Goal: Task Accomplishment & Management: Use online tool/utility

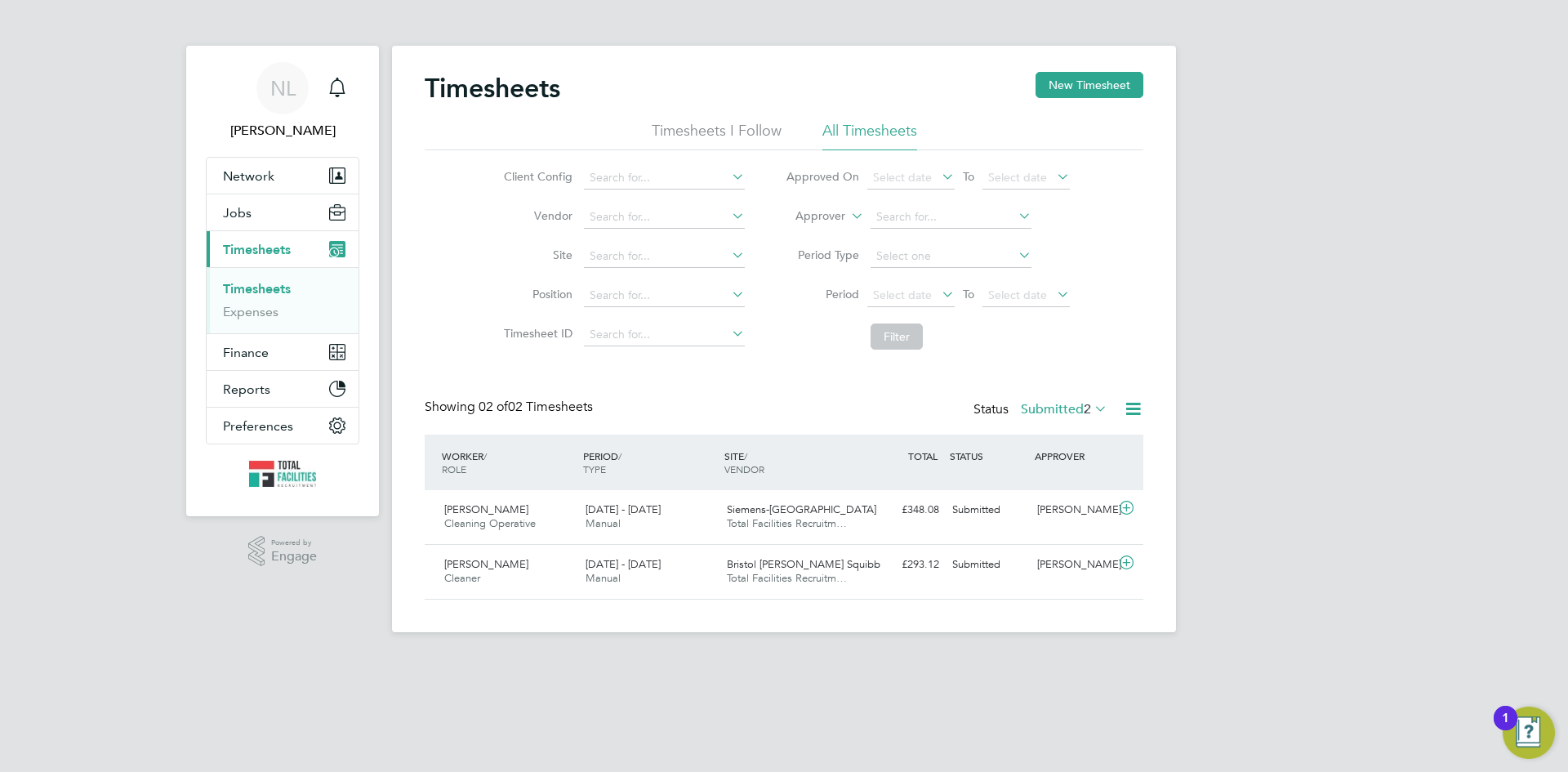
scroll to position [41, 142]
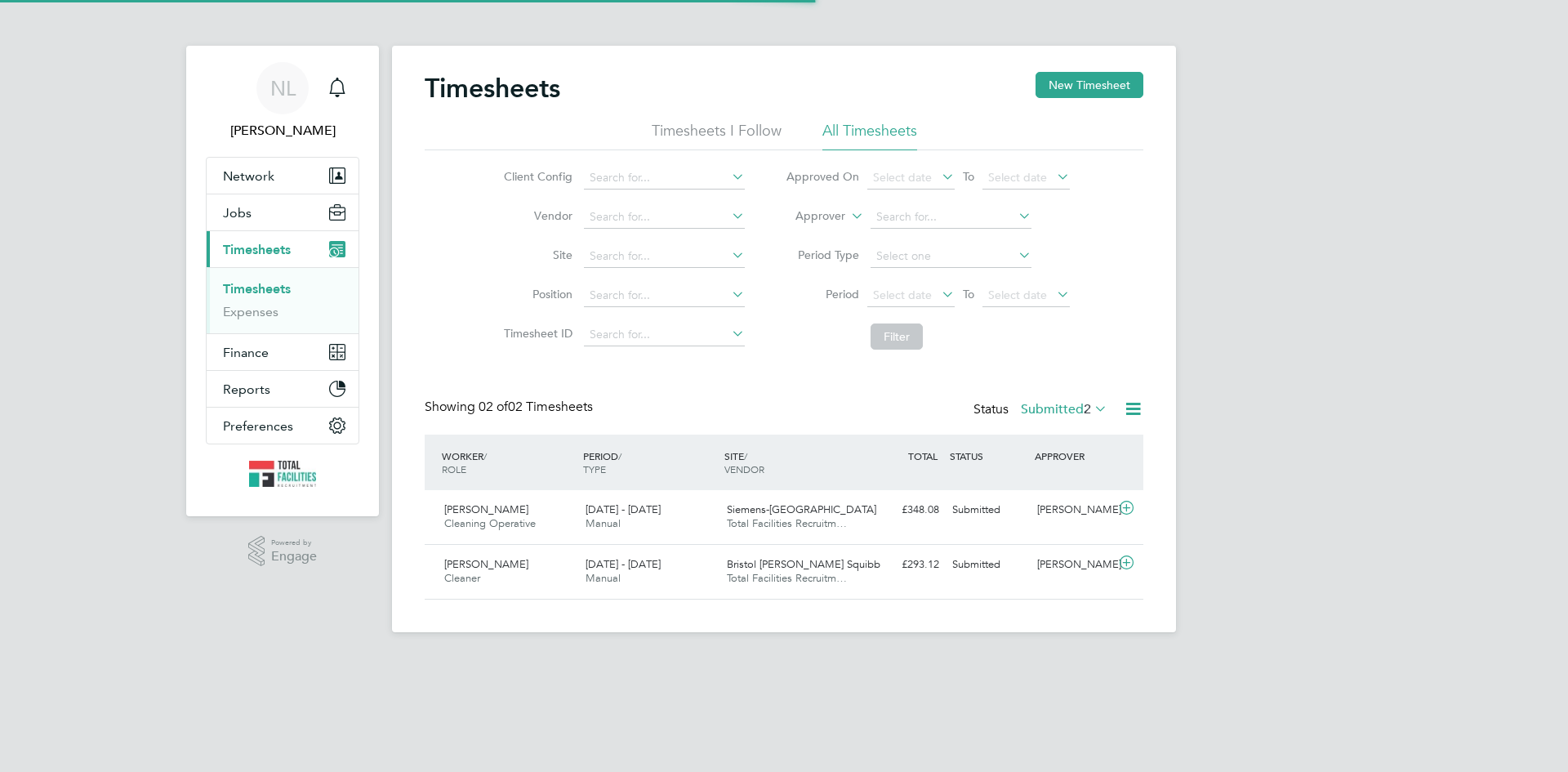
scroll to position [41, 142]
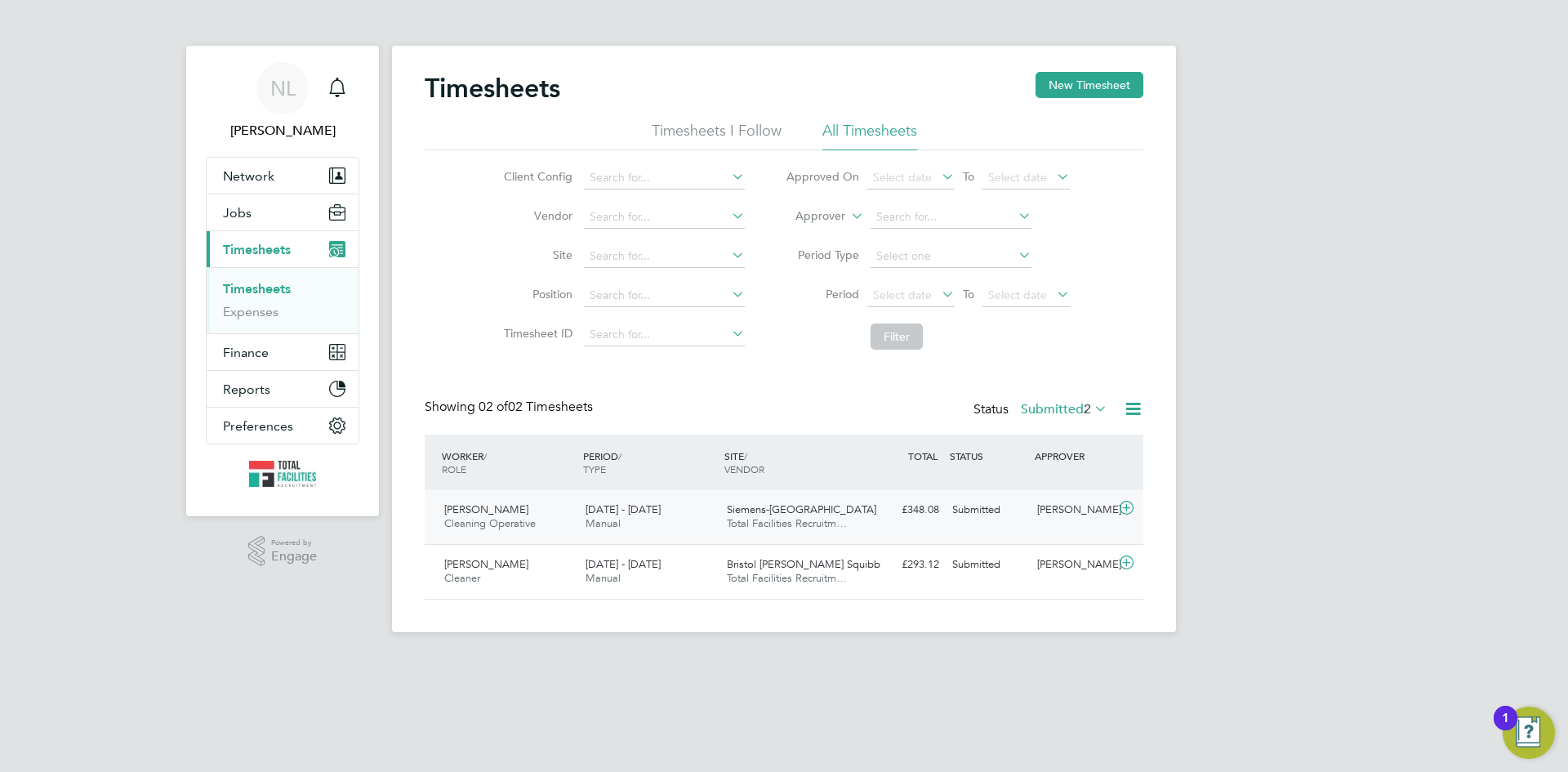
click at [1051, 509] on div "[PERSON_NAME]" at bounding box center [1074, 510] width 85 height 27
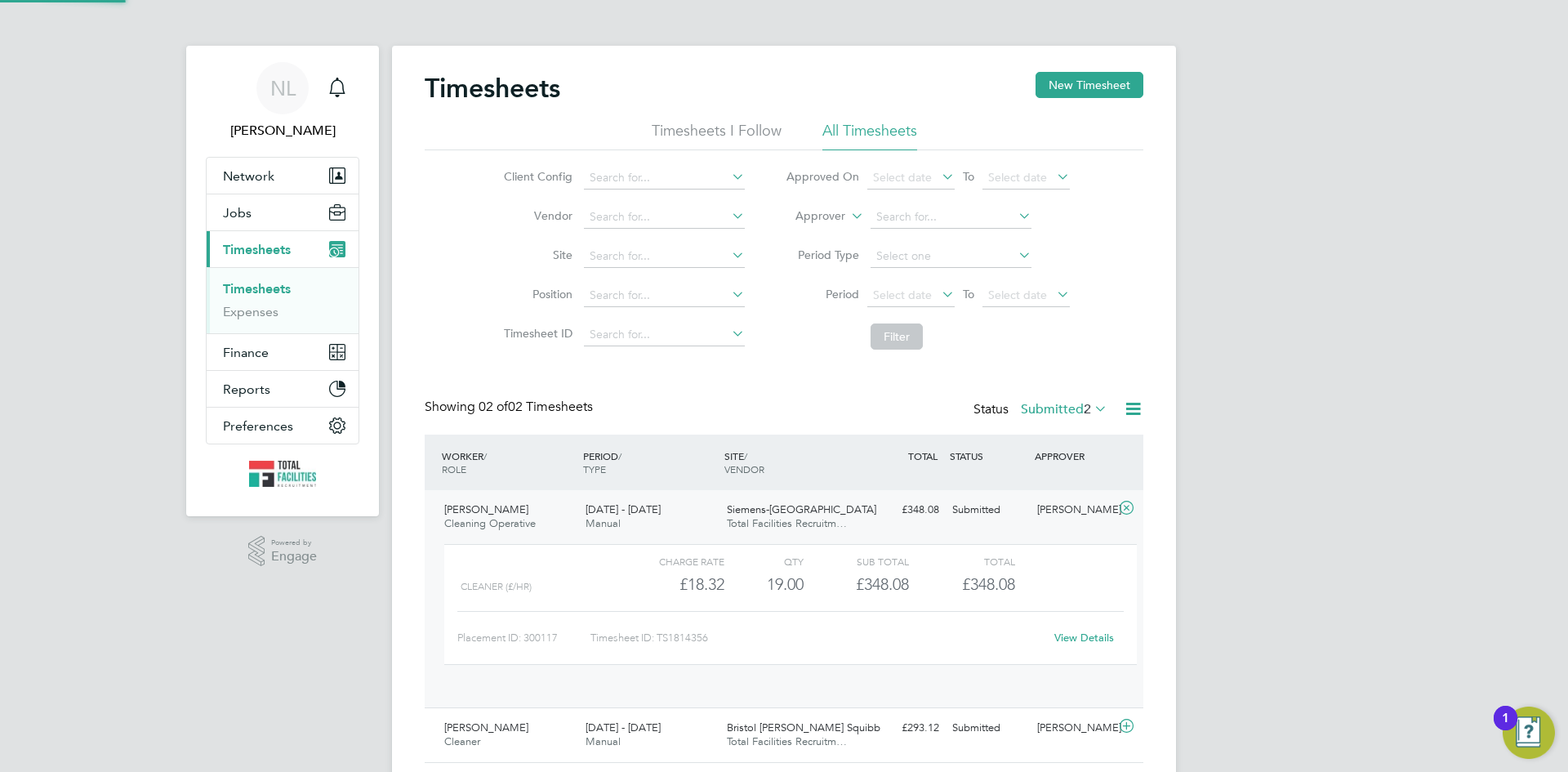
scroll to position [28, 159]
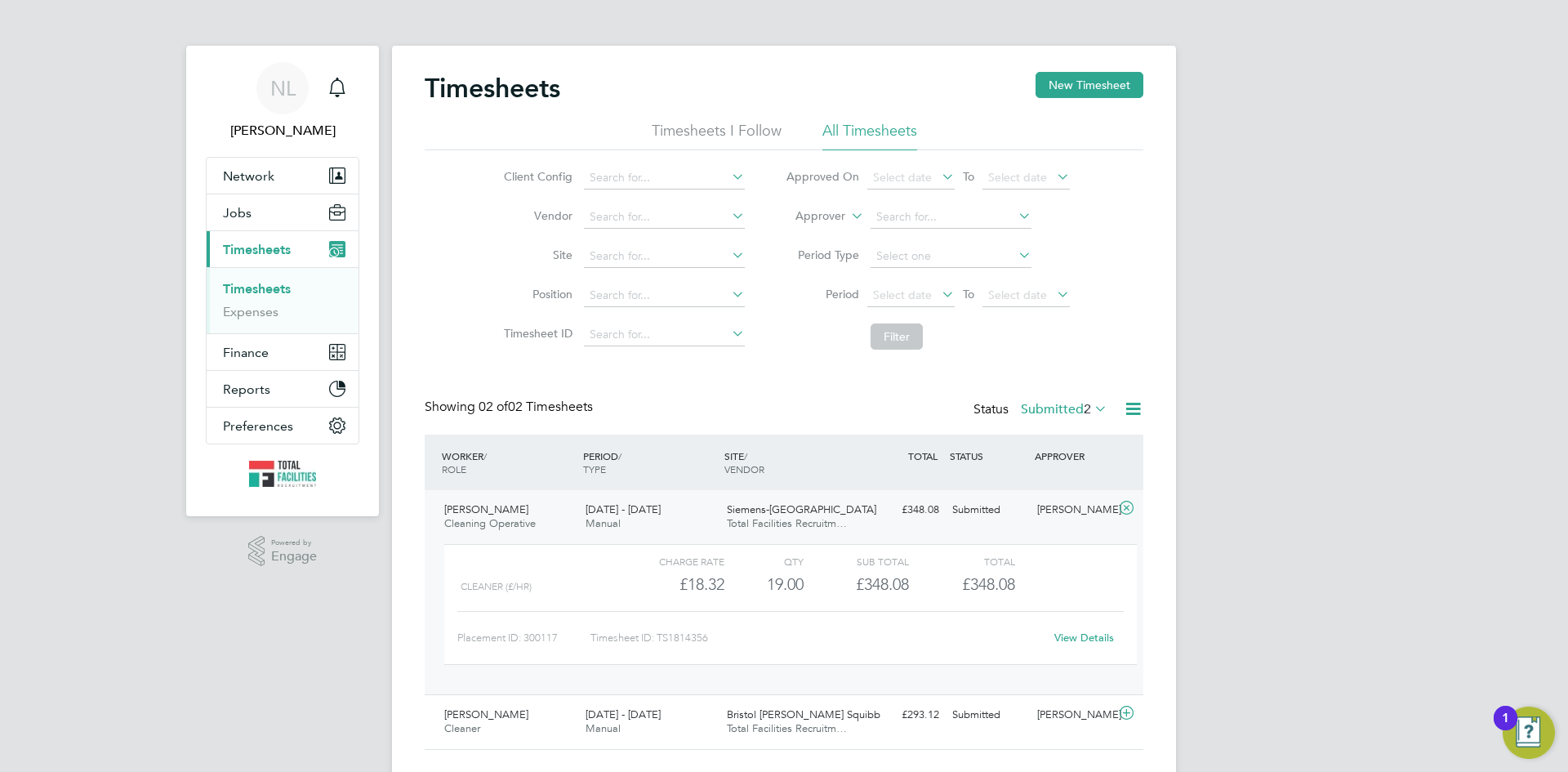
click at [1220, 584] on div "NL Nicola Lawrence Notifications Applications: Network Team Members Businesses …" at bounding box center [784, 404] width 1568 height 809
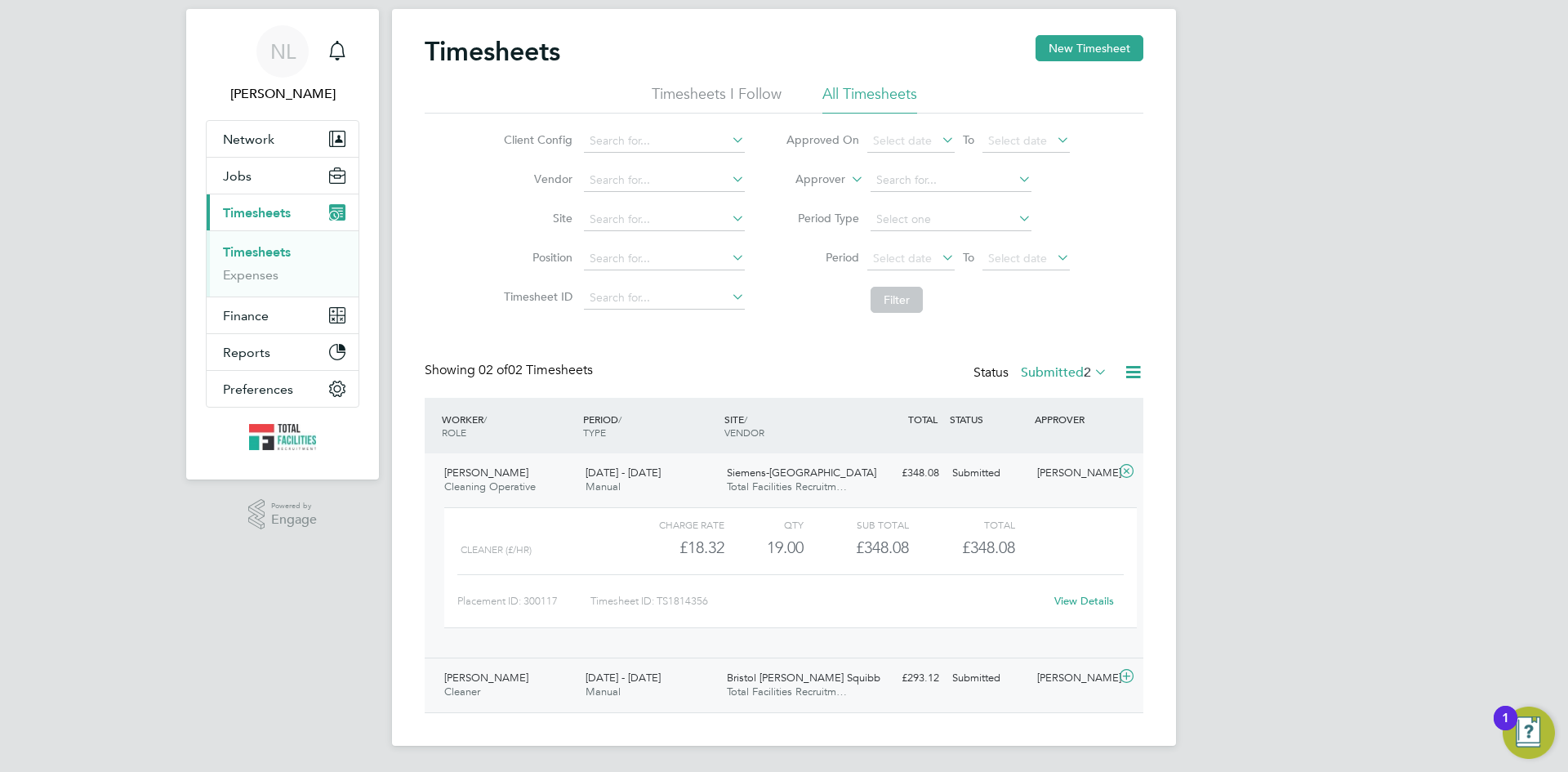
click at [898, 670] on div "£293.12 Submitted" at bounding box center [903, 679] width 85 height 27
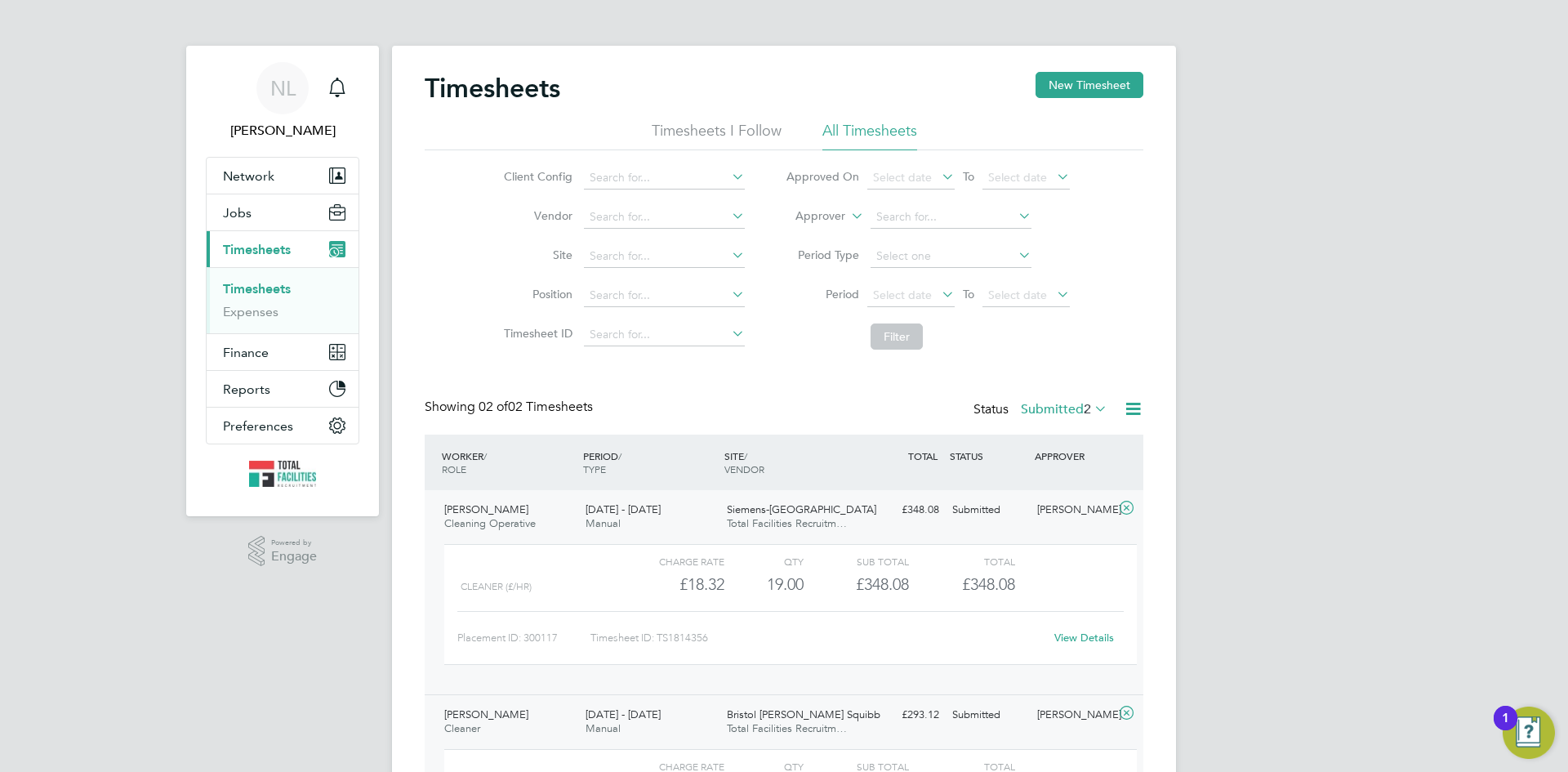
scroll to position [187, 0]
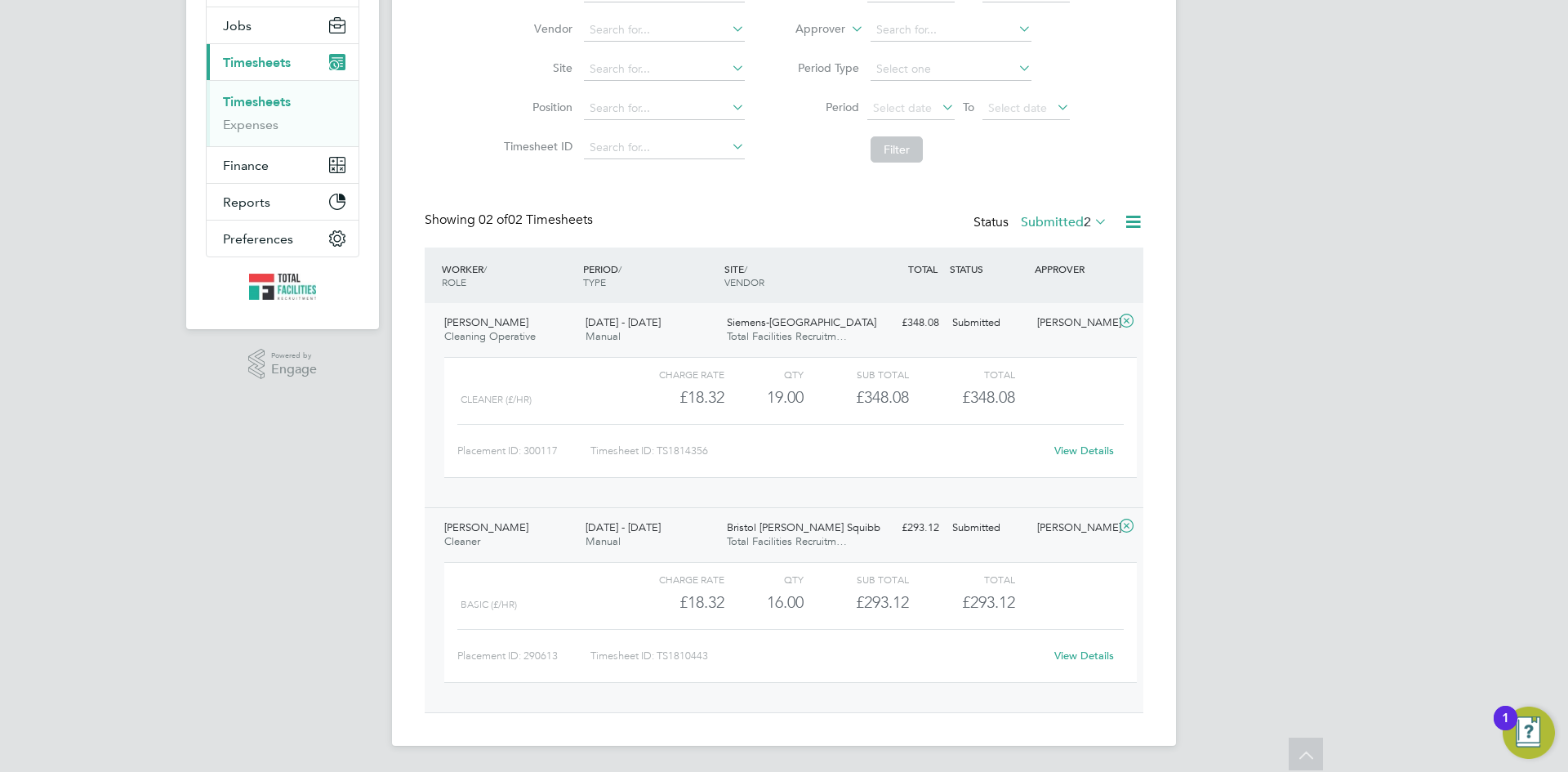
click at [792, 530] on span "Bristol Myers Squibb" at bounding box center [803, 527] width 153 height 13
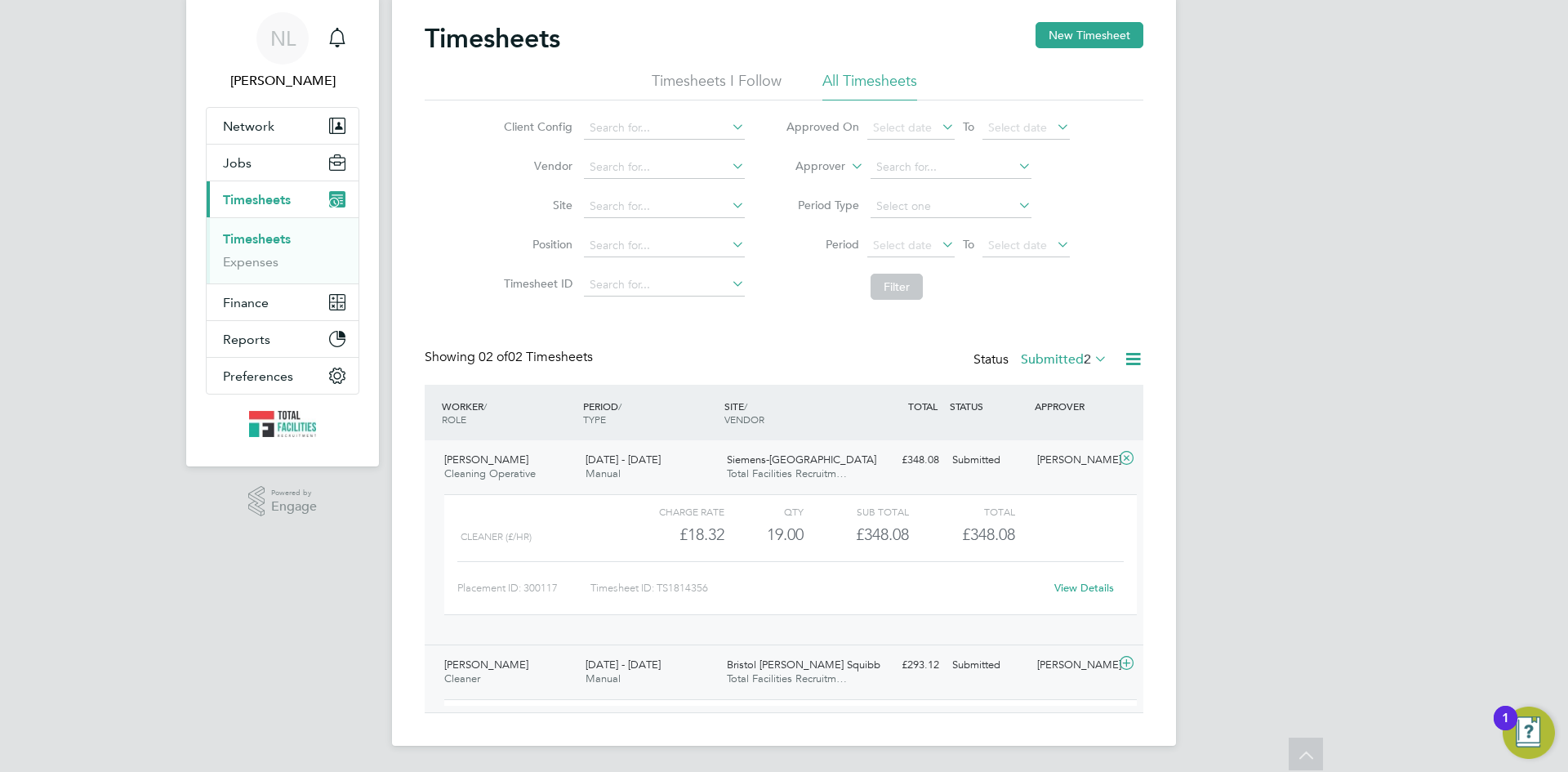
scroll to position [37, 0]
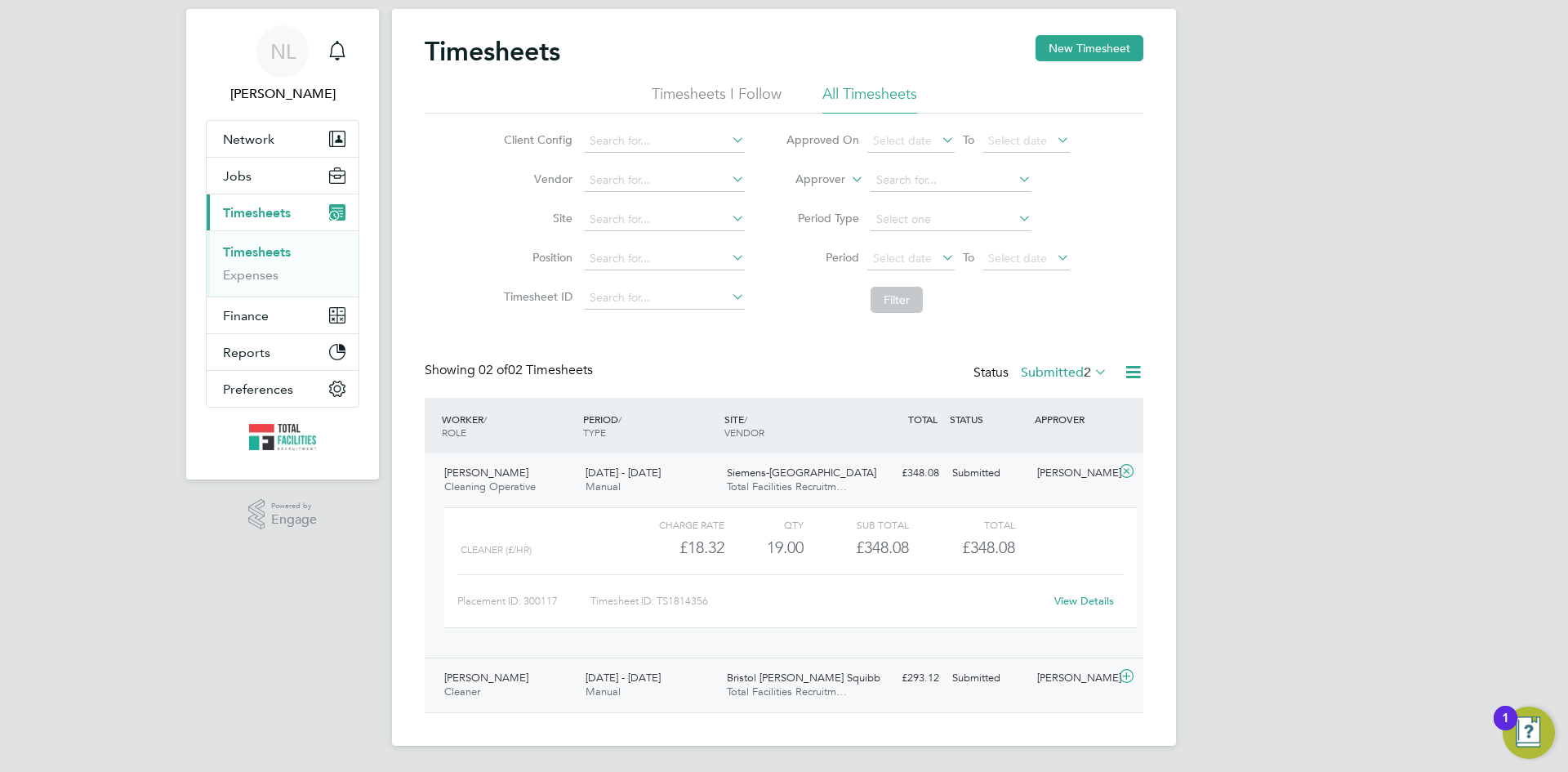
click at [758, 677] on span "Bristol Myers Squibb" at bounding box center [803, 678] width 153 height 13
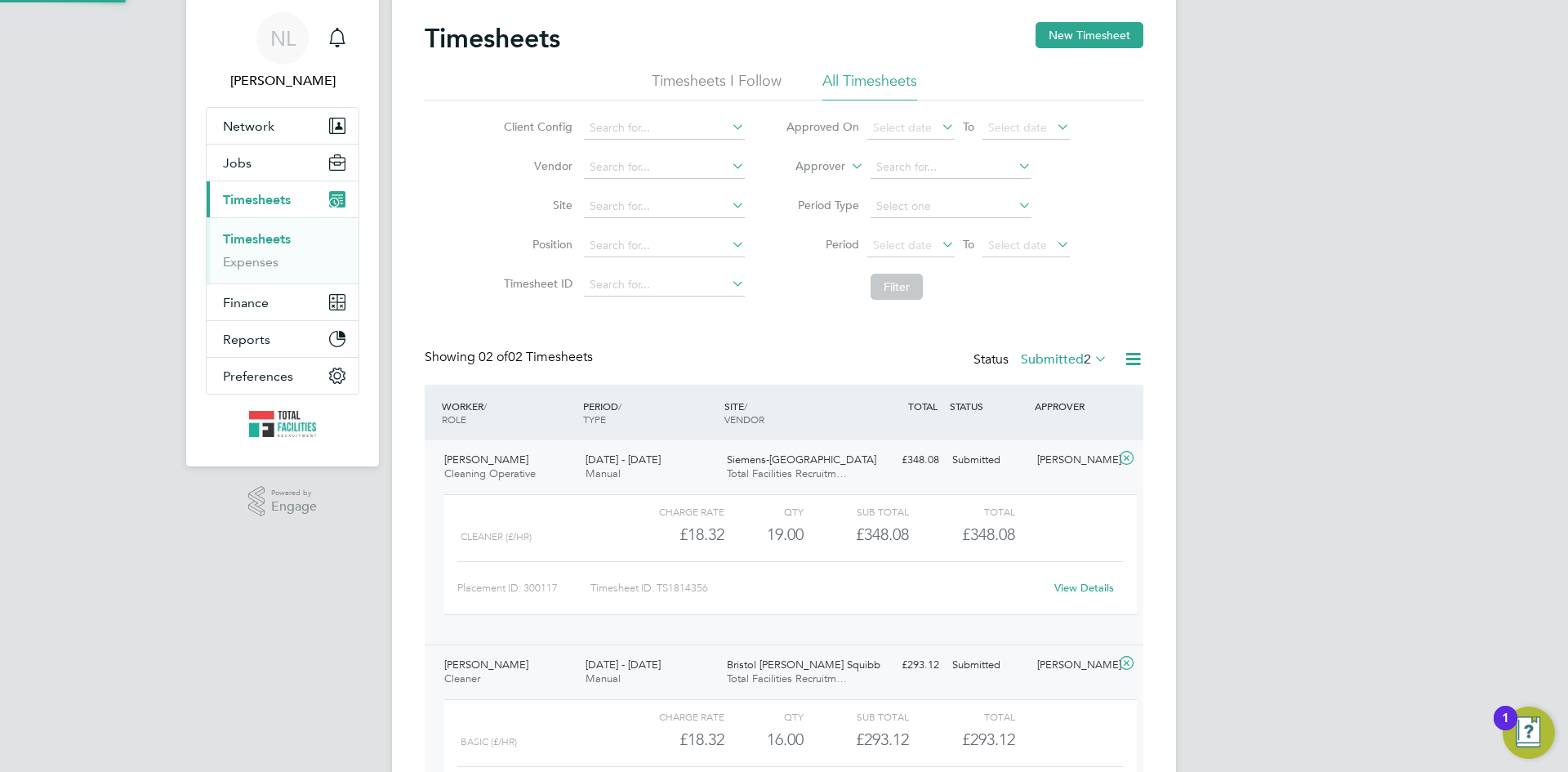
scroll to position [28, 159]
click at [501, 673] on div "Jodie Ankers Cleaner 23 - 29 Aug 2025" at bounding box center [508, 672] width 142 height 40
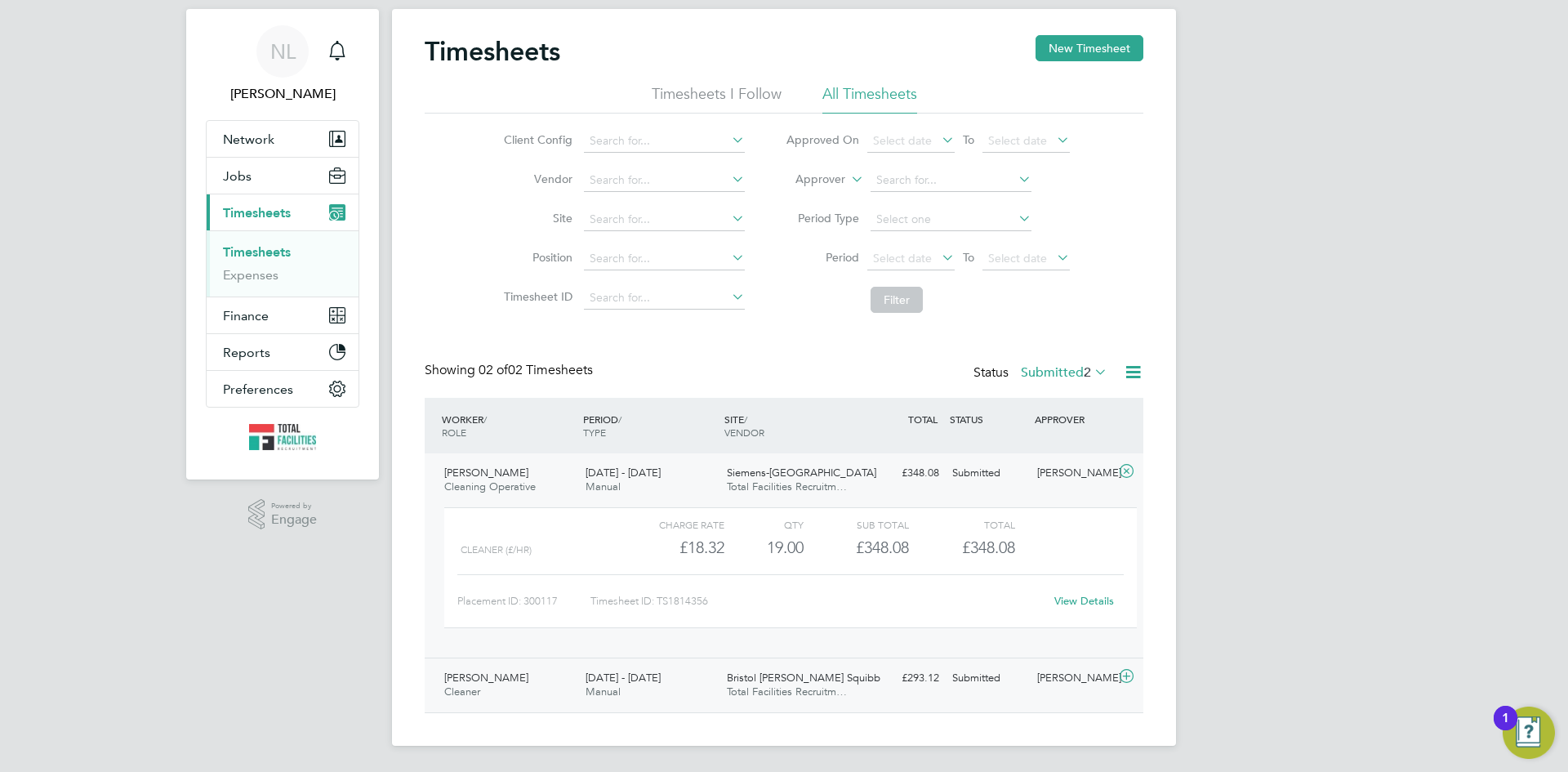
click at [501, 673] on span "Jodie Ankers" at bounding box center [486, 678] width 84 height 13
click at [501, 673] on div "Jodie Ankers Cleaner 23 - 29 Aug 2025" at bounding box center [508, 685] width 142 height 40
click at [835, 671] on div "Bristol Myers Squibb Total Facilities Recruitm…" at bounding box center [791, 685] width 142 height 40
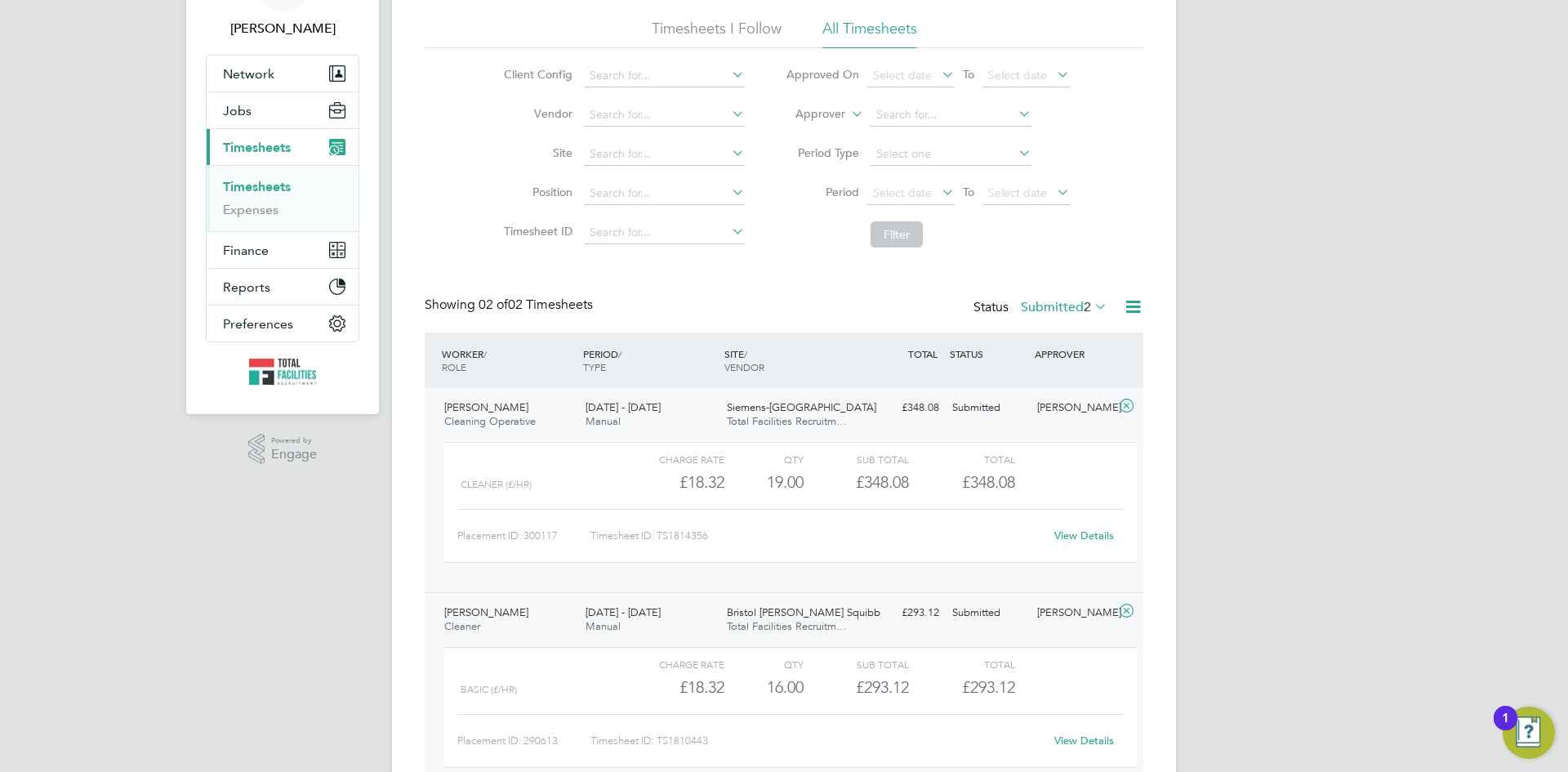
scroll to position [187, 0]
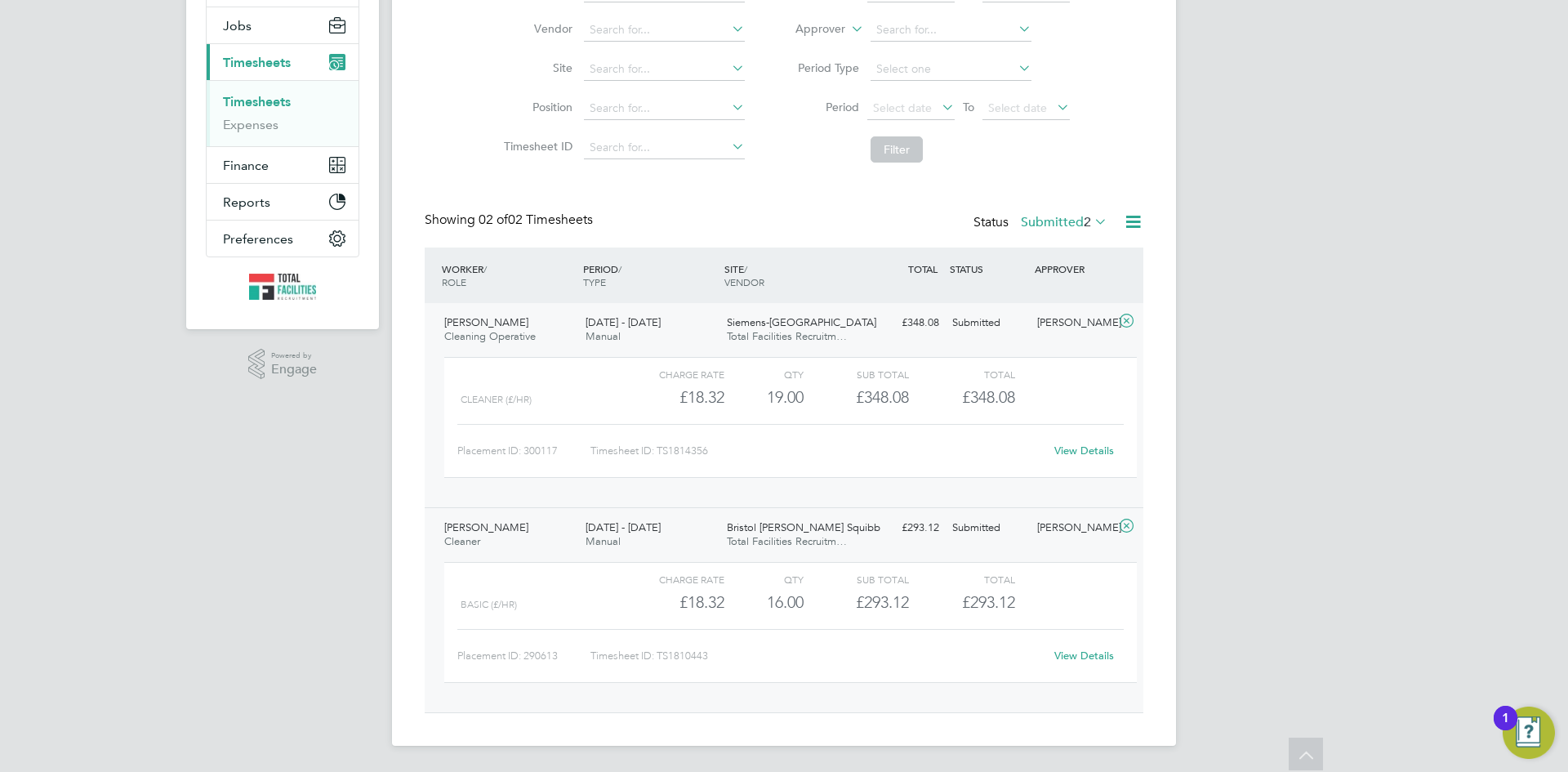
click at [497, 323] on span "Oluwakemi Samuel" at bounding box center [486, 322] width 84 height 13
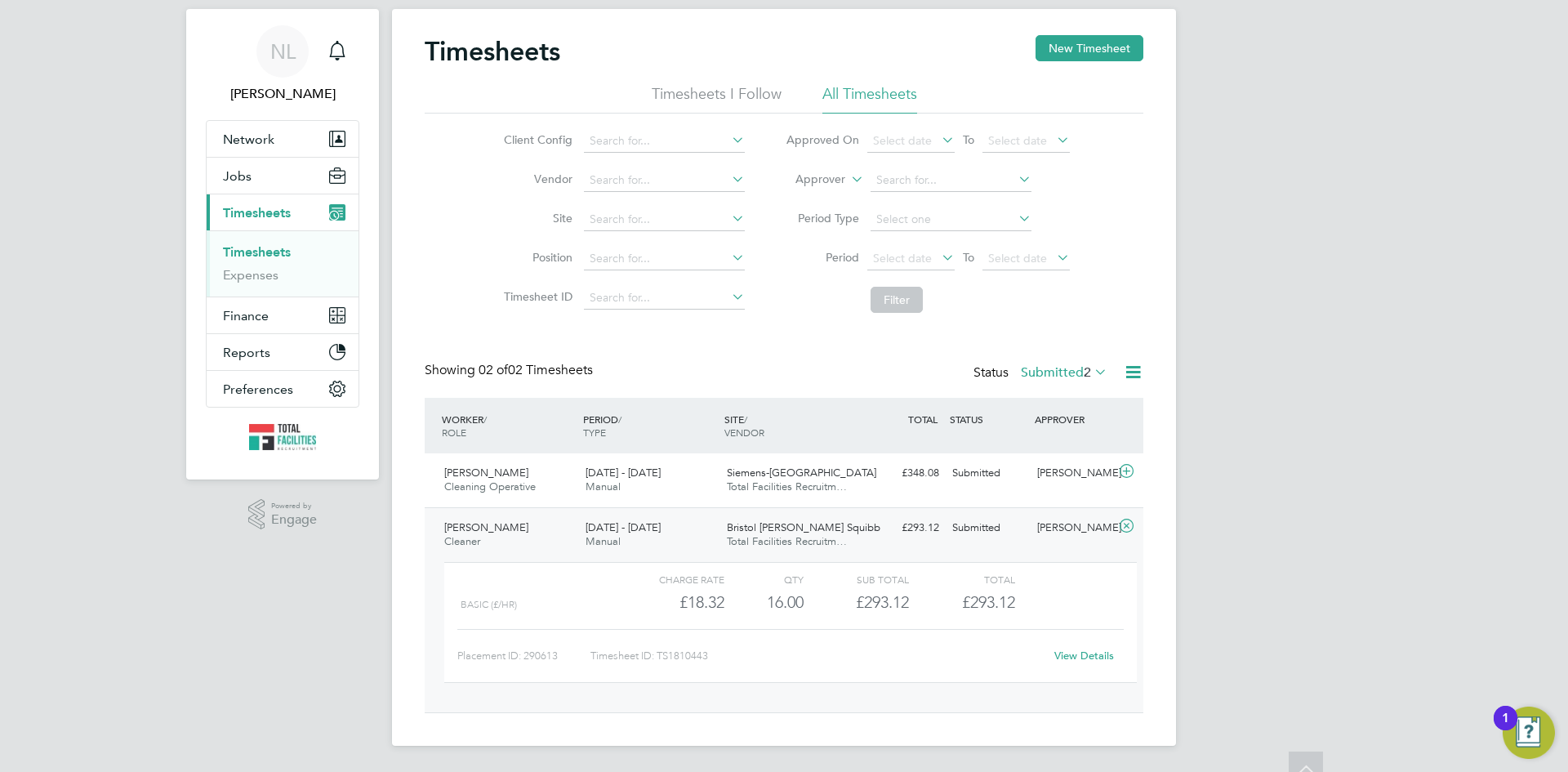
scroll to position [37, 0]
click at [972, 477] on div "Submitted" at bounding box center [988, 473] width 85 height 27
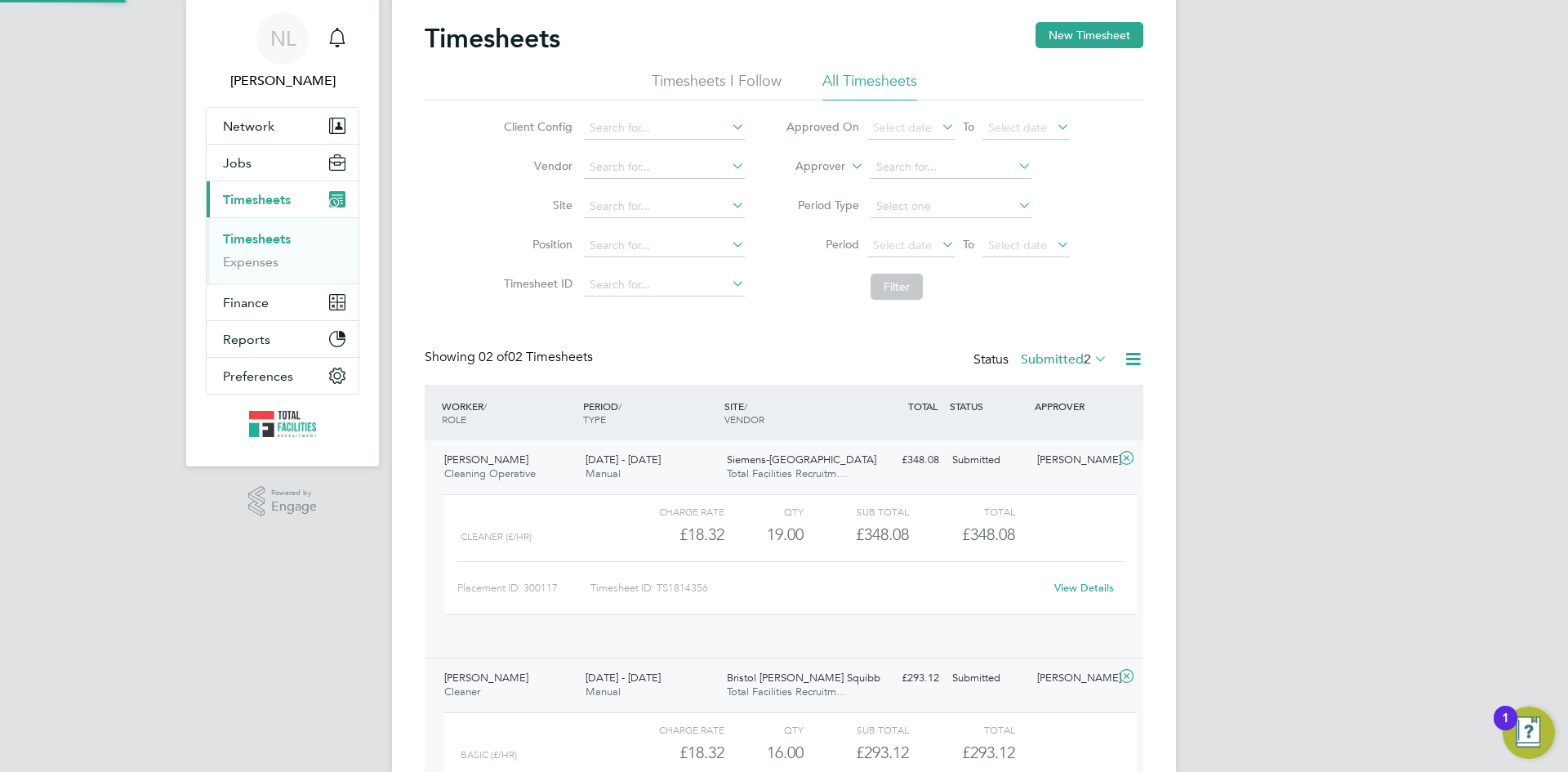
scroll to position [28, 159]
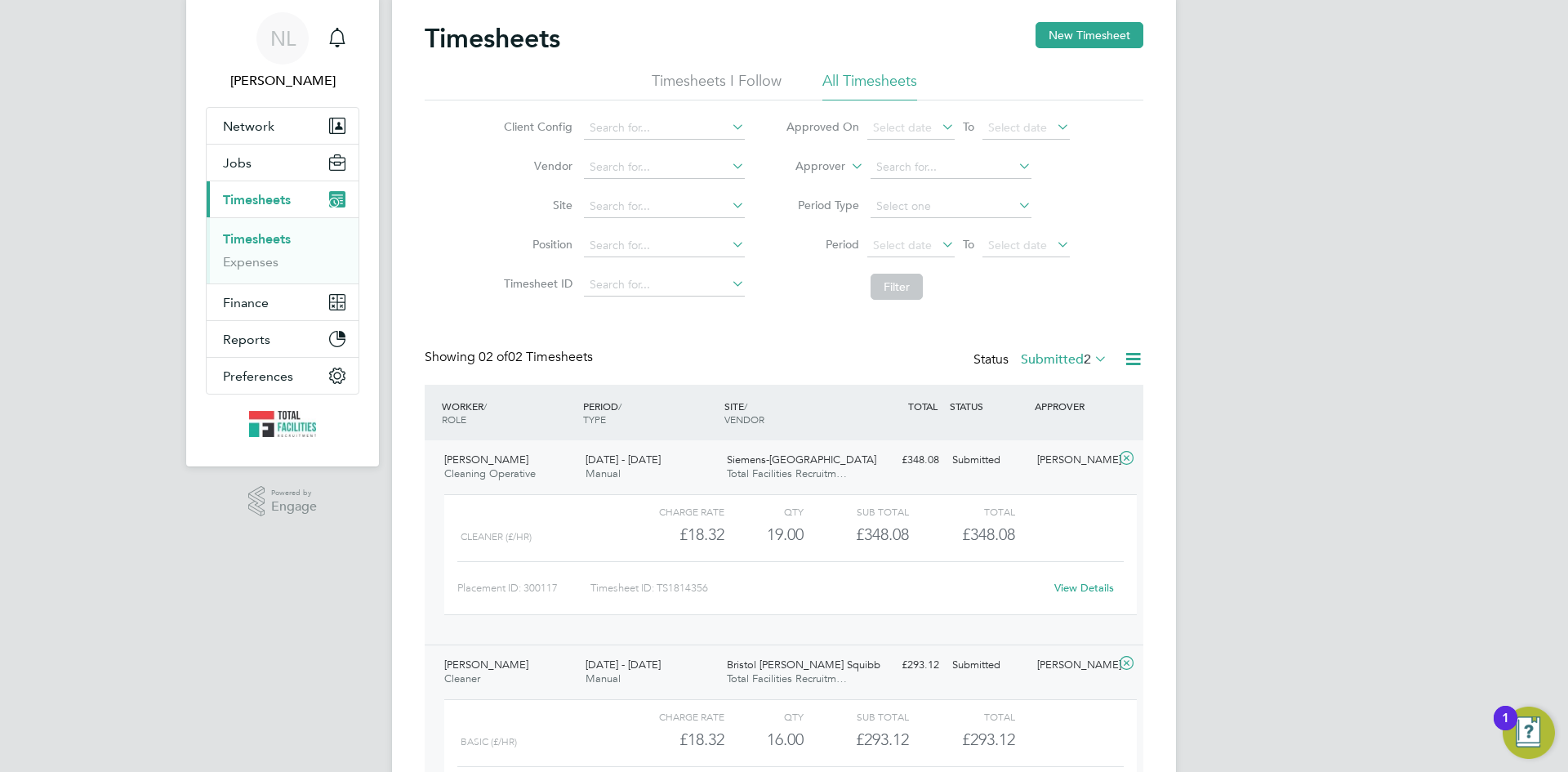
click at [1094, 582] on link "View Details" at bounding box center [1084, 588] width 60 height 13
click at [1044, 355] on label "Submitted 2" at bounding box center [1064, 359] width 87 height 16
click at [822, 319] on div "Timesheets New Timesheet Timesheets I Follow All Timesheets Client Config Vendo…" at bounding box center [784, 436] width 719 height 828
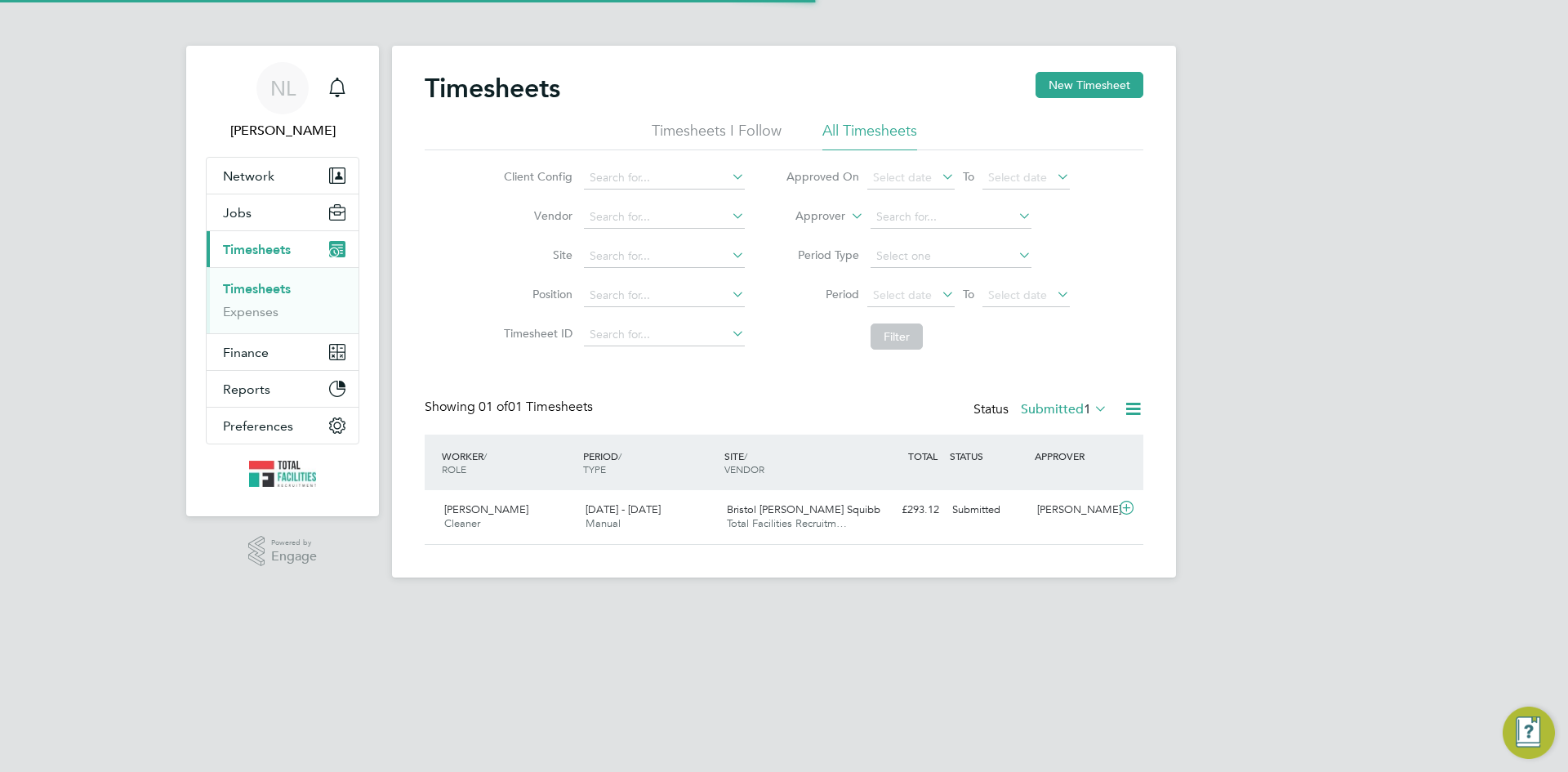
scroll to position [41, 142]
click at [1041, 413] on label "Submitted 1" at bounding box center [1064, 409] width 87 height 16
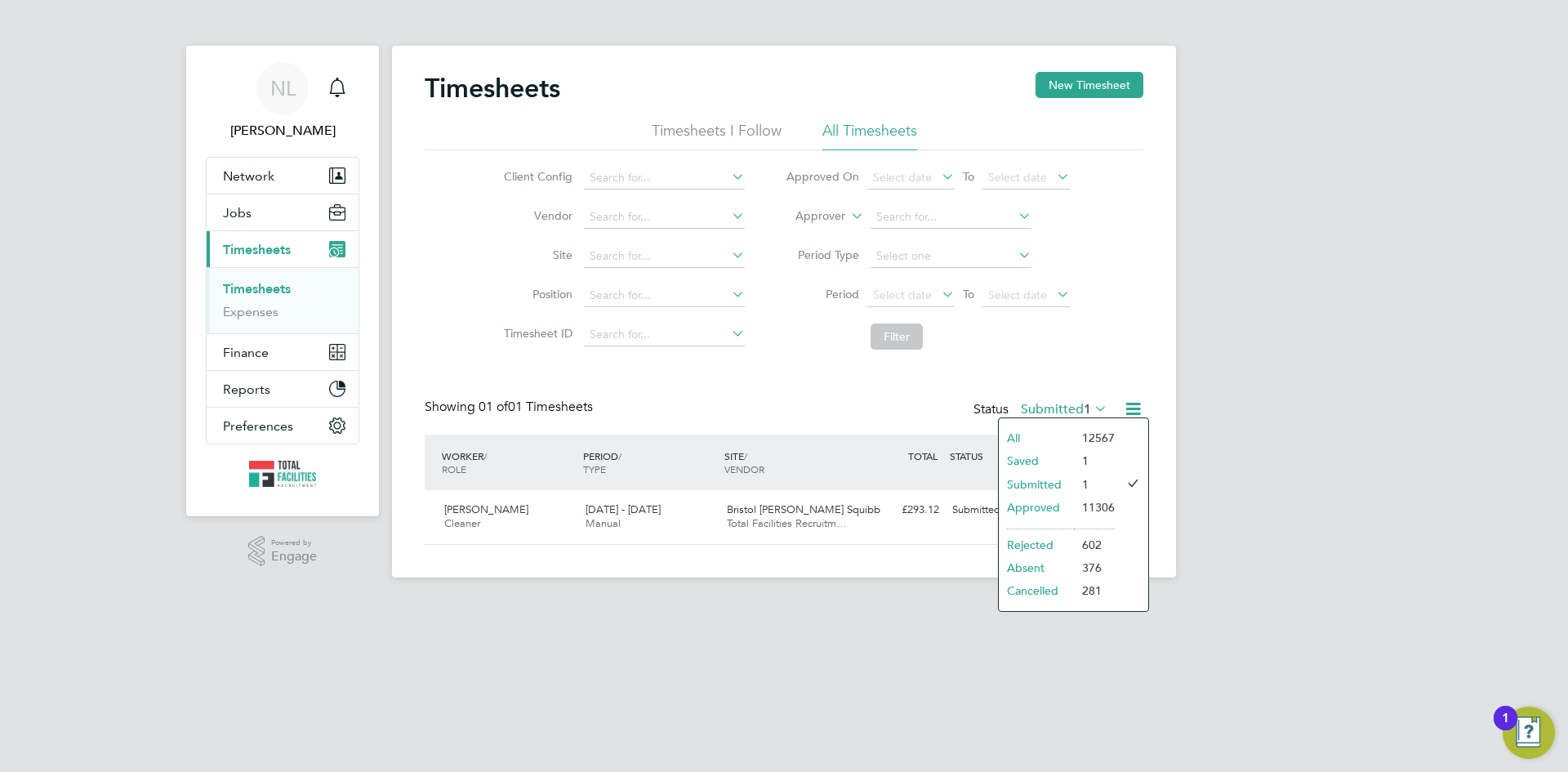
click at [1023, 504] on li "Approved" at bounding box center [1037, 507] width 75 height 23
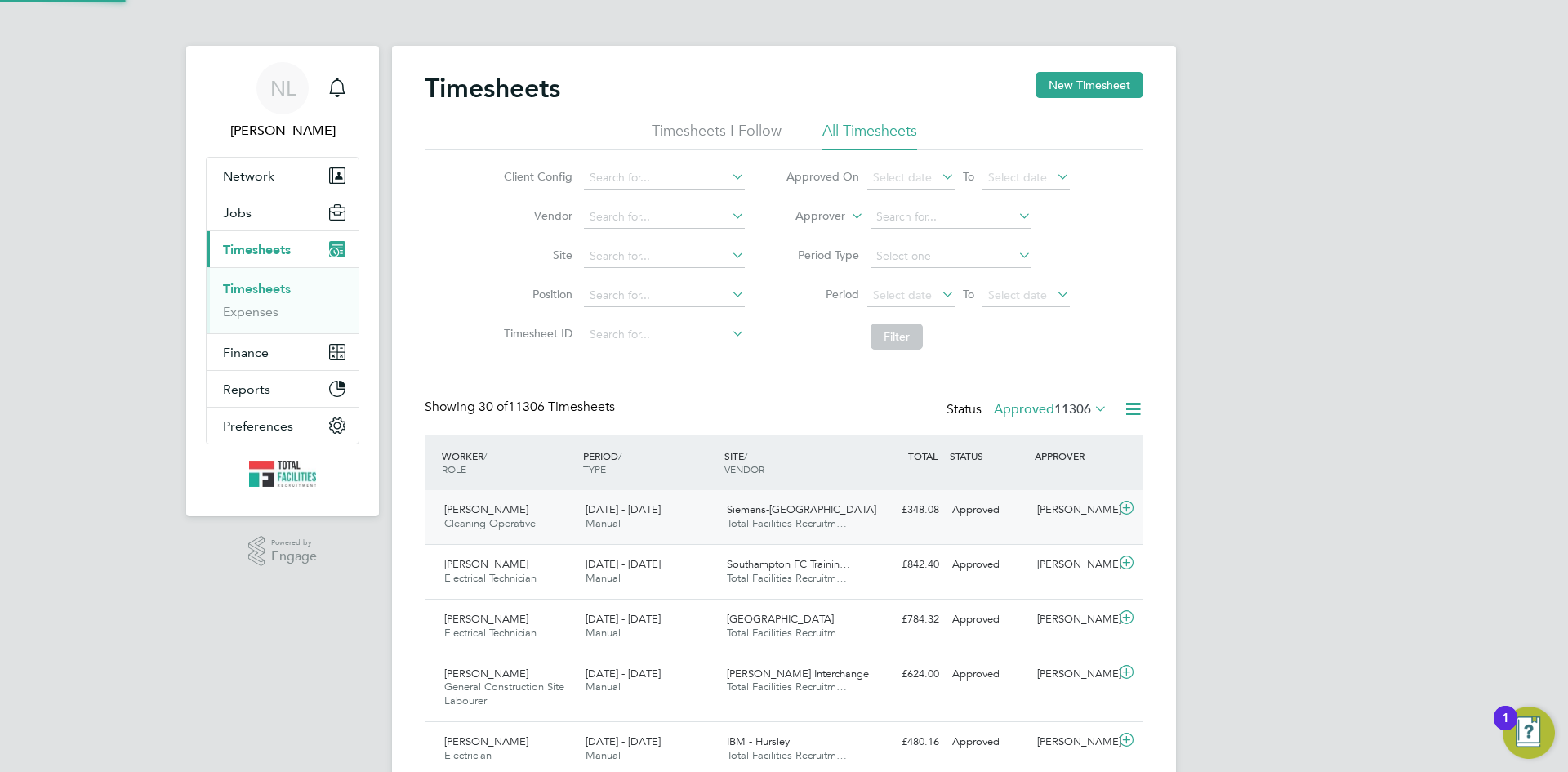
scroll to position [0, 0]
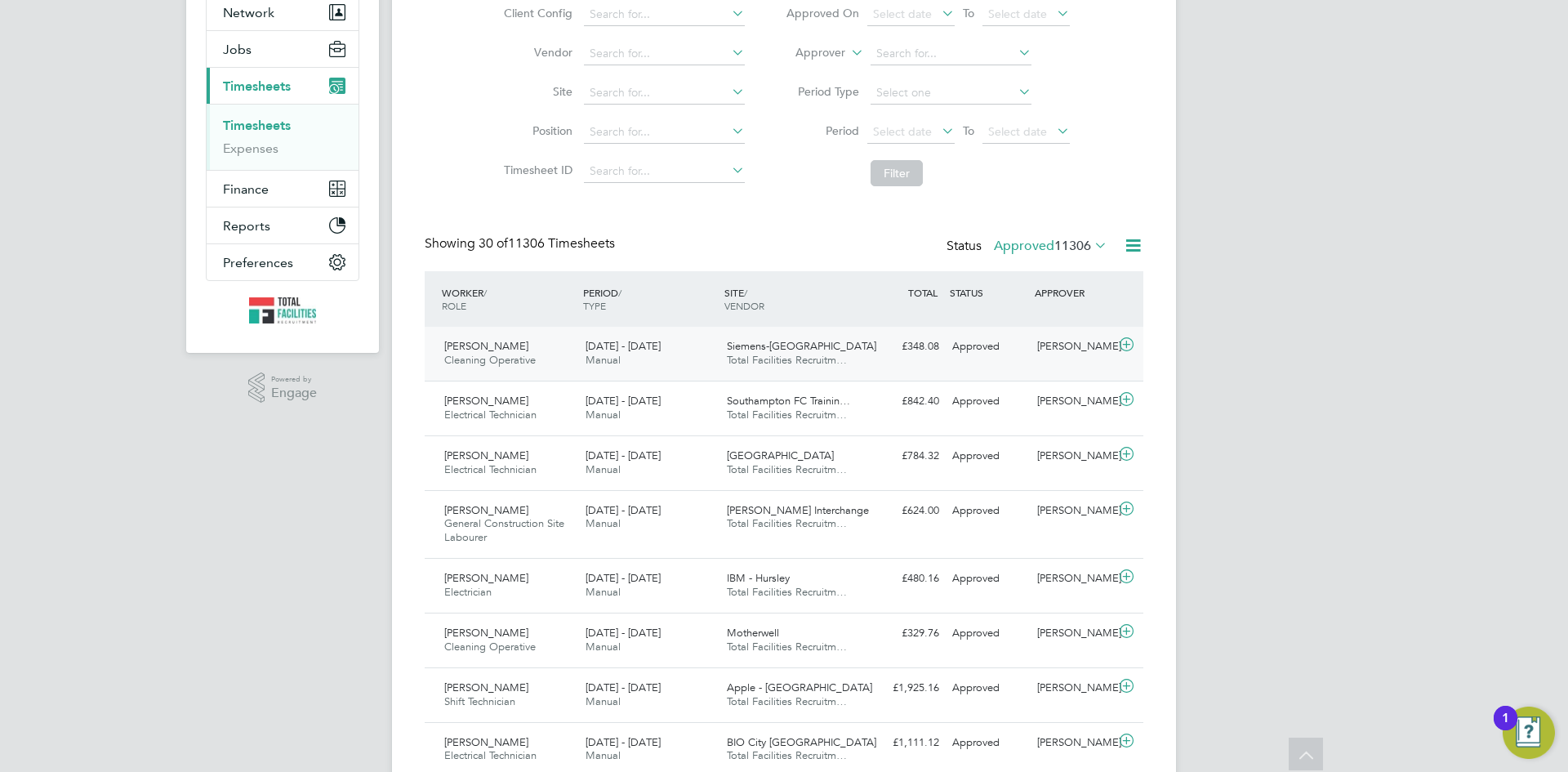
click at [568, 345] on div "Oluwakemi Samuel Cleaning Operative 23 - 29 Aug 2025" at bounding box center [508, 354] width 142 height 40
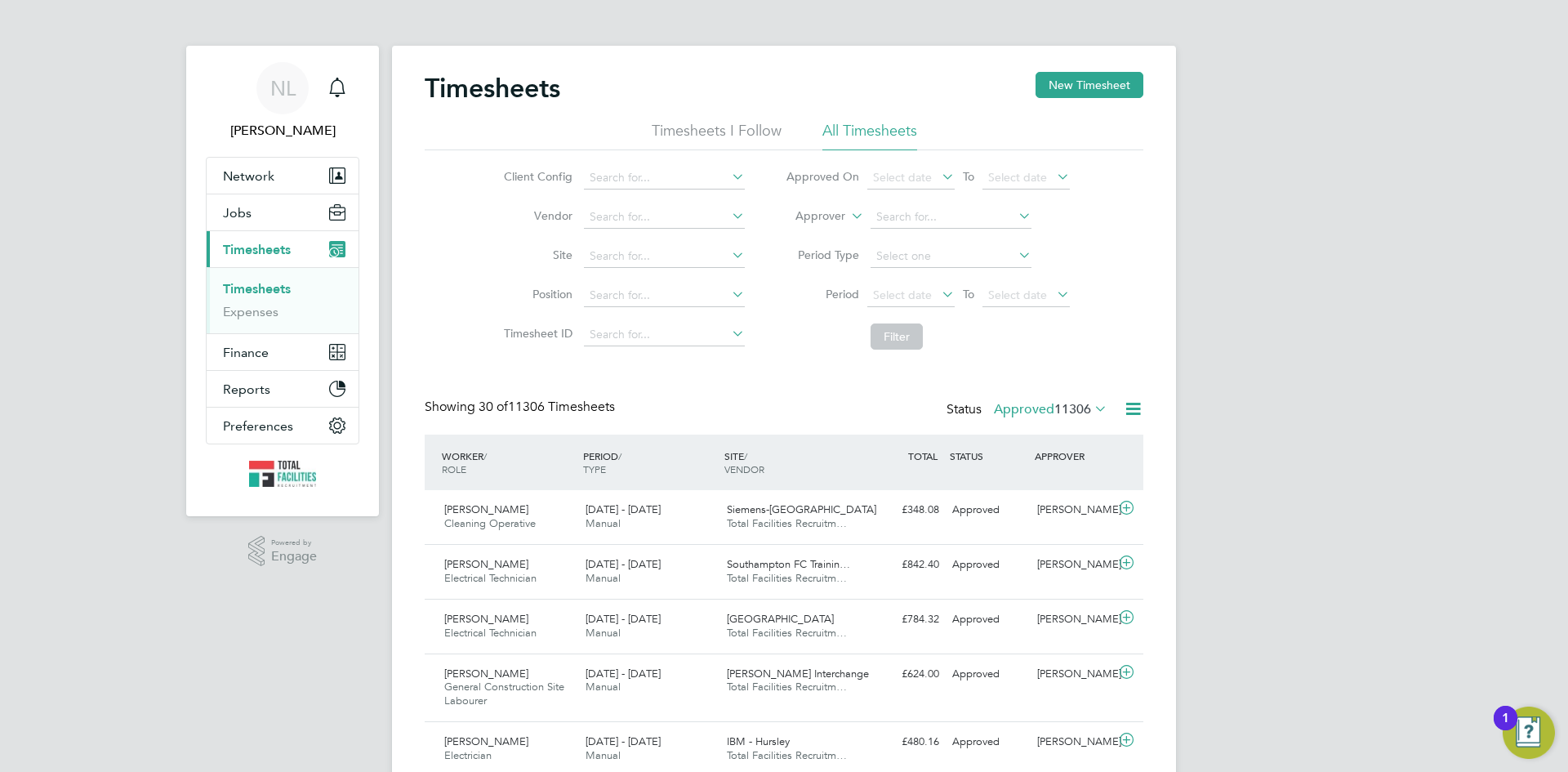
click at [1024, 412] on label "Approved 11306" at bounding box center [1050, 409] width 114 height 16
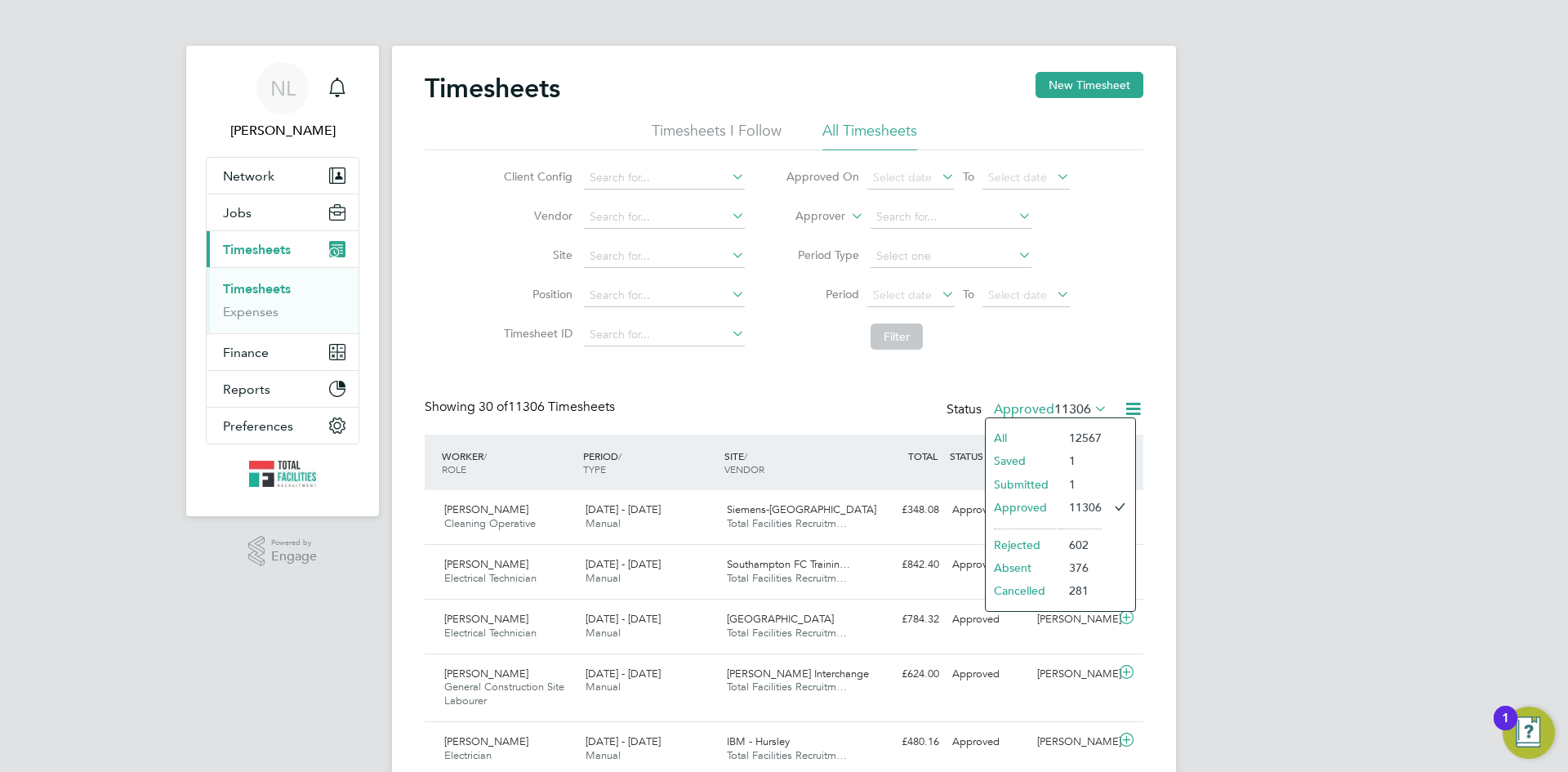
click at [1027, 478] on li "Submitted" at bounding box center [1023, 485] width 75 height 23
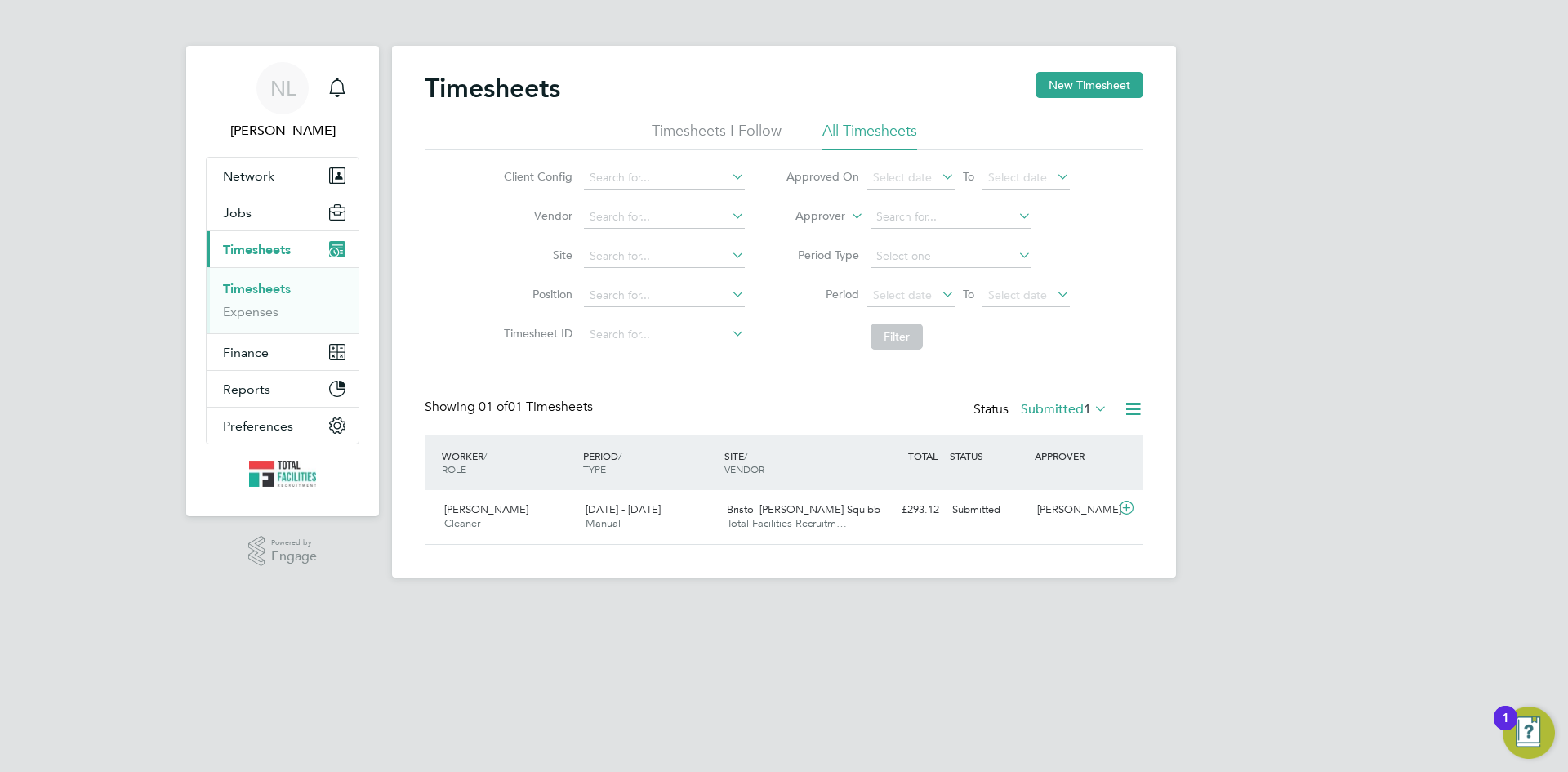
click at [1050, 410] on label "Submitted 1" at bounding box center [1064, 409] width 87 height 16
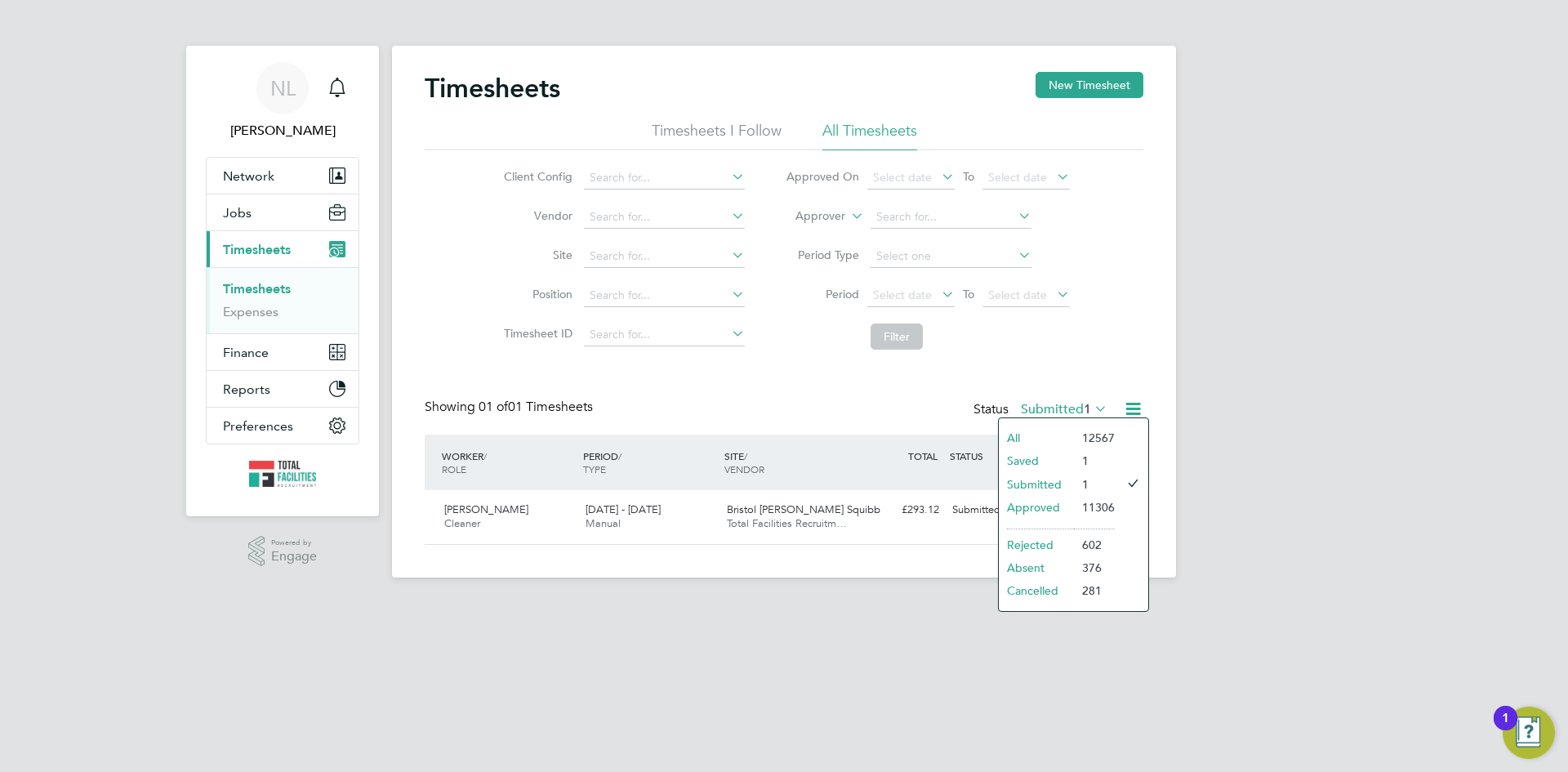
drag, startPoint x: 1022, startPoint y: 505, endPoint x: 956, endPoint y: 502, distance: 66.1
click at [1021, 505] on li "Approved" at bounding box center [1037, 507] width 75 height 23
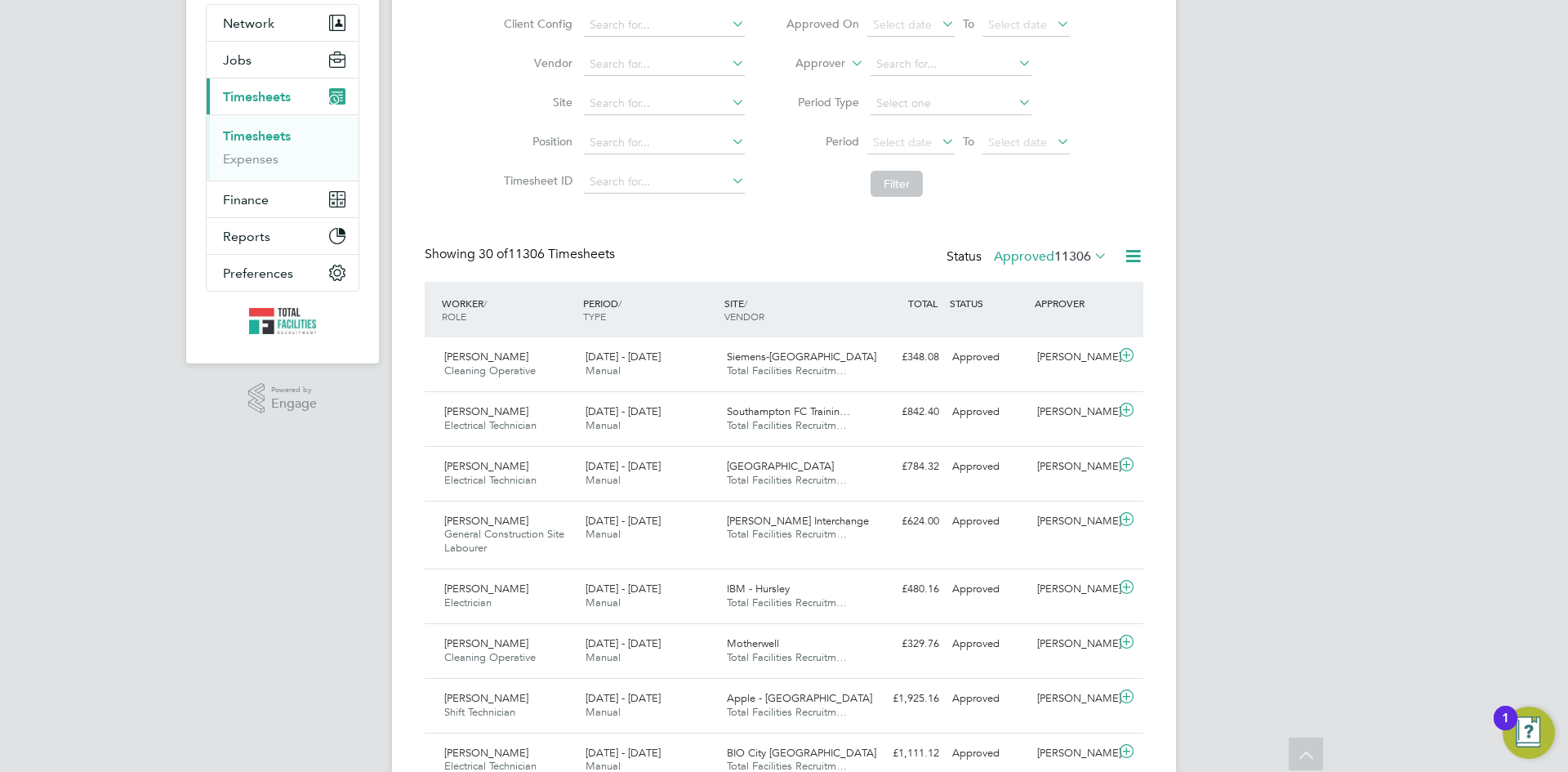
scroll to position [82, 0]
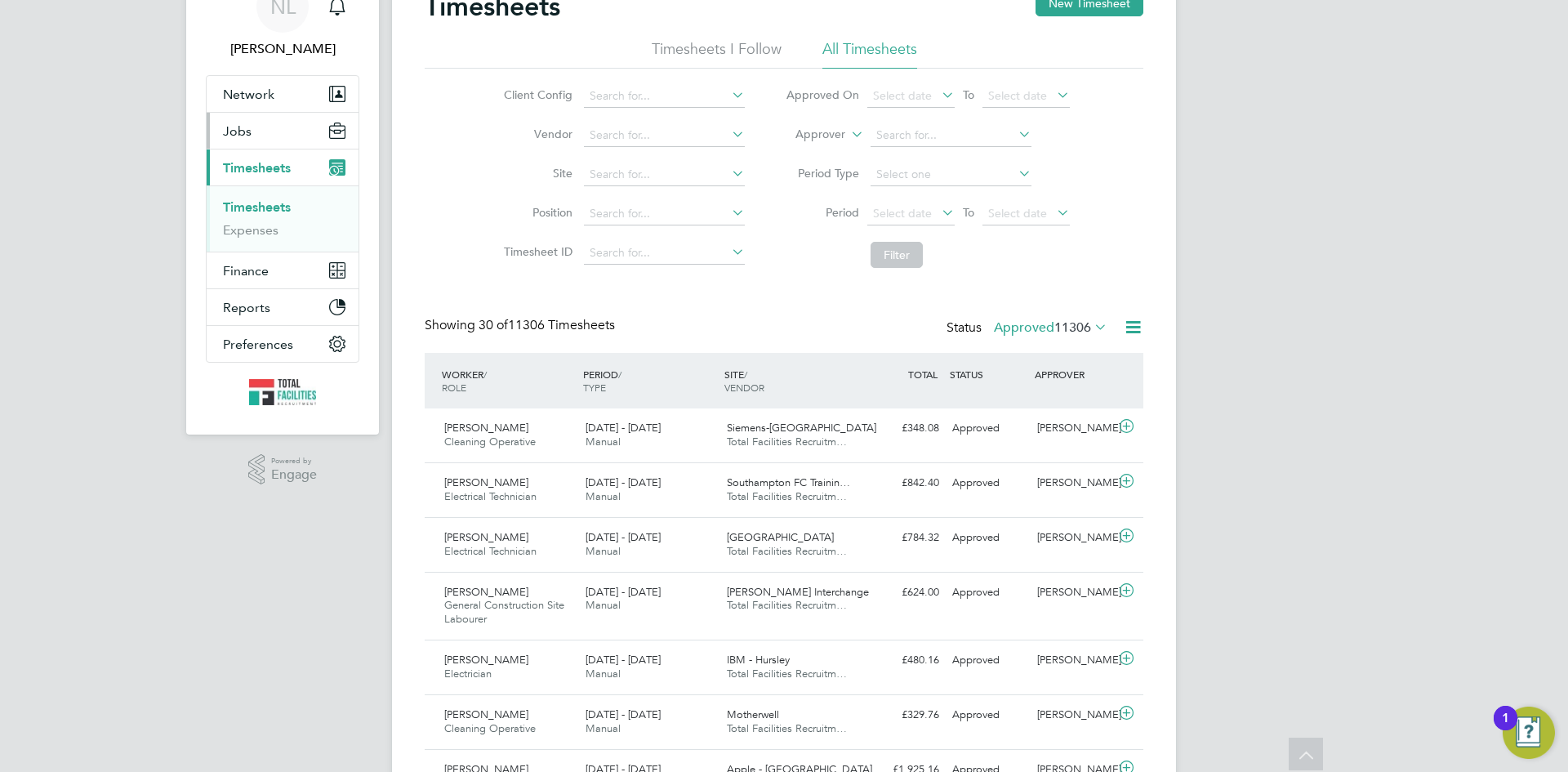
click at [244, 128] on span "Jobs" at bounding box center [237, 131] width 29 height 15
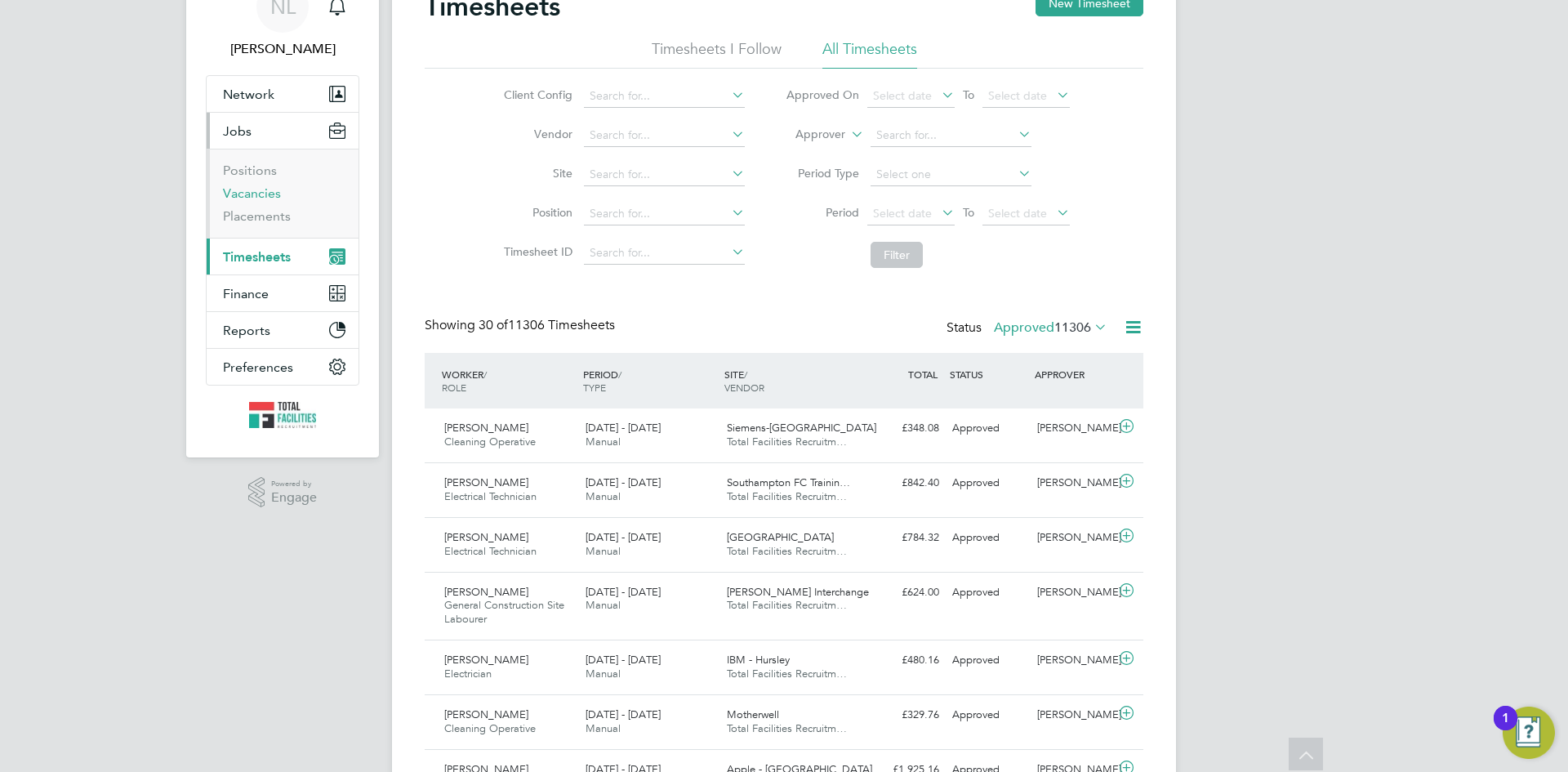
click at [260, 195] on link "Vacancies" at bounding box center [252, 193] width 58 height 15
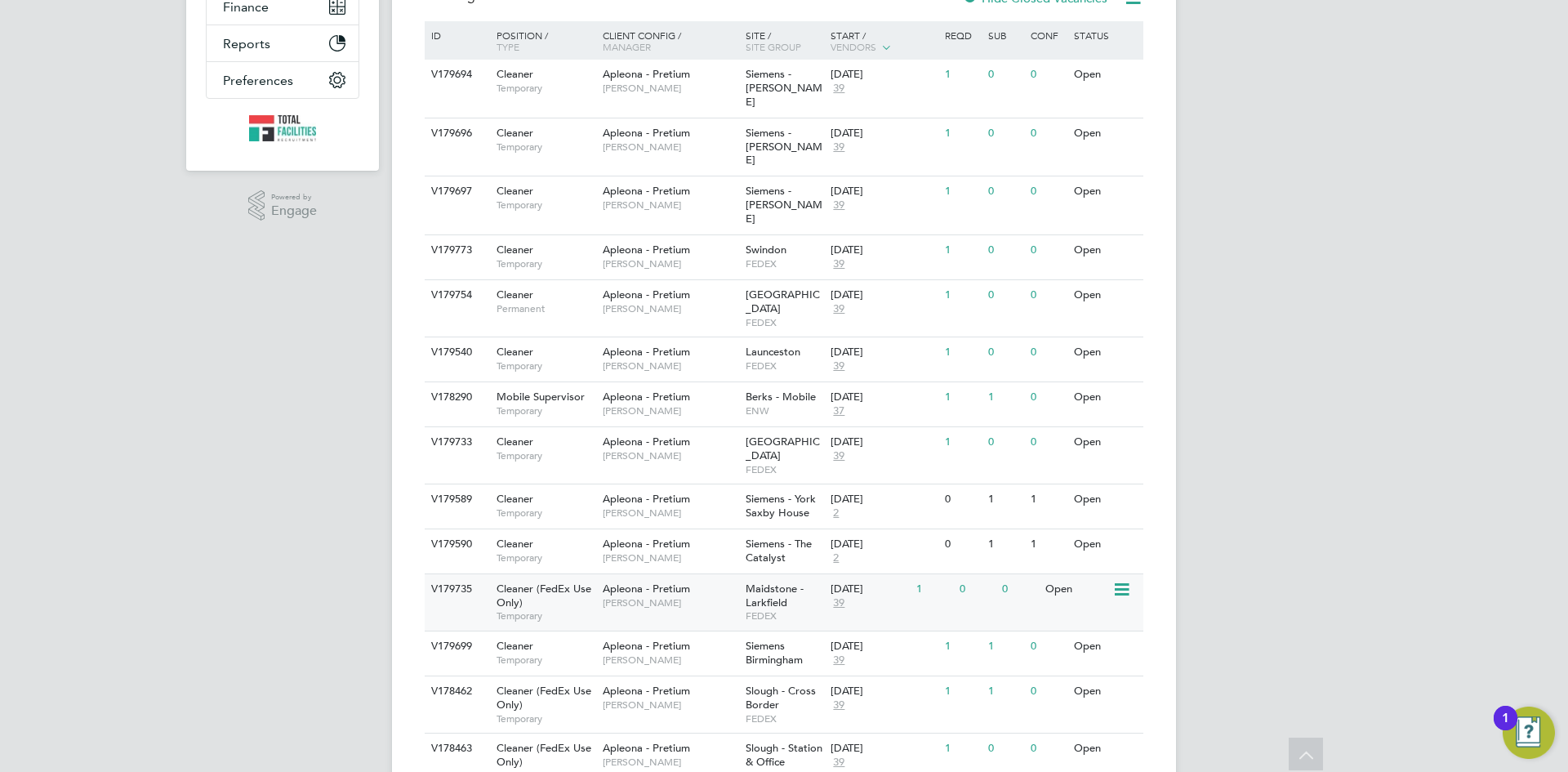
scroll to position [409, 0]
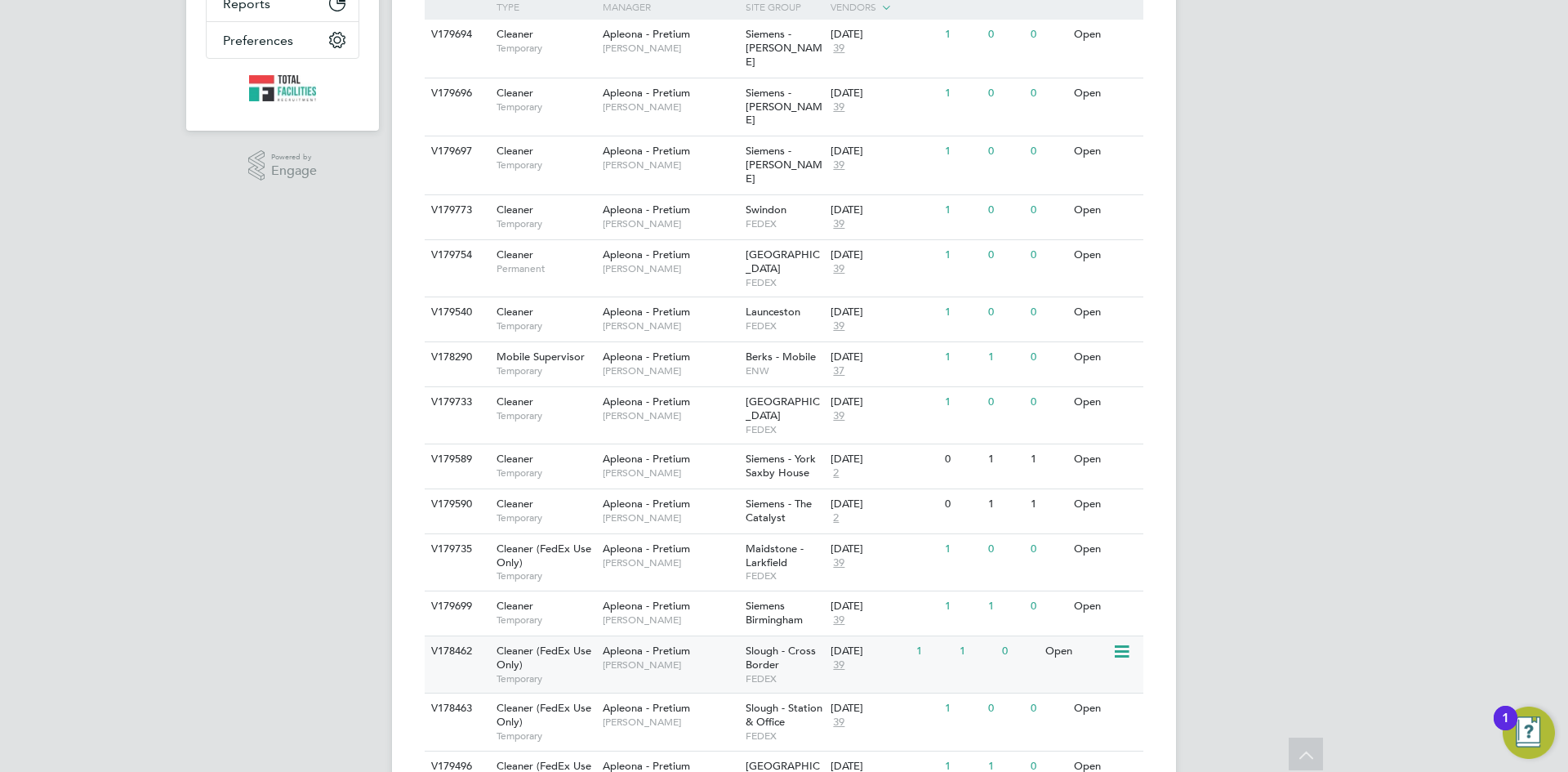
click at [807, 636] on div "Slough - Cross Border FEDEX" at bounding box center [784, 664] width 86 height 56
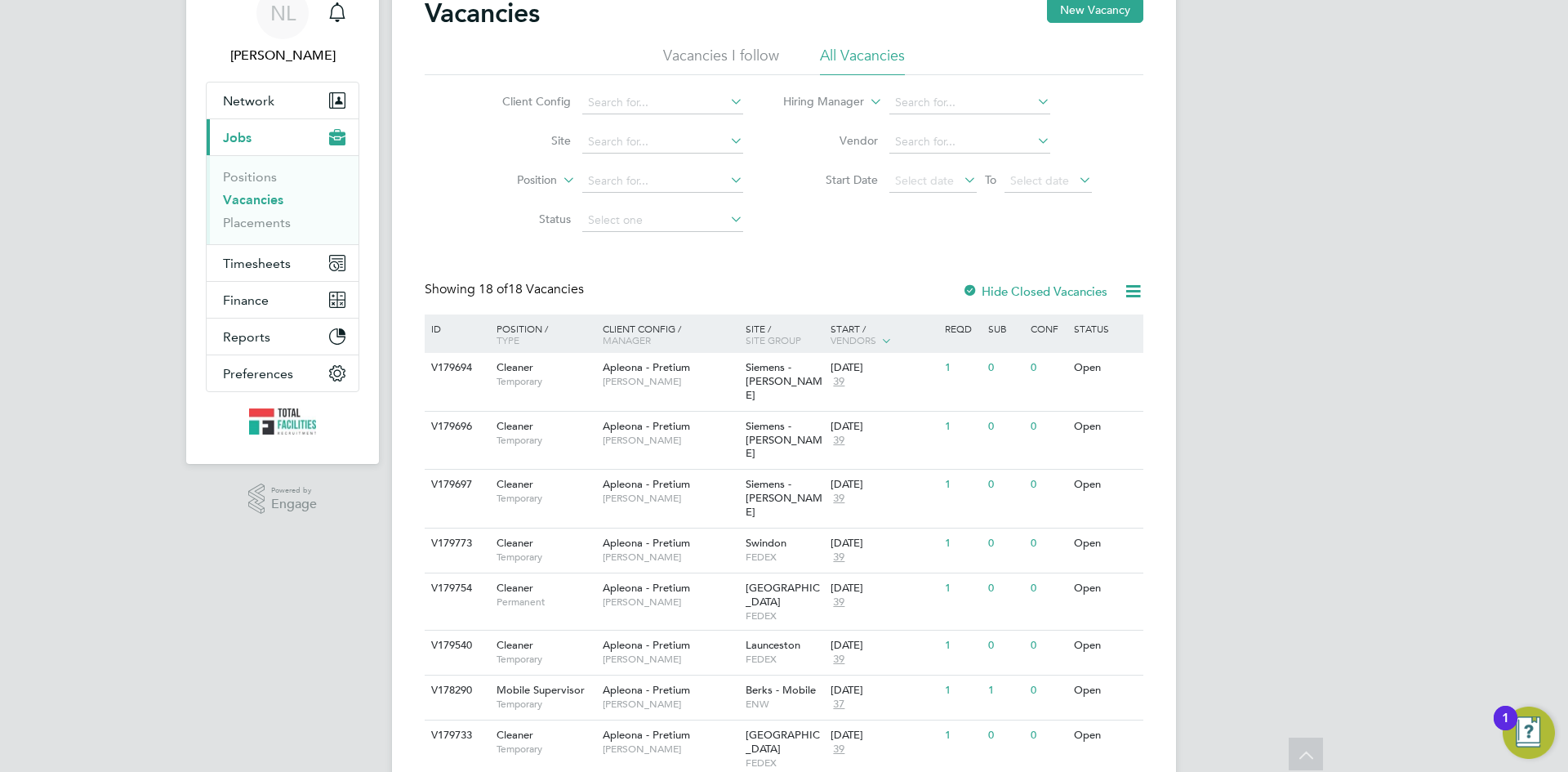
scroll to position [0, 0]
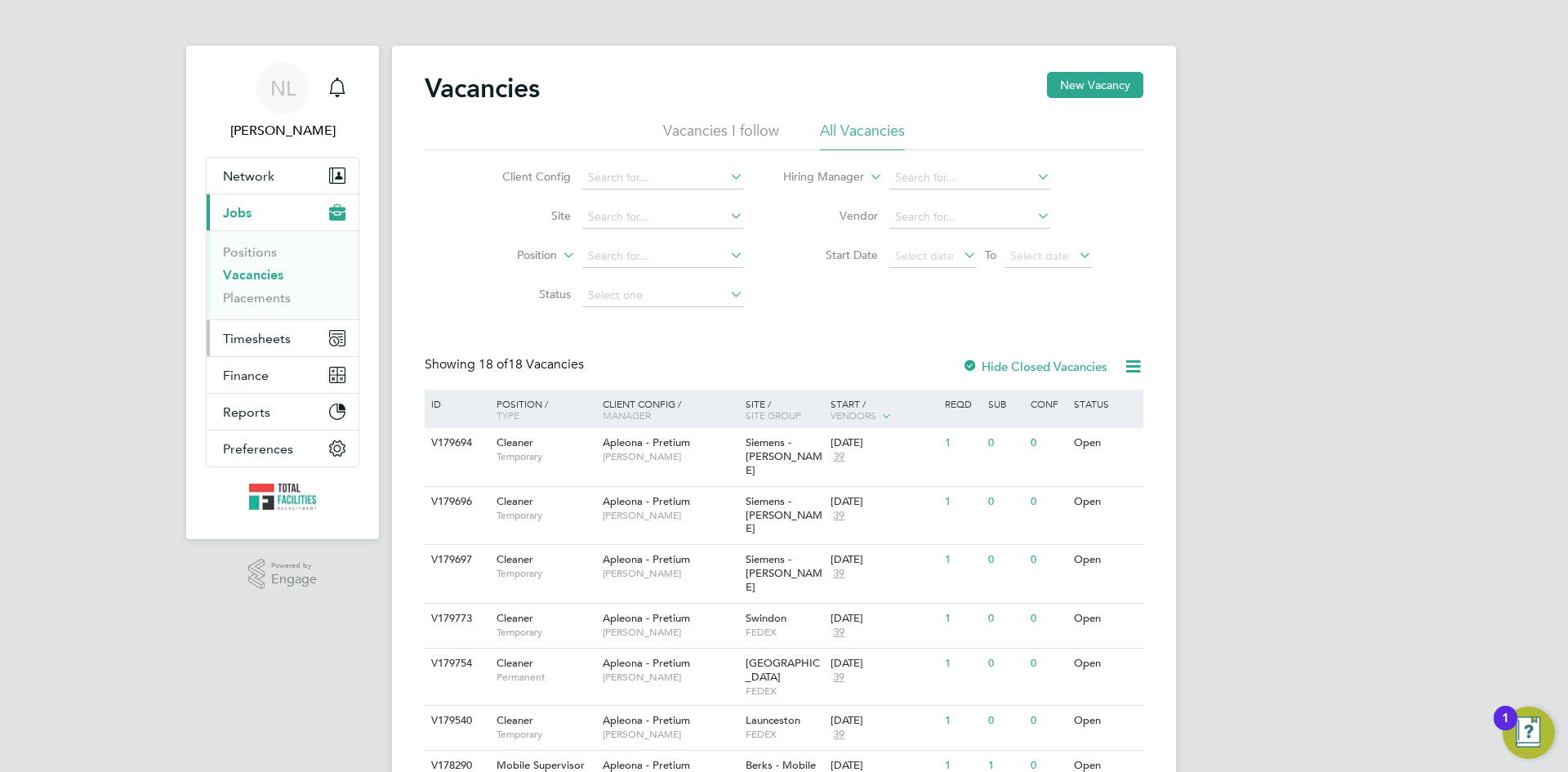
click at [263, 346] on button "Timesheets" at bounding box center [282, 337] width 152 height 36
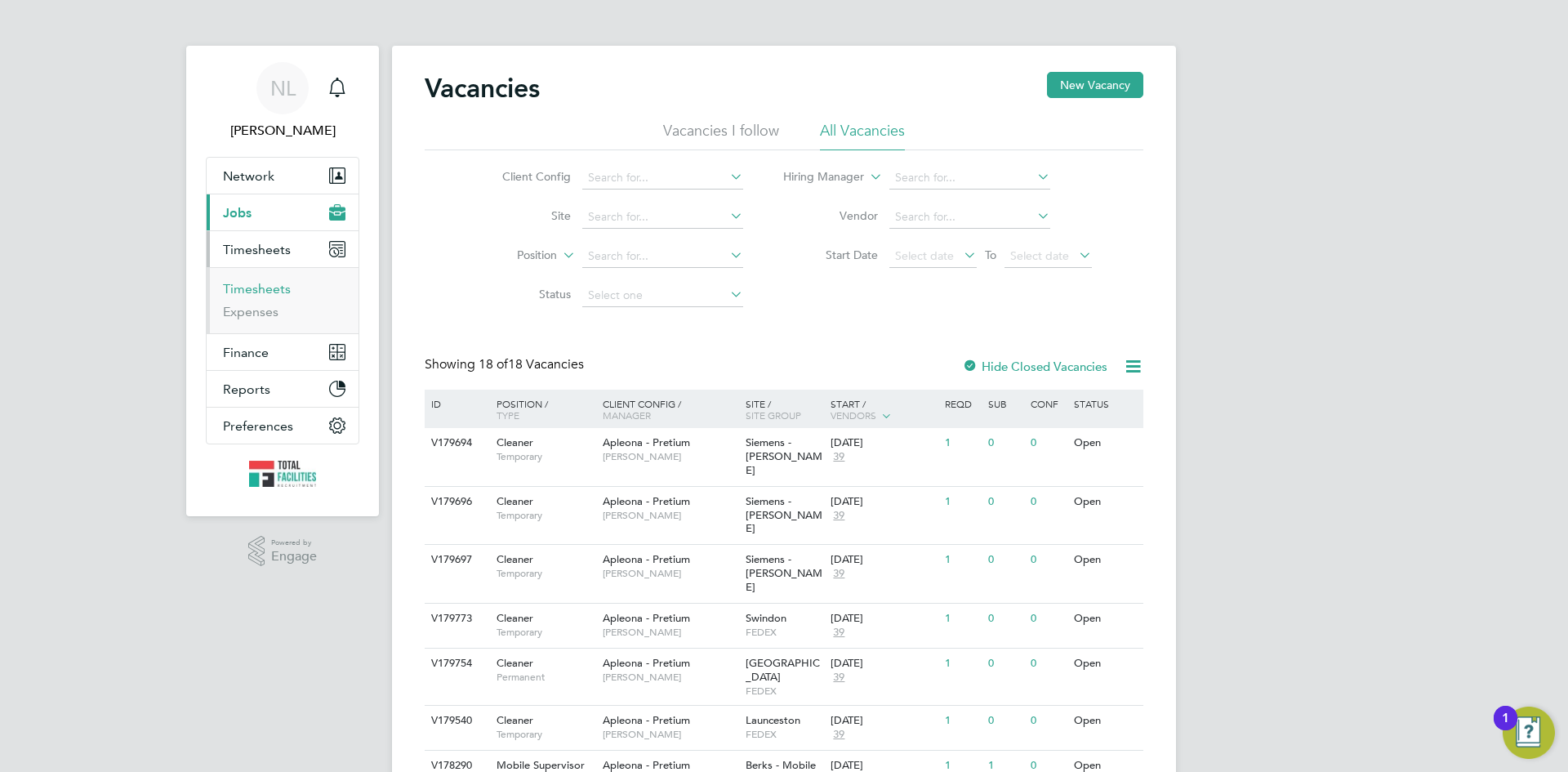
click at [259, 289] on link "Timesheets" at bounding box center [256, 289] width 67 height 15
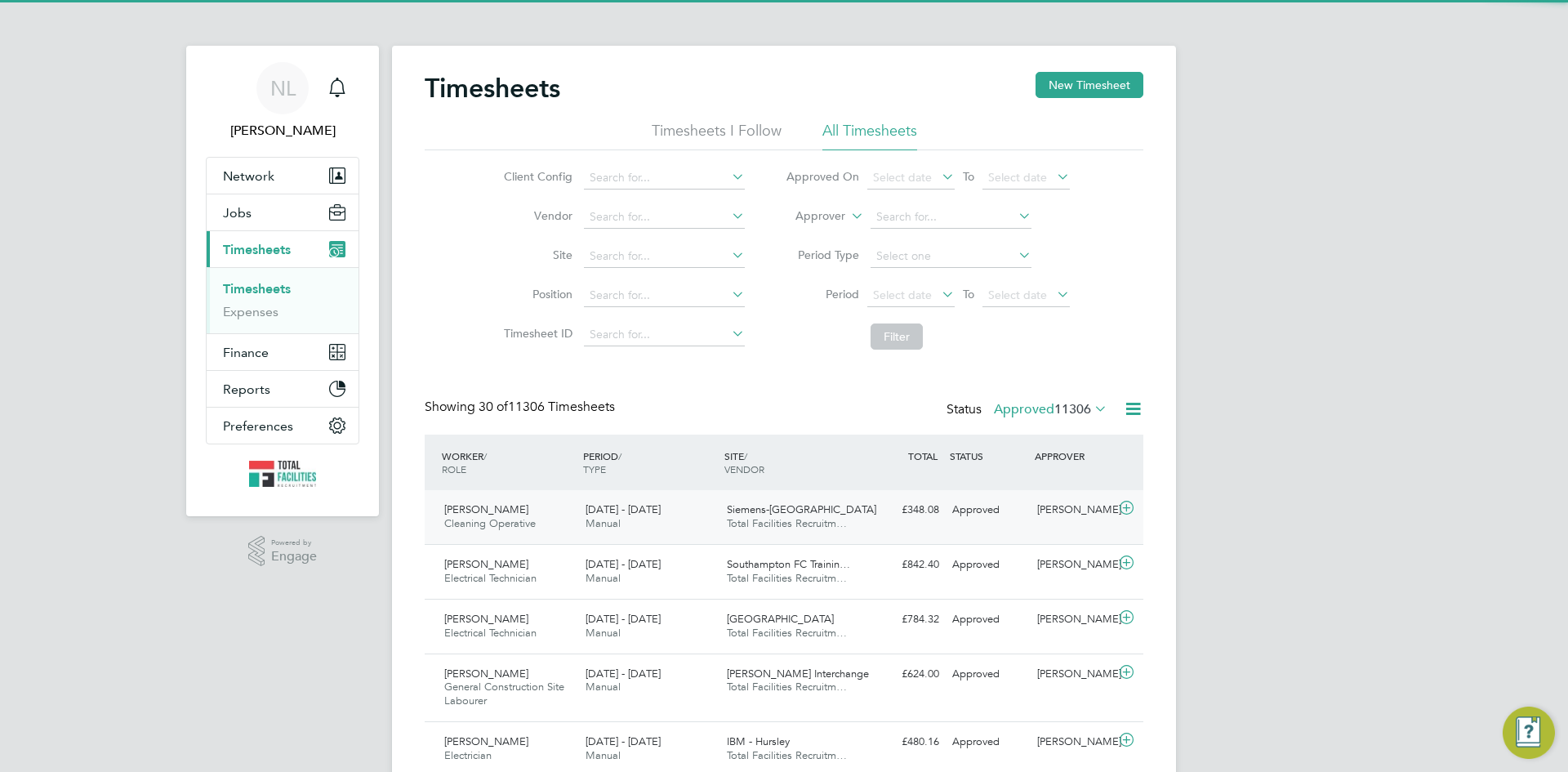
scroll to position [41, 142]
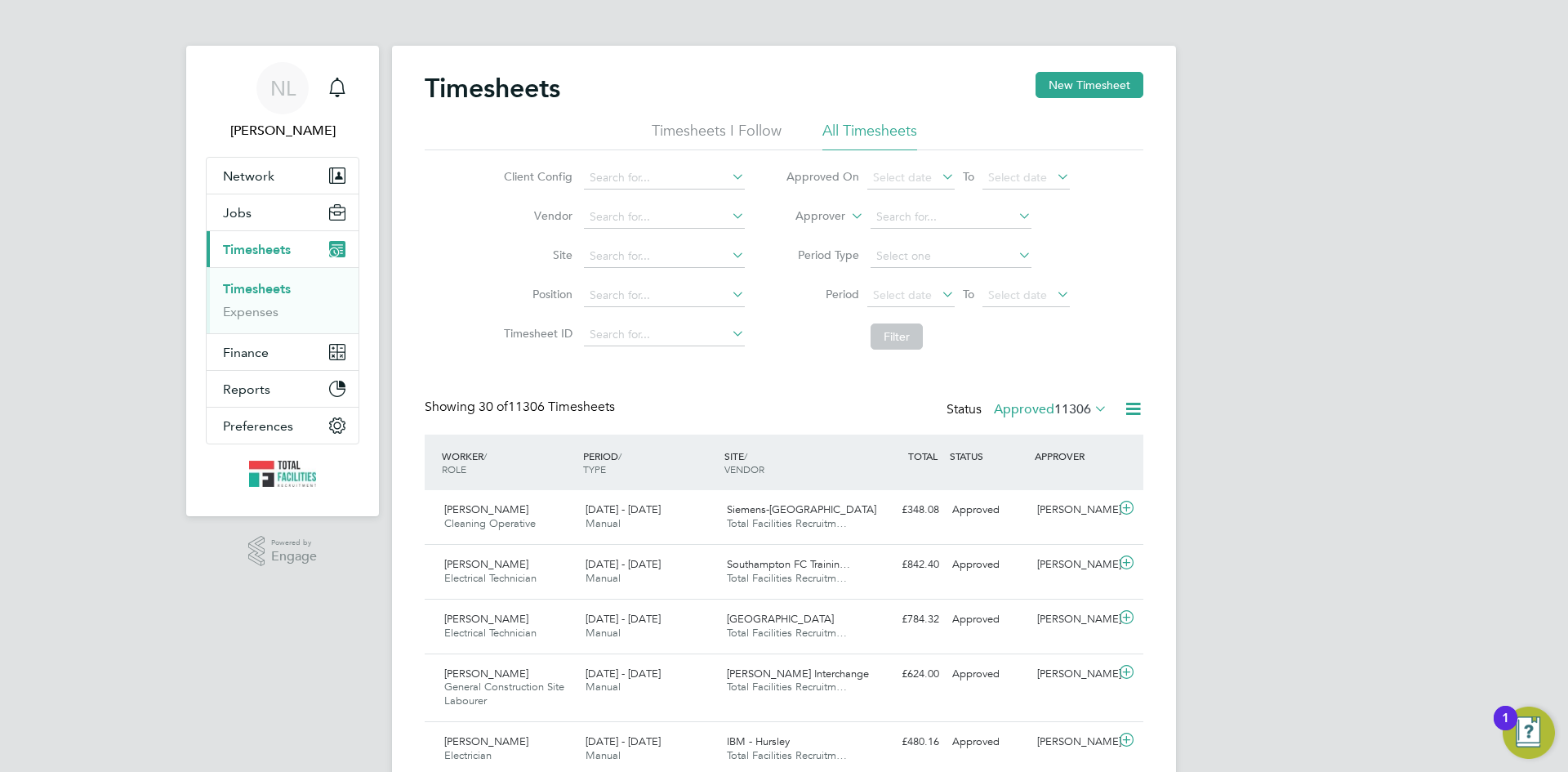
click at [1014, 413] on label "Approved 11306" at bounding box center [1050, 409] width 114 height 16
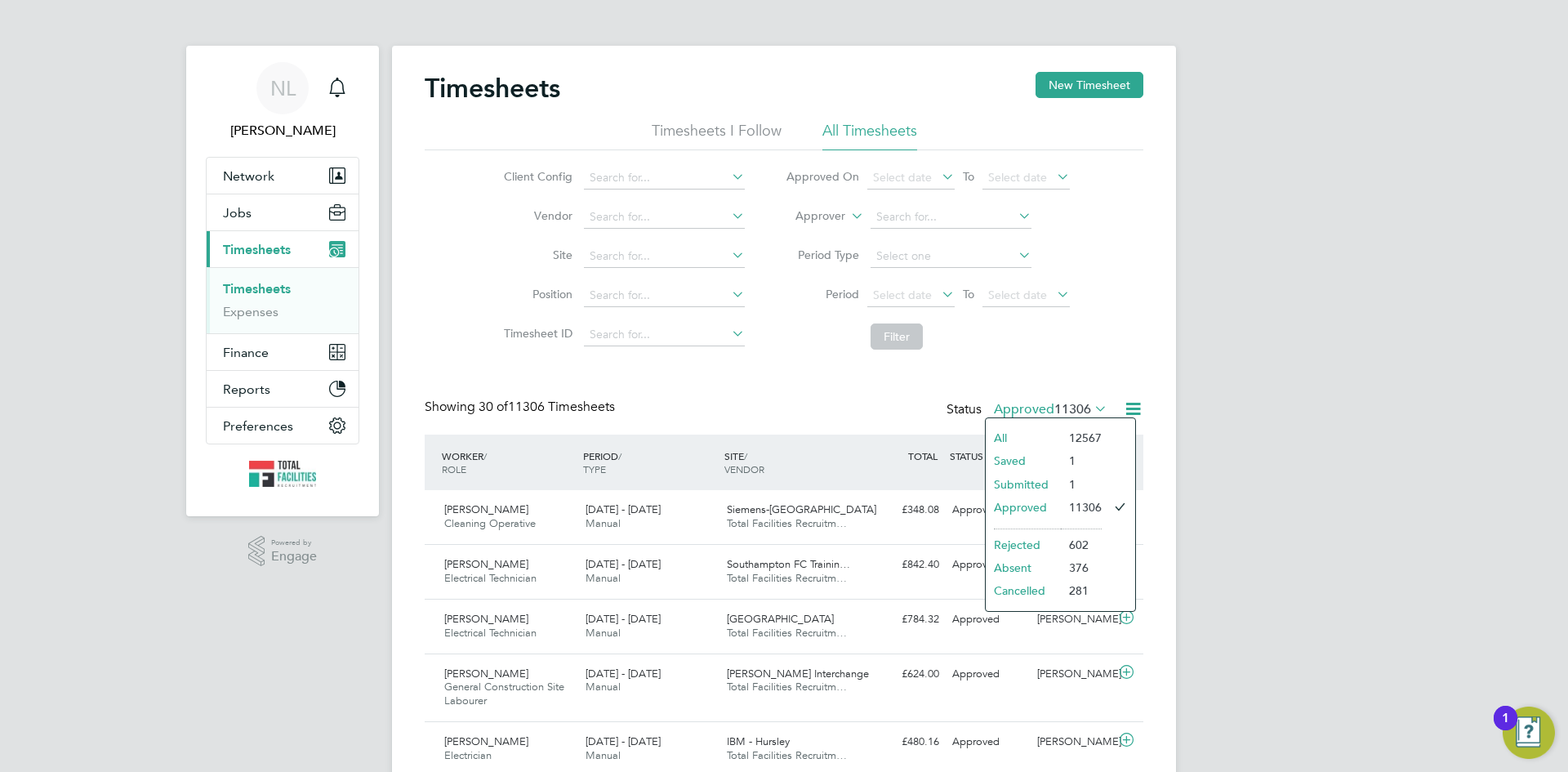
click at [1014, 480] on li "Submitted" at bounding box center [1023, 485] width 75 height 23
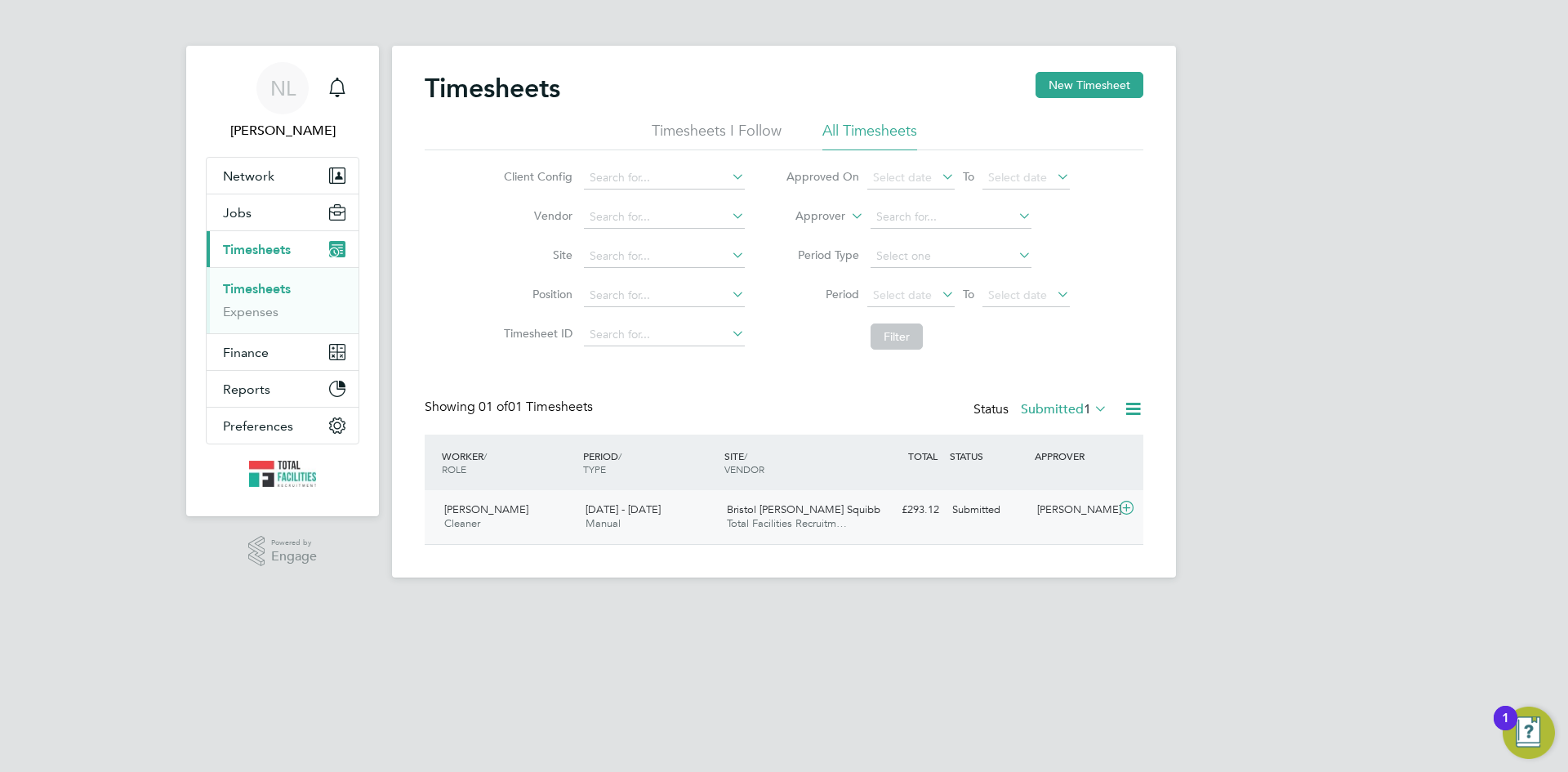
click at [1072, 506] on div "Frank Doyle" at bounding box center [1074, 510] width 85 height 27
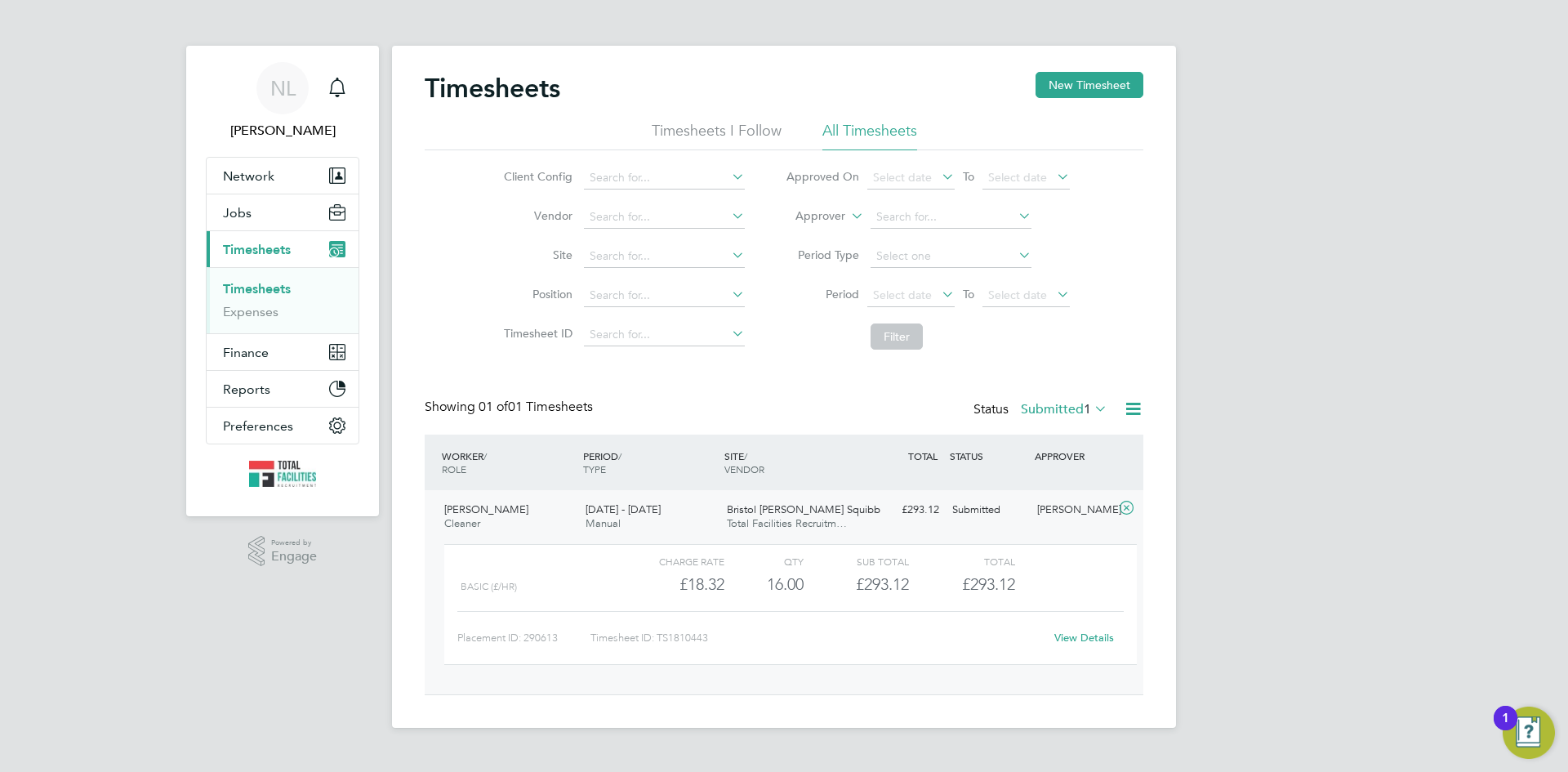
click at [1083, 638] on link "View Details" at bounding box center [1084, 637] width 60 height 13
click at [248, 180] on span "Network" at bounding box center [248, 176] width 51 height 15
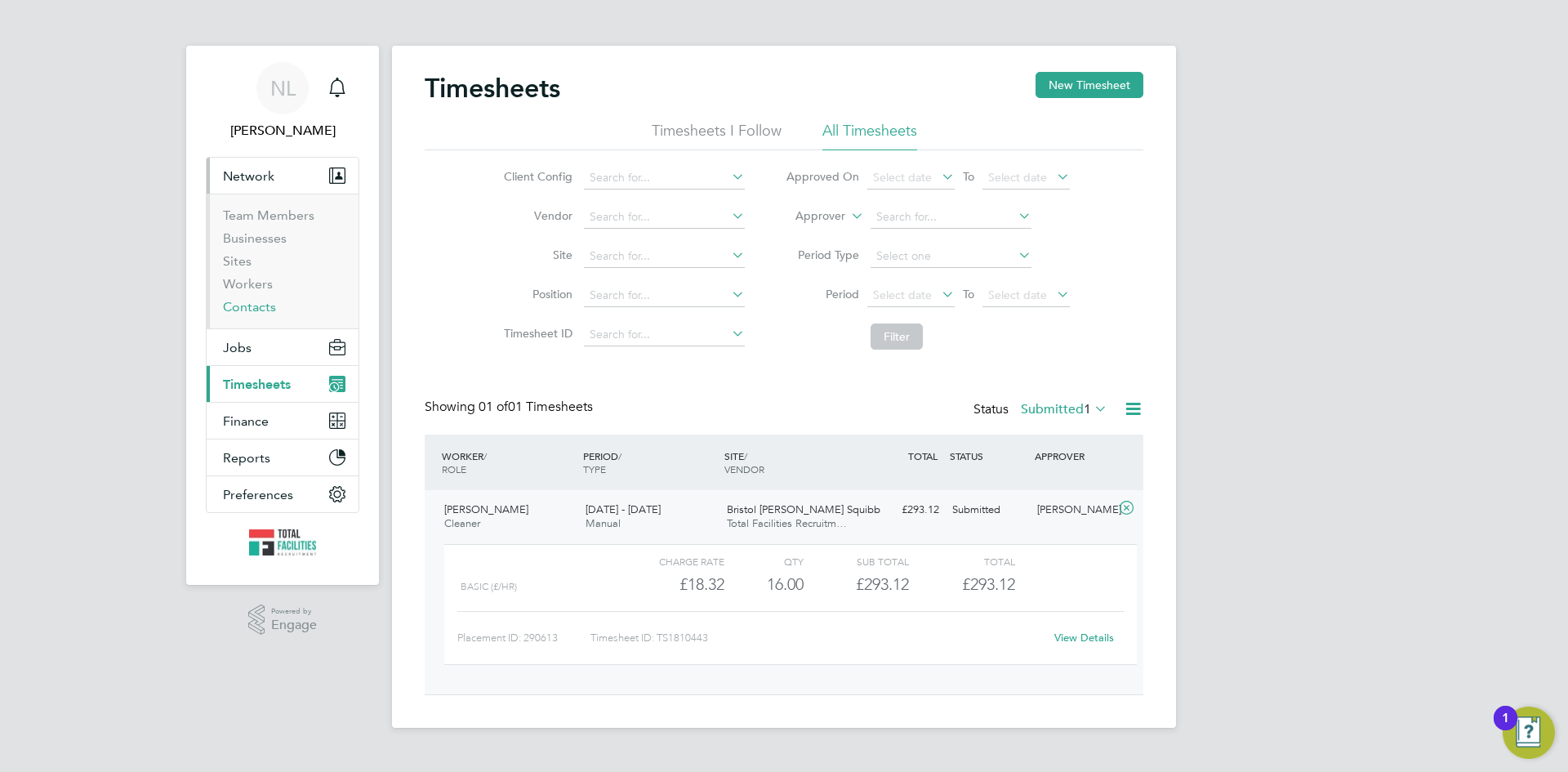
click at [242, 305] on link "Contacts" at bounding box center [249, 306] width 53 height 15
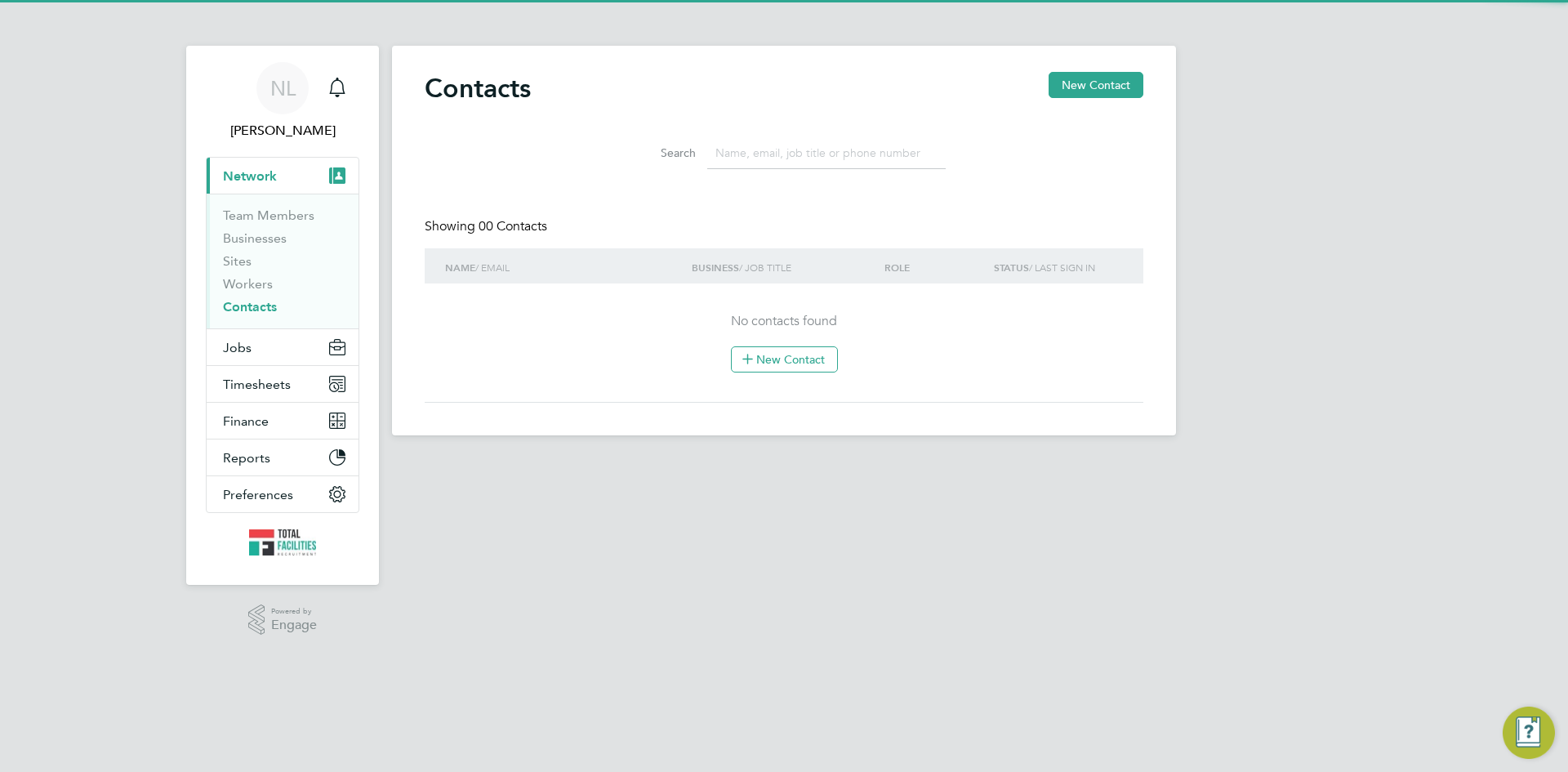
click at [764, 154] on input at bounding box center [826, 152] width 238 height 32
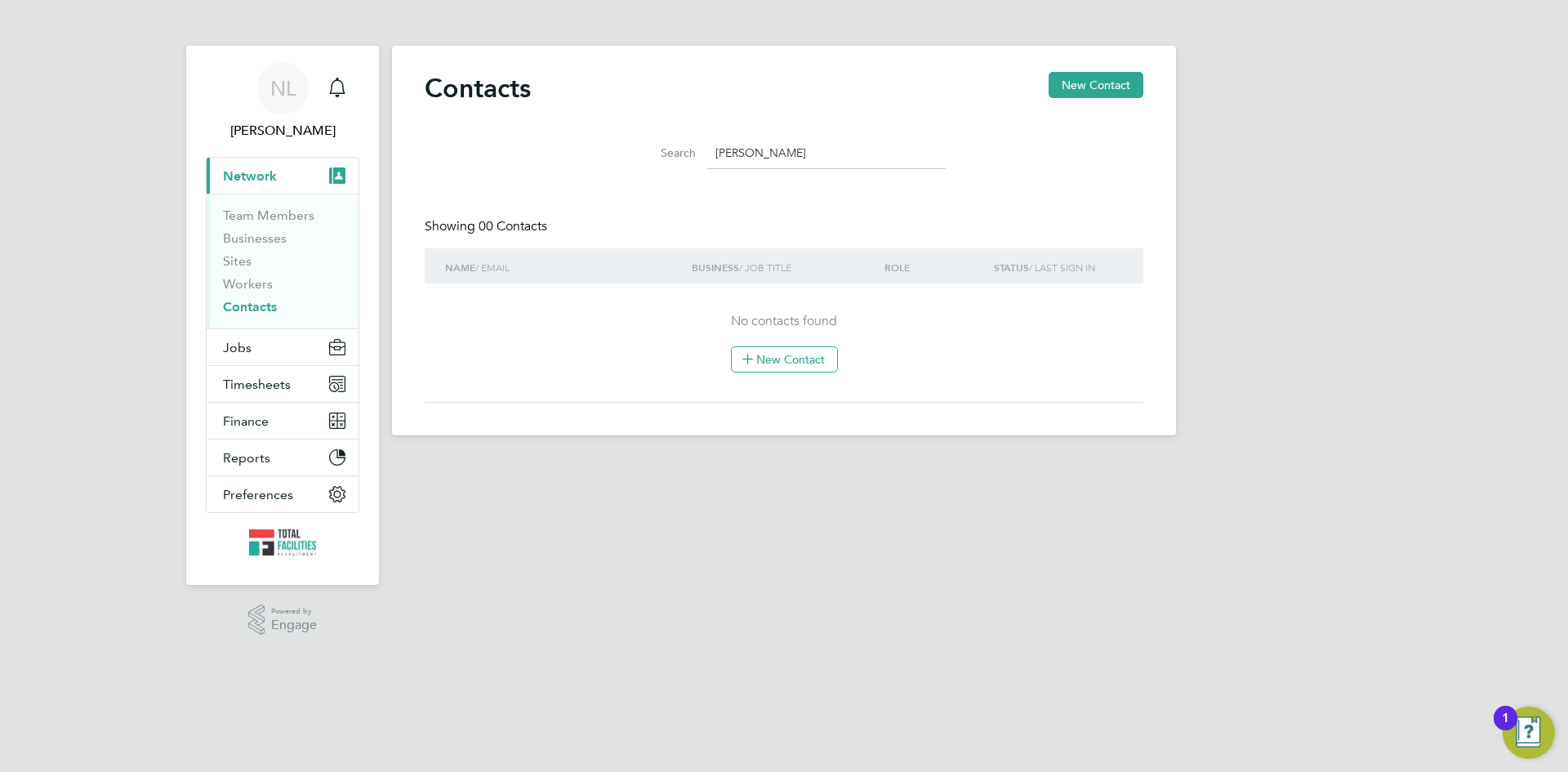
type input "greg"
click at [248, 384] on span "Timesheets" at bounding box center [256, 385] width 67 height 15
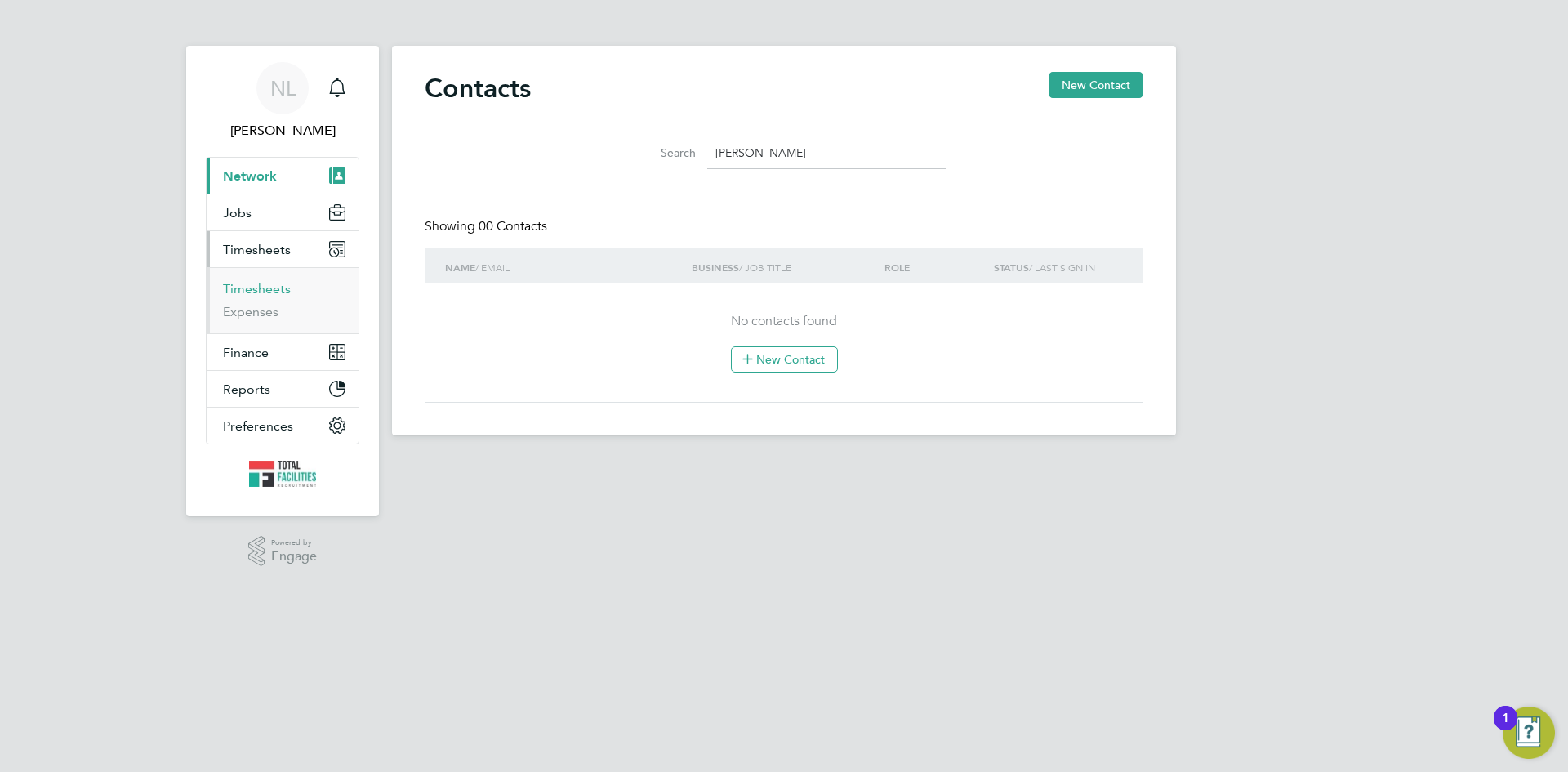
click at [252, 292] on link "Timesheets" at bounding box center [256, 289] width 67 height 15
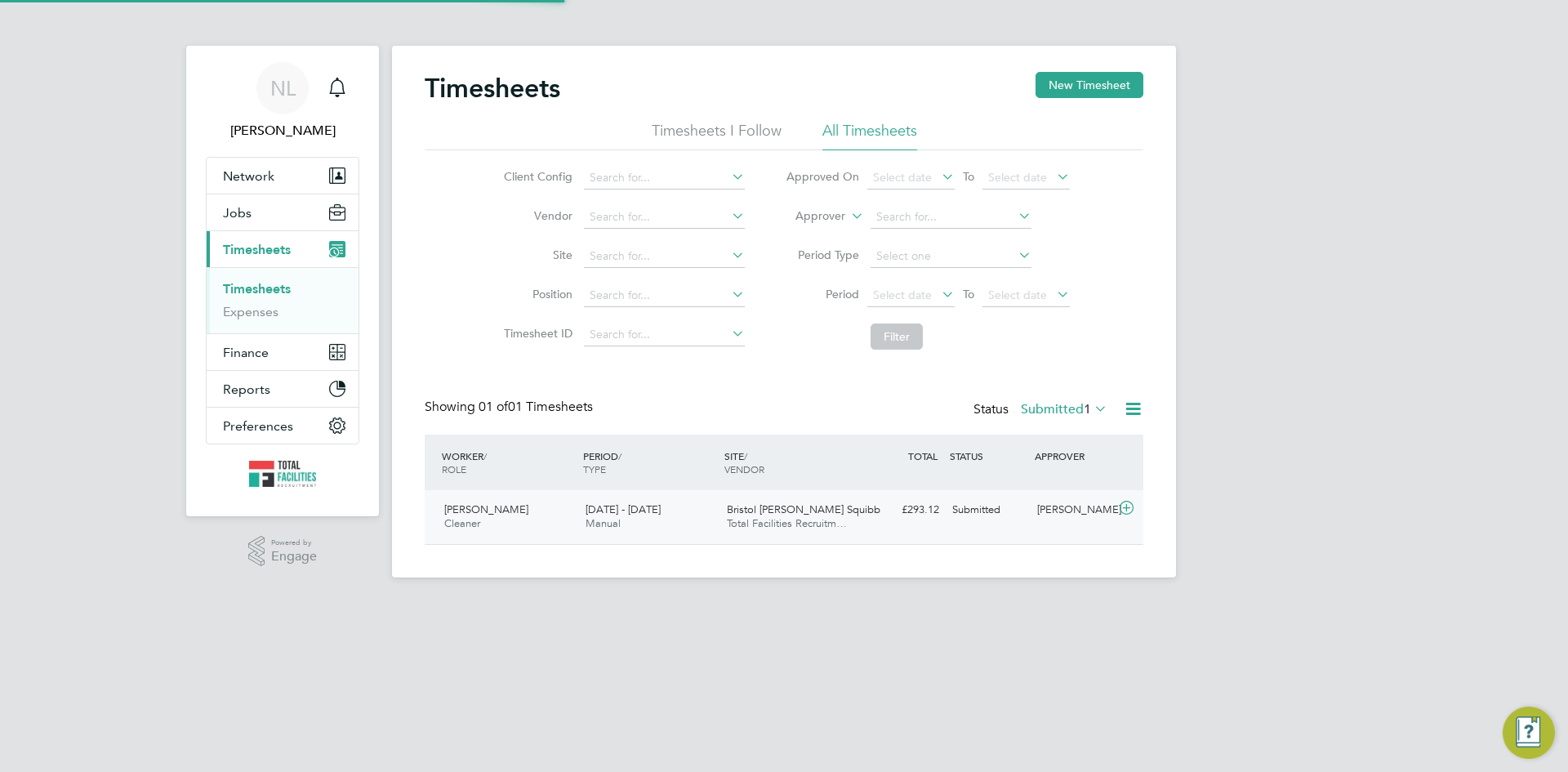
scroll to position [41, 142]
click at [784, 526] on span "Total Facilities Recruitm…" at bounding box center [786, 523] width 120 height 13
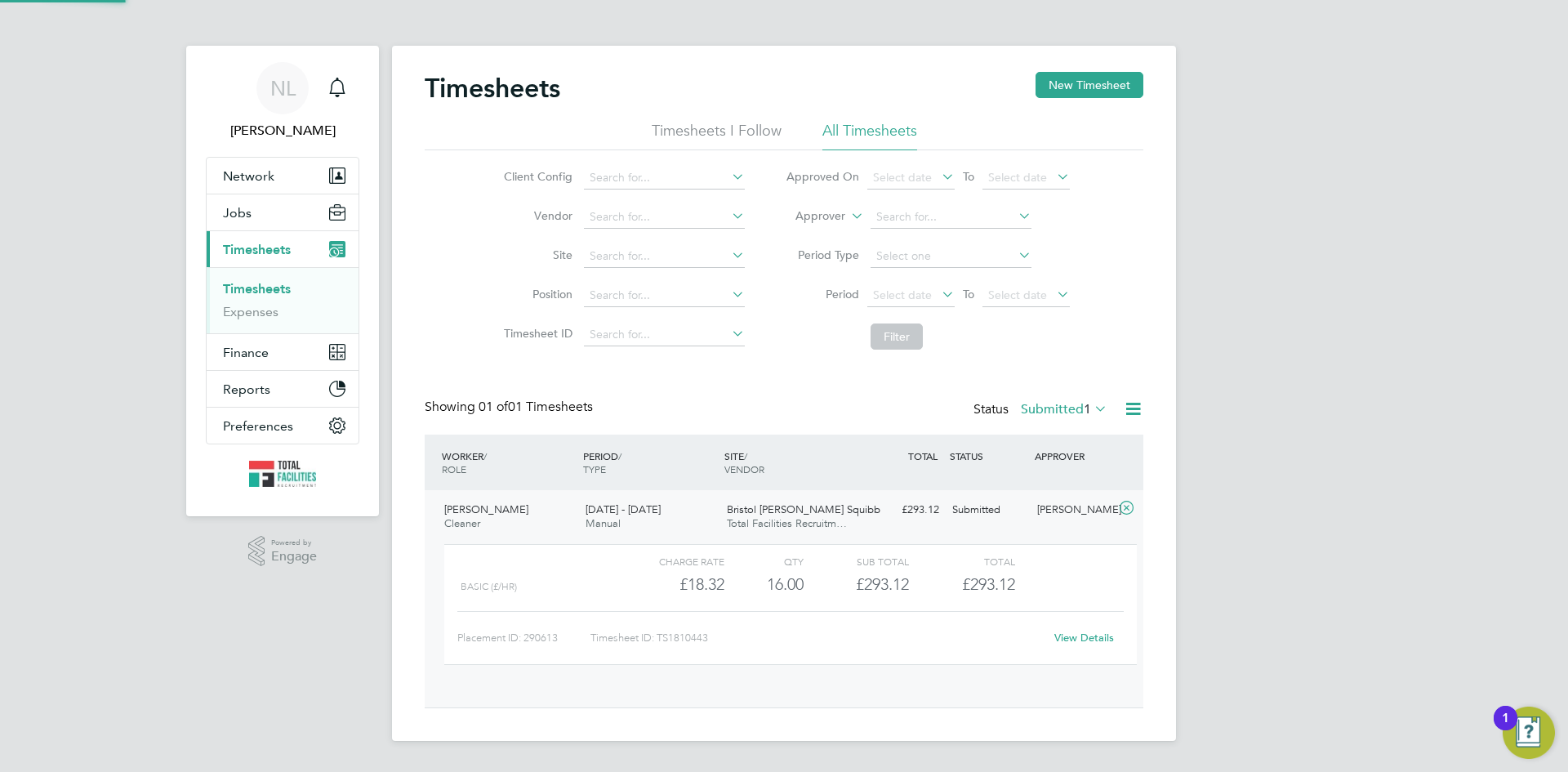
scroll to position [28, 159]
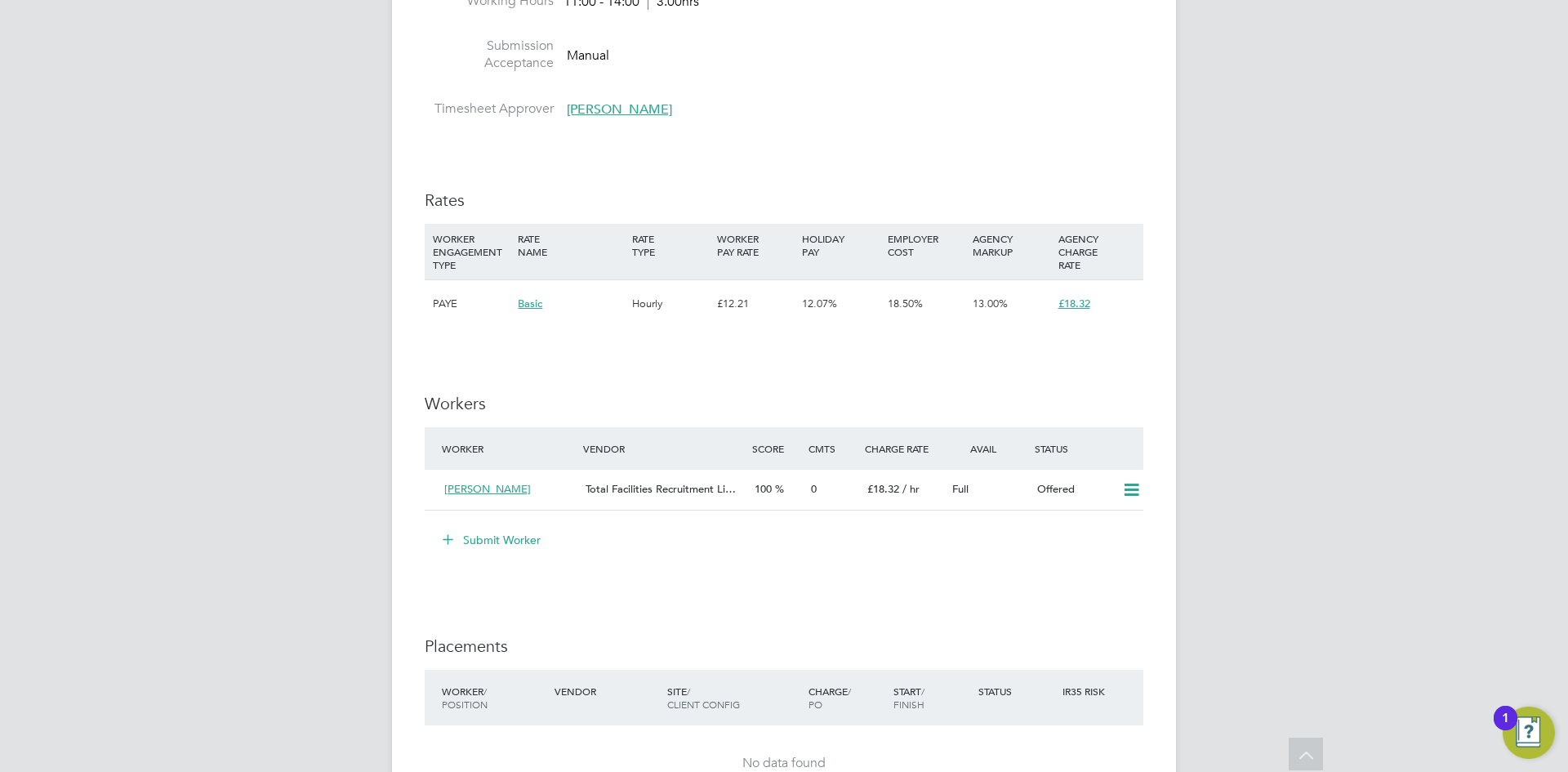
scroll to position [1307, 0]
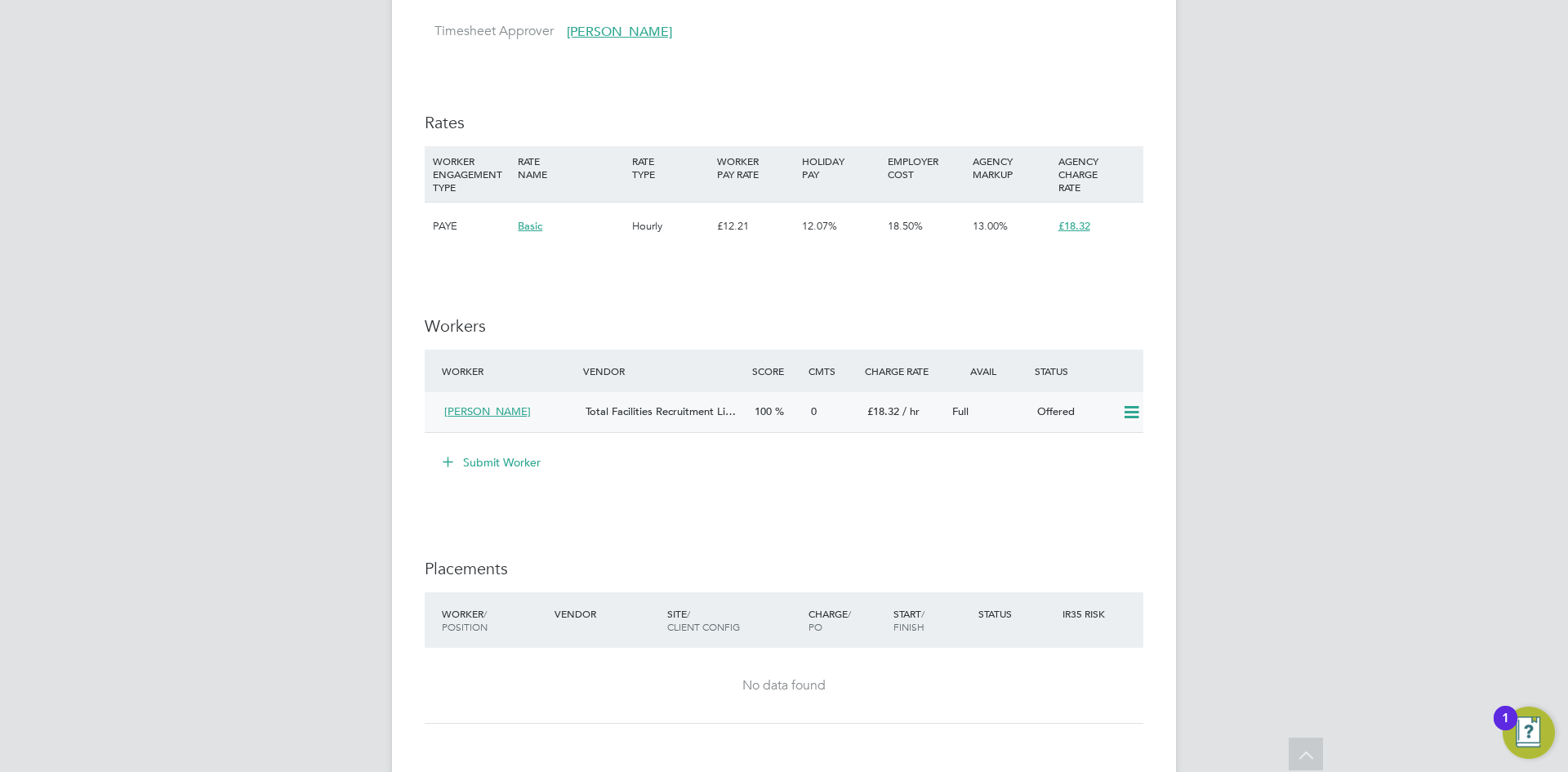
click at [1133, 413] on icon at bounding box center [1131, 413] width 20 height 13
click at [1106, 470] on li "Cancel" at bounding box center [1107, 471] width 62 height 23
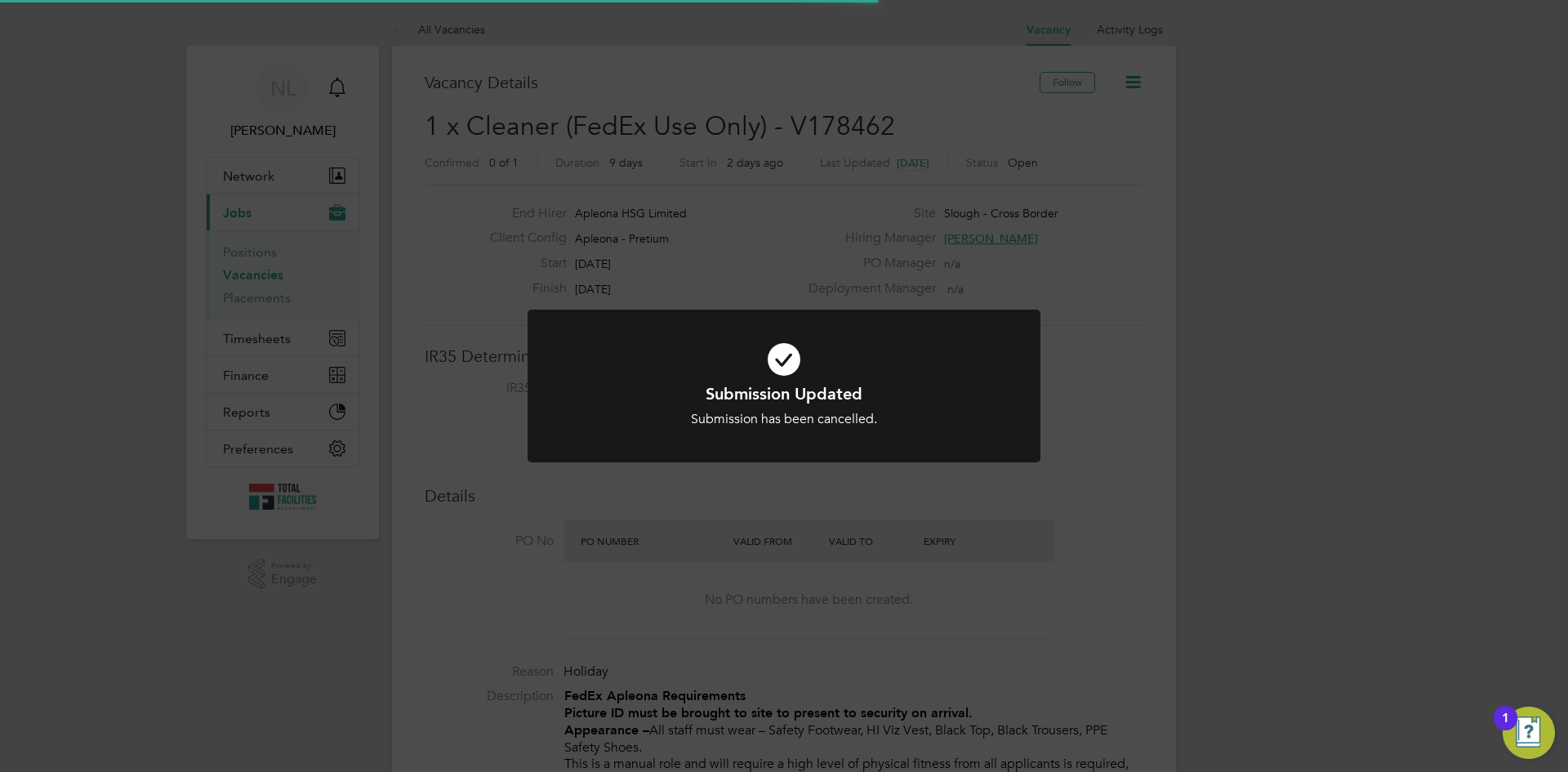
scroll to position [48, 115]
click at [1210, 524] on div "Submission Updated Submission has been cancelled. Cancel Okay" at bounding box center [784, 386] width 1568 height 772
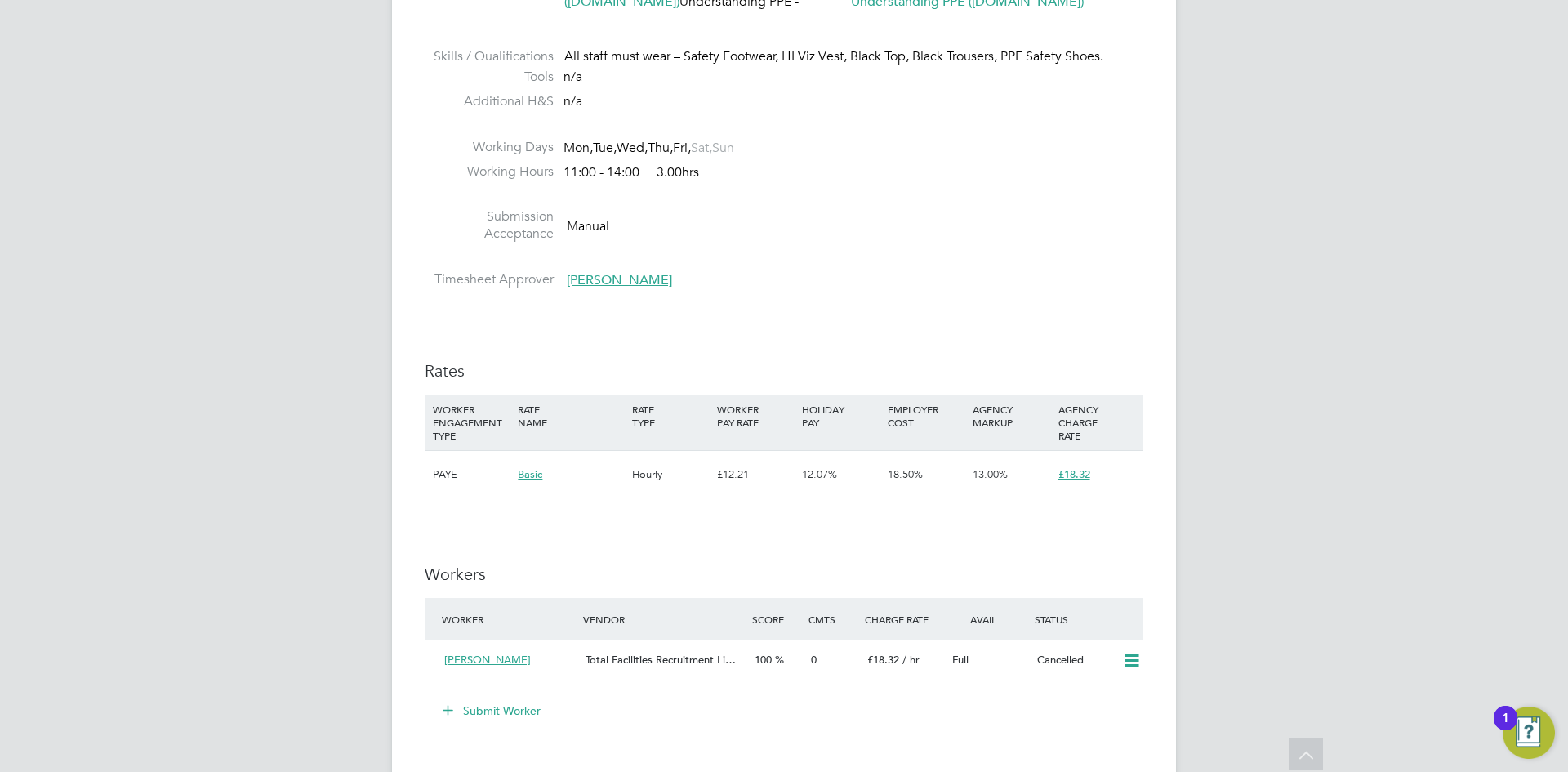
scroll to position [1144, 0]
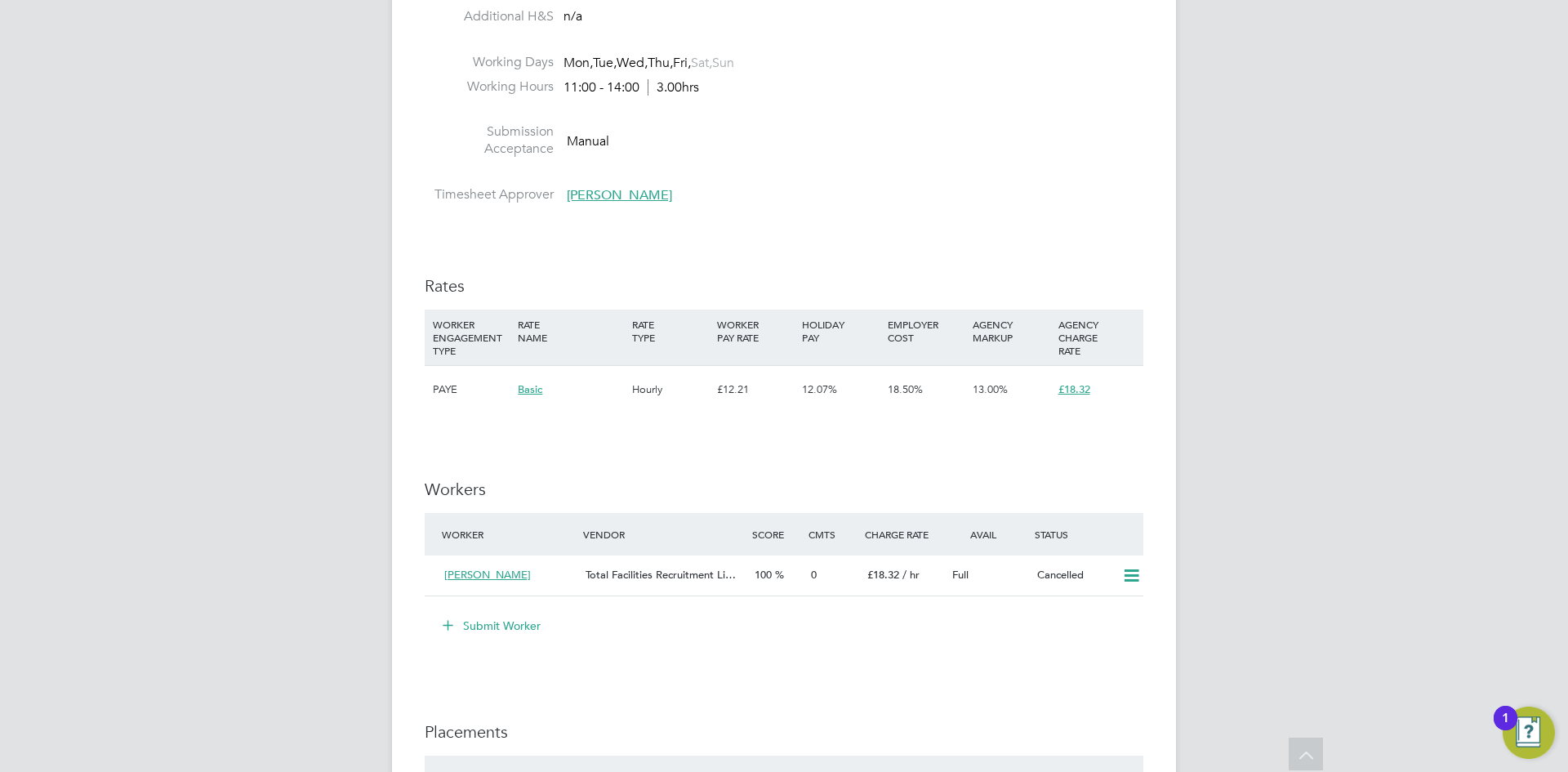
click at [501, 624] on button "Submit Worker" at bounding box center [492, 626] width 122 height 26
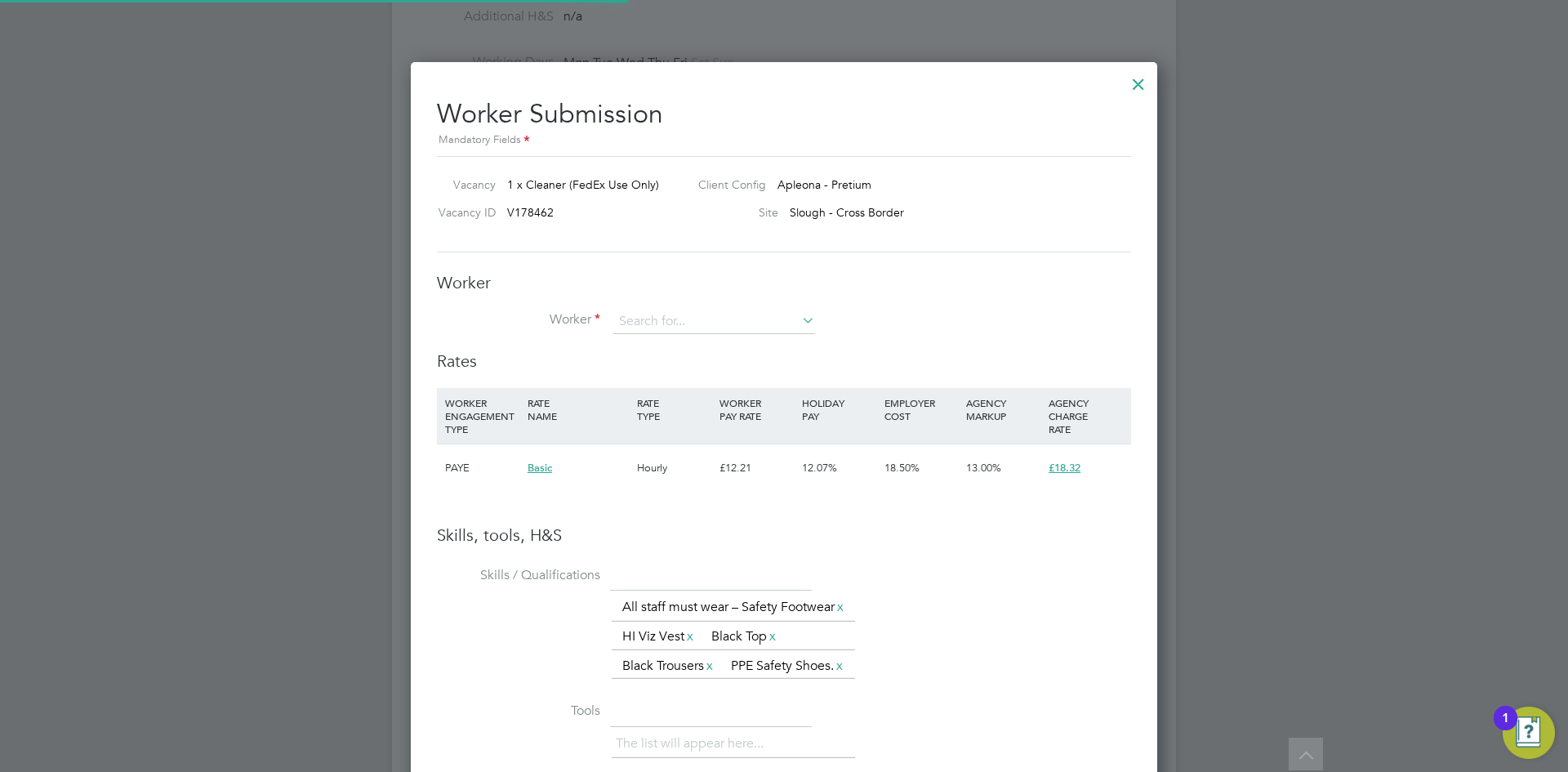
scroll to position [1133, 748]
type input "z"
click at [705, 345] on li "Kacp er Zalewski (kz12345)" at bounding box center [714, 345] width 203 height 22
type input "Kacper Zalewski (kz12345)"
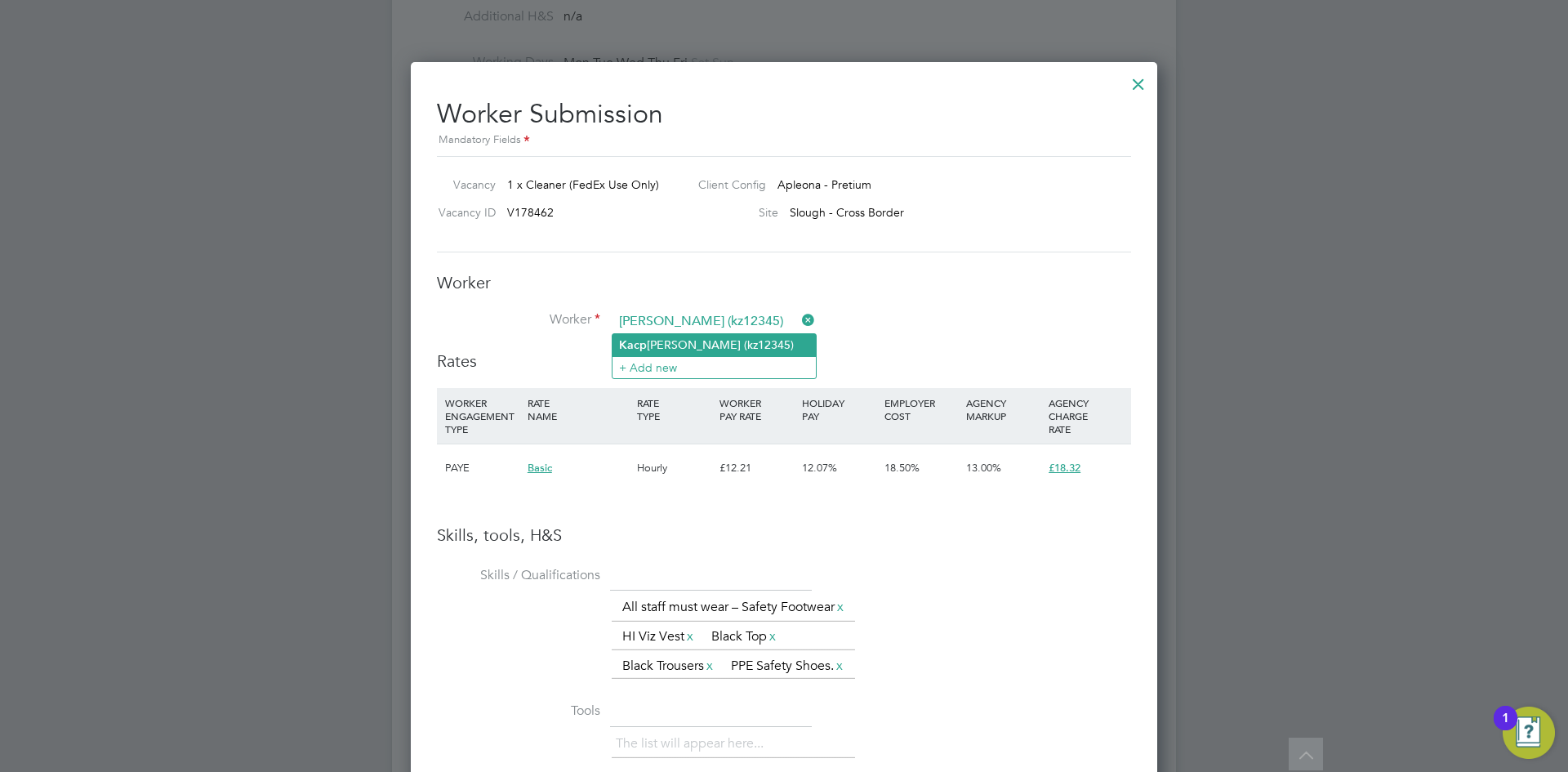
scroll to position [1289, 748]
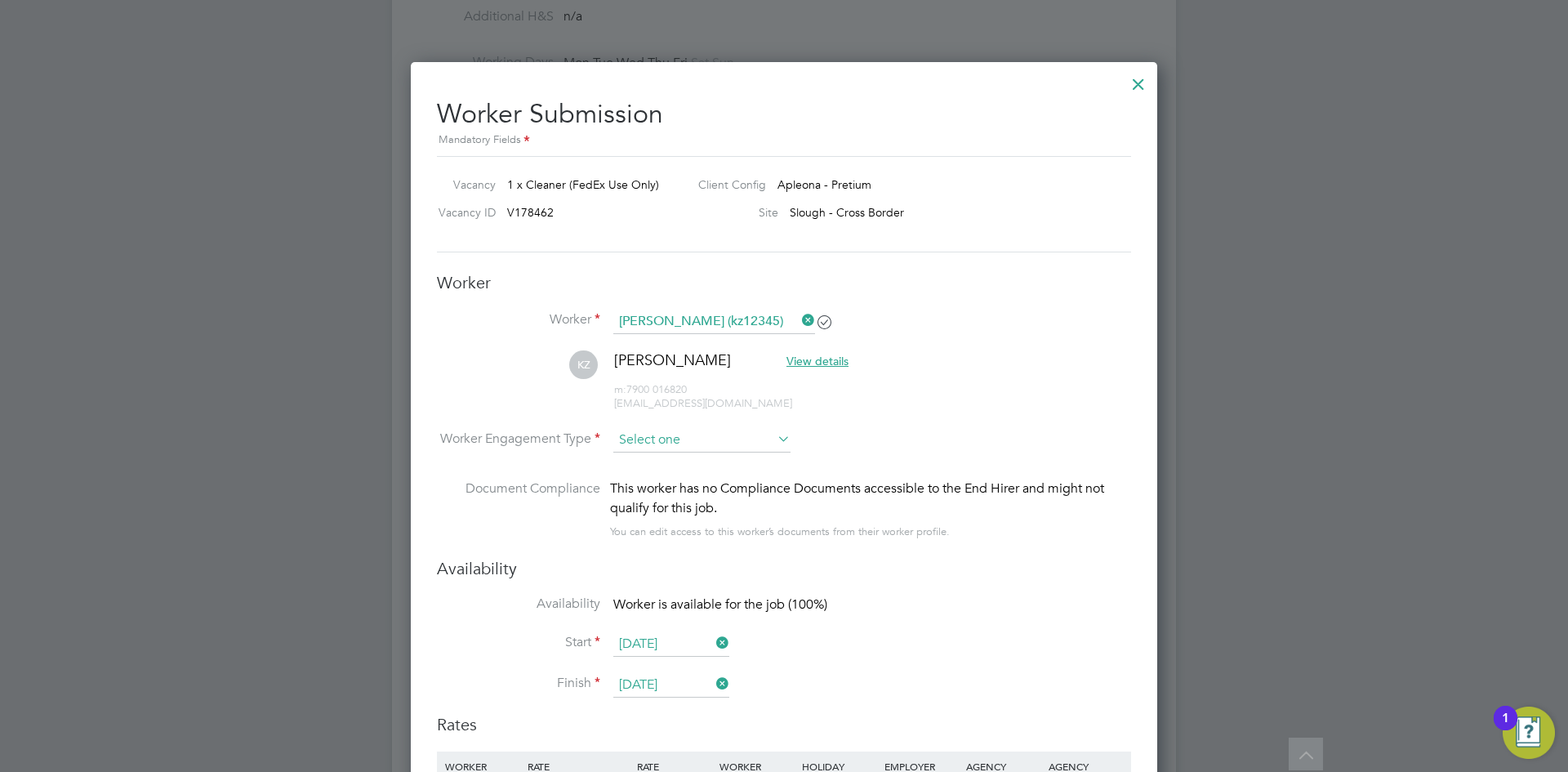
click at [640, 448] on input at bounding box center [703, 439] width 177 height 24
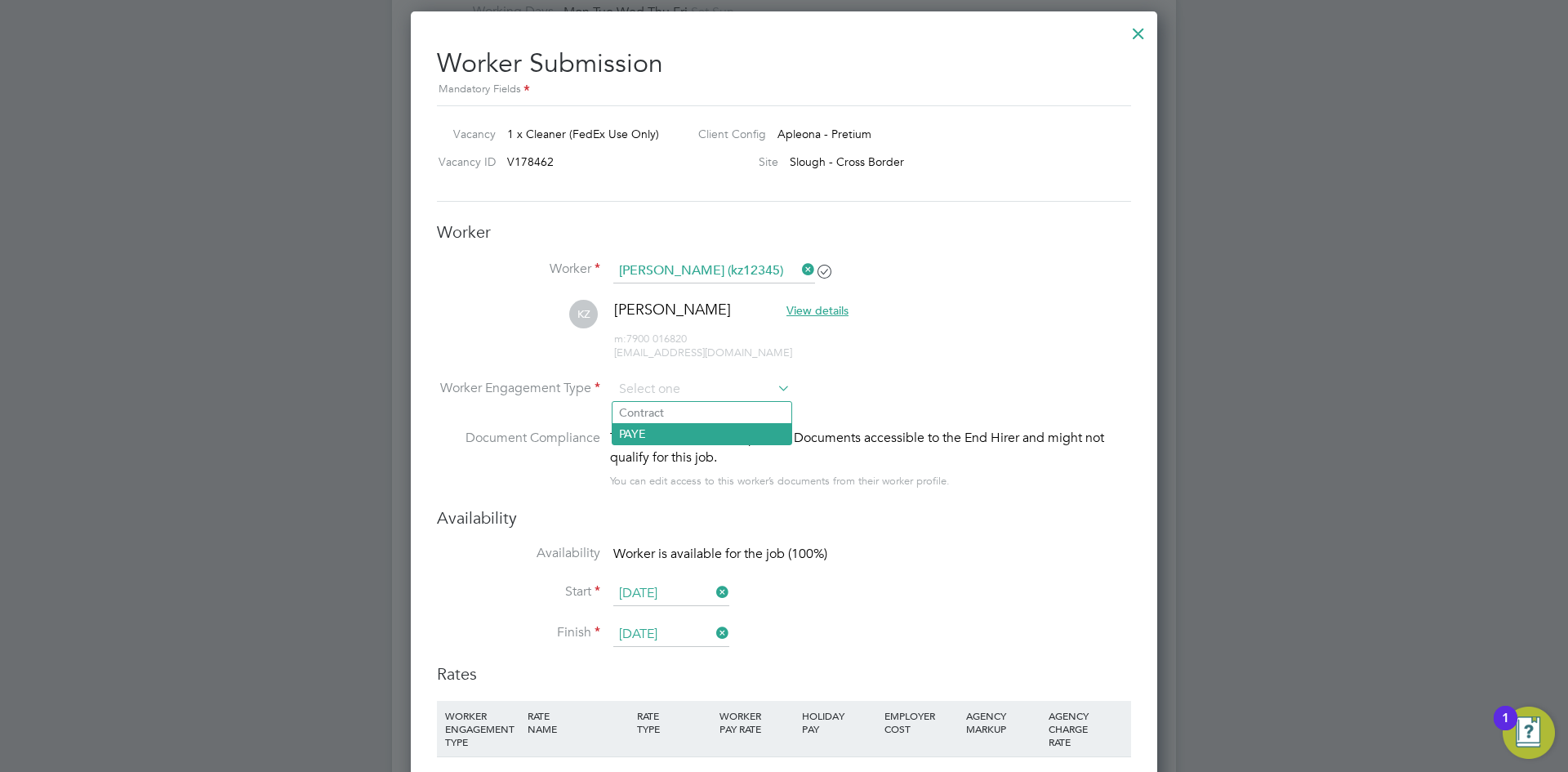
click at [647, 426] on li "PAYE" at bounding box center [703, 434] width 179 height 21
type input "PAYE"
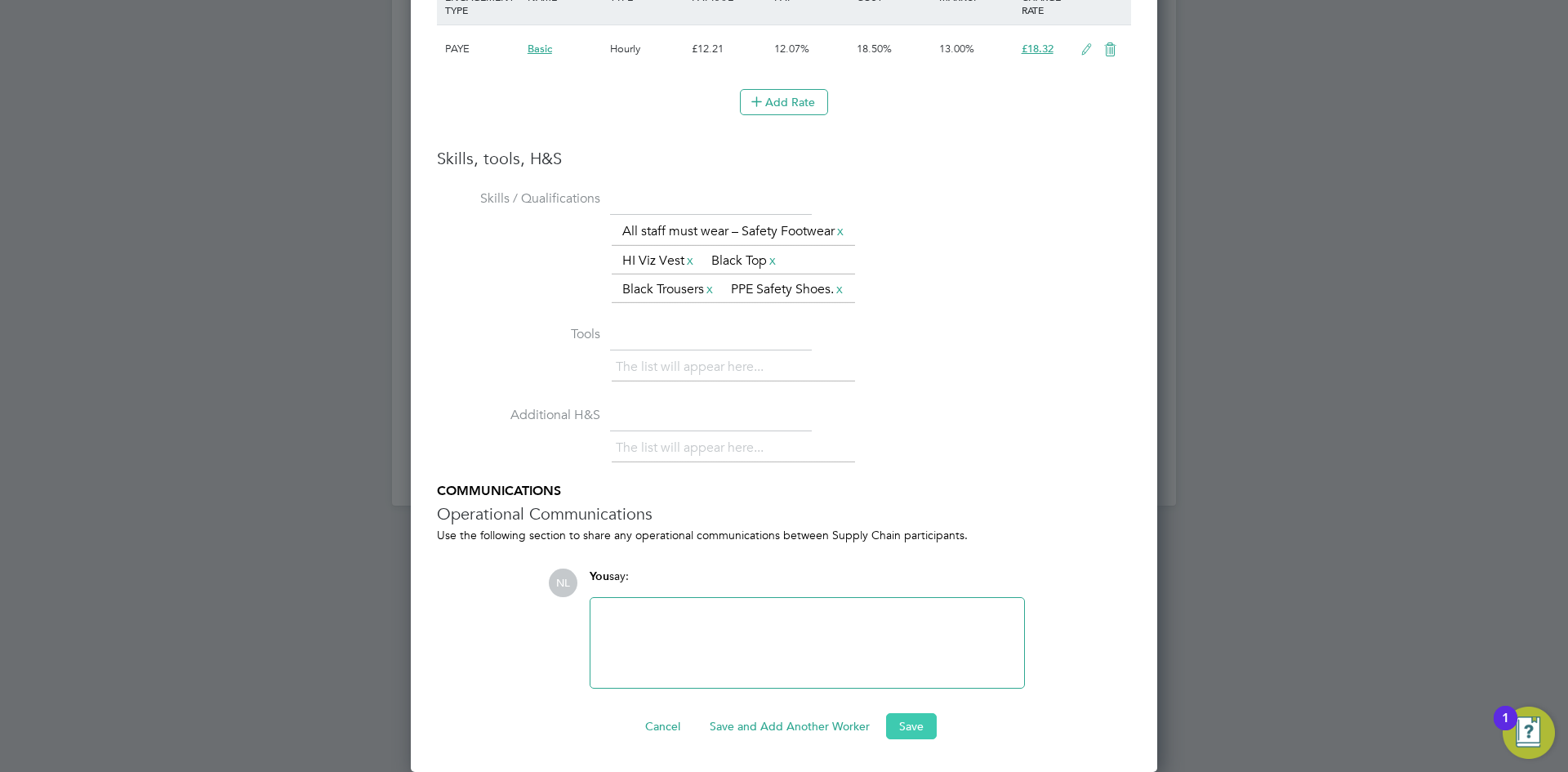
click at [908, 723] on button "Save" at bounding box center [912, 726] width 51 height 26
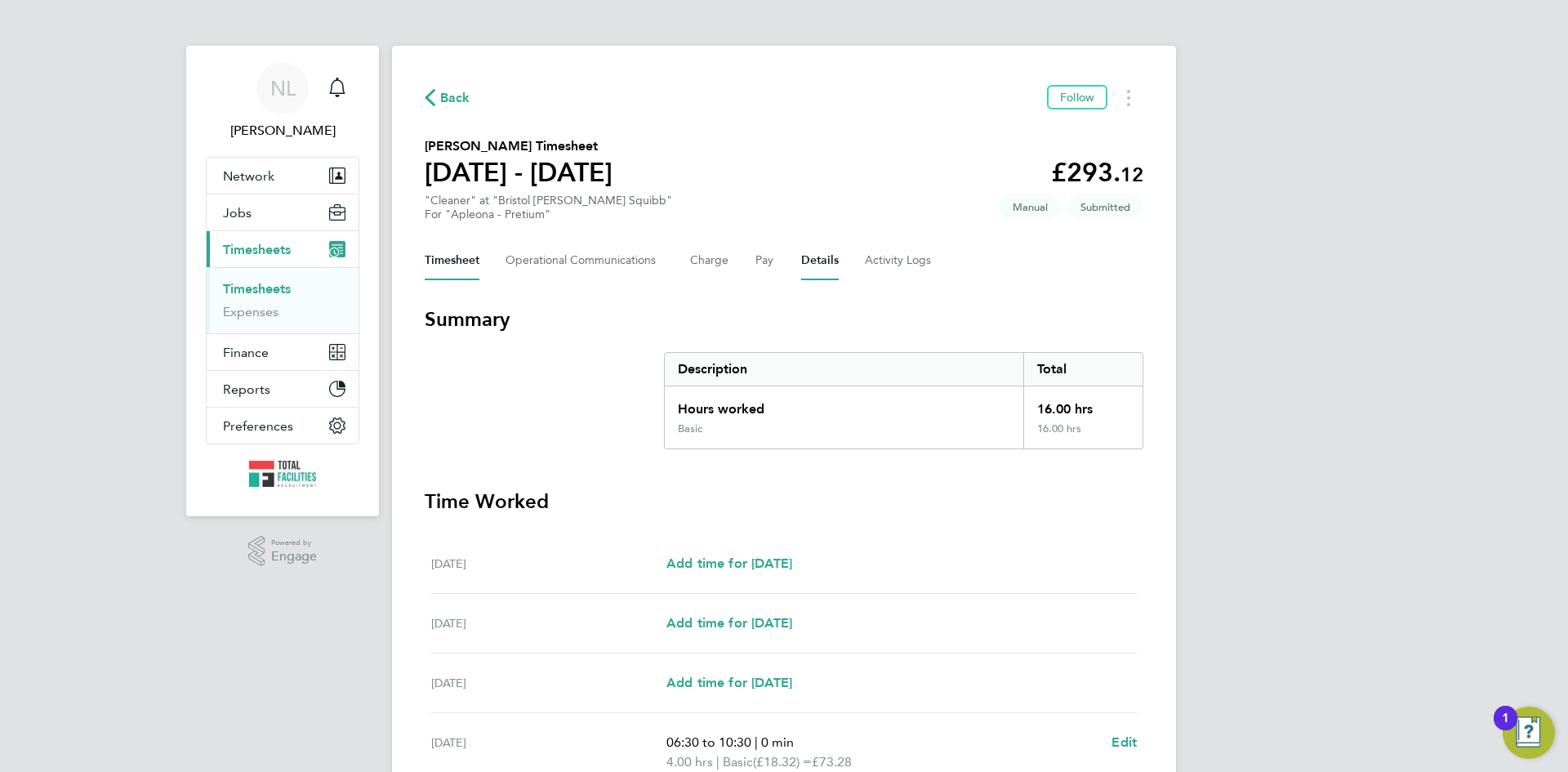
click at [816, 268] on button "Details" at bounding box center [819, 260] width 38 height 40
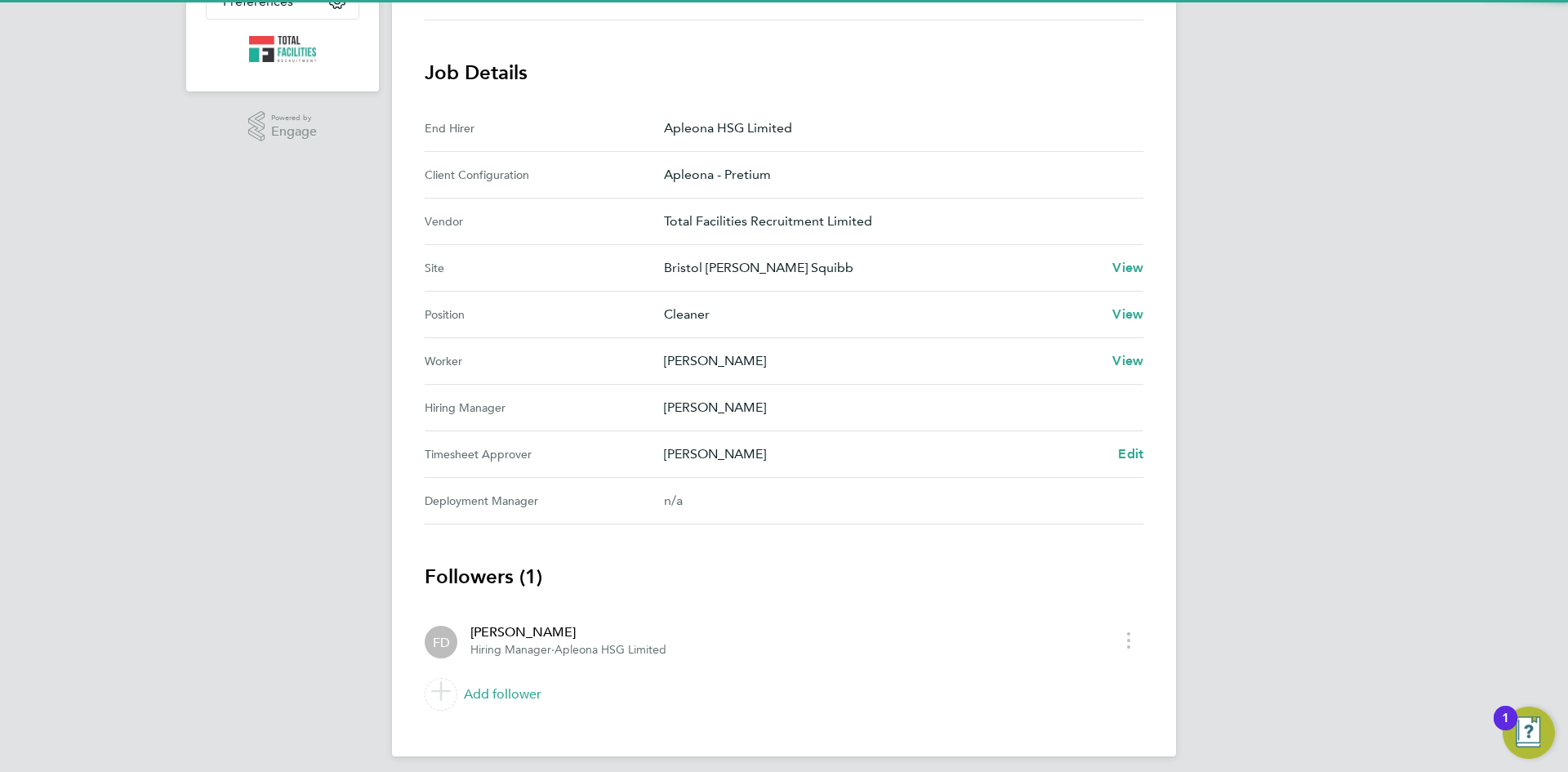
scroll to position [436, 0]
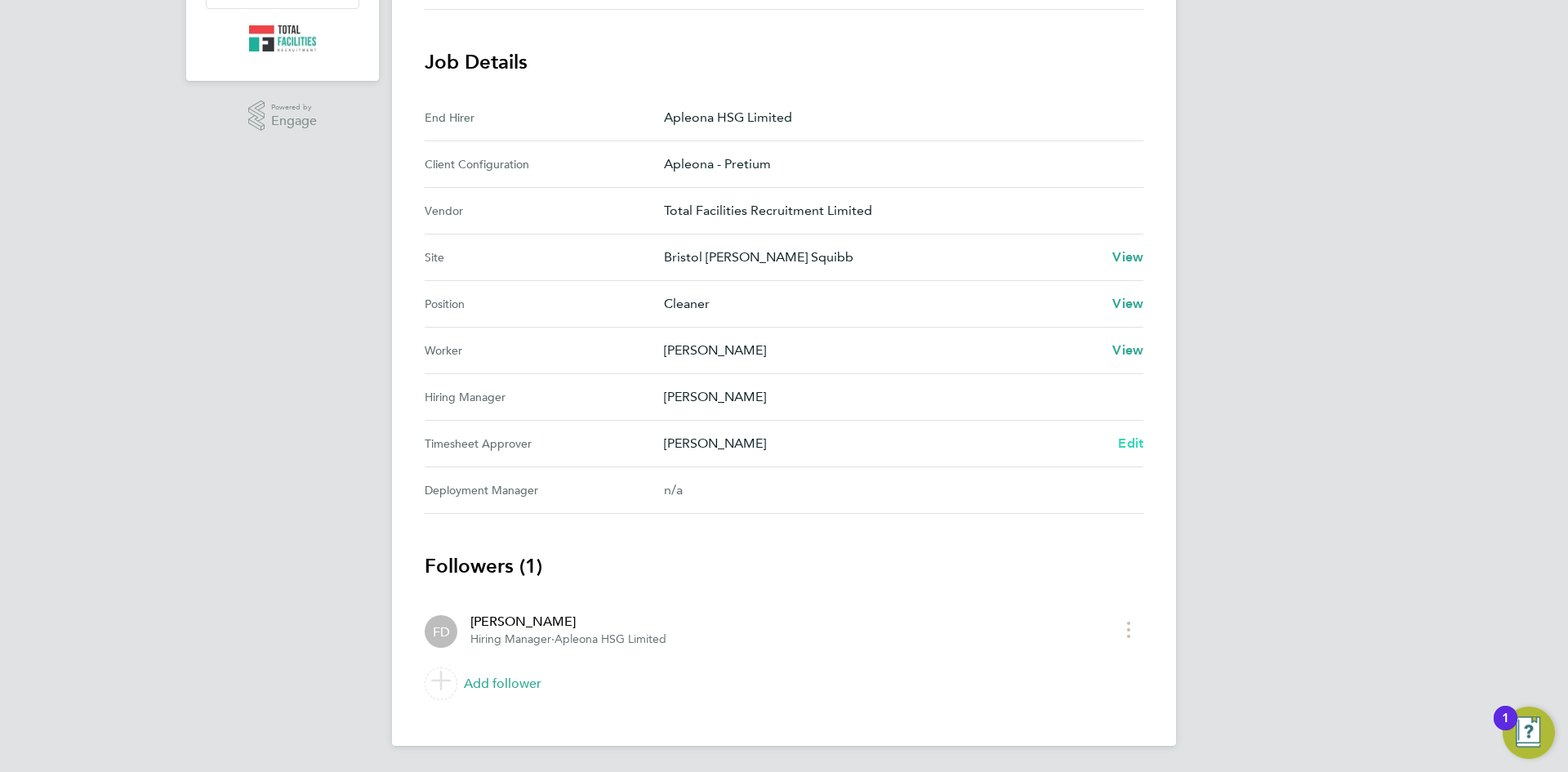
click at [1128, 442] on span "Edit" at bounding box center [1130, 443] width 25 height 15
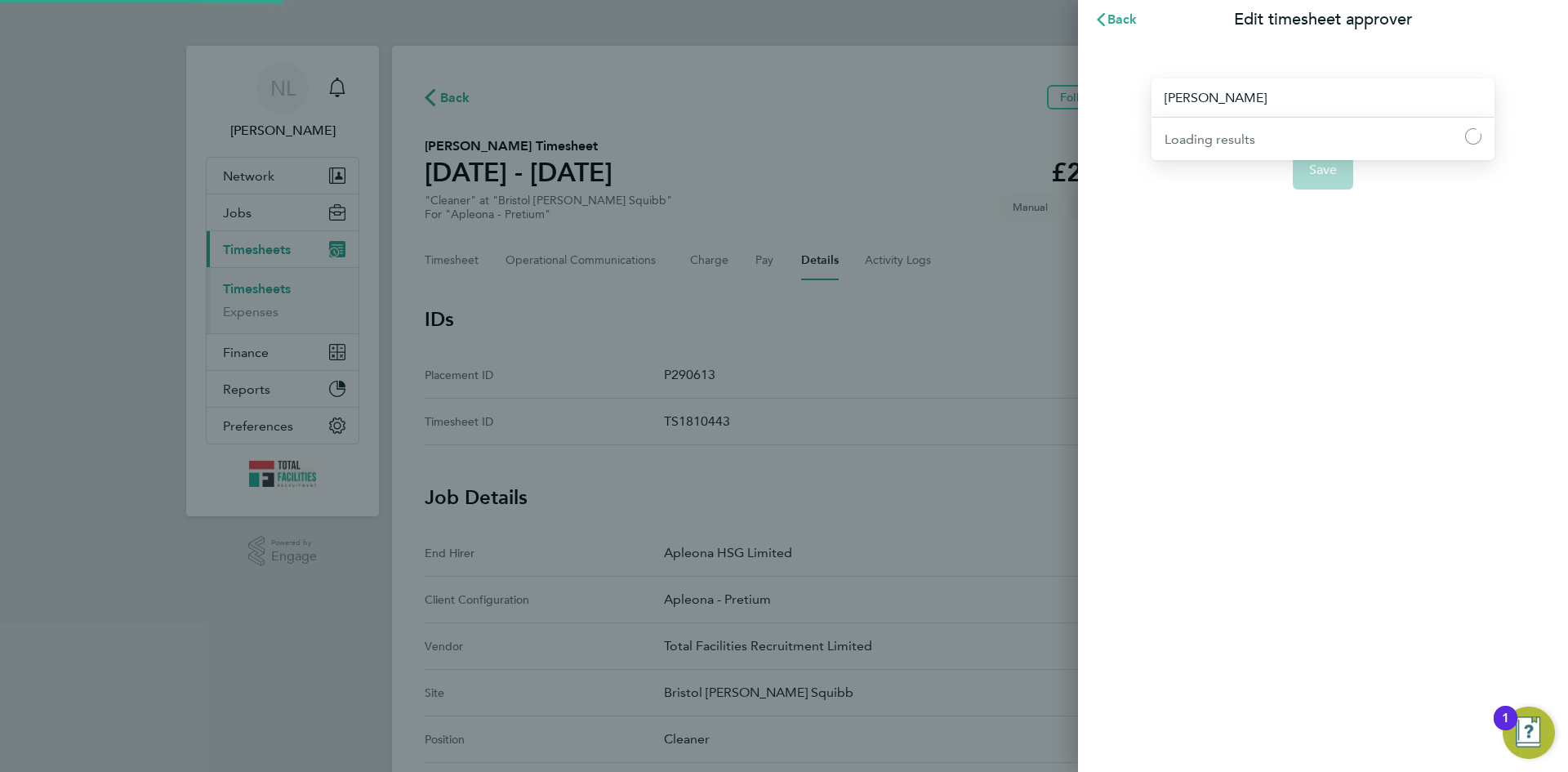
click at [1240, 95] on input "[PERSON_NAME]" at bounding box center [1323, 97] width 343 height 39
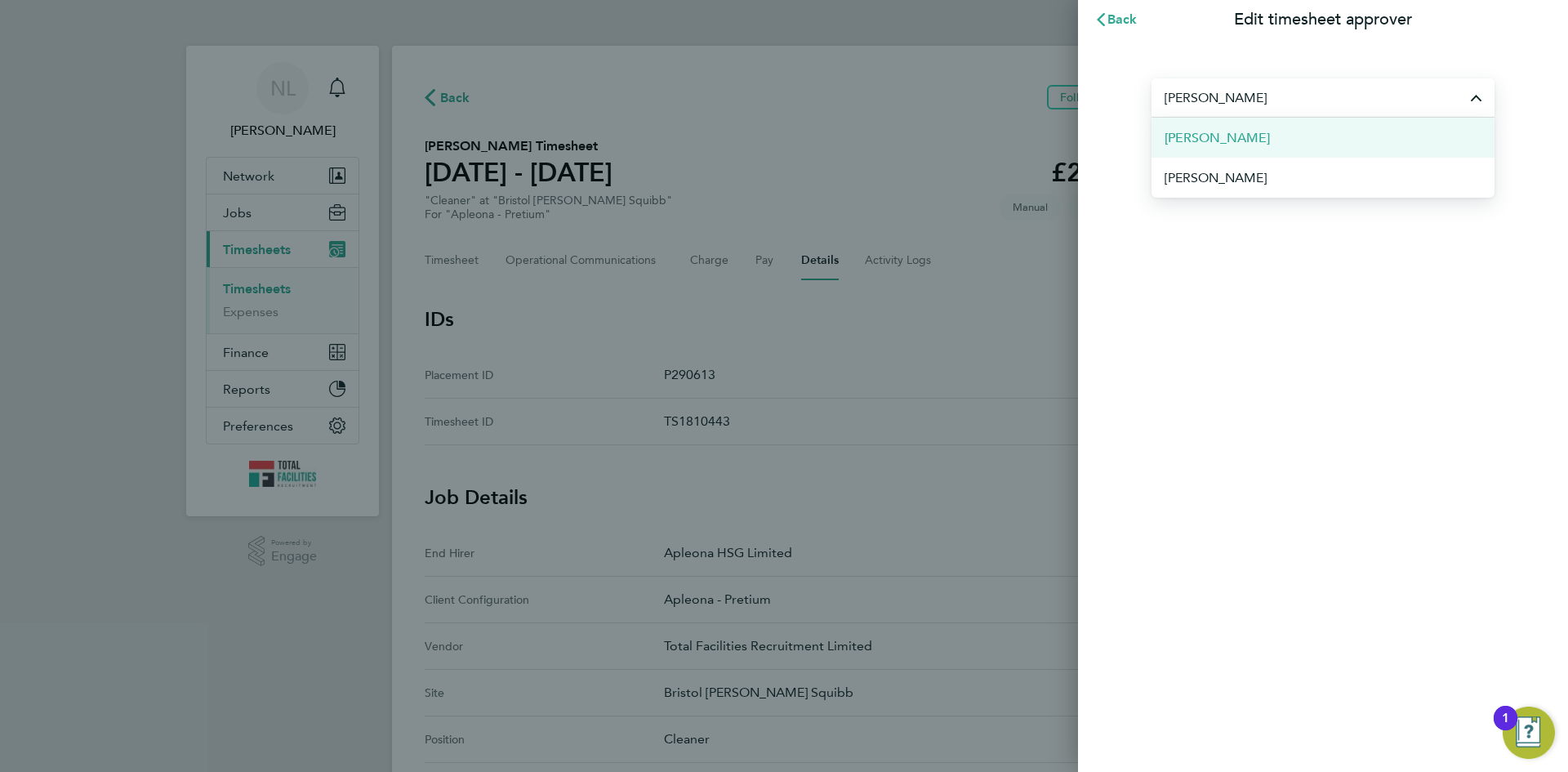
click at [1200, 133] on span "[PERSON_NAME]" at bounding box center [1217, 138] width 105 height 19
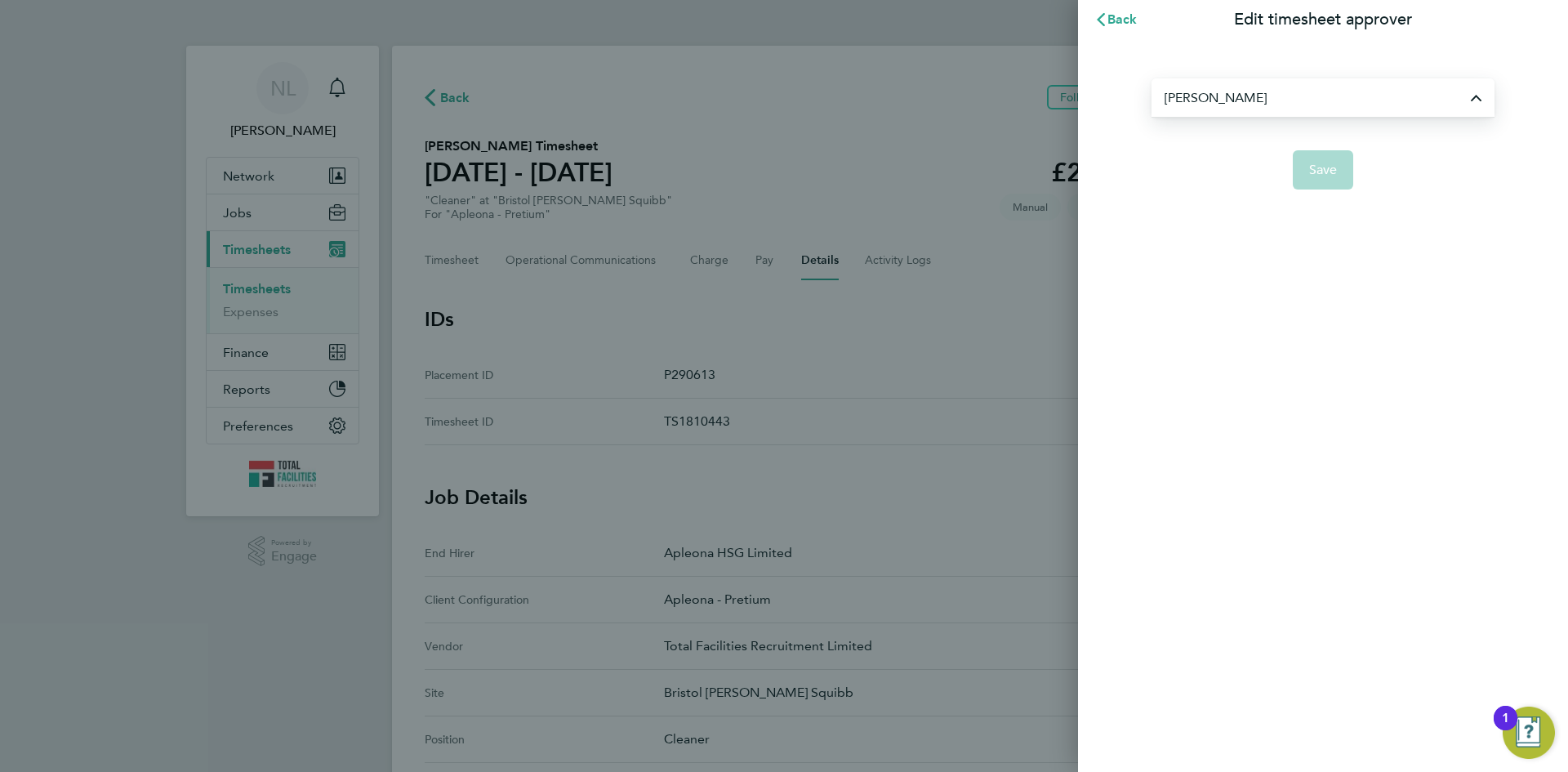
type input "[PERSON_NAME]"
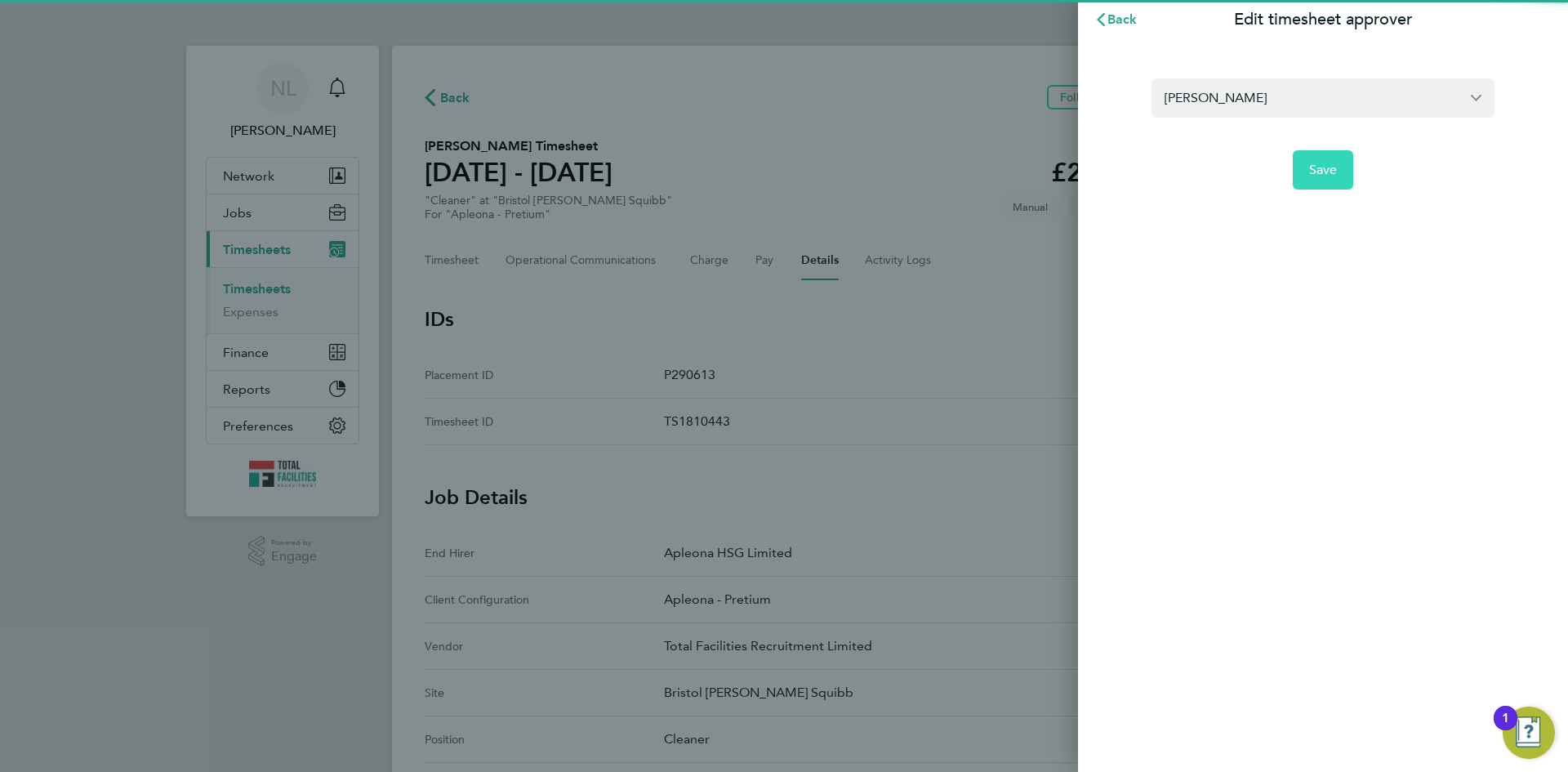
click at [1318, 174] on span "Save" at bounding box center [1324, 170] width 29 height 16
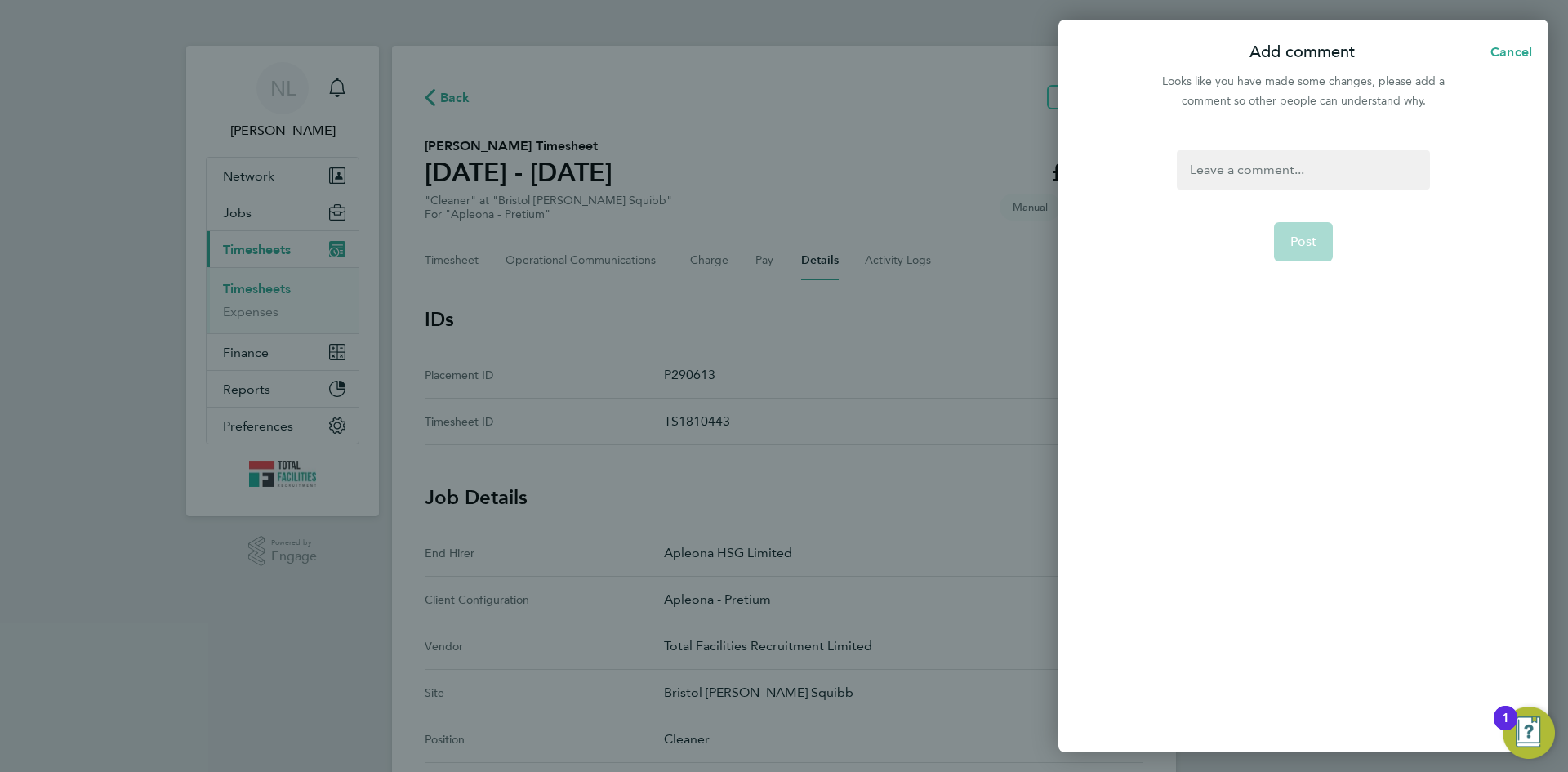
click at [1289, 168] on div at bounding box center [1303, 170] width 252 height 40
click at [1308, 247] on span "Post" at bounding box center [1304, 241] width 27 height 16
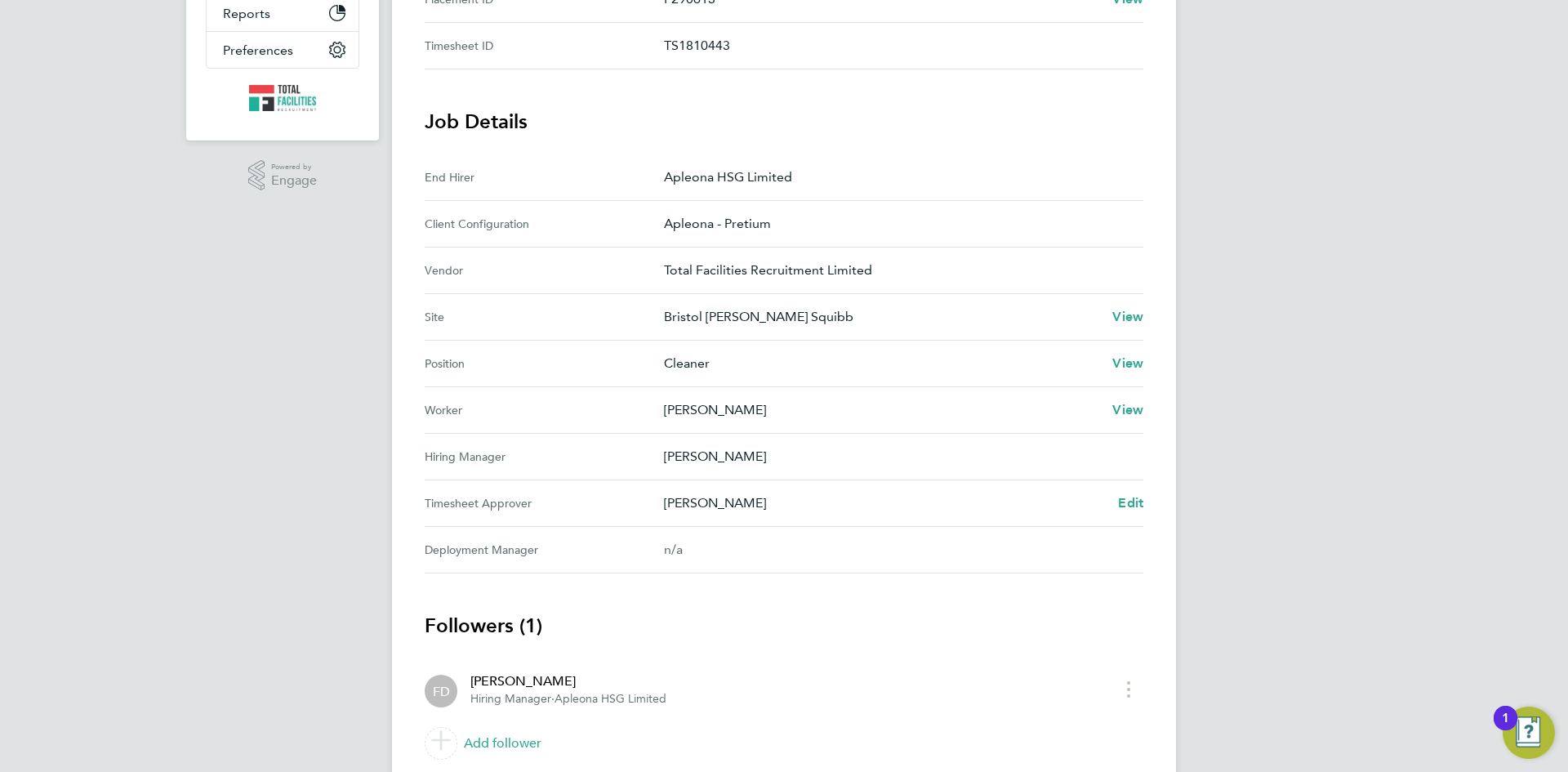
scroll to position [436, 0]
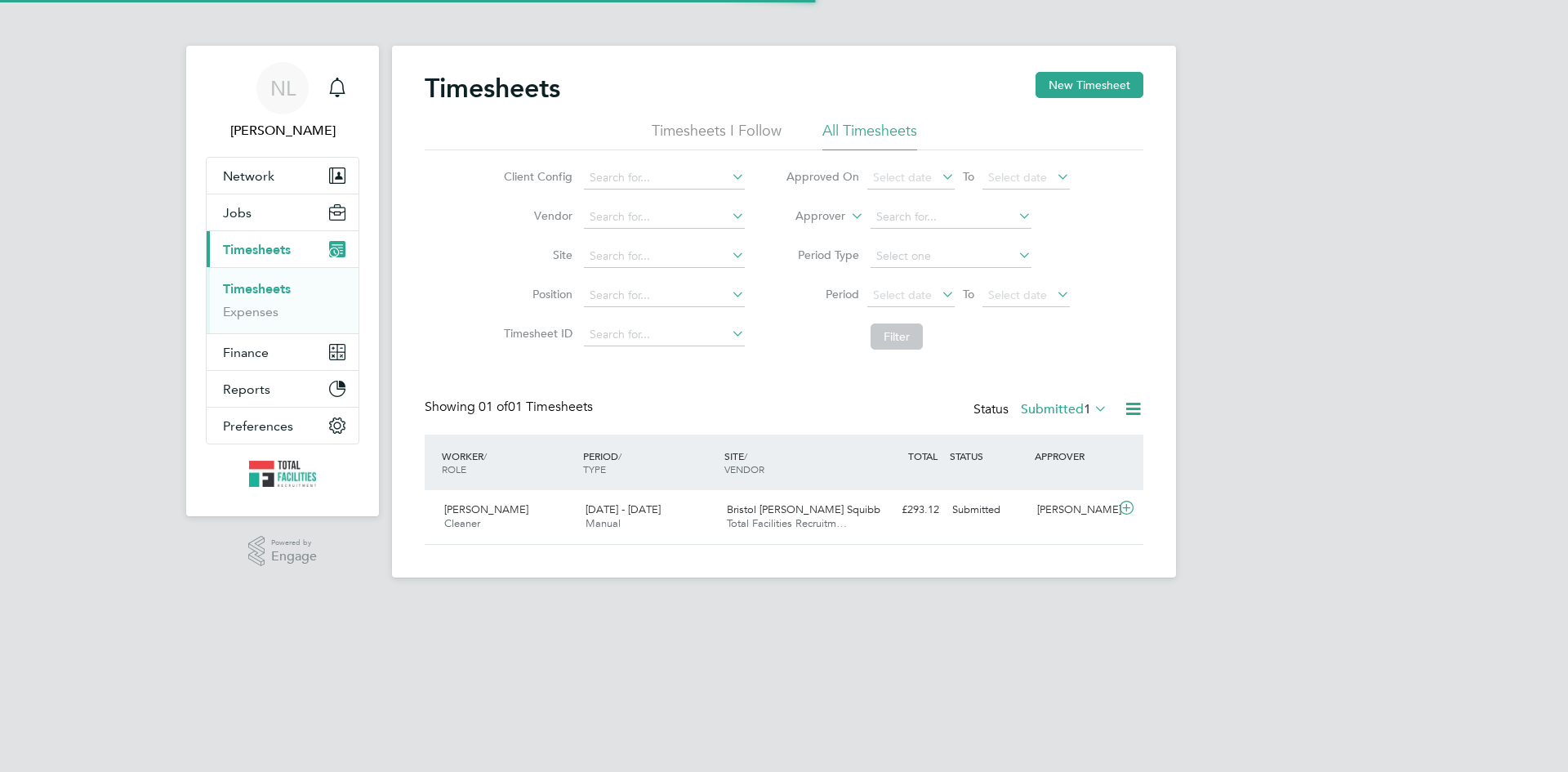
scroll to position [41, 142]
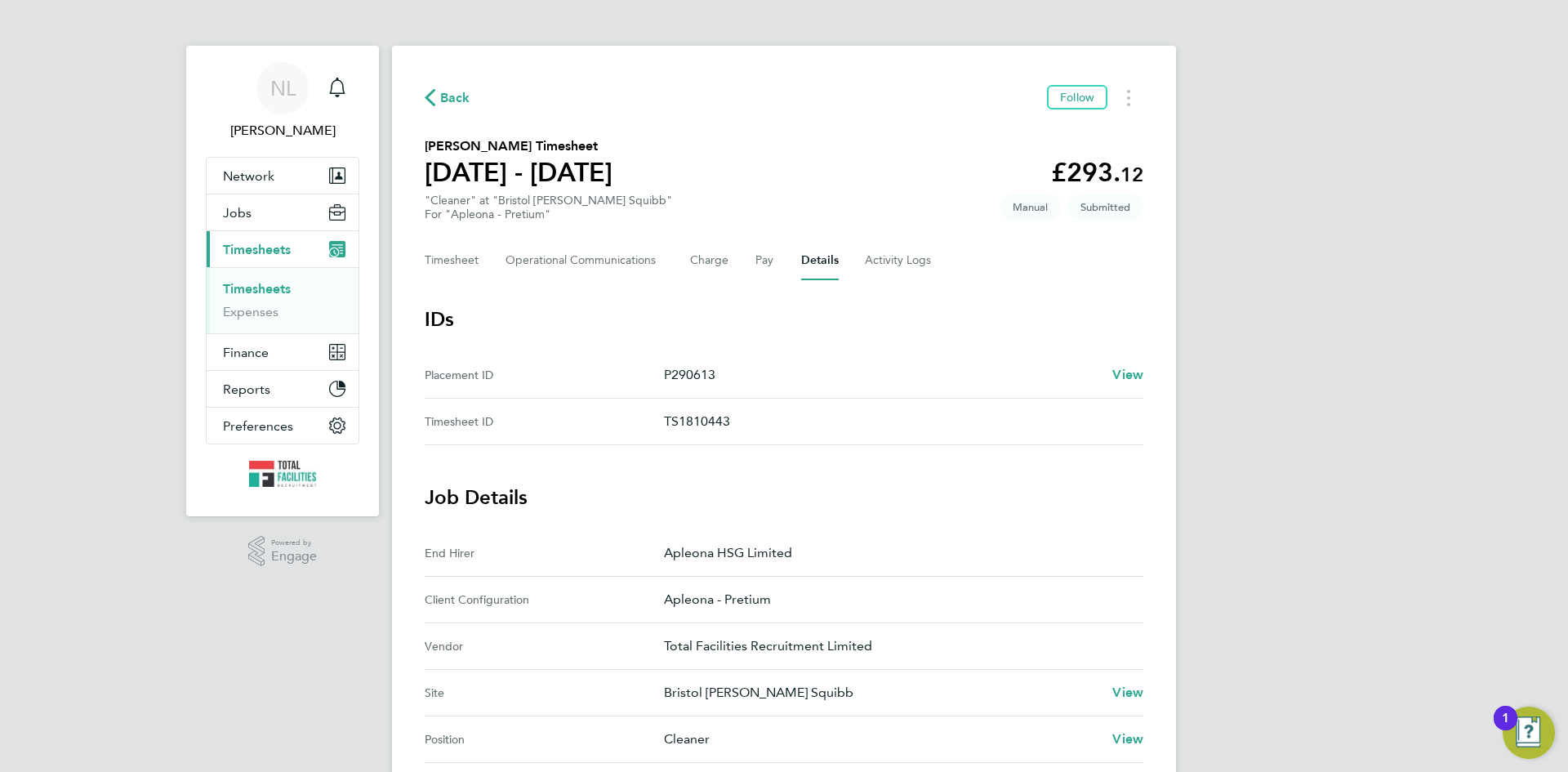
click at [243, 242] on span "Timesheets" at bounding box center [256, 250] width 67 height 15
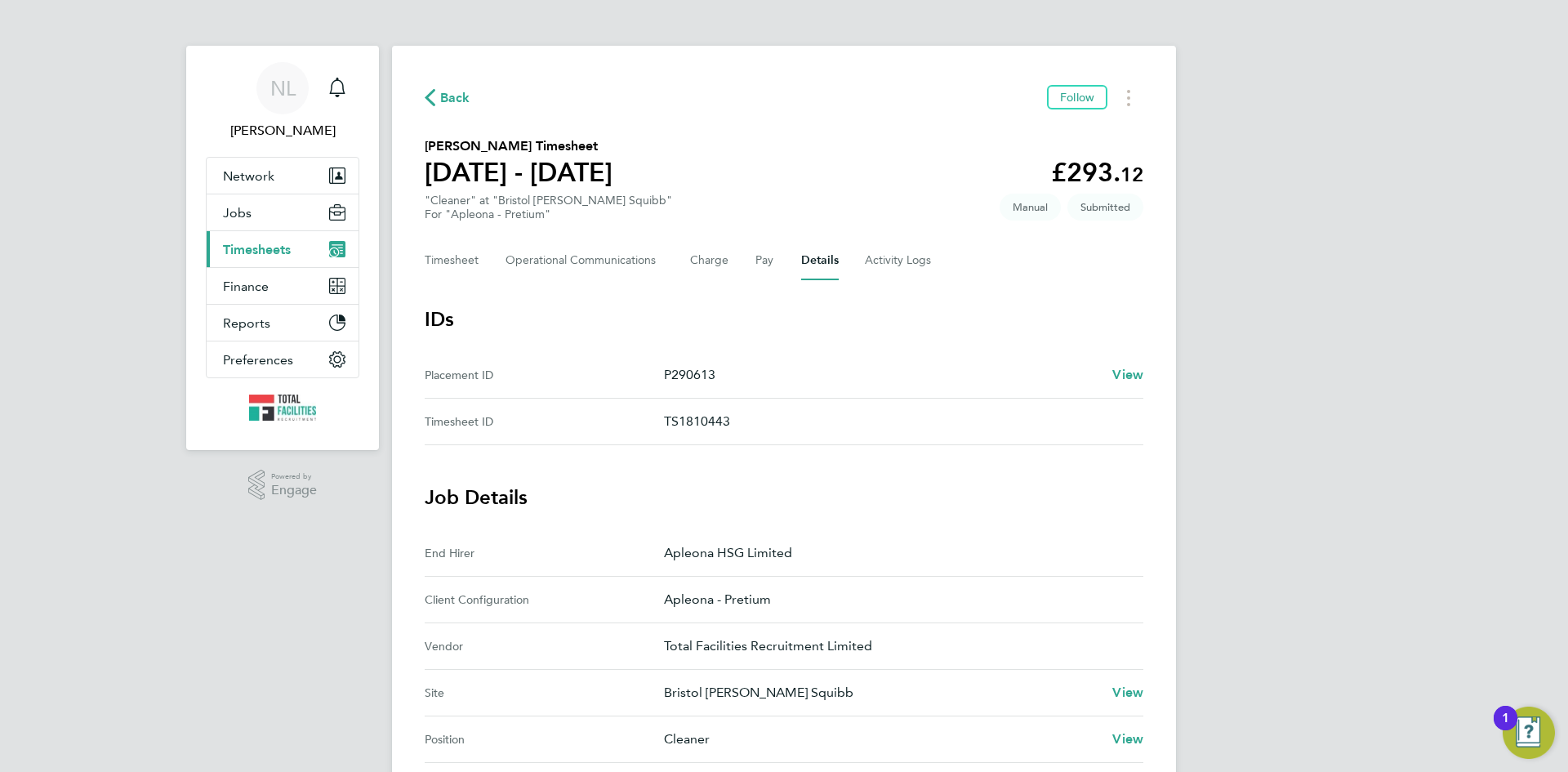
click at [253, 254] on span "Timesheets" at bounding box center [256, 250] width 67 height 15
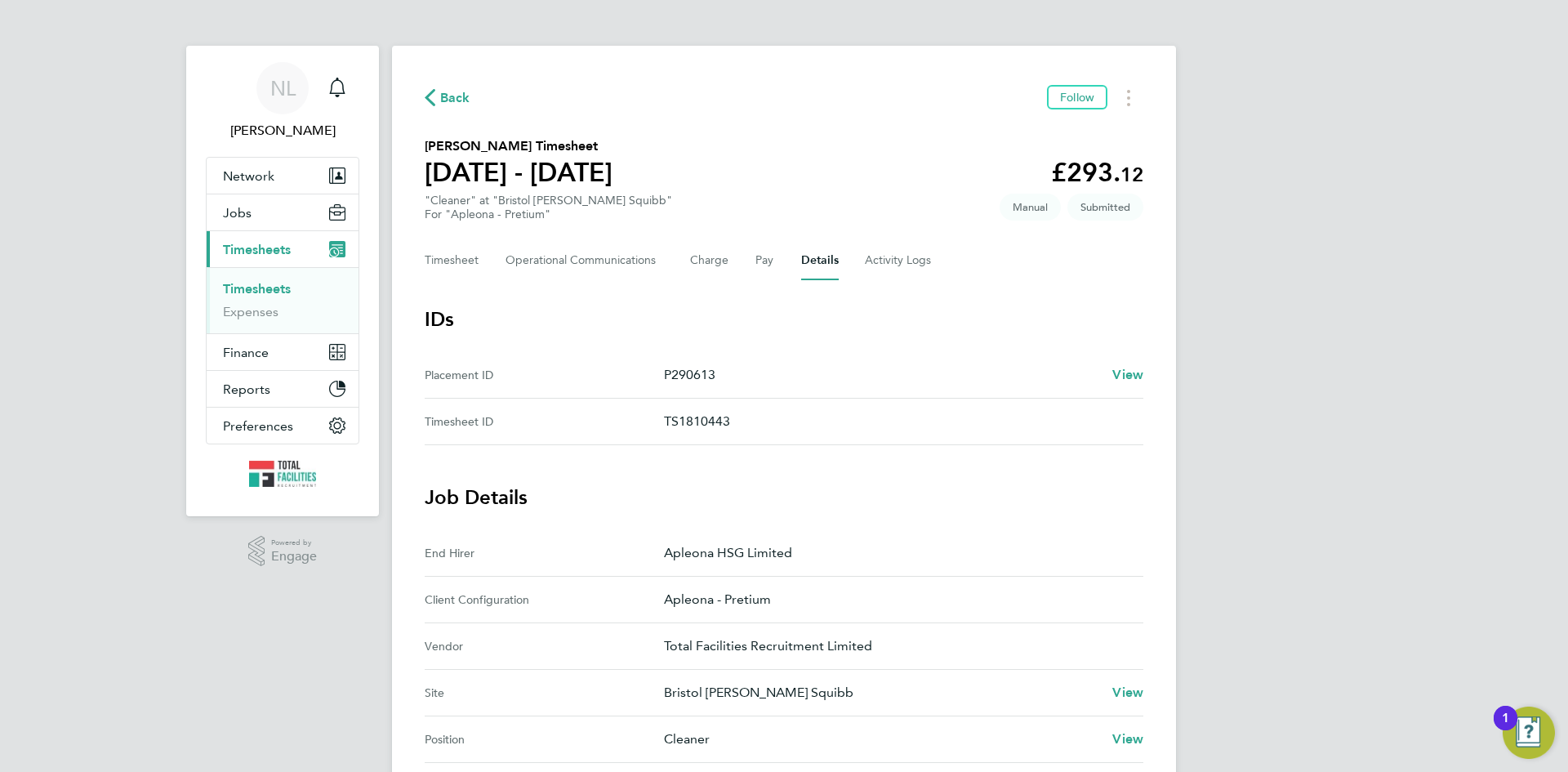
click at [254, 286] on link "Timesheets" at bounding box center [256, 289] width 67 height 15
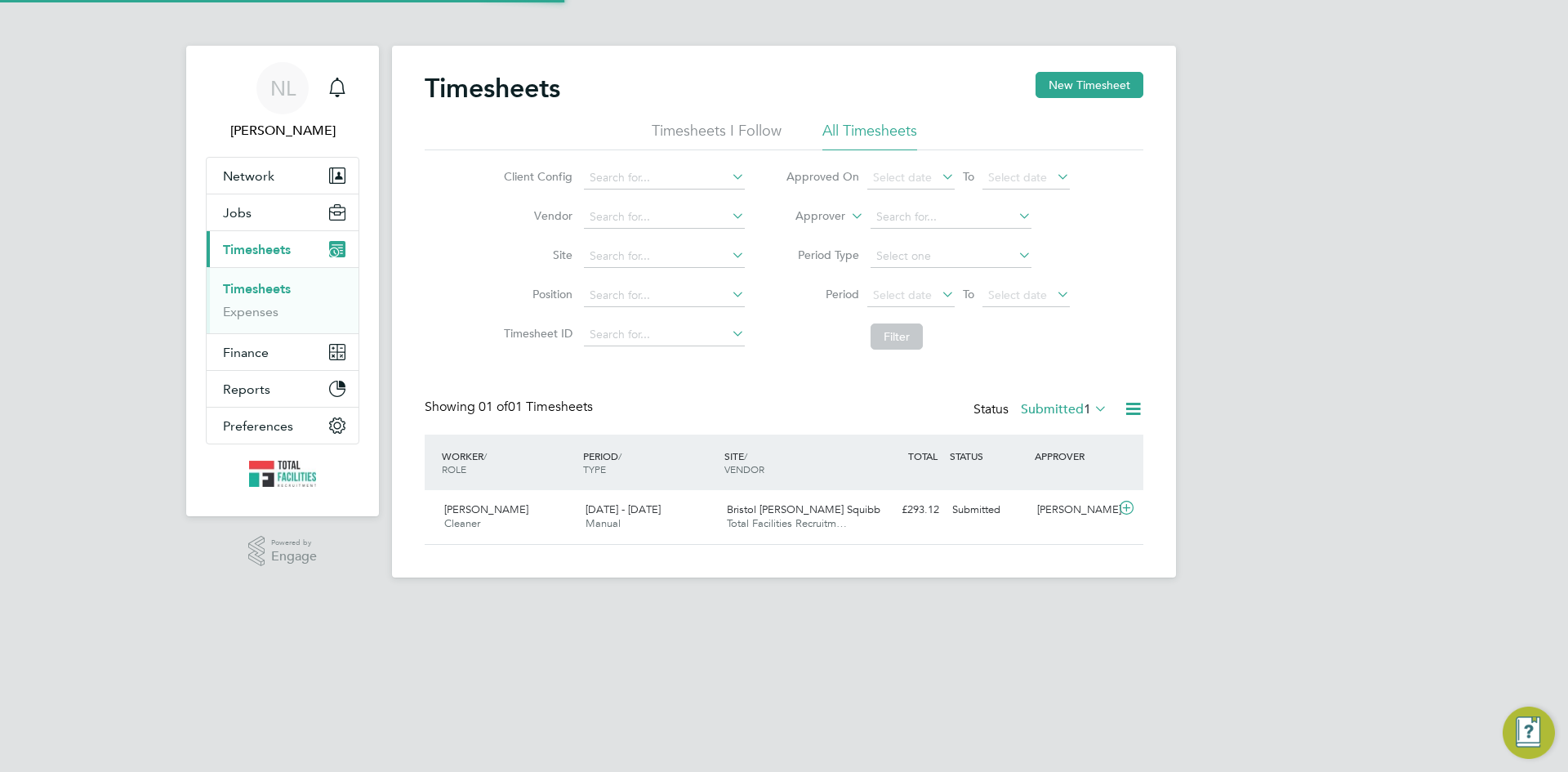
scroll to position [41, 142]
click at [822, 525] on span "Total Facilities Recruitm…" at bounding box center [786, 523] width 120 height 13
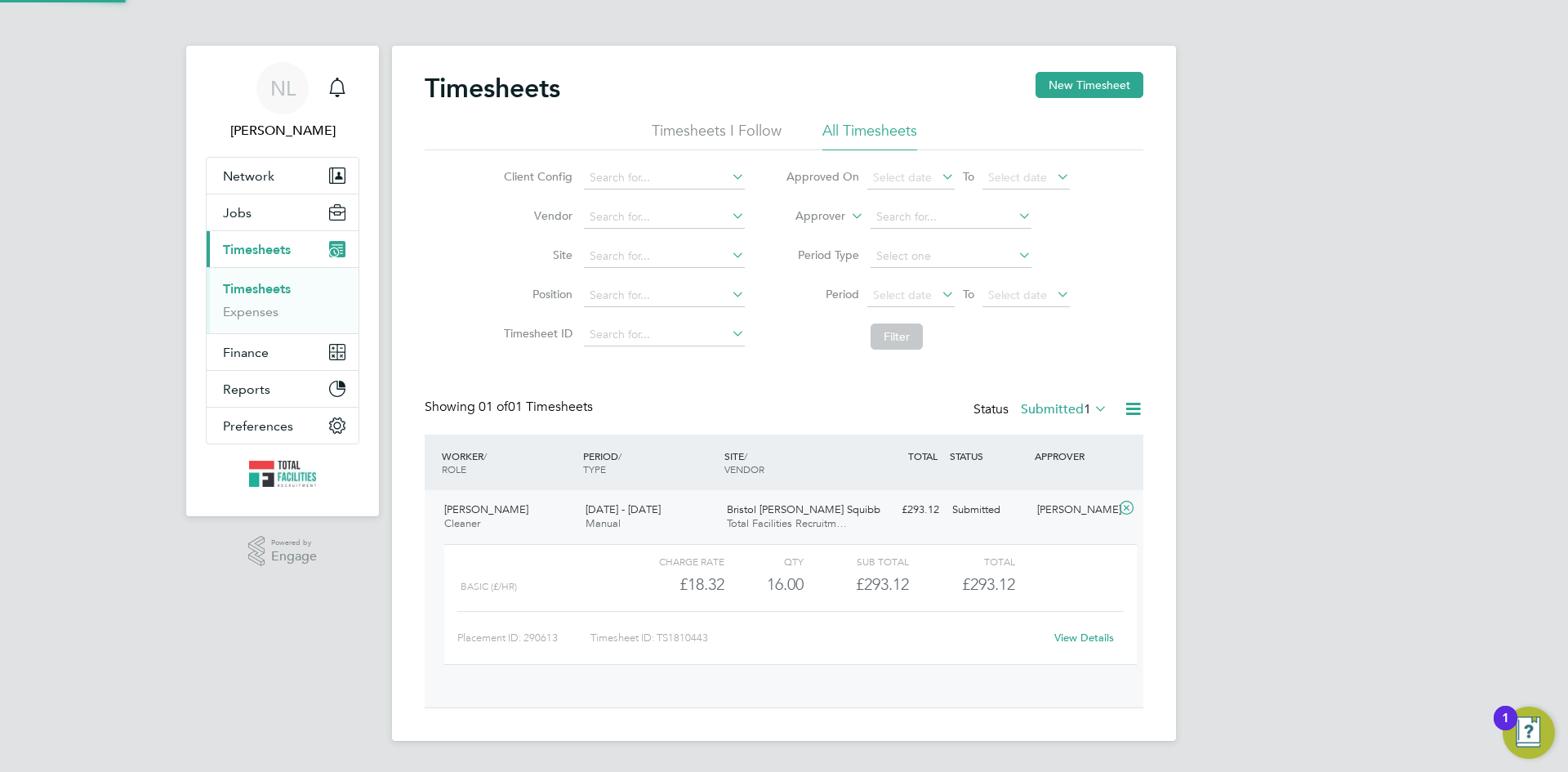
scroll to position [28, 159]
click at [247, 212] on span "Jobs" at bounding box center [237, 213] width 29 height 15
click at [468, 502] on div "Jodie Ankers Cleaner 23 - 29 Aug 2025" at bounding box center [508, 517] width 142 height 40
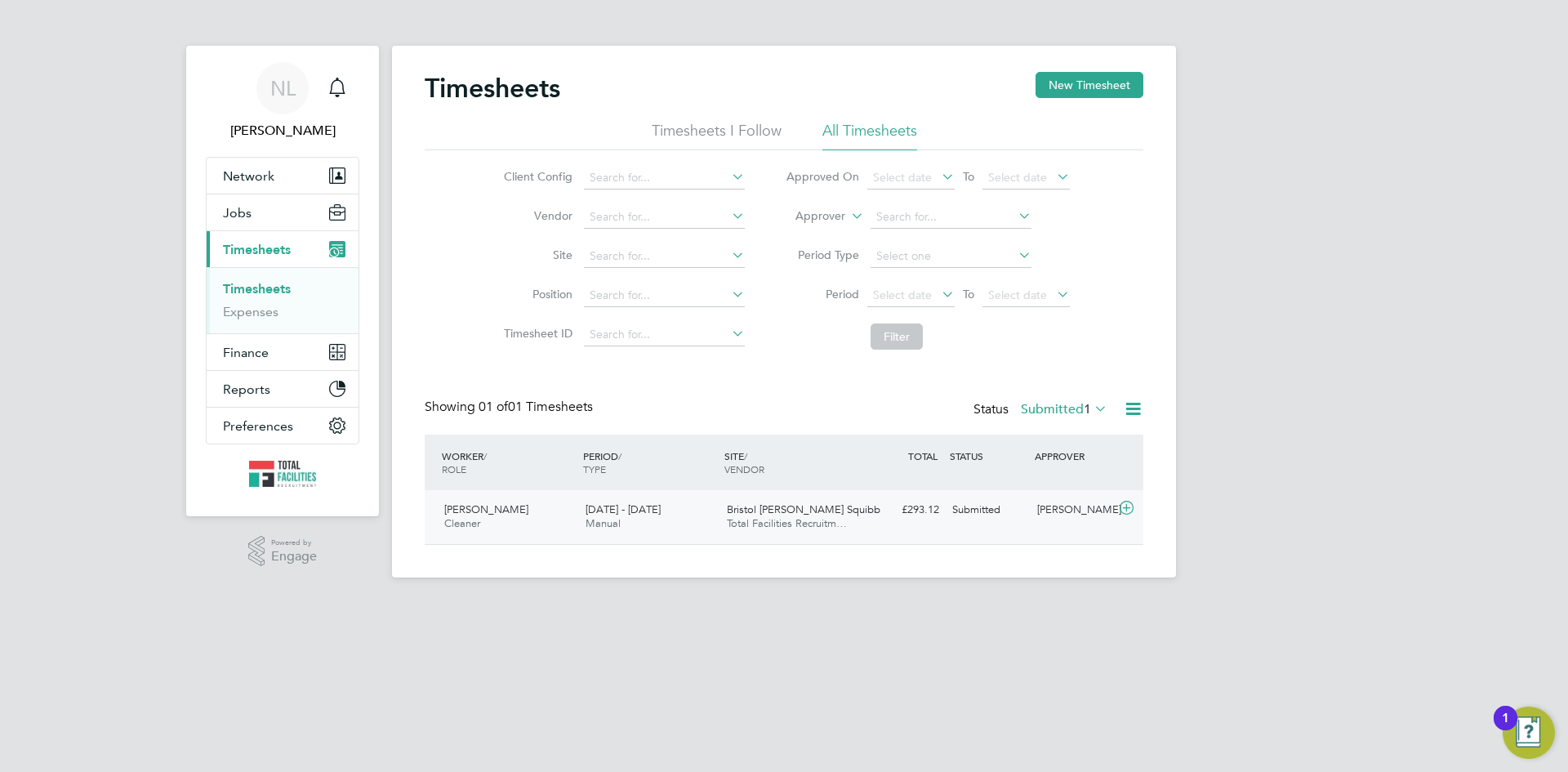
click at [459, 501] on div "Jodie Ankers Cleaner 23 - 29 Aug 2025" at bounding box center [508, 517] width 142 height 40
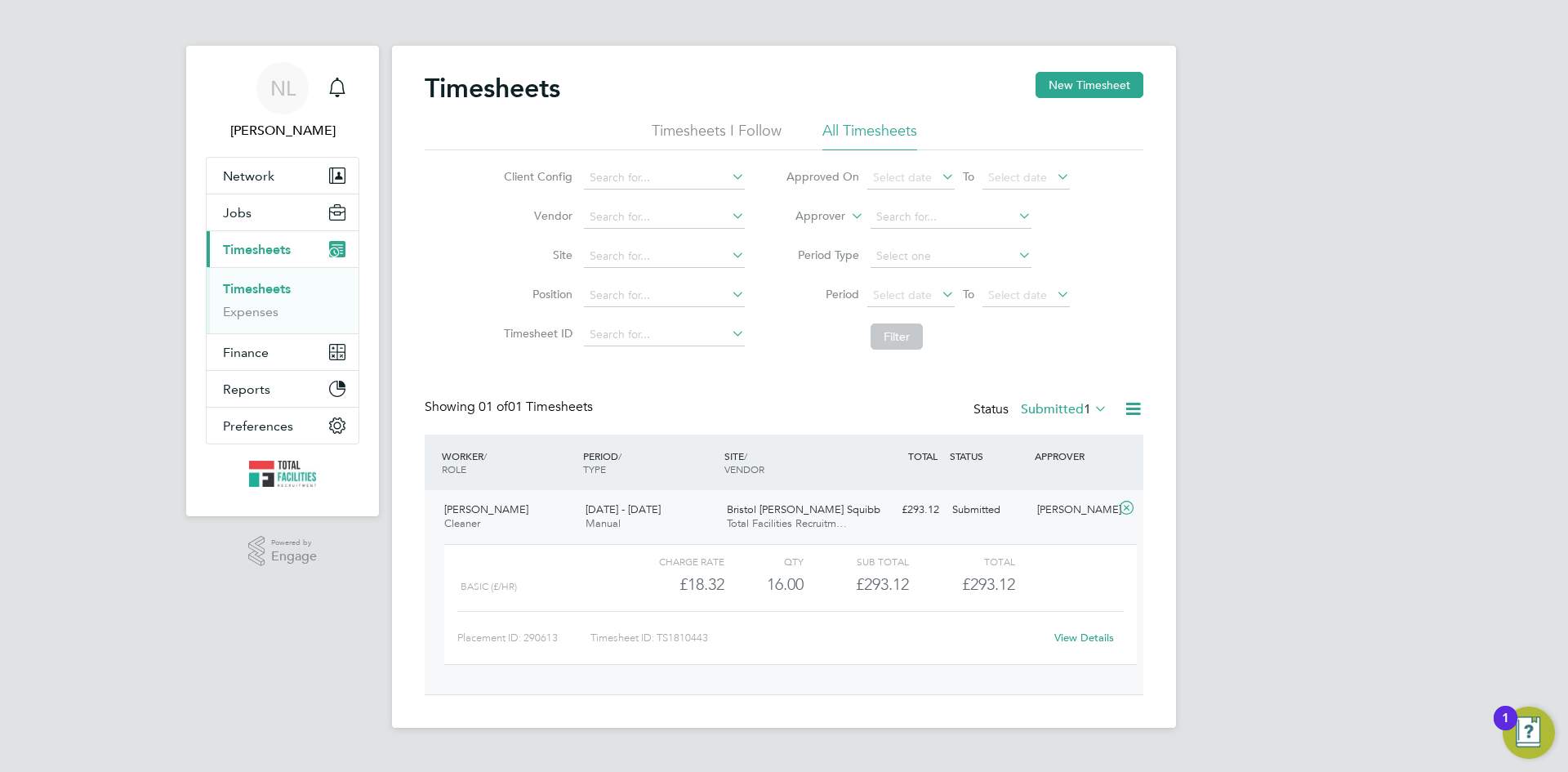
click at [1087, 633] on link "View Details" at bounding box center [1084, 637] width 60 height 13
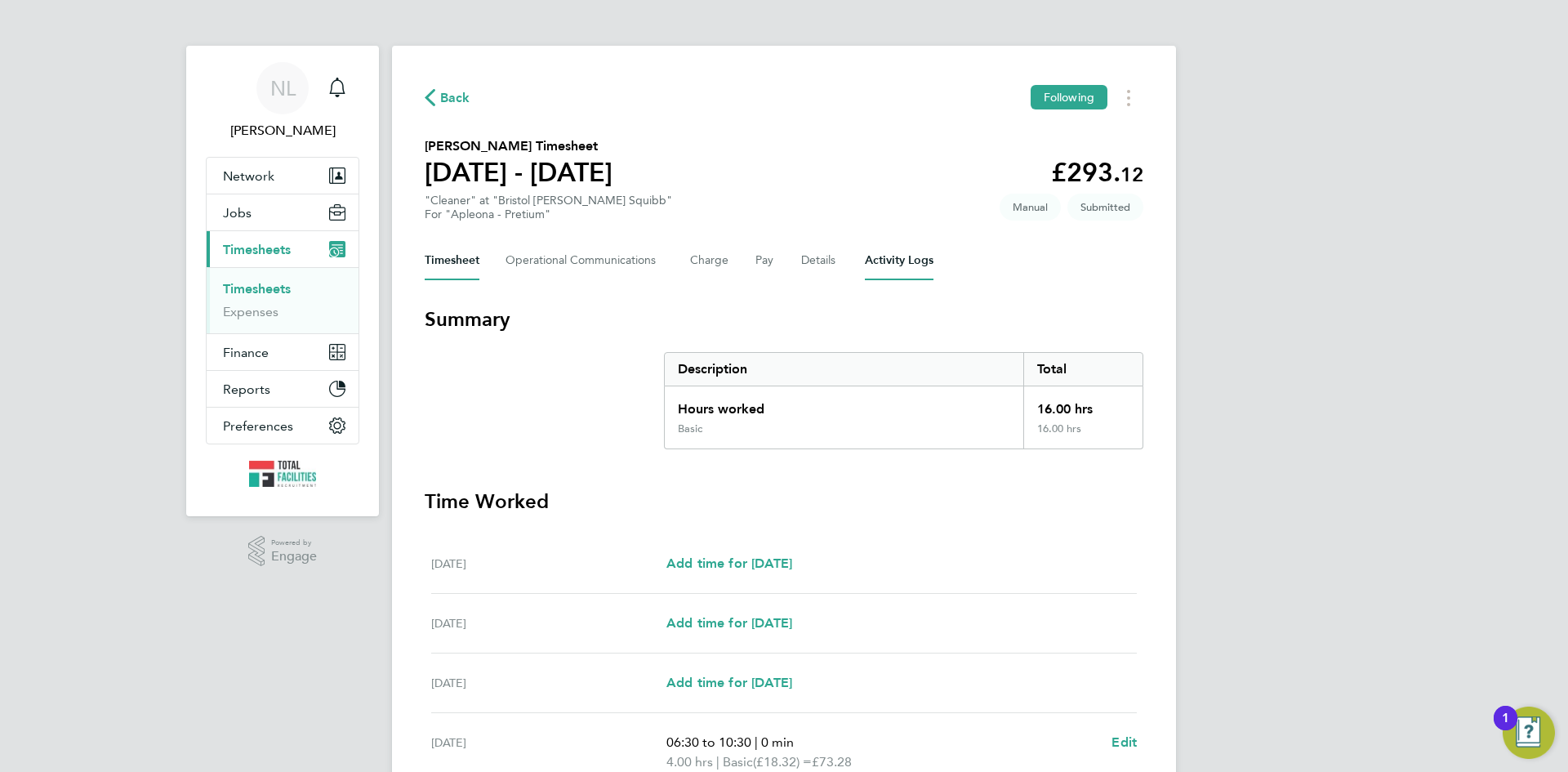
click at [882, 253] on Logs-tab "Activity Logs" at bounding box center [899, 260] width 68 height 40
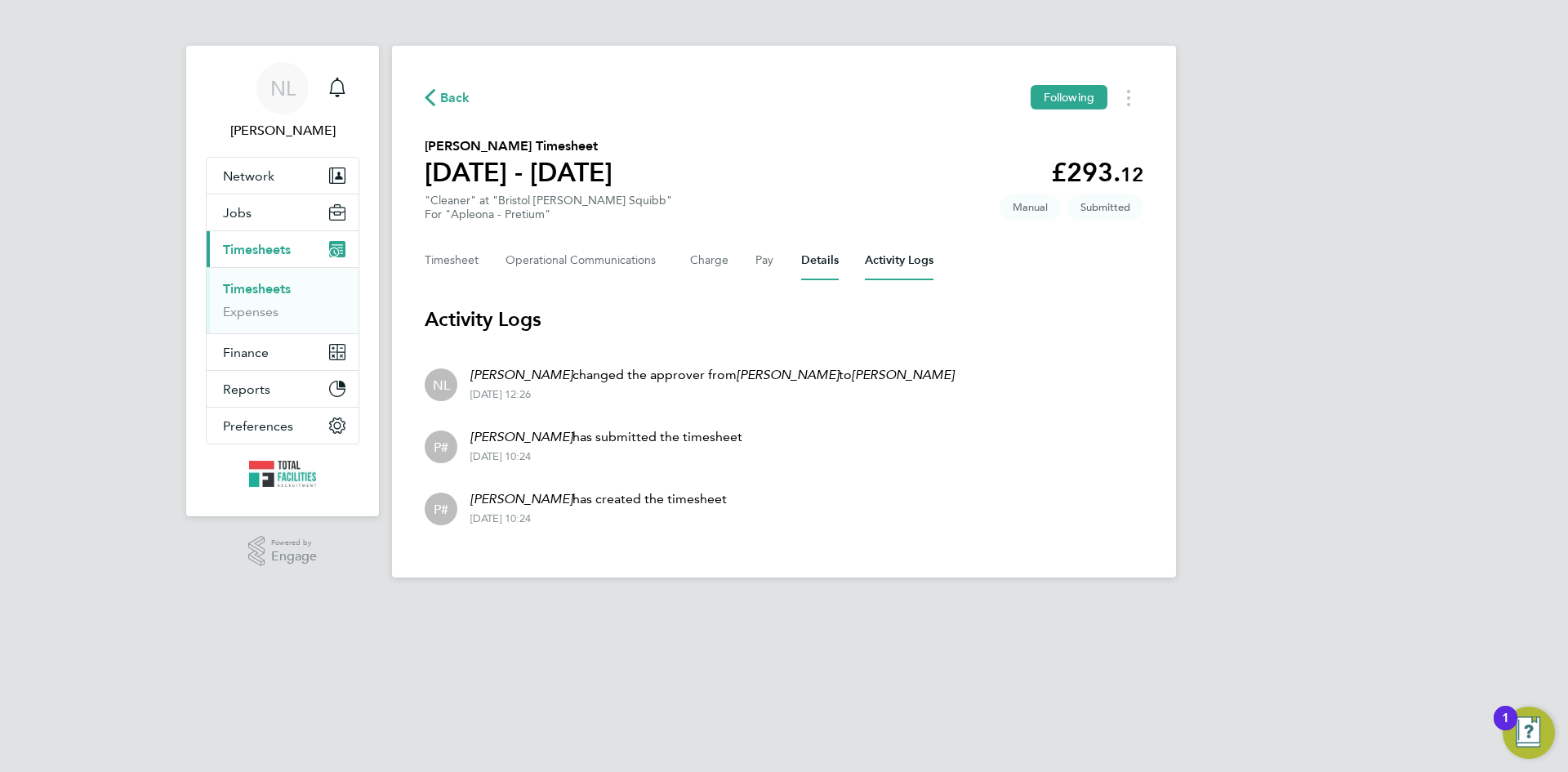
click at [816, 258] on button "Details" at bounding box center [819, 260] width 38 height 40
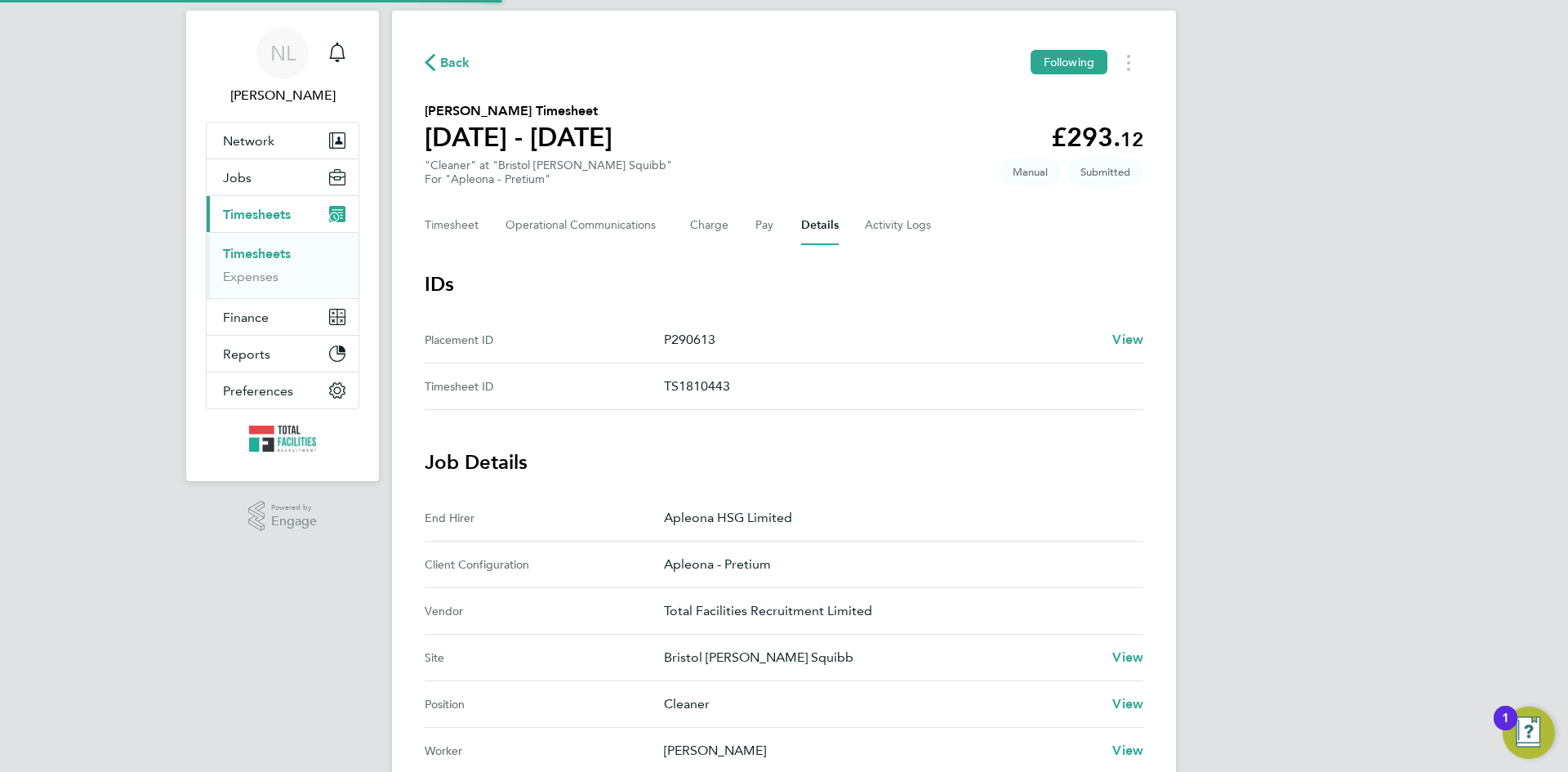
scroll to position [497, 0]
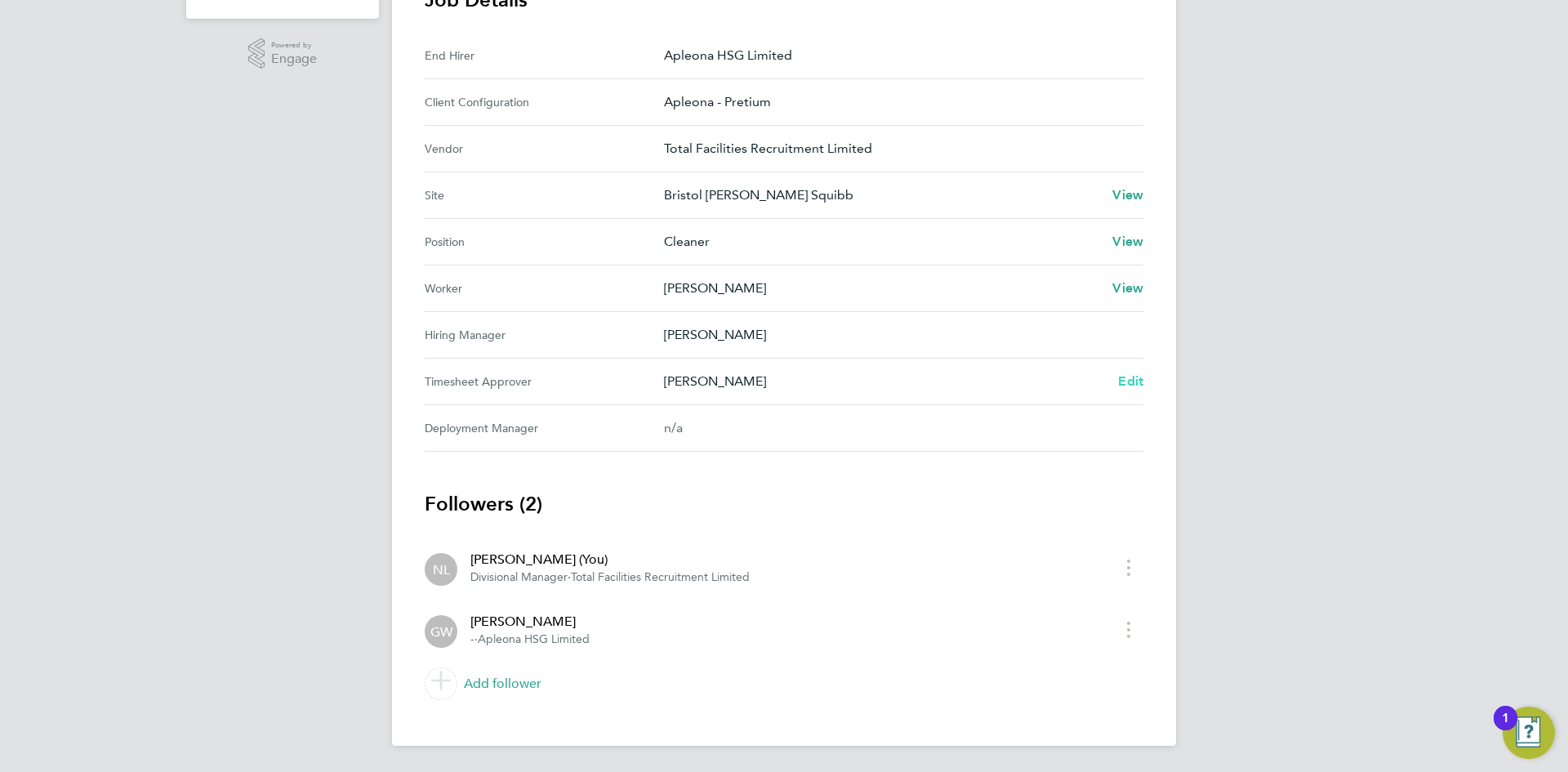
click at [1133, 386] on span "Edit" at bounding box center [1130, 381] width 25 height 15
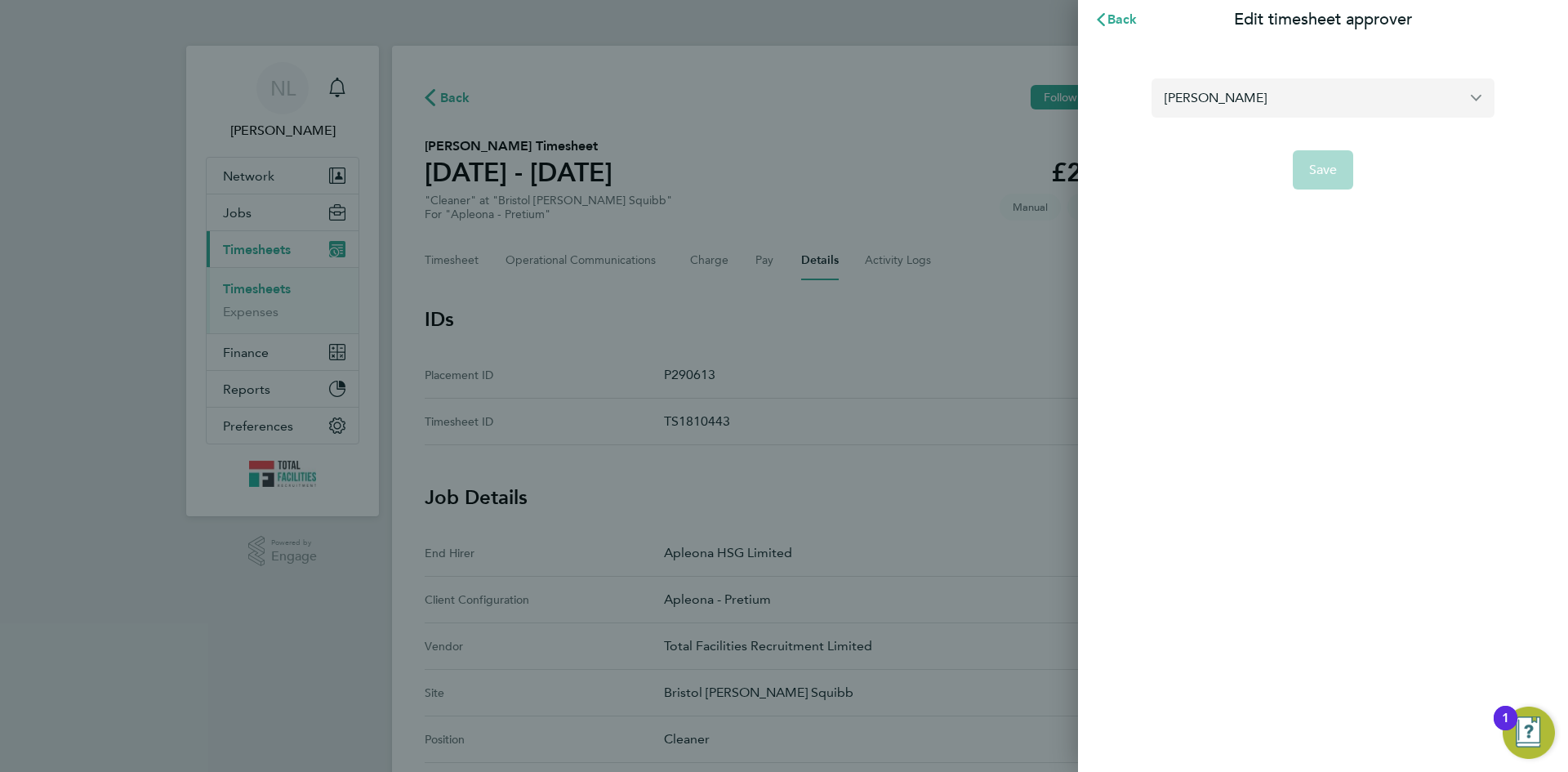
click at [1238, 98] on input "Greg Walsh" at bounding box center [1323, 97] width 343 height 39
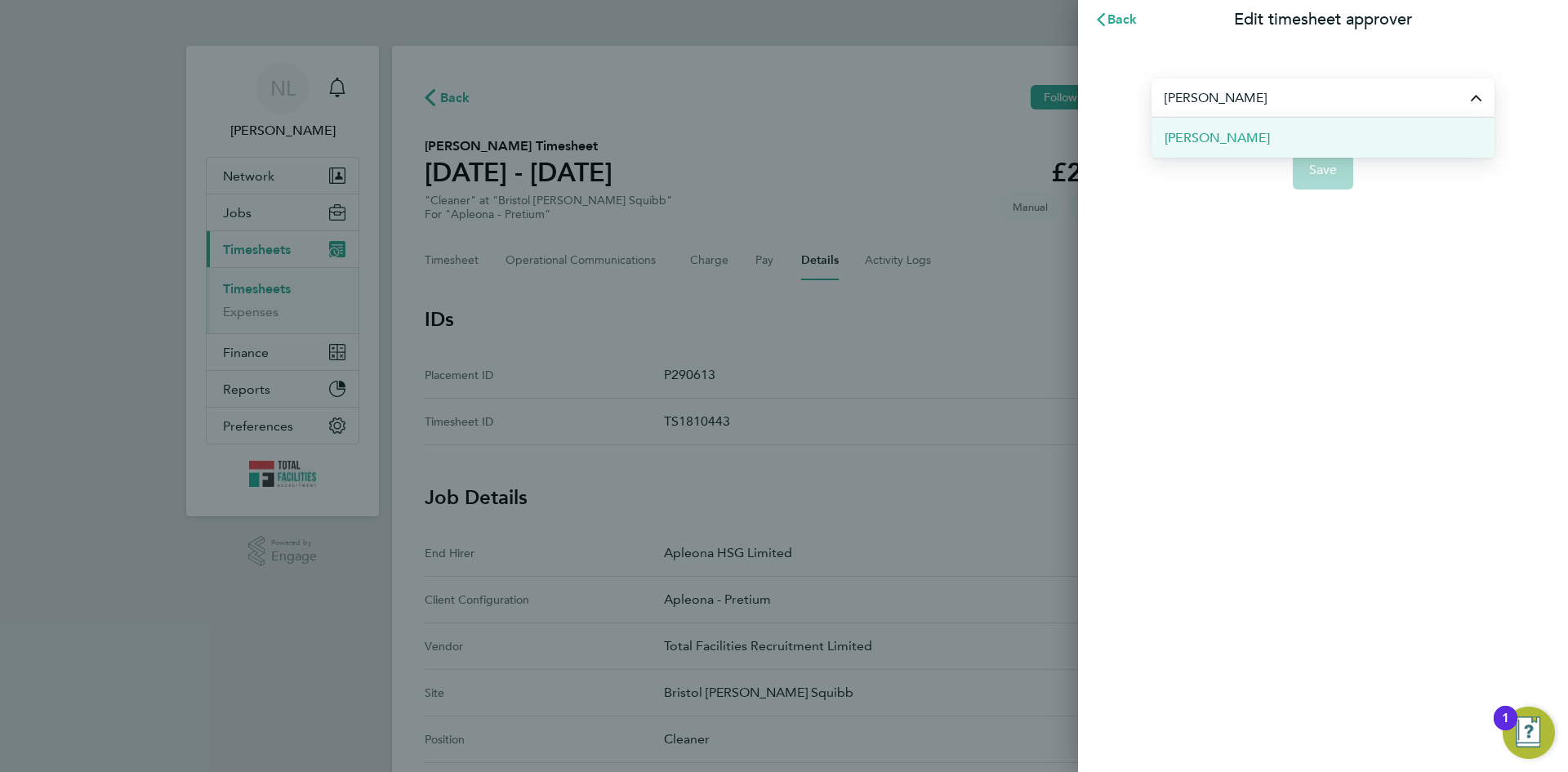
click at [1233, 147] on li "[PERSON_NAME]" at bounding box center [1323, 138] width 343 height 40
type input "[PERSON_NAME]"
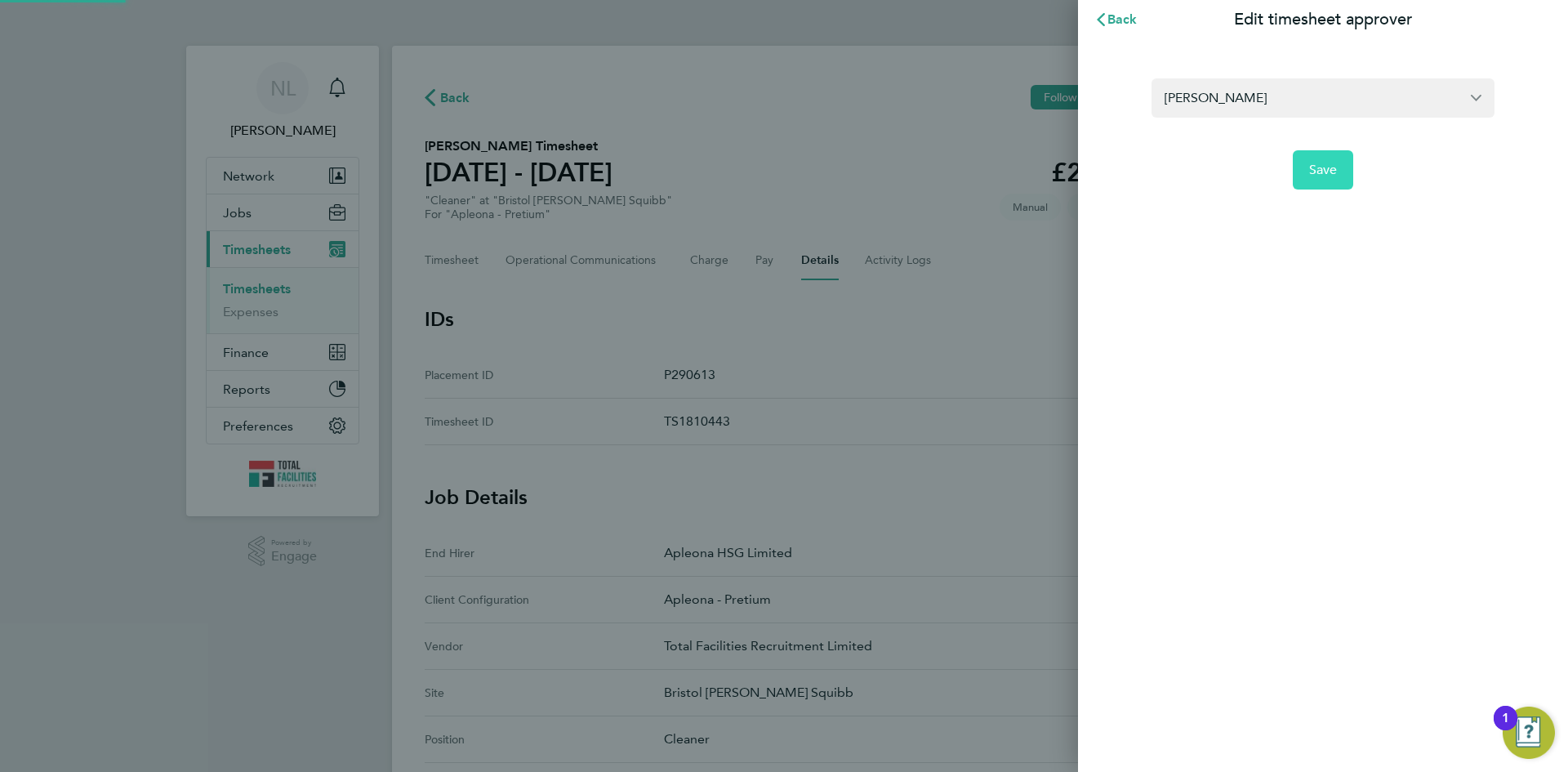
click at [1317, 187] on button "Save" at bounding box center [1324, 170] width 62 height 40
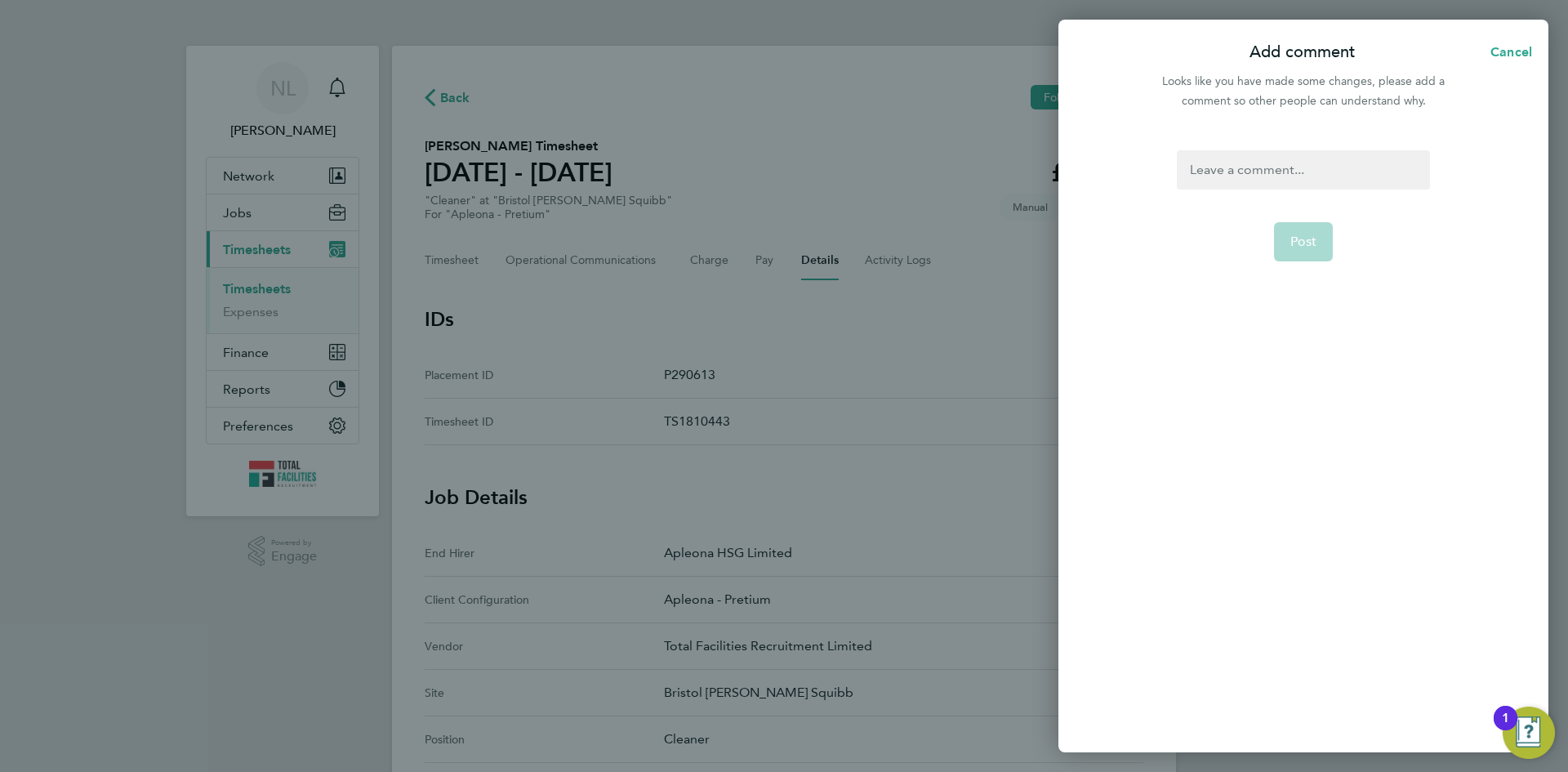
click at [1246, 163] on div at bounding box center [1303, 170] width 252 height 40
click at [1247, 173] on div at bounding box center [1303, 170] width 252 height 40
click at [1308, 250] on span "Post" at bounding box center [1304, 241] width 27 height 16
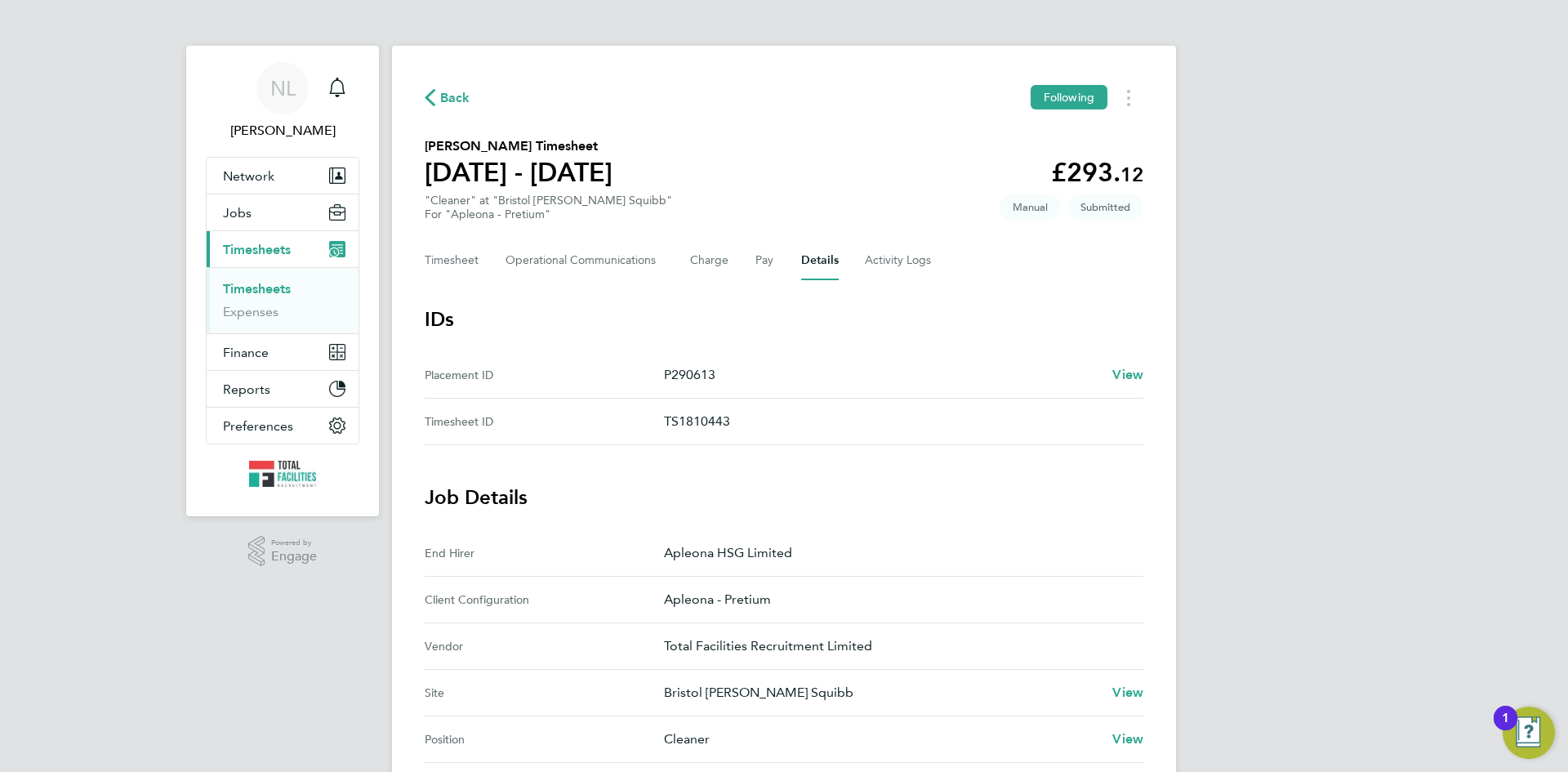
click at [449, 93] on span "Back" at bounding box center [455, 98] width 30 height 19
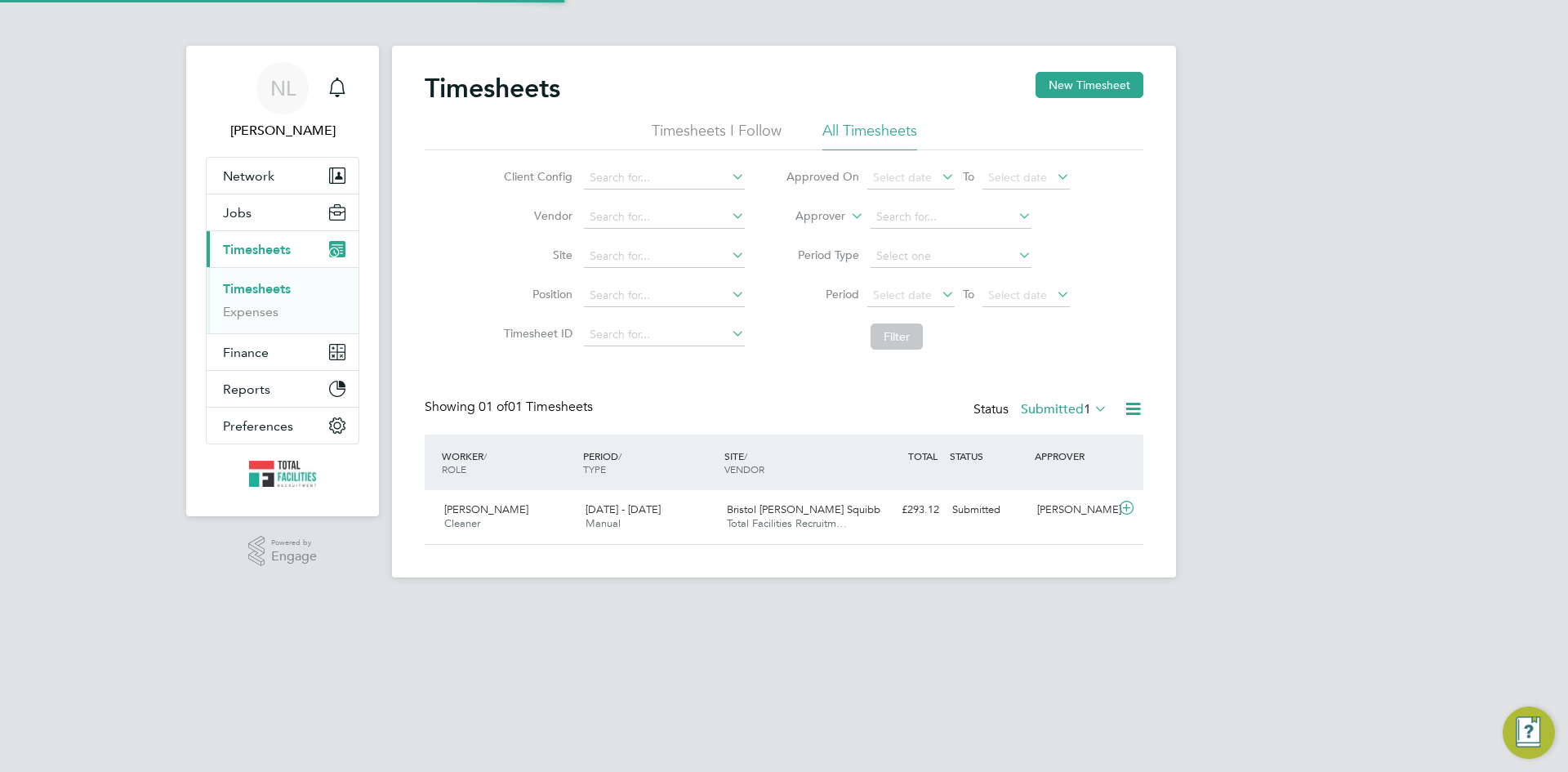
scroll to position [41, 142]
click at [1053, 511] on div "[PERSON_NAME]" at bounding box center [1074, 510] width 85 height 27
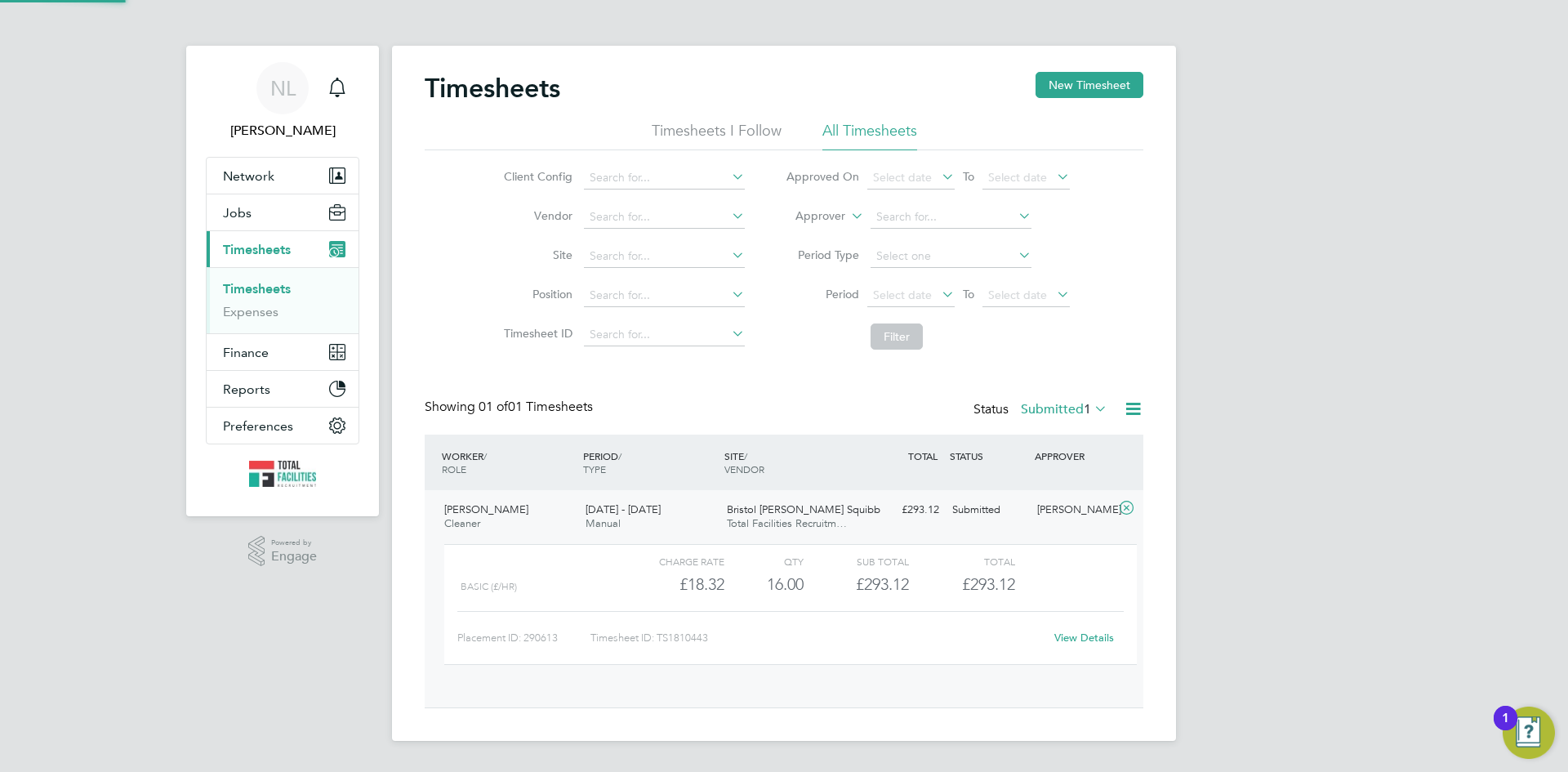
scroll to position [28, 159]
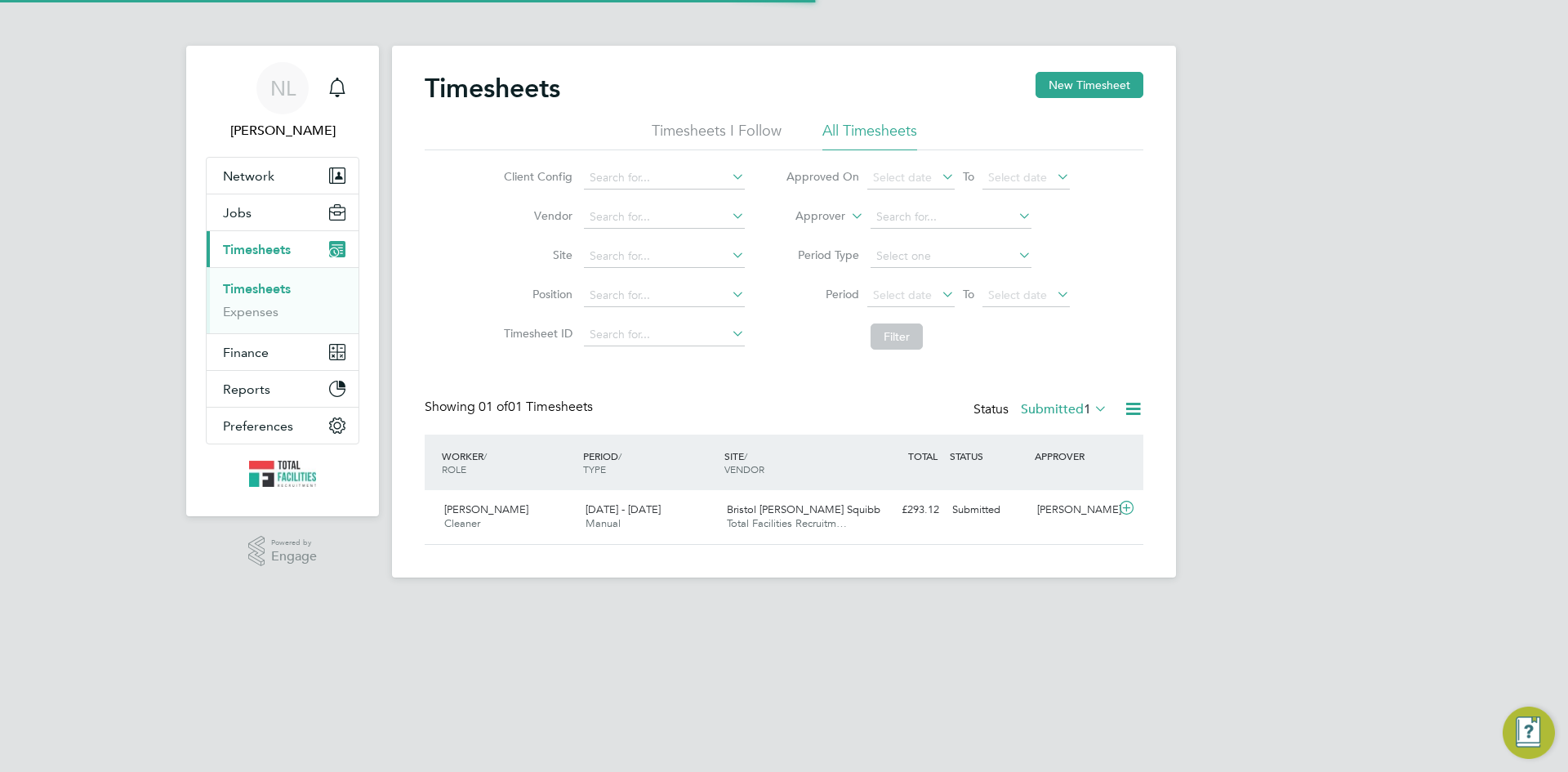
scroll to position [41, 142]
click at [449, 501] on div "Jodie Ankers Cleaner 23 - 29 Aug 2025" at bounding box center [508, 517] width 142 height 40
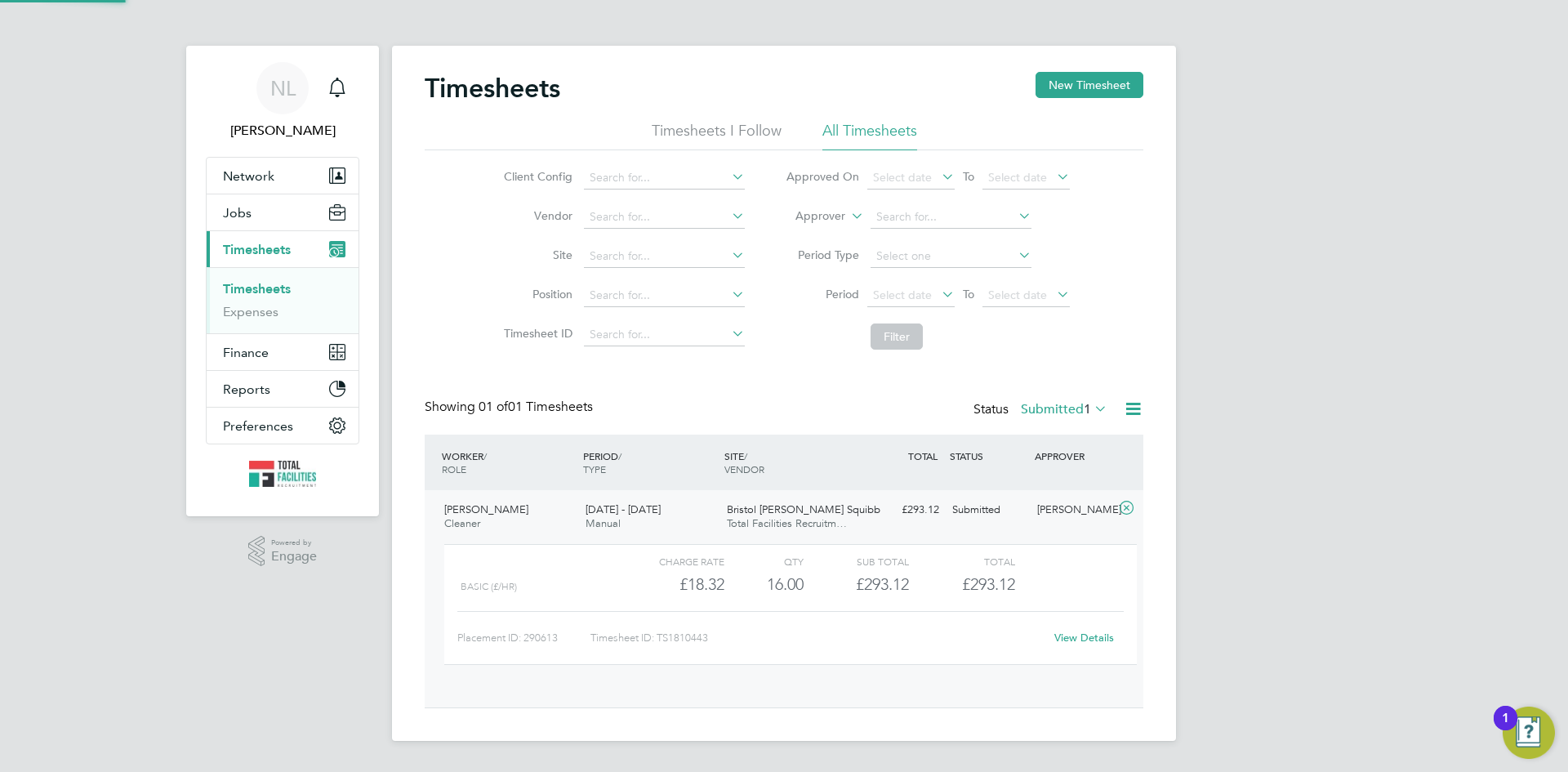
scroll to position [28, 159]
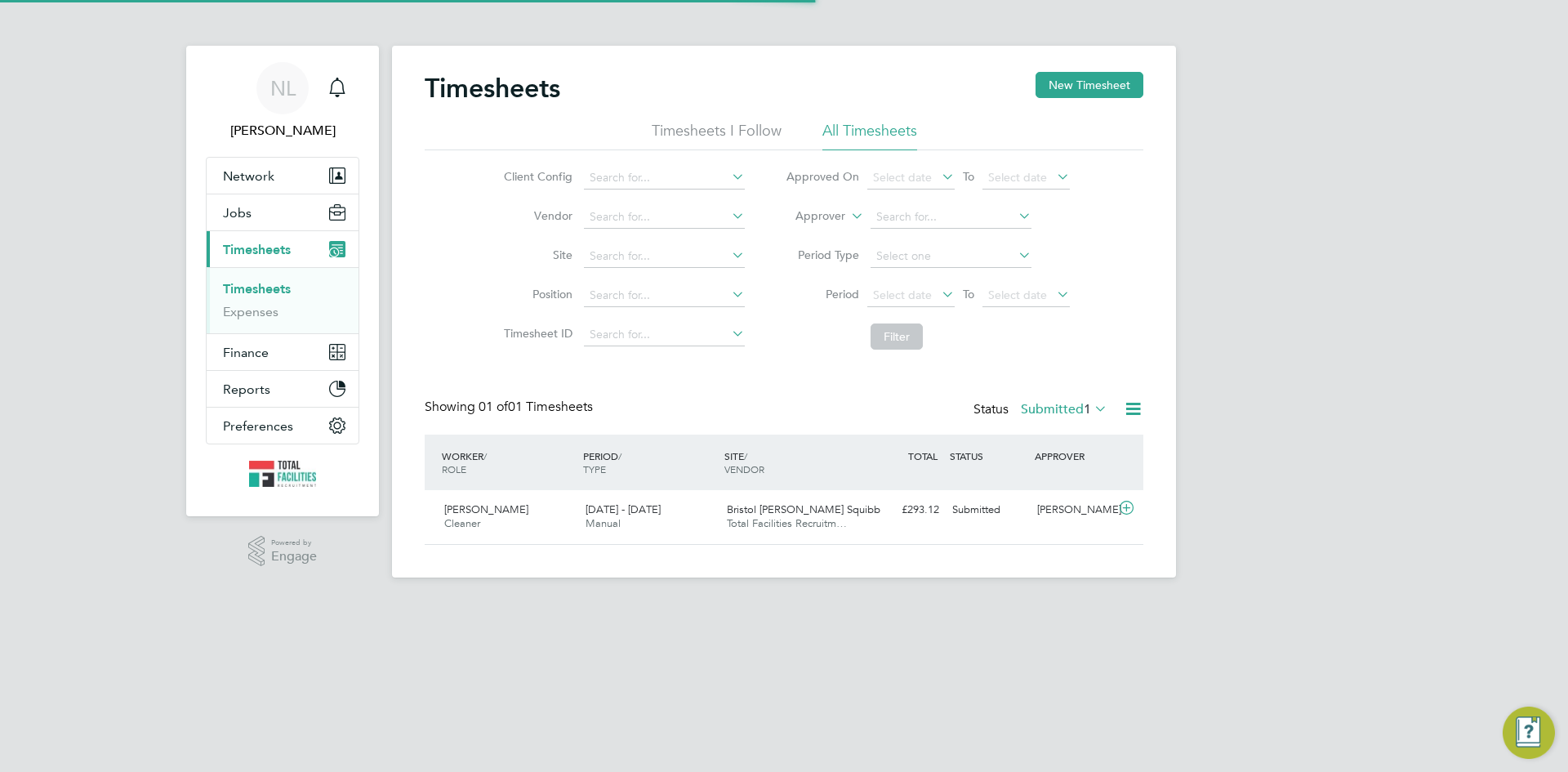
scroll to position [41, 142]
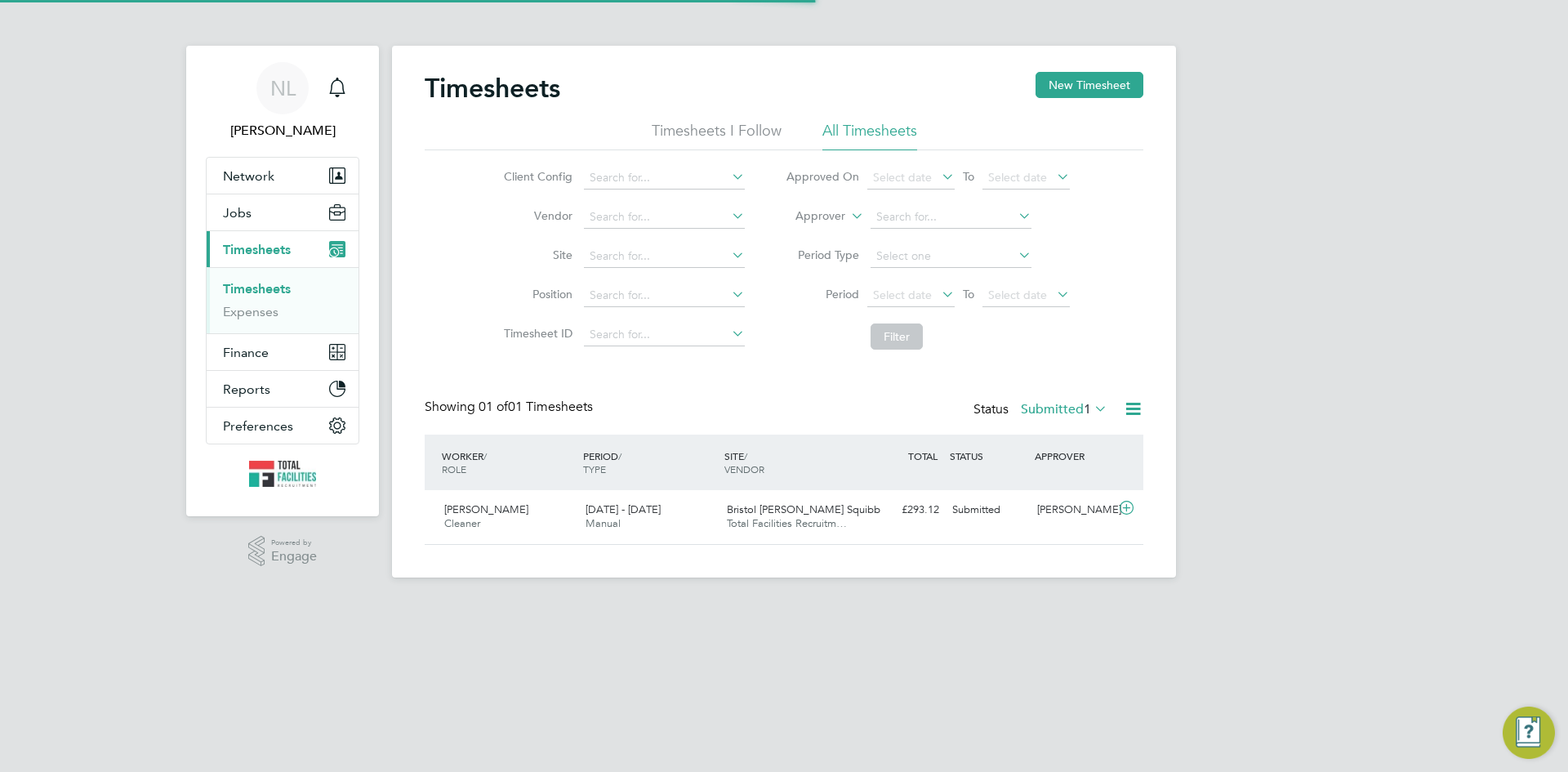
scroll to position [41, 142]
click at [1040, 510] on div "Gregory Walsh" at bounding box center [1074, 510] width 85 height 27
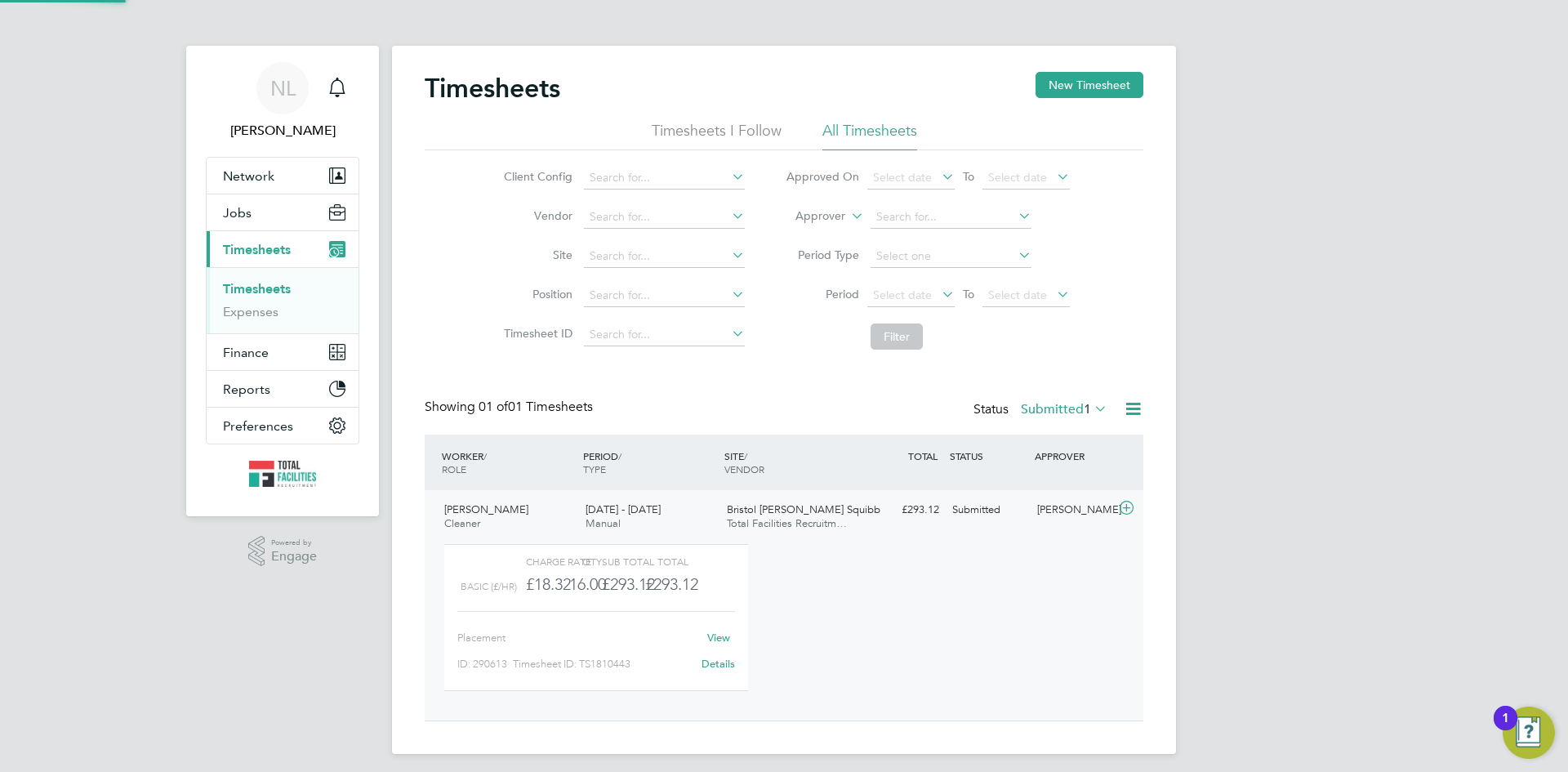
scroll to position [28, 159]
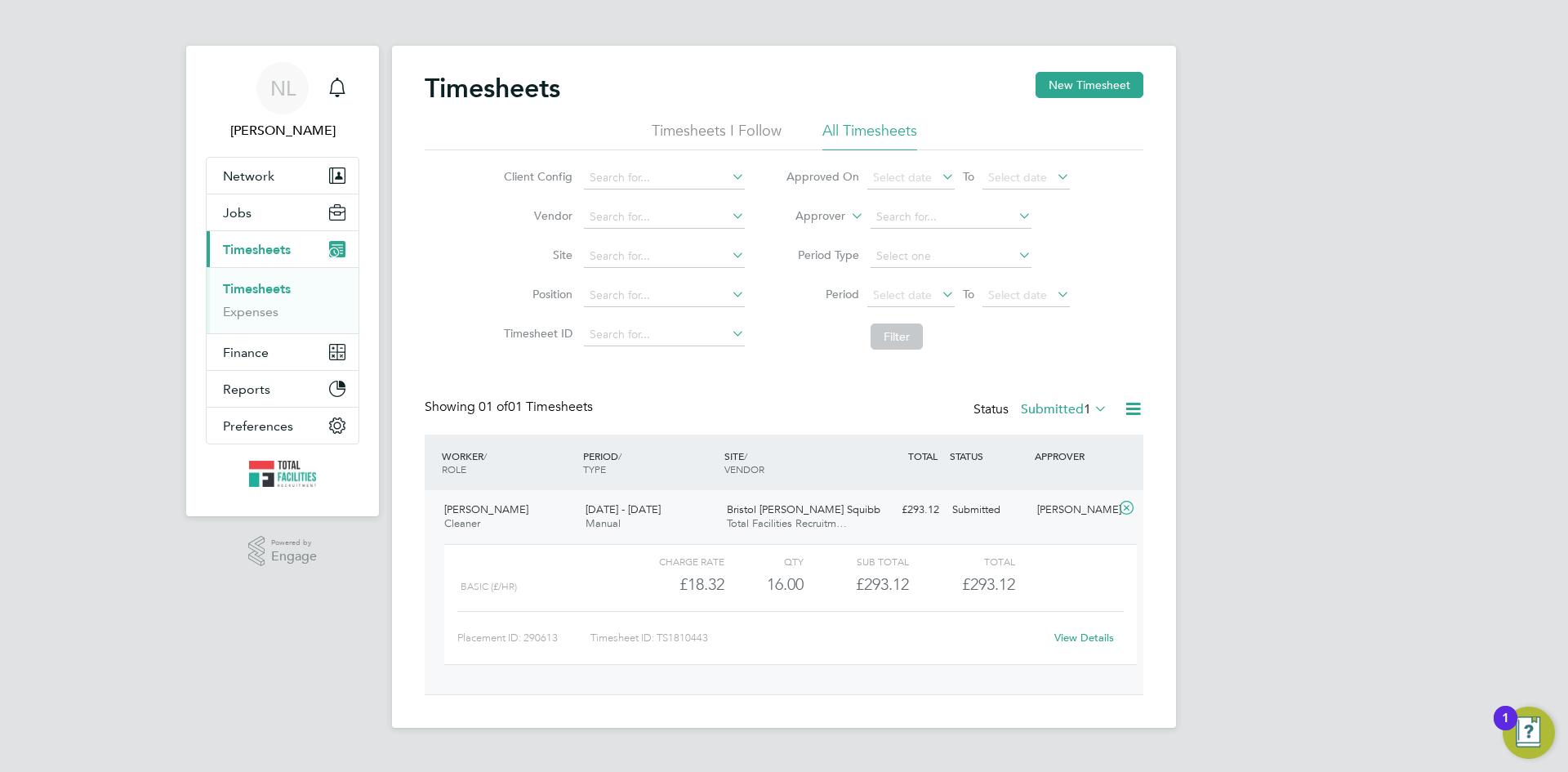
click at [1076, 641] on link "View Details" at bounding box center [1084, 637] width 60 height 13
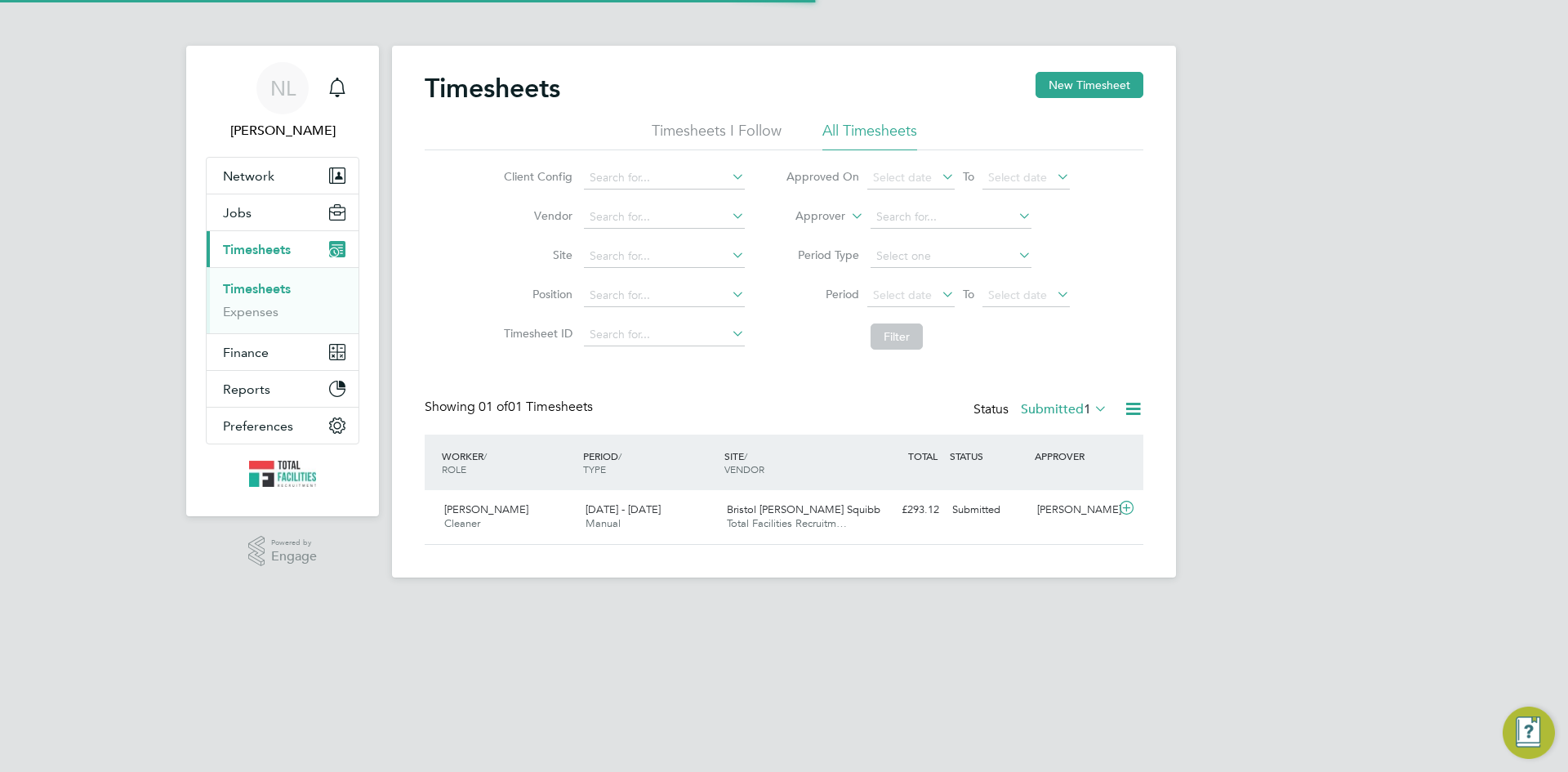
scroll to position [41, 142]
click at [1037, 507] on div "Gregory Walsh" at bounding box center [1074, 510] width 85 height 27
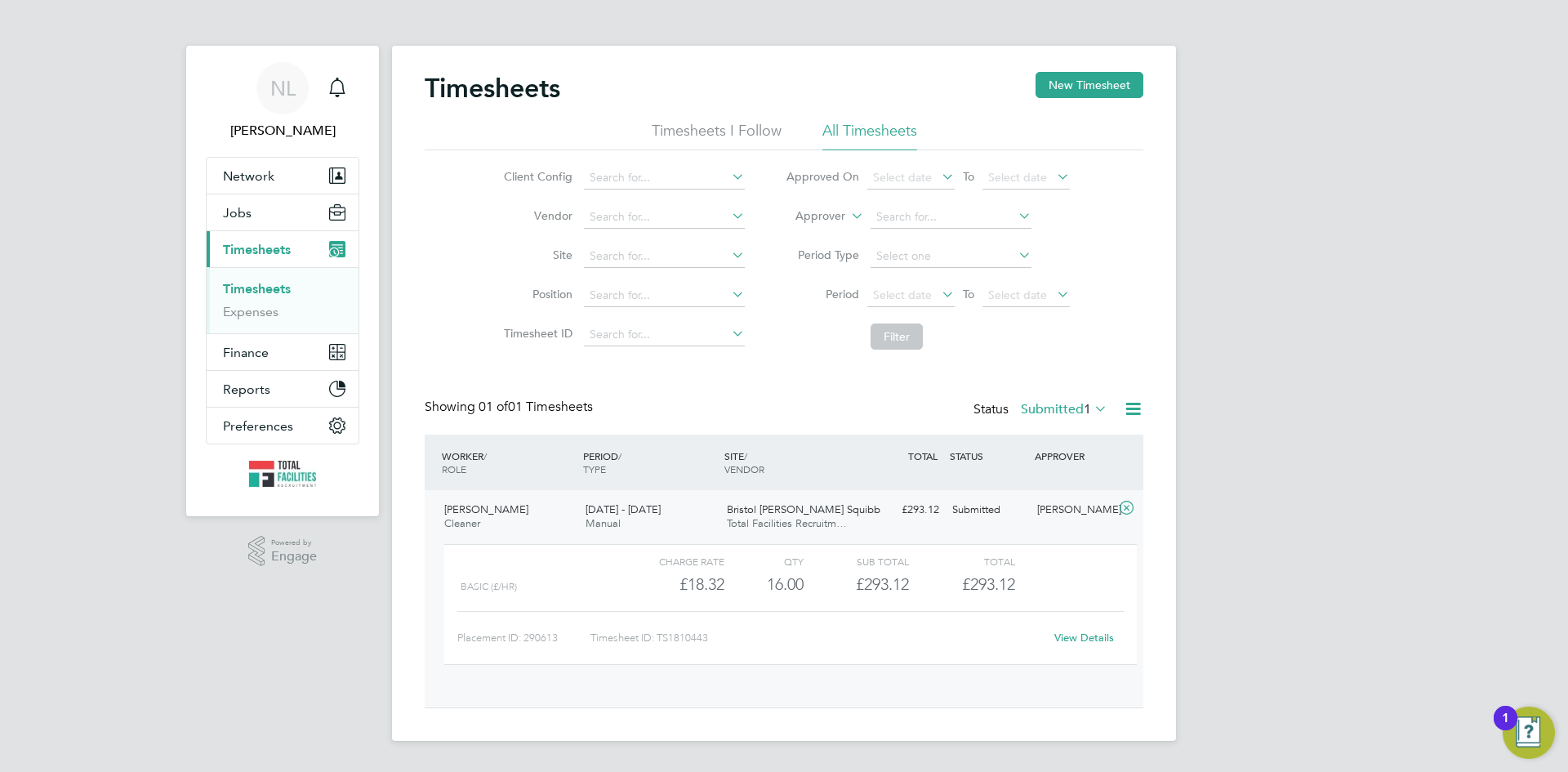
scroll to position [28, 159]
click at [1082, 635] on link "View Details" at bounding box center [1084, 637] width 60 height 13
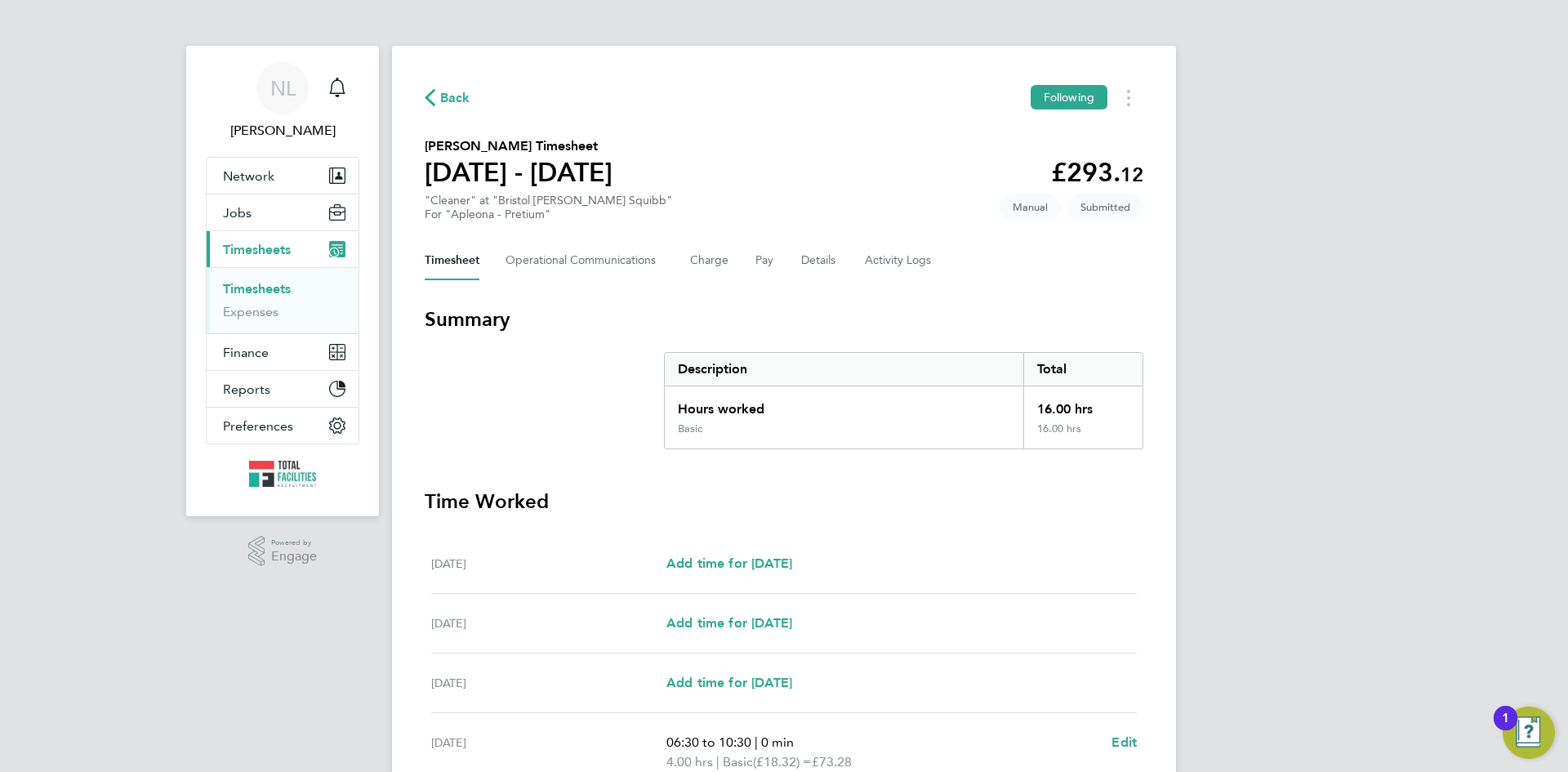
click at [436, 96] on span "Back" at bounding box center [447, 96] width 45 height 15
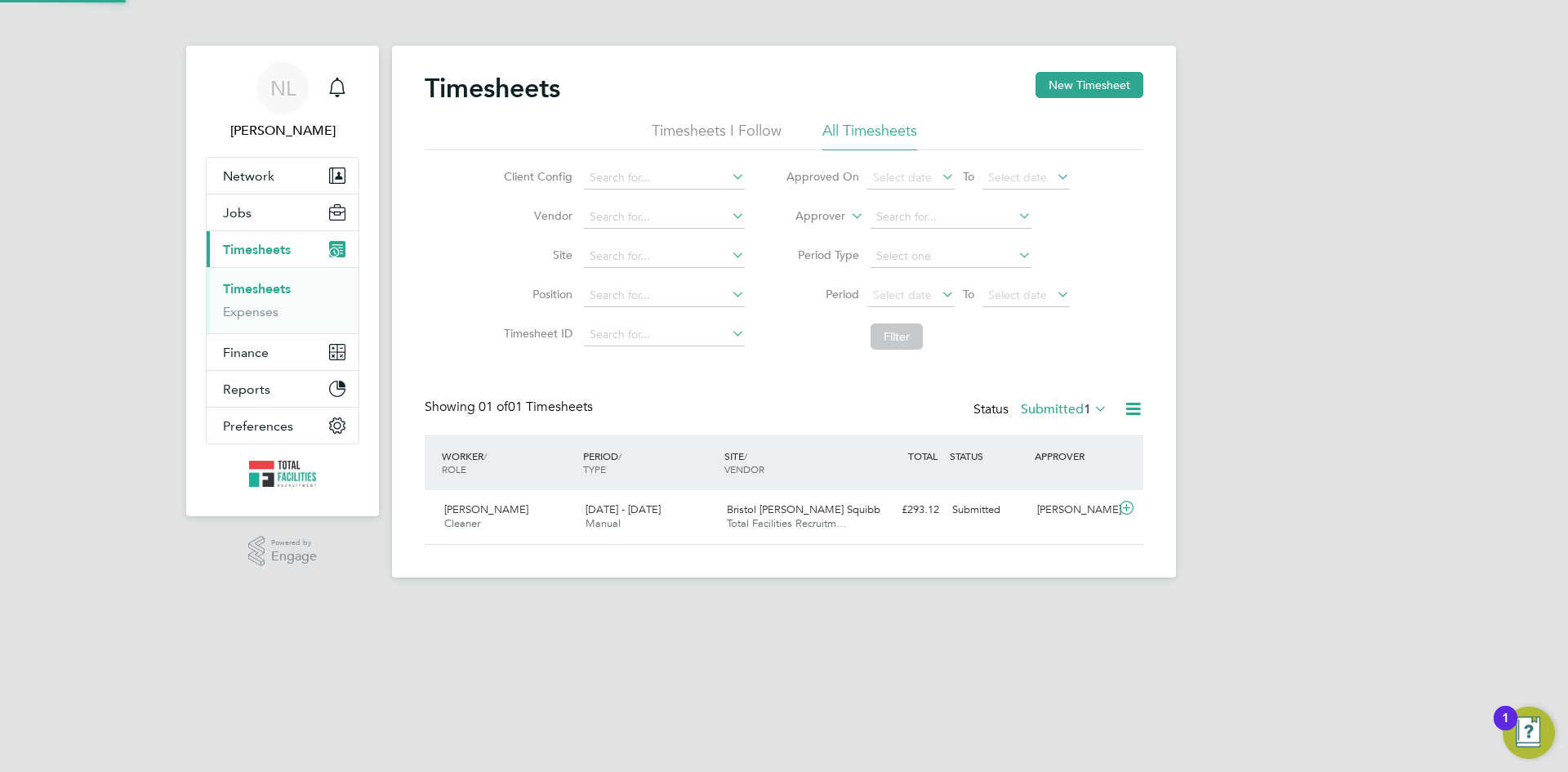
scroll to position [41, 142]
click at [617, 520] on span "Manual" at bounding box center [603, 523] width 35 height 13
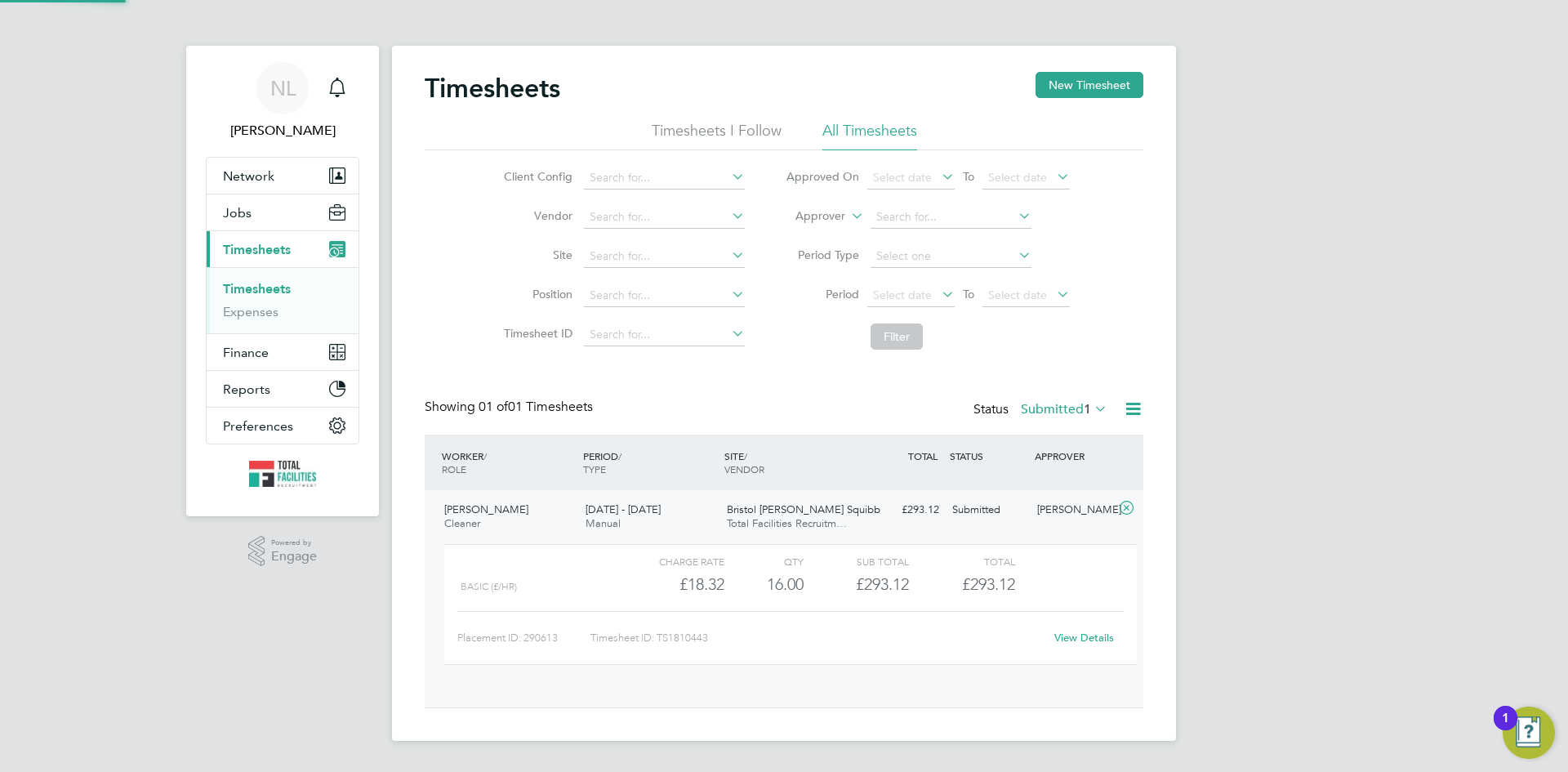
scroll to position [28, 159]
click at [1073, 632] on link "View Details" at bounding box center [1084, 637] width 60 height 13
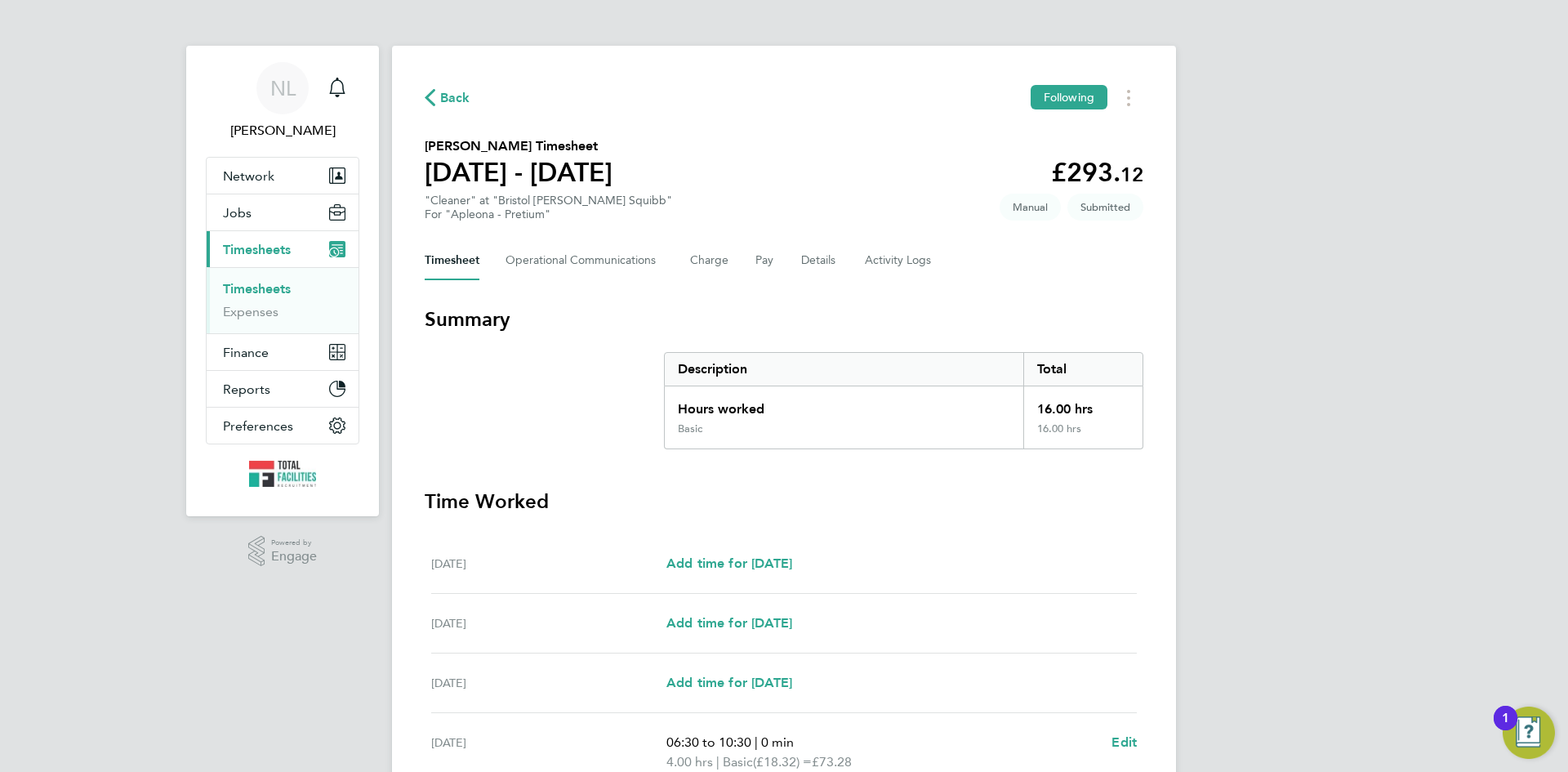
click at [450, 97] on span "Back" at bounding box center [455, 98] width 30 height 19
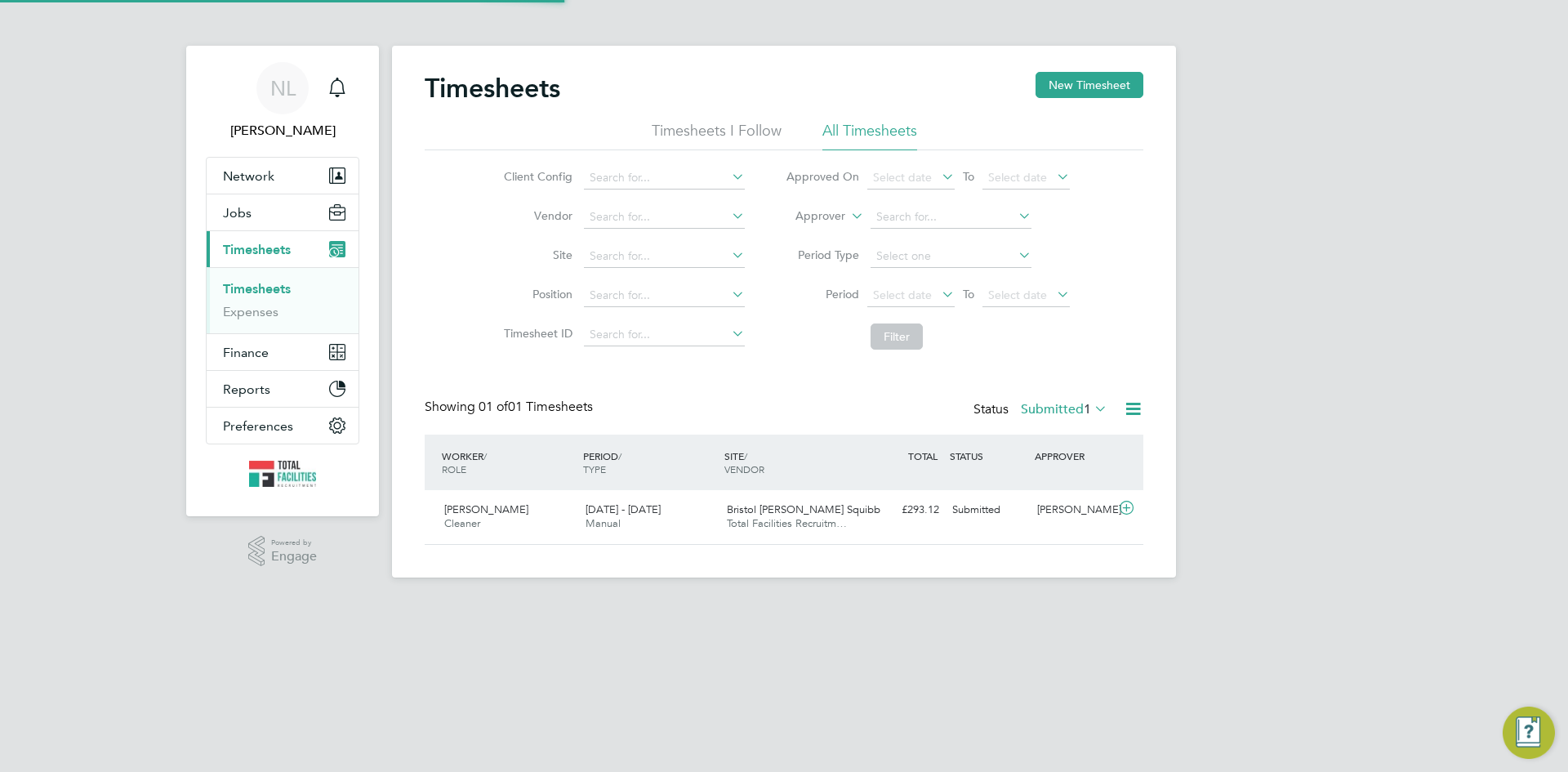
scroll to position [41, 142]
click at [721, 514] on div "Bristol Myers Squibb Total Facilities Recruitm…" at bounding box center [791, 517] width 142 height 40
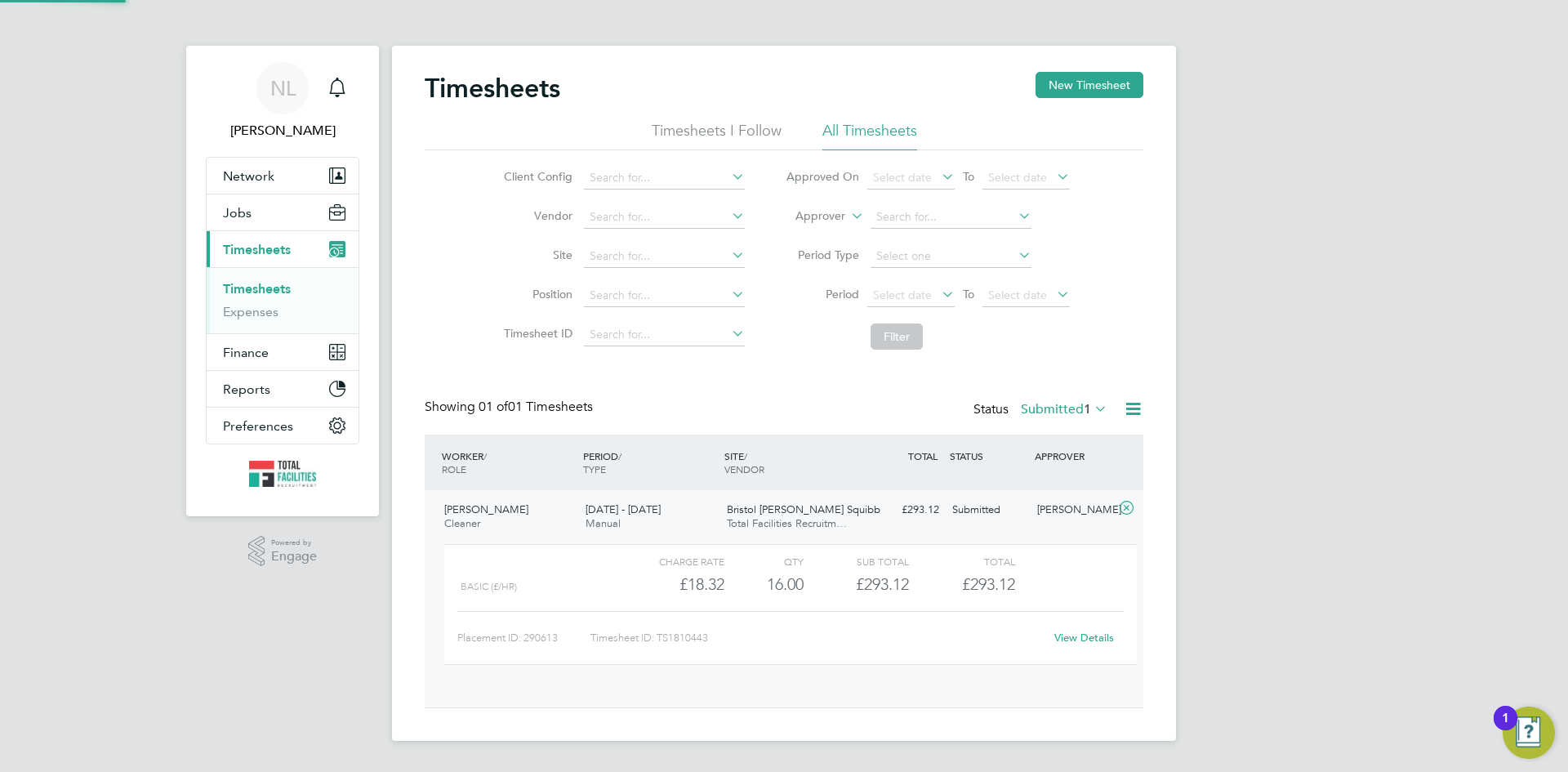
scroll to position [28, 159]
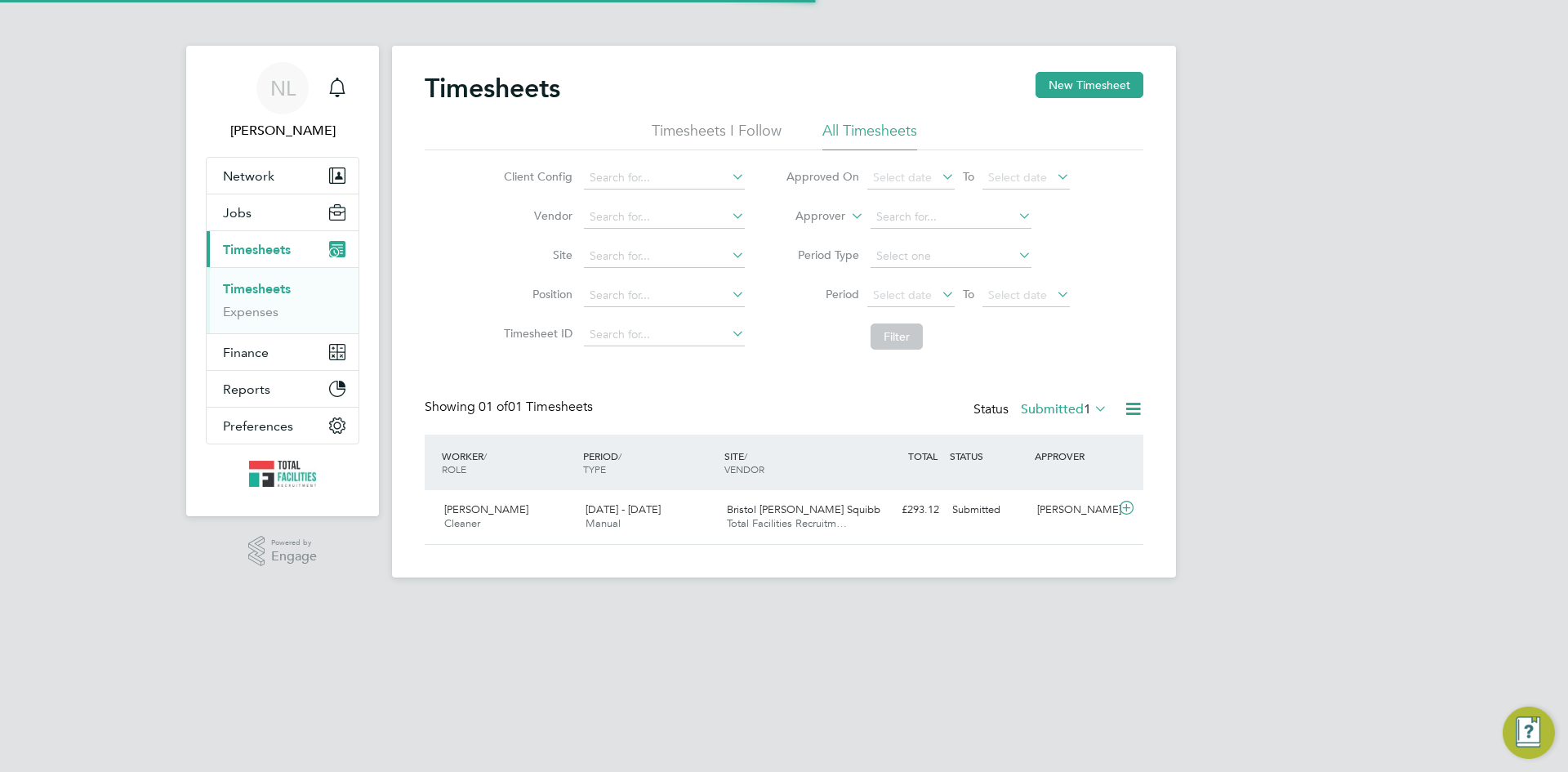
scroll to position [41, 142]
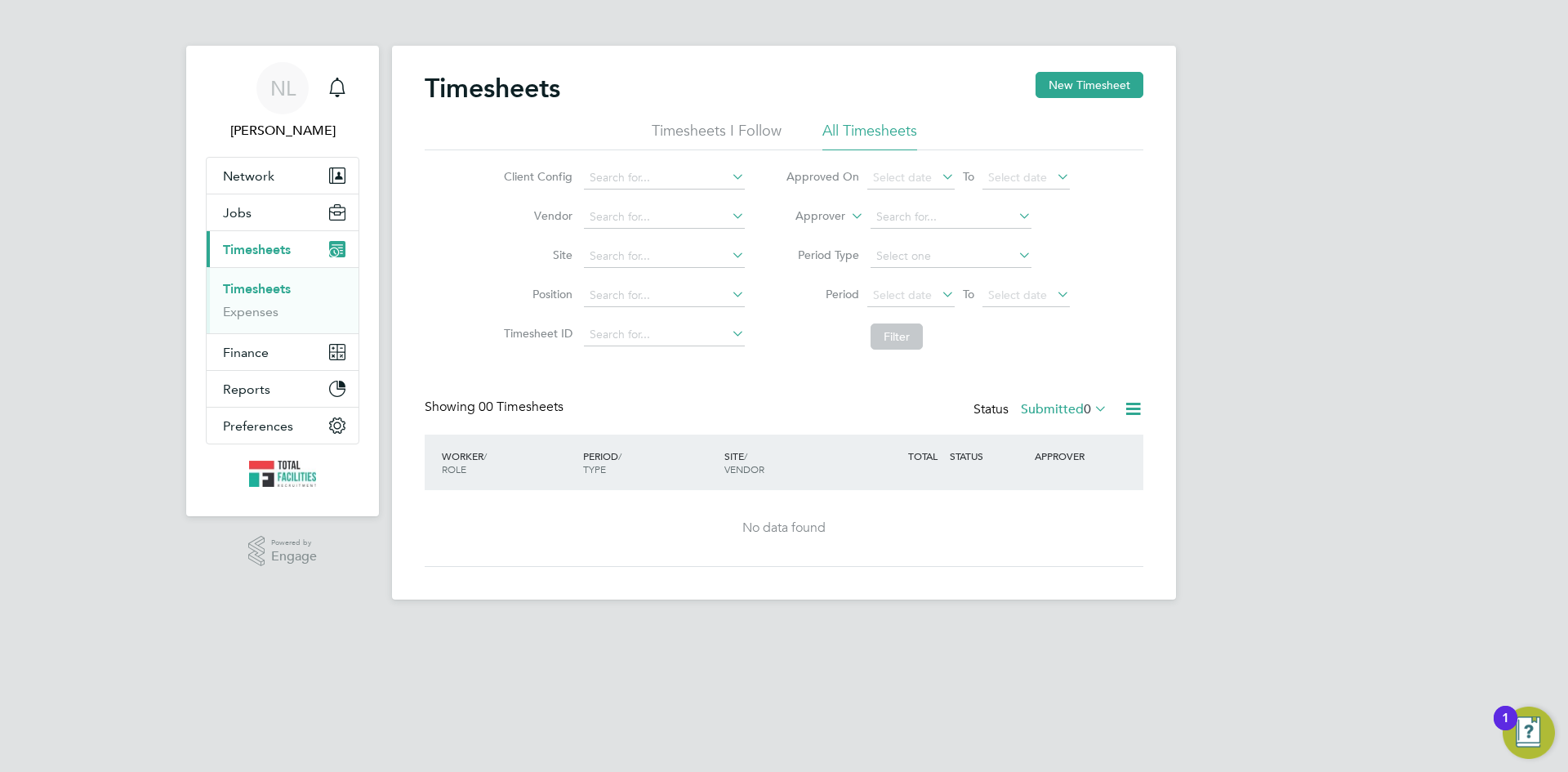
click at [1061, 394] on div "Timesheets New Timesheet Timesheets I Follow All Timesheets Client Config Vendo…" at bounding box center [784, 320] width 719 height 495
click at [1056, 408] on label "Submitted 0" at bounding box center [1064, 409] width 87 height 16
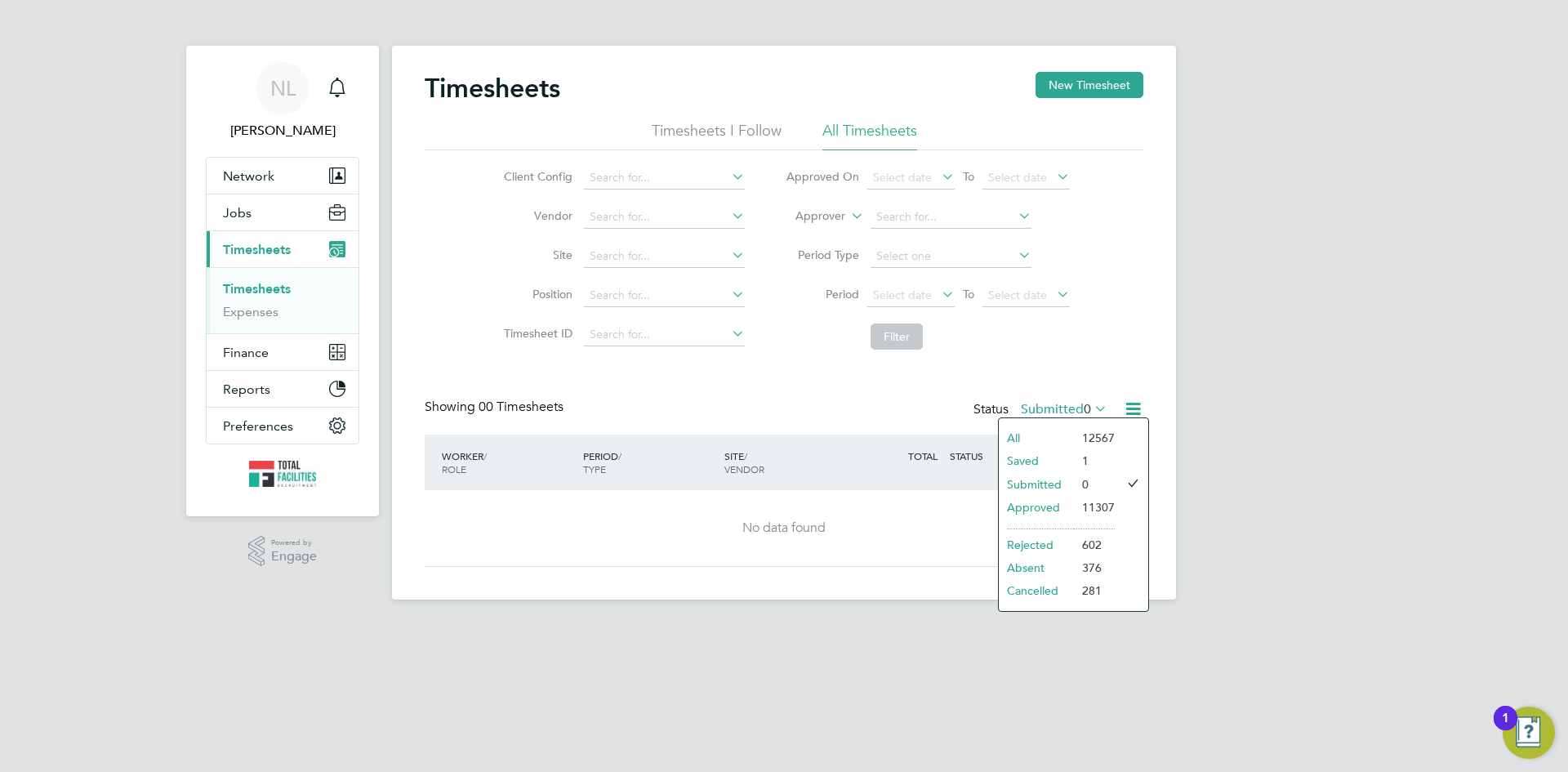
click at [1028, 500] on li "Approved" at bounding box center [1037, 507] width 75 height 23
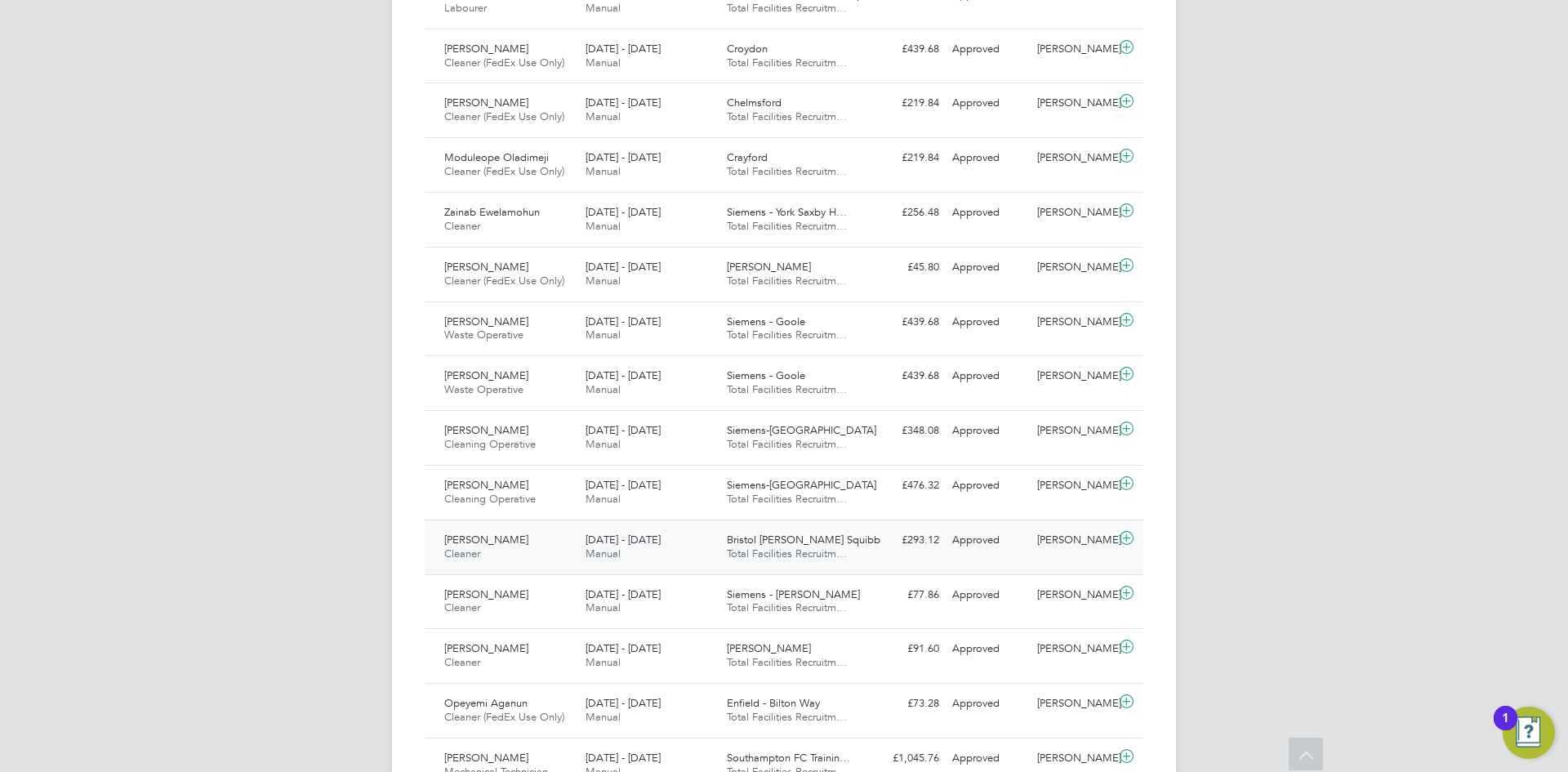
click at [490, 551] on div "Jodie Ankers Cleaner 23 - 29 Aug 2025" at bounding box center [508, 547] width 142 height 40
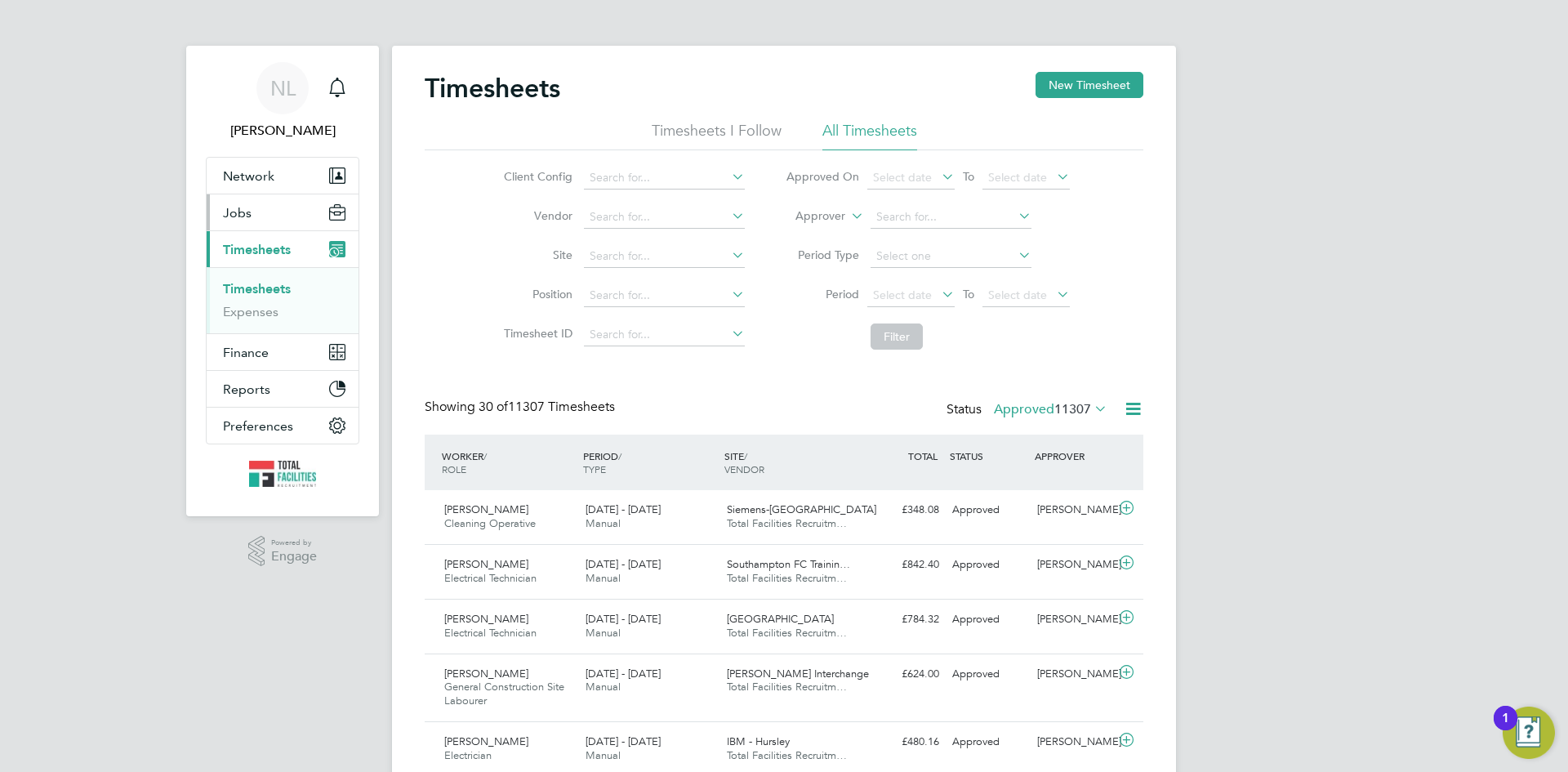
click at [244, 214] on span "Jobs" at bounding box center [237, 213] width 29 height 15
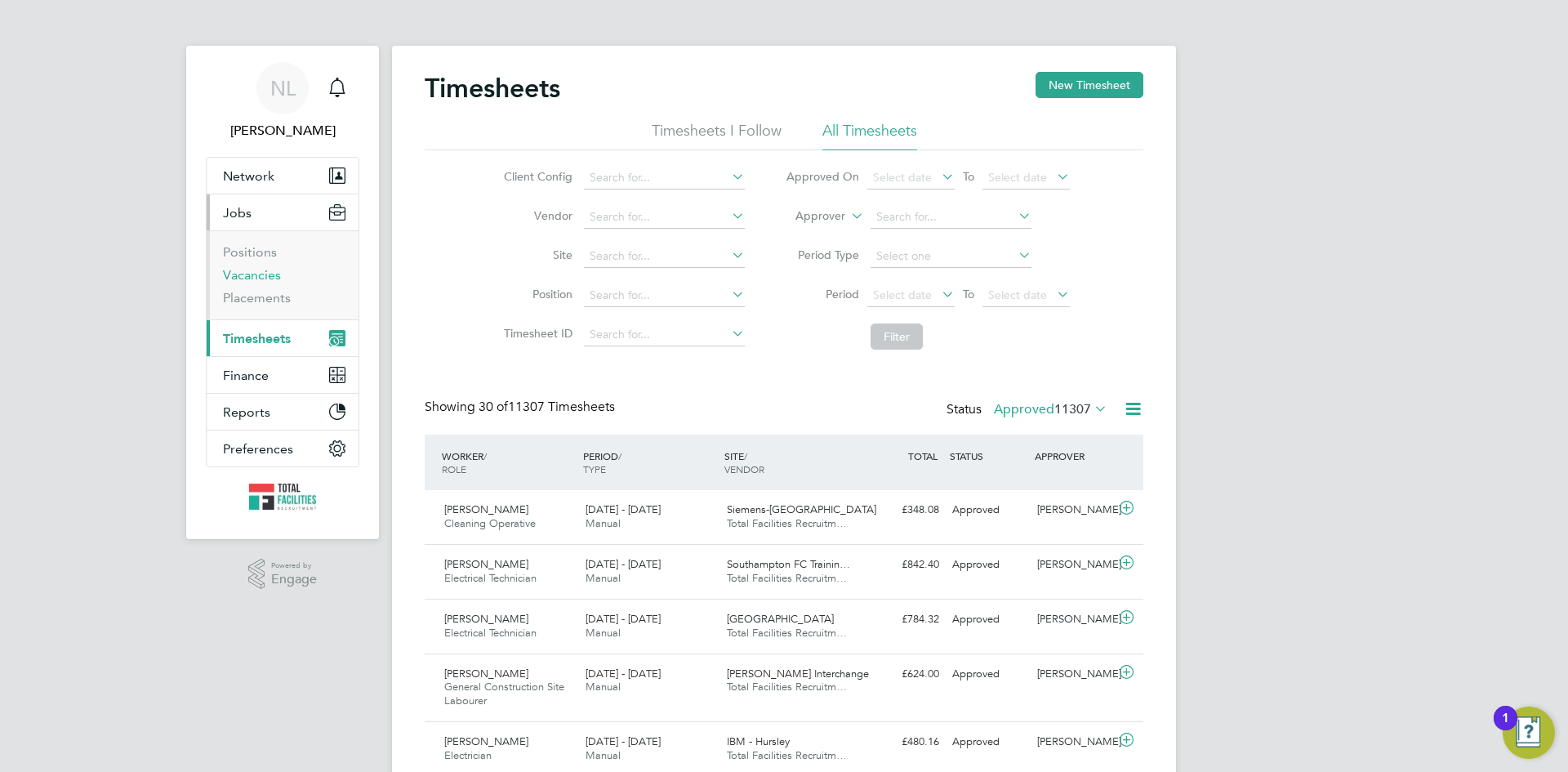
click at [244, 275] on link "Vacancies" at bounding box center [252, 275] width 58 height 15
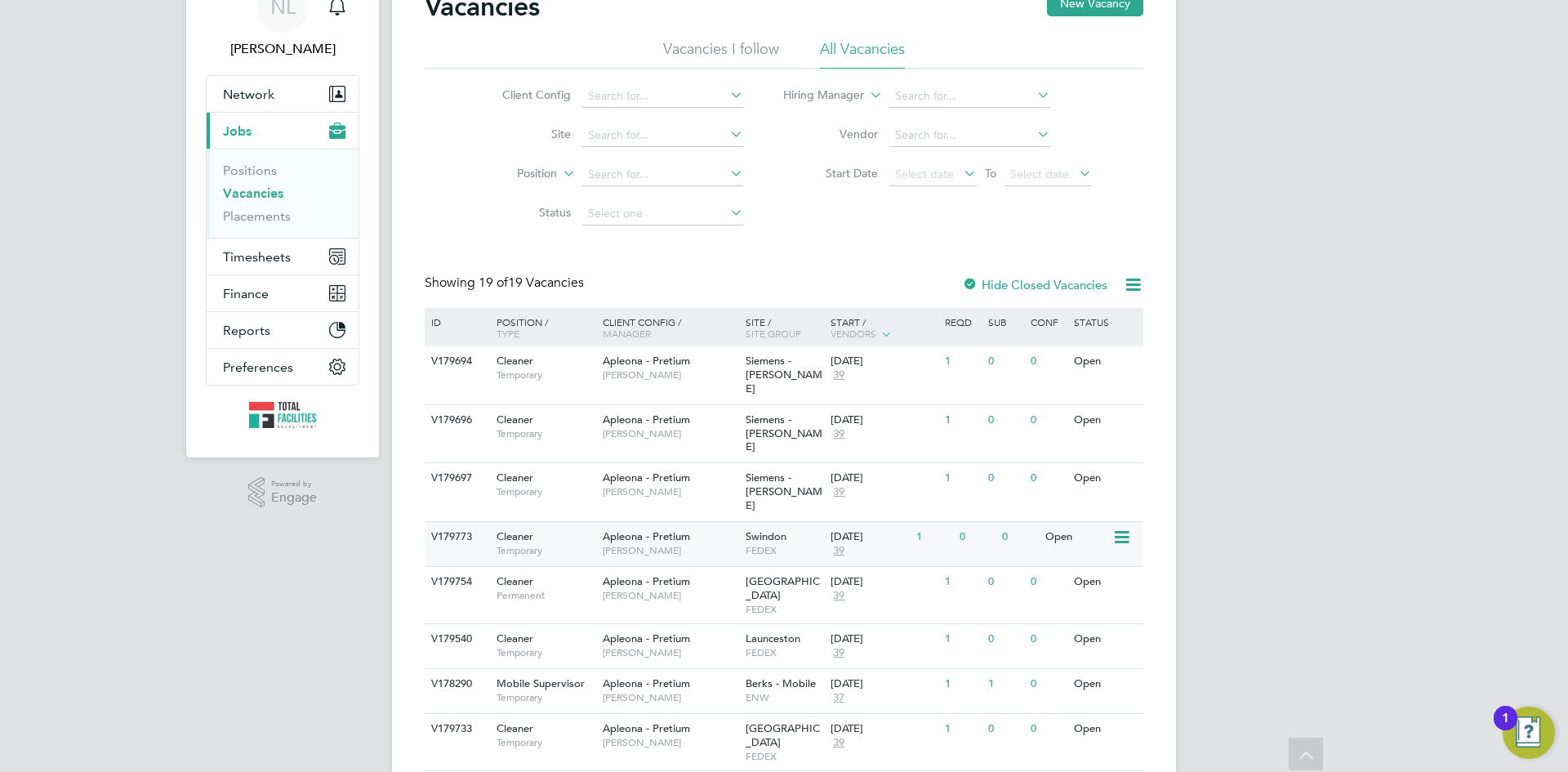
scroll to position [245, 0]
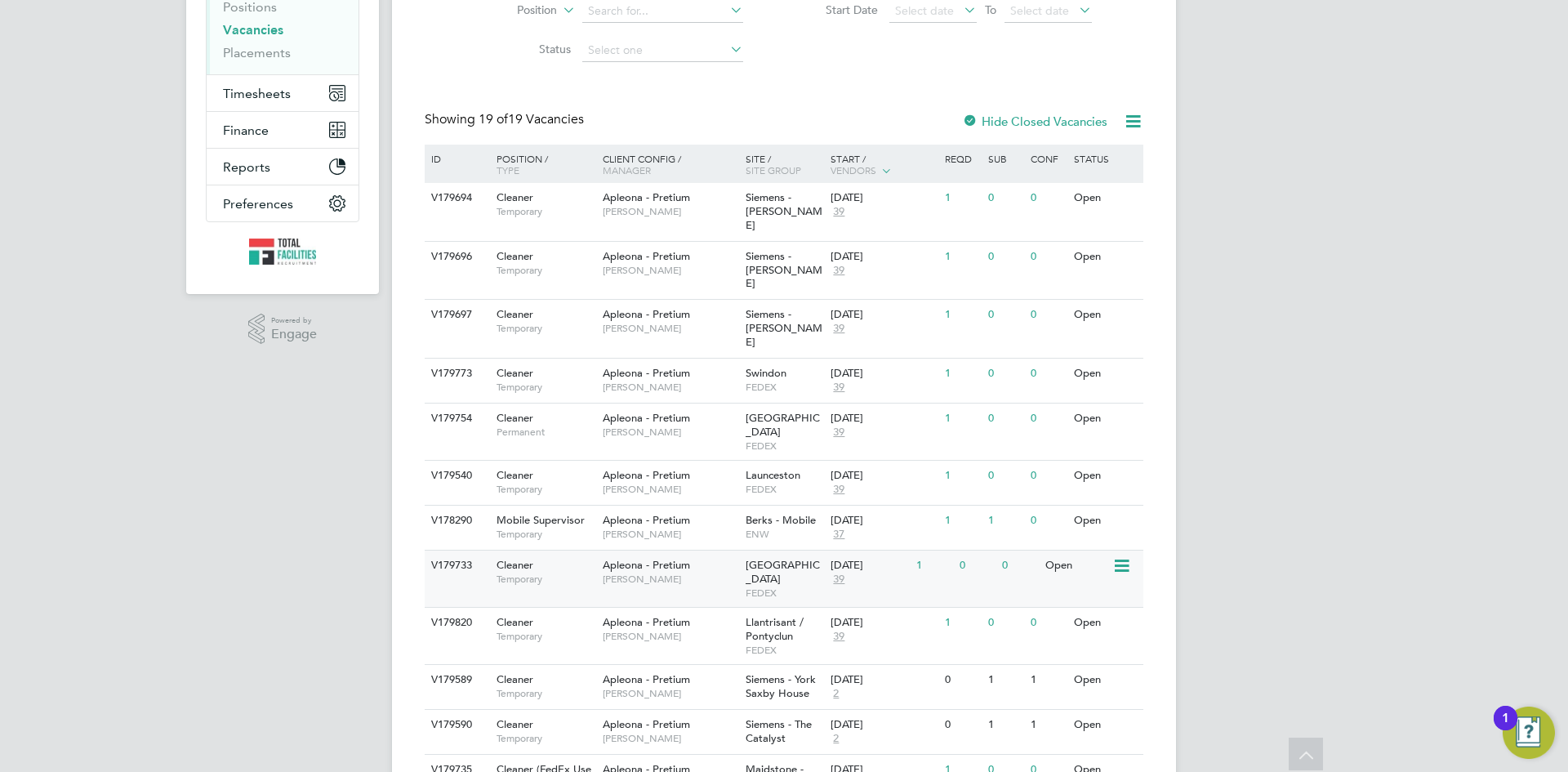
click at [785, 558] on span "[GEOGRAPHIC_DATA]" at bounding box center [783, 572] width 74 height 28
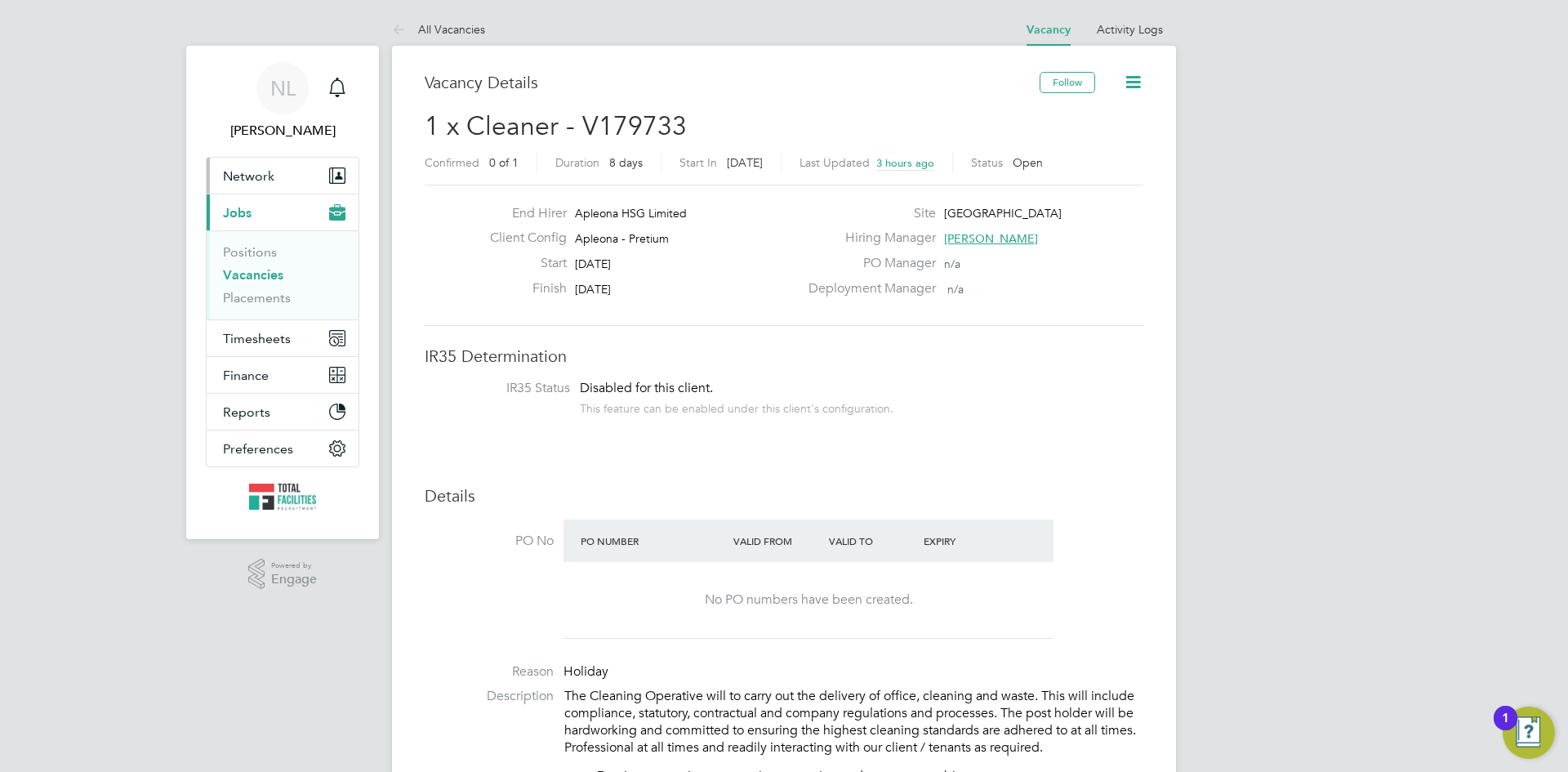
click at [242, 173] on span "Network" at bounding box center [248, 176] width 51 height 15
click at [394, 31] on icon at bounding box center [402, 30] width 20 height 20
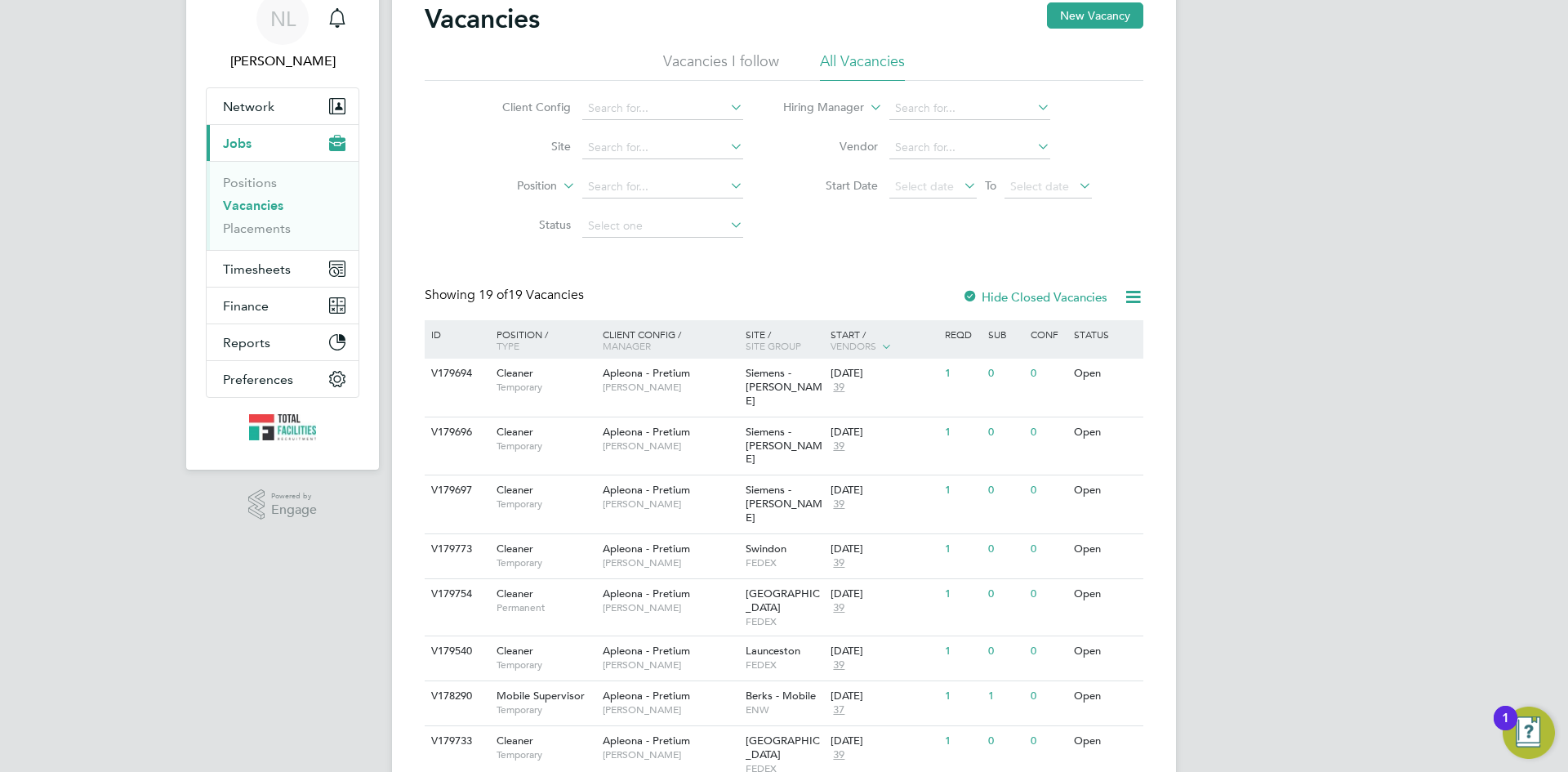
scroll to position [164, 0]
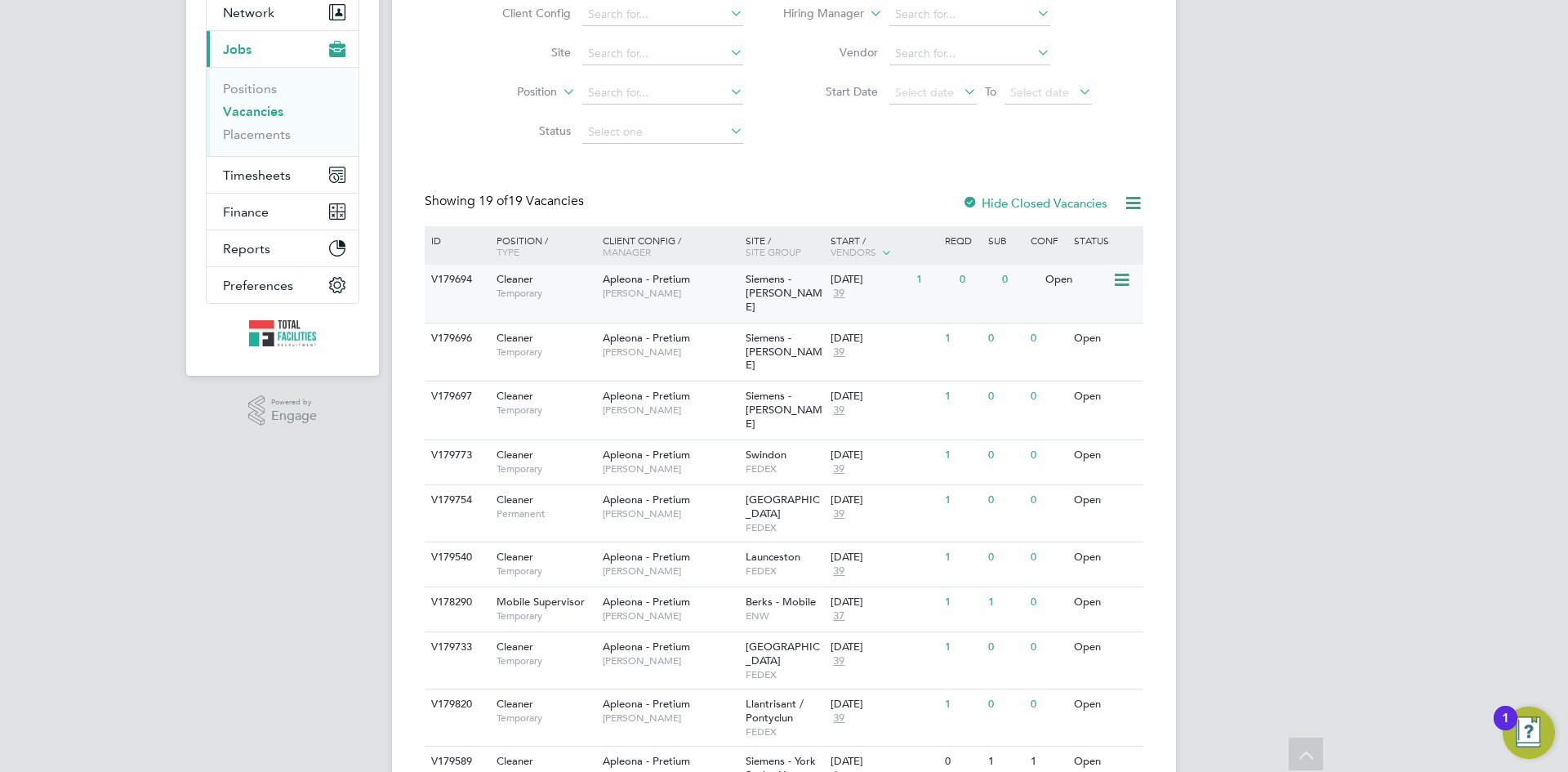
click at [731, 289] on span "[PERSON_NAME]" at bounding box center [670, 293] width 135 height 13
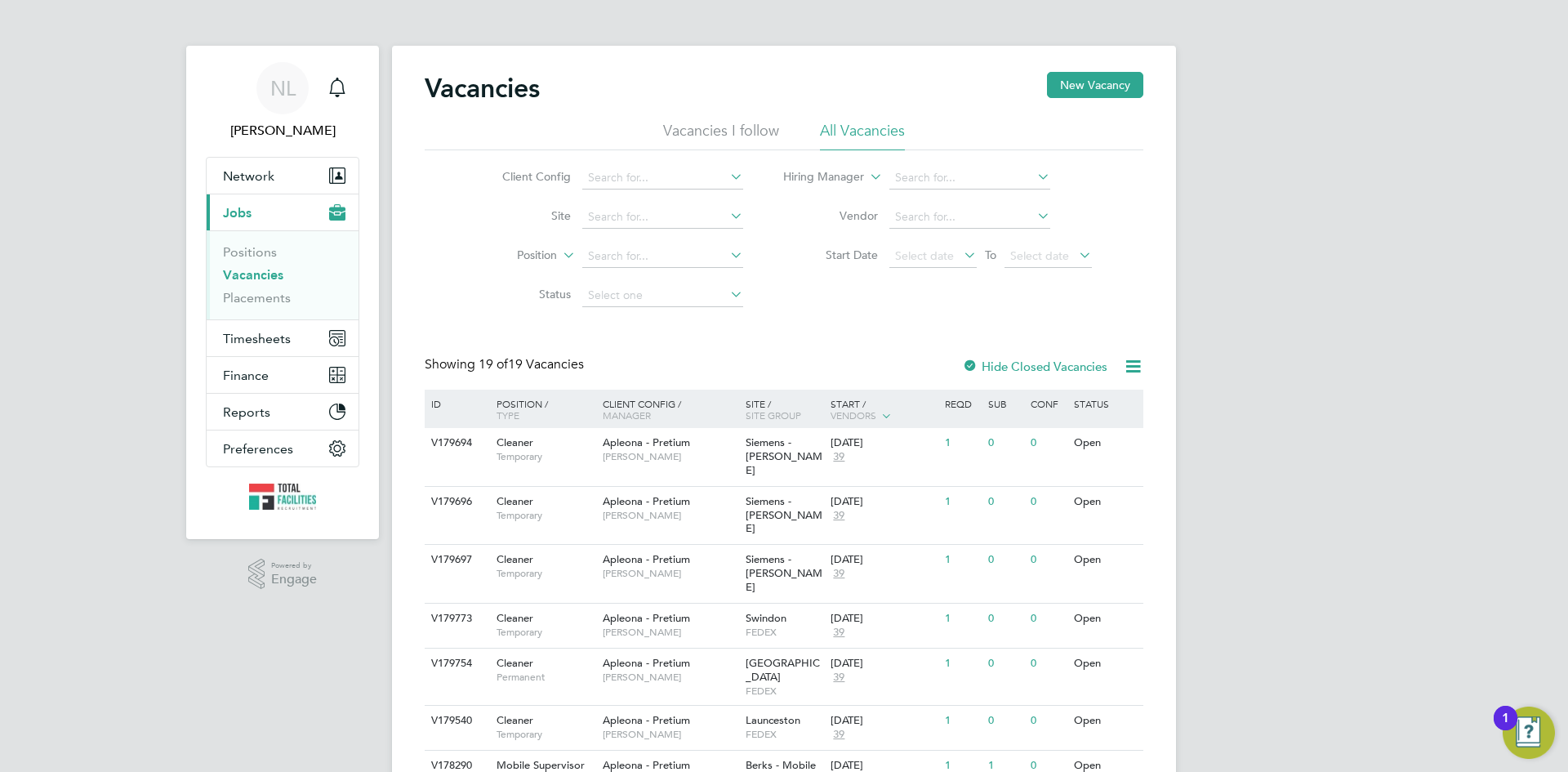
scroll to position [409, 0]
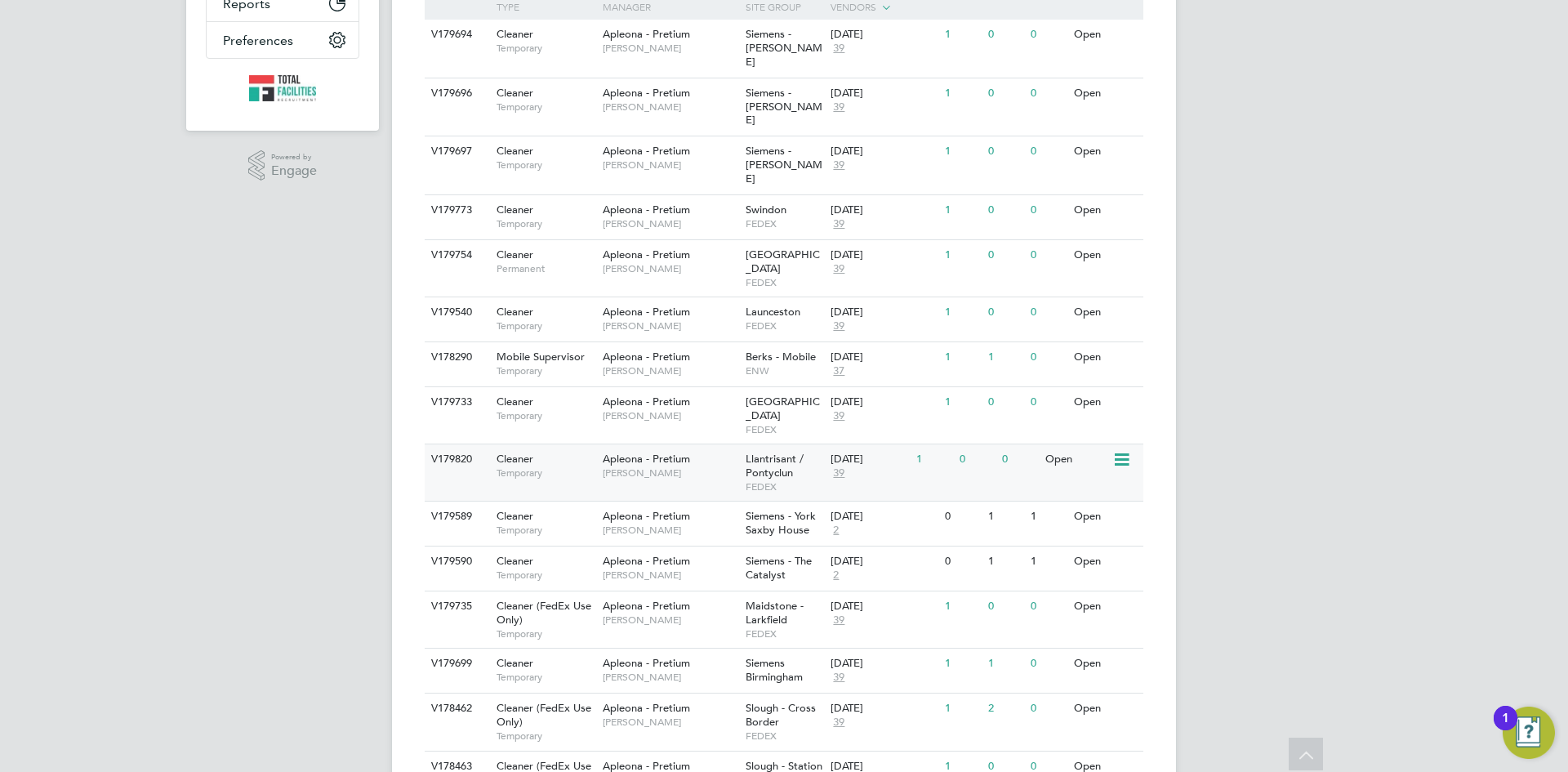
click at [774, 452] on span "Llantrisant / Pontyclun" at bounding box center [775, 466] width 58 height 28
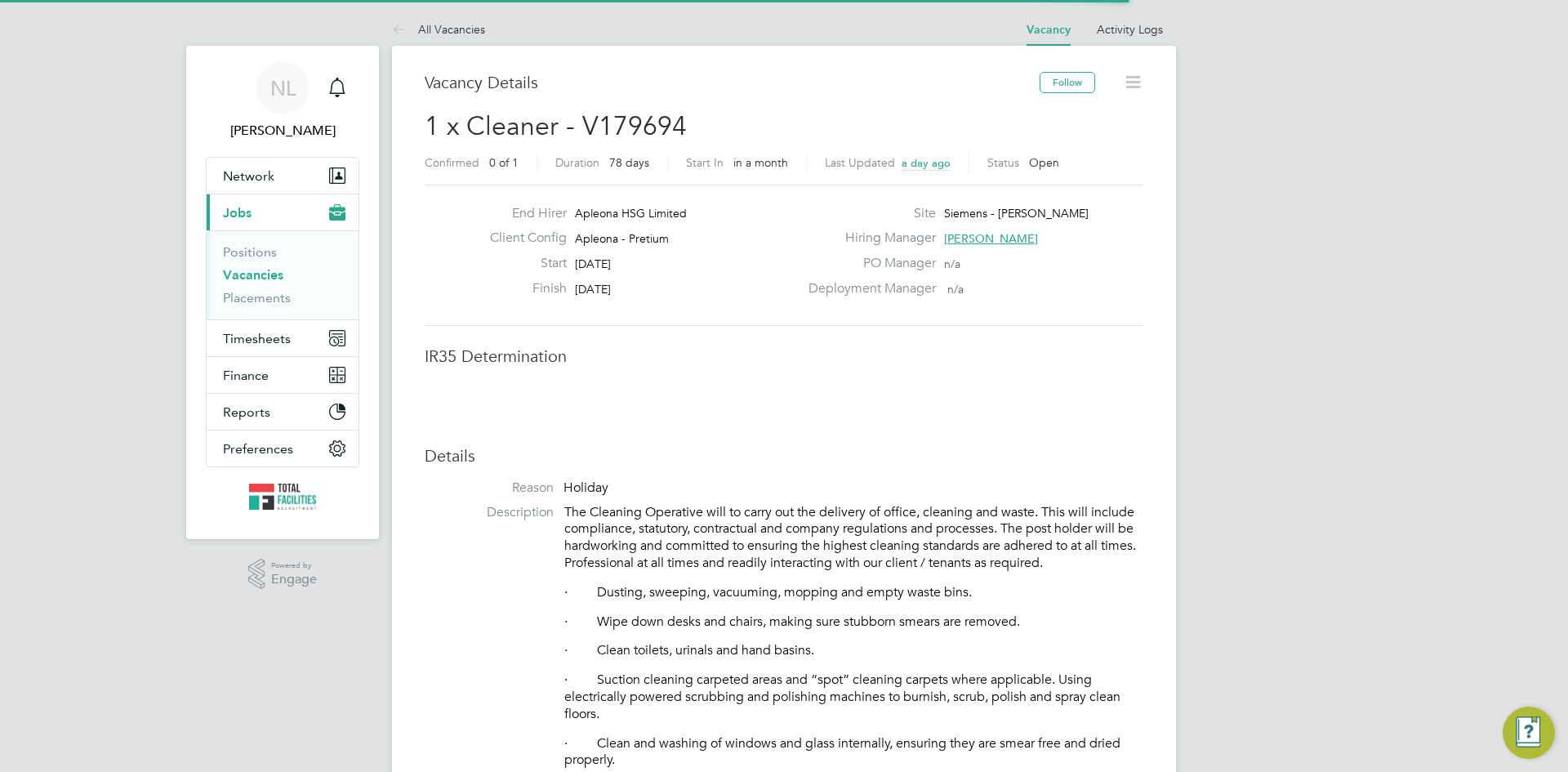
scroll to position [48, 115]
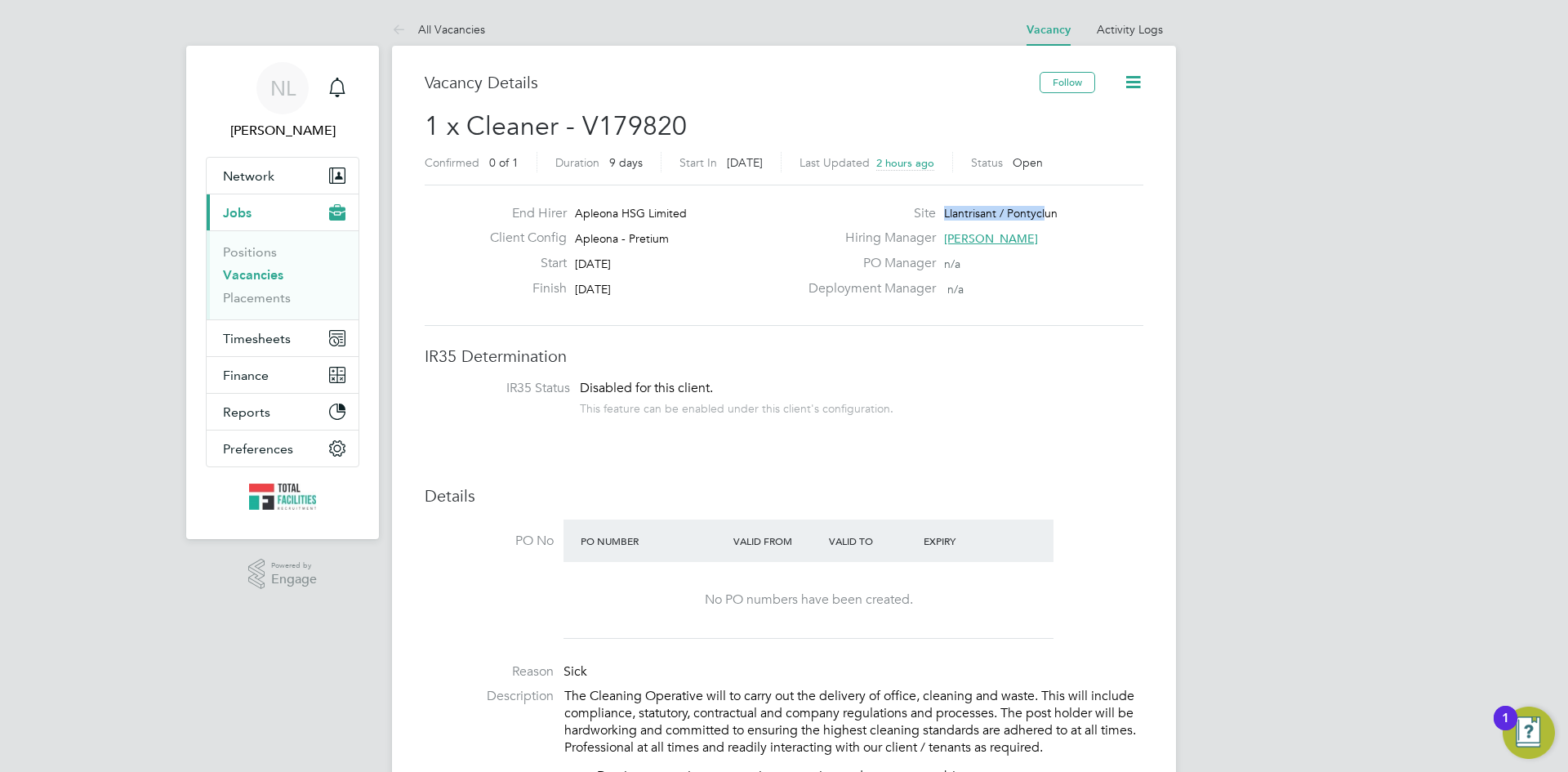
drag, startPoint x: 1009, startPoint y: 209, endPoint x: 971, endPoint y: 209, distance: 38.0
click at [958, 206] on span "Llantrisant / Pontyclun" at bounding box center [1001, 213] width 114 height 14
click at [1056, 218] on span "Llantrisant / Pontyclun" at bounding box center [1001, 213] width 114 height 14
drag, startPoint x: 1050, startPoint y: 214, endPoint x: 941, endPoint y: 211, distance: 109.0
click at [941, 211] on div "Site Llantrisant / Pontyclun" at bounding box center [974, 218] width 351 height 25
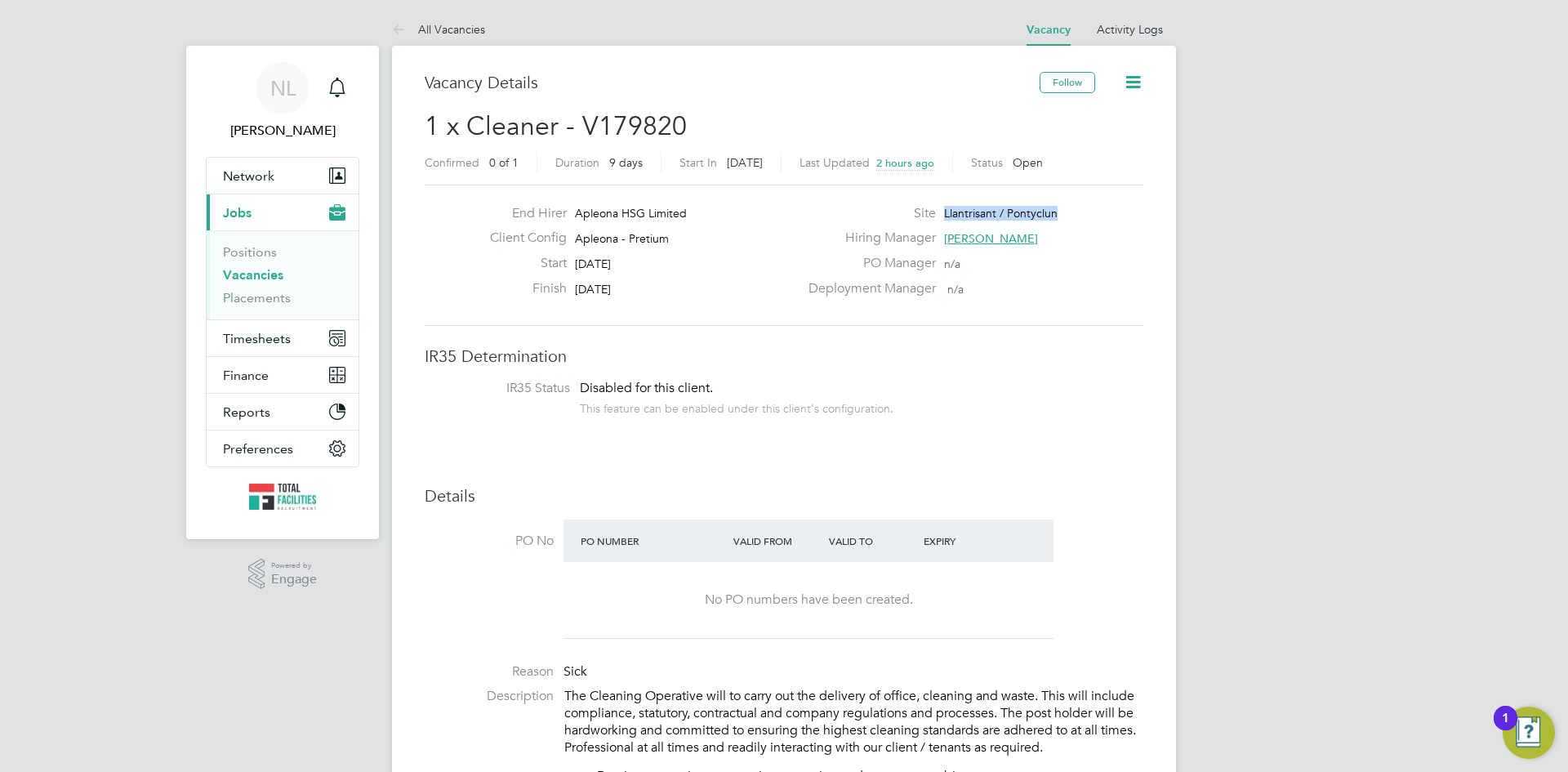
copy span "Llantrisant / Pontyclun"
click at [236, 292] on link "Placements" at bounding box center [256, 298] width 67 height 15
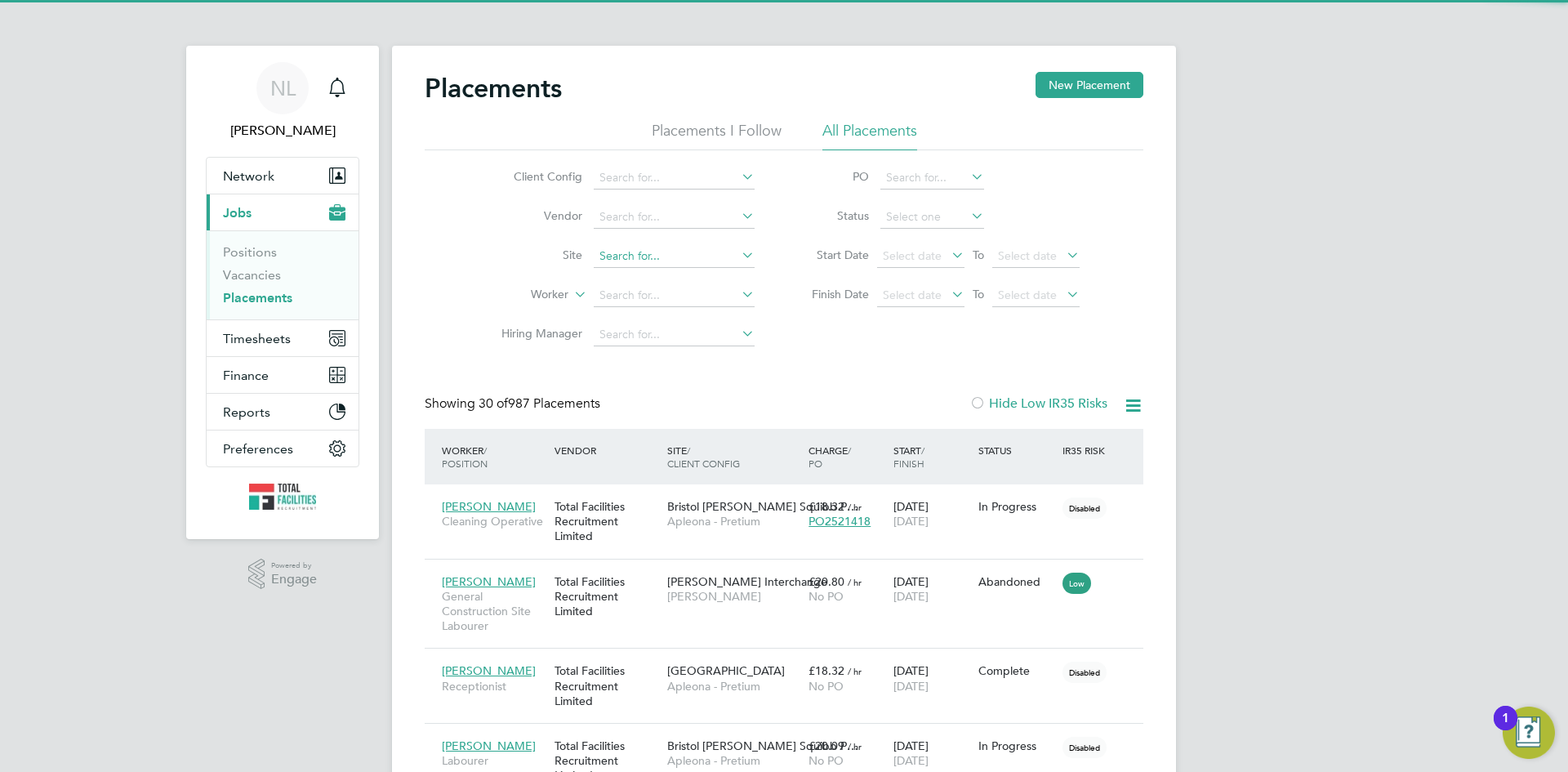
click at [629, 248] on input at bounding box center [674, 256] width 161 height 23
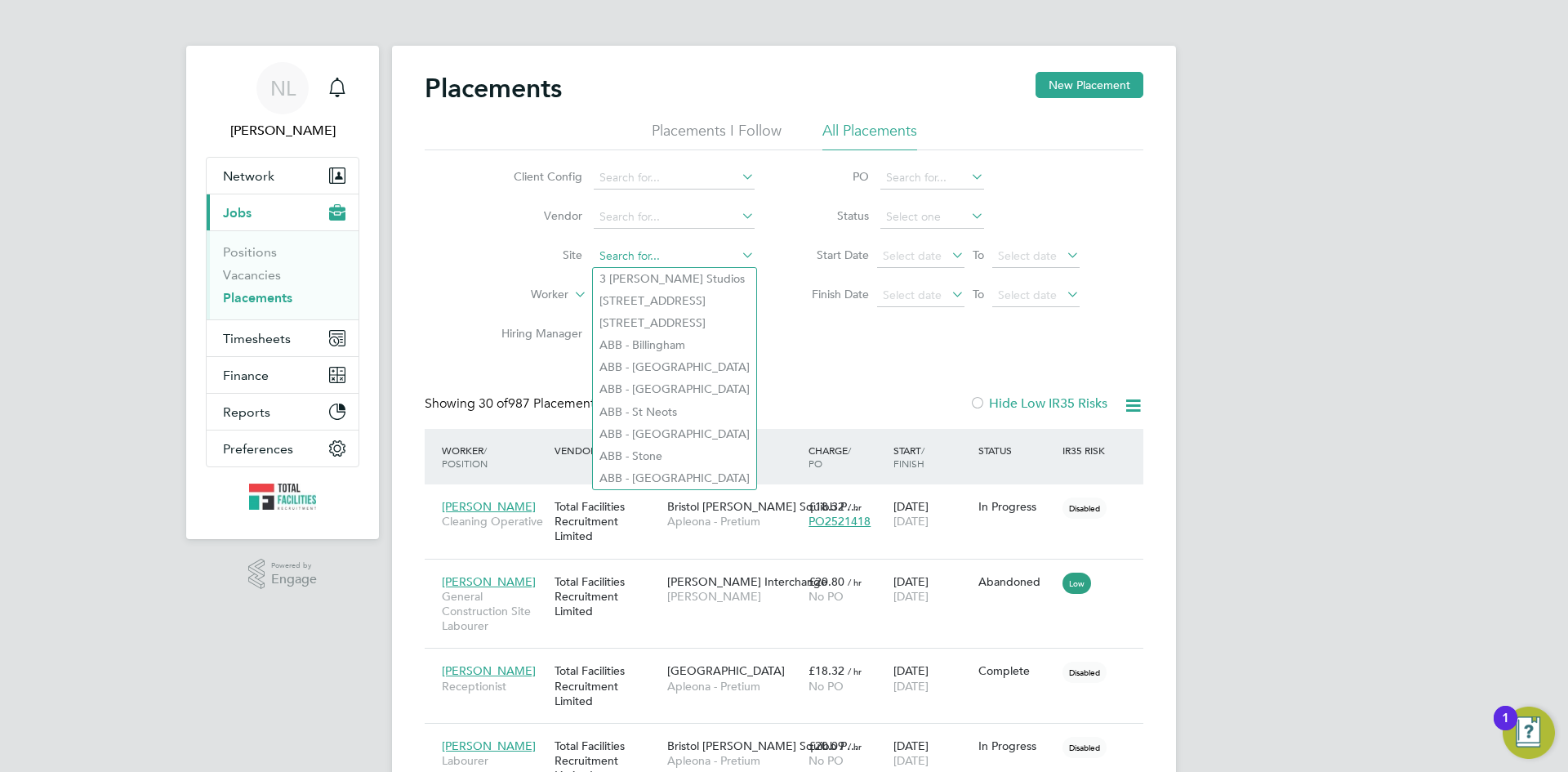
paste input "Llantrisant / Pontyclun"
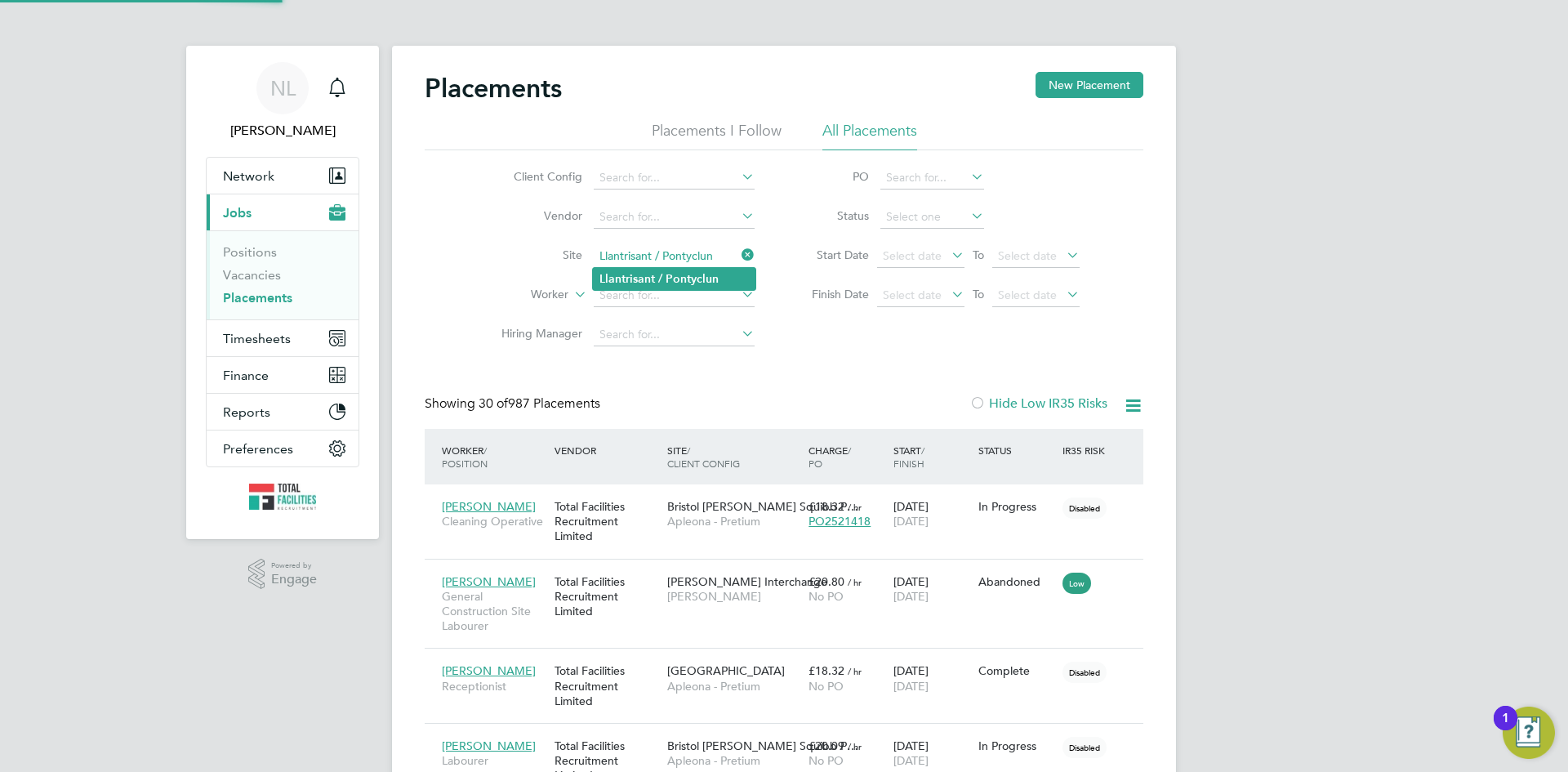
type input "Llantrisant / Pontyclun"
click at [652, 279] on b "Llantrisant" at bounding box center [627, 279] width 56 height 13
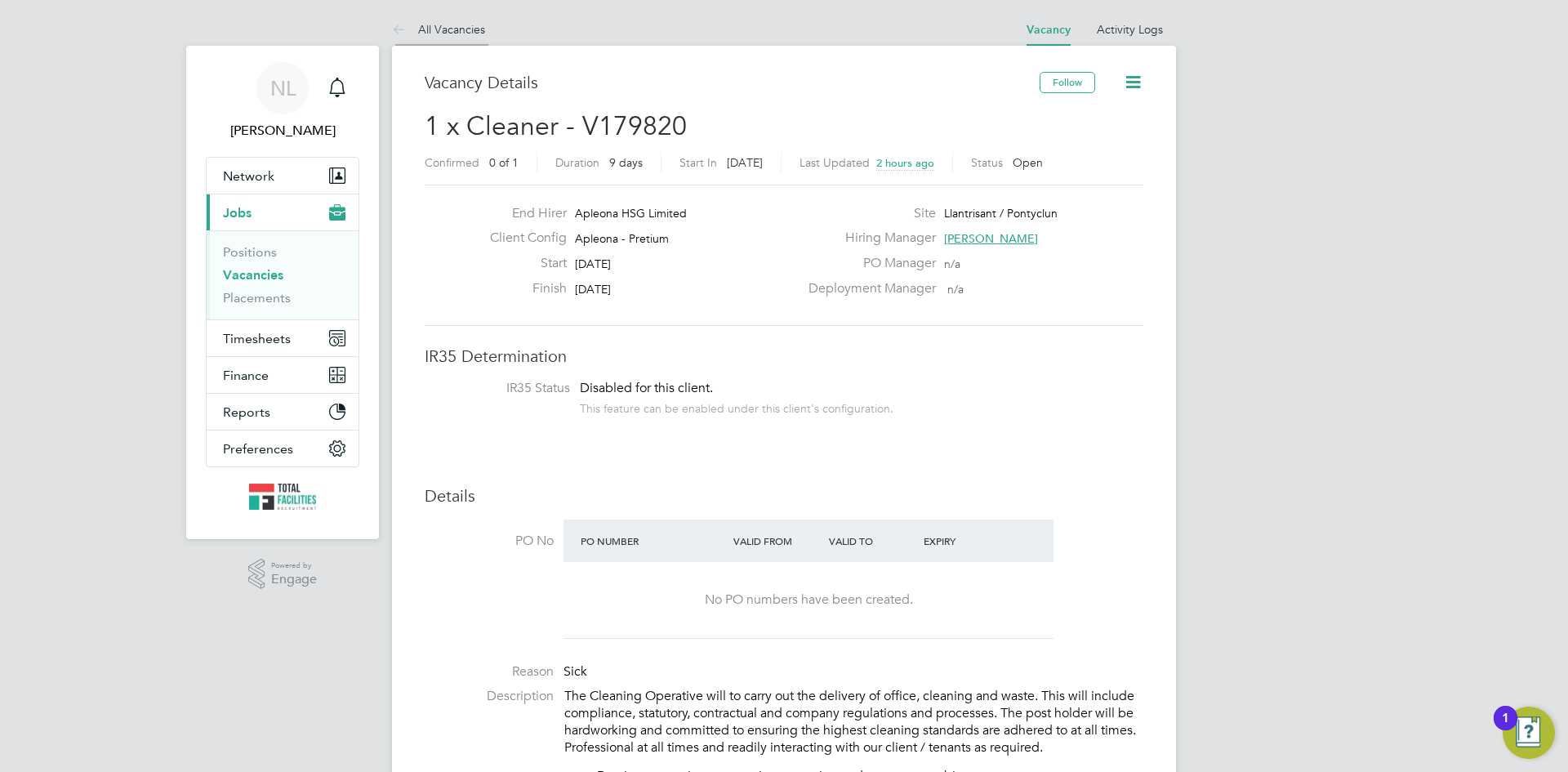
click at [394, 24] on icon at bounding box center [402, 30] width 20 height 20
